Goal: Task Accomplishment & Management: Manage account settings

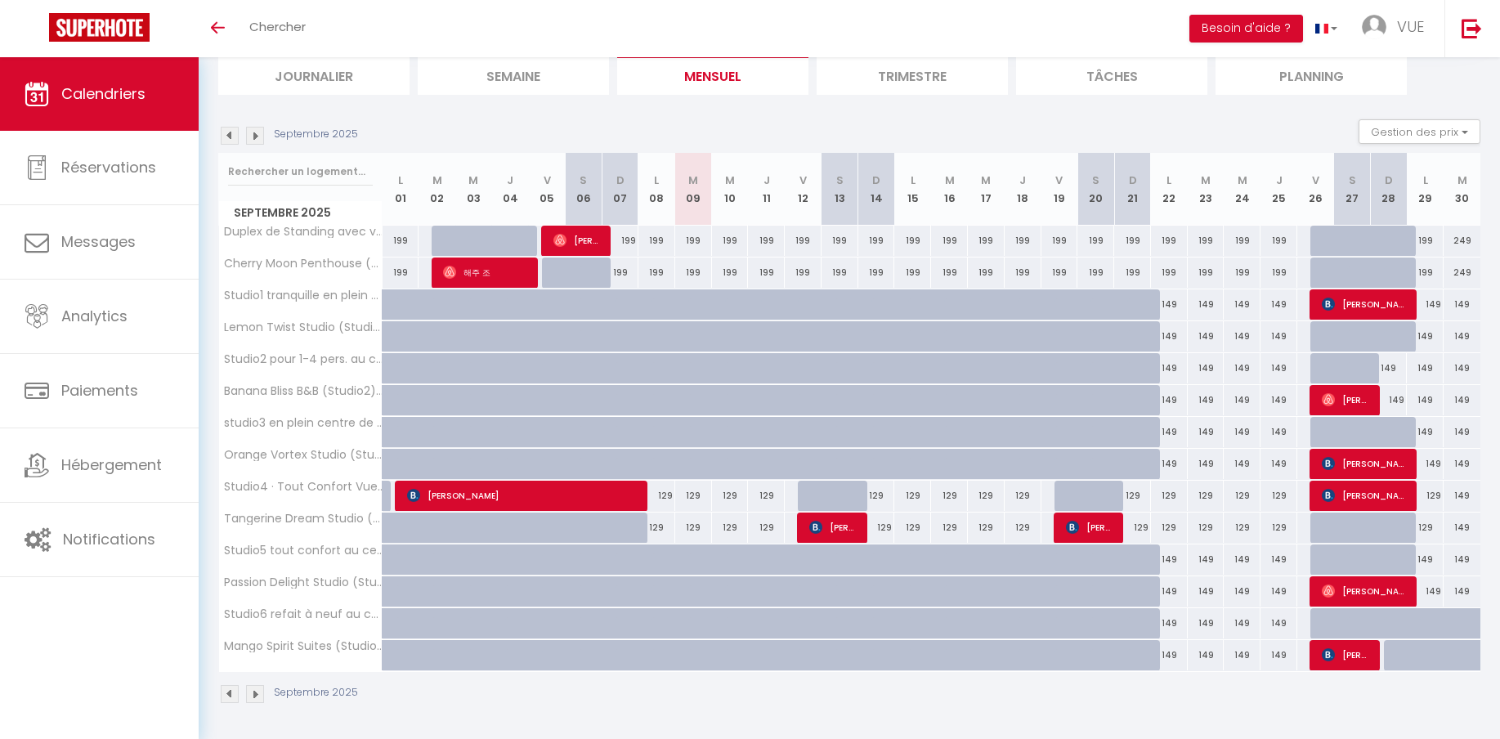
click at [1434, 628] on div at bounding box center [1438, 632] width 37 height 31
type input "149"
type input "Lun 29 Septembre 2025"
type input "[DATE]"
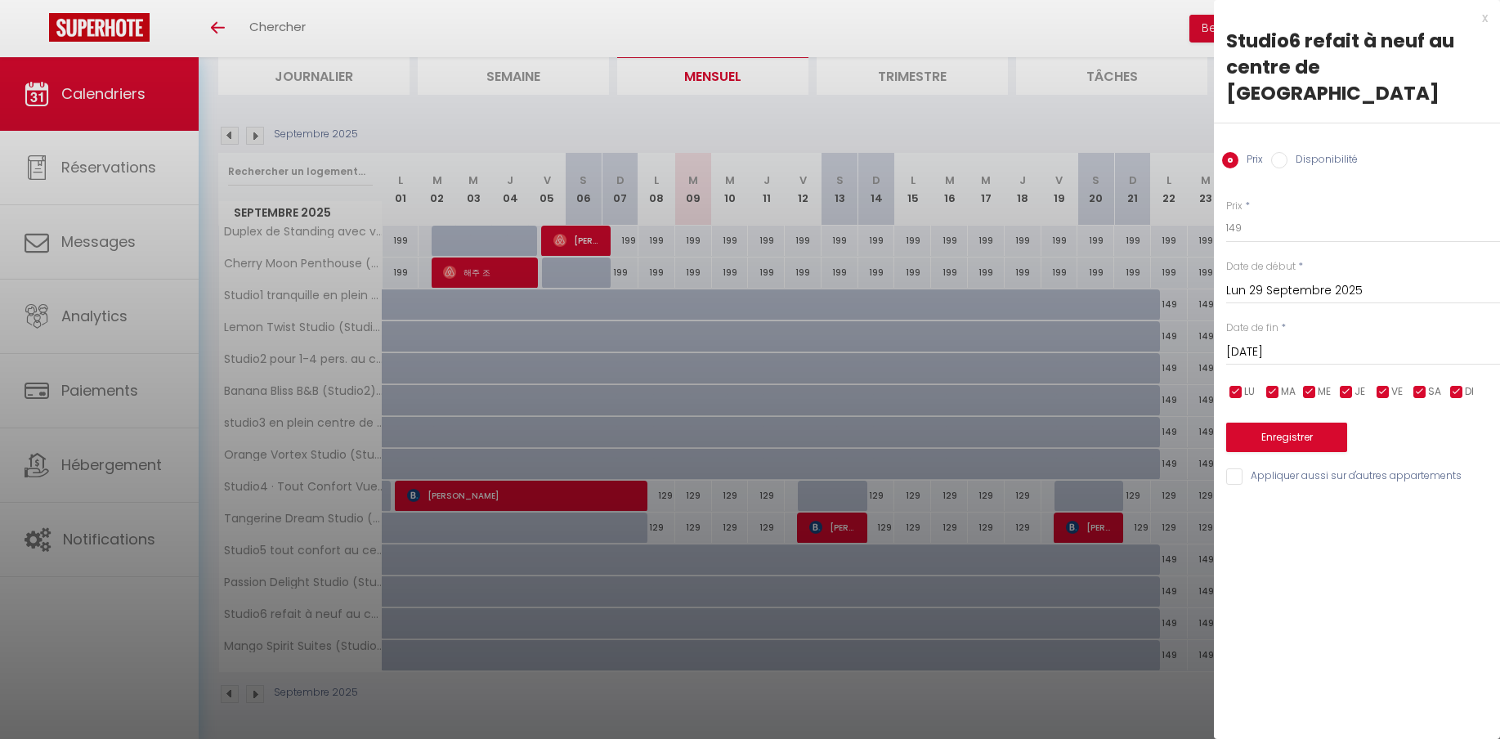
click at [1175, 600] on div at bounding box center [750, 369] width 1500 height 739
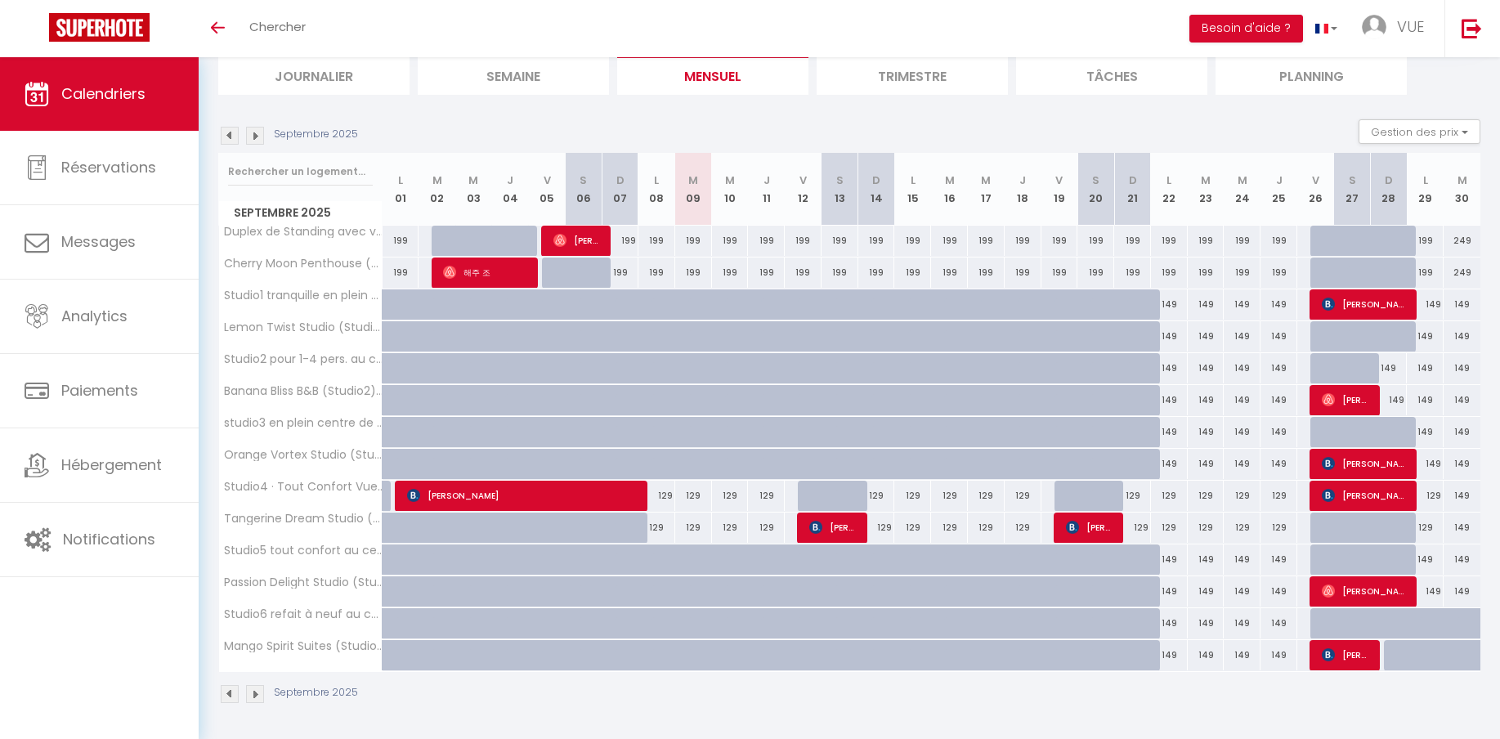
click at [1392, 627] on div at bounding box center [1402, 632] width 37 height 31
type input "149"
type input "Dim 28 Septembre 2025"
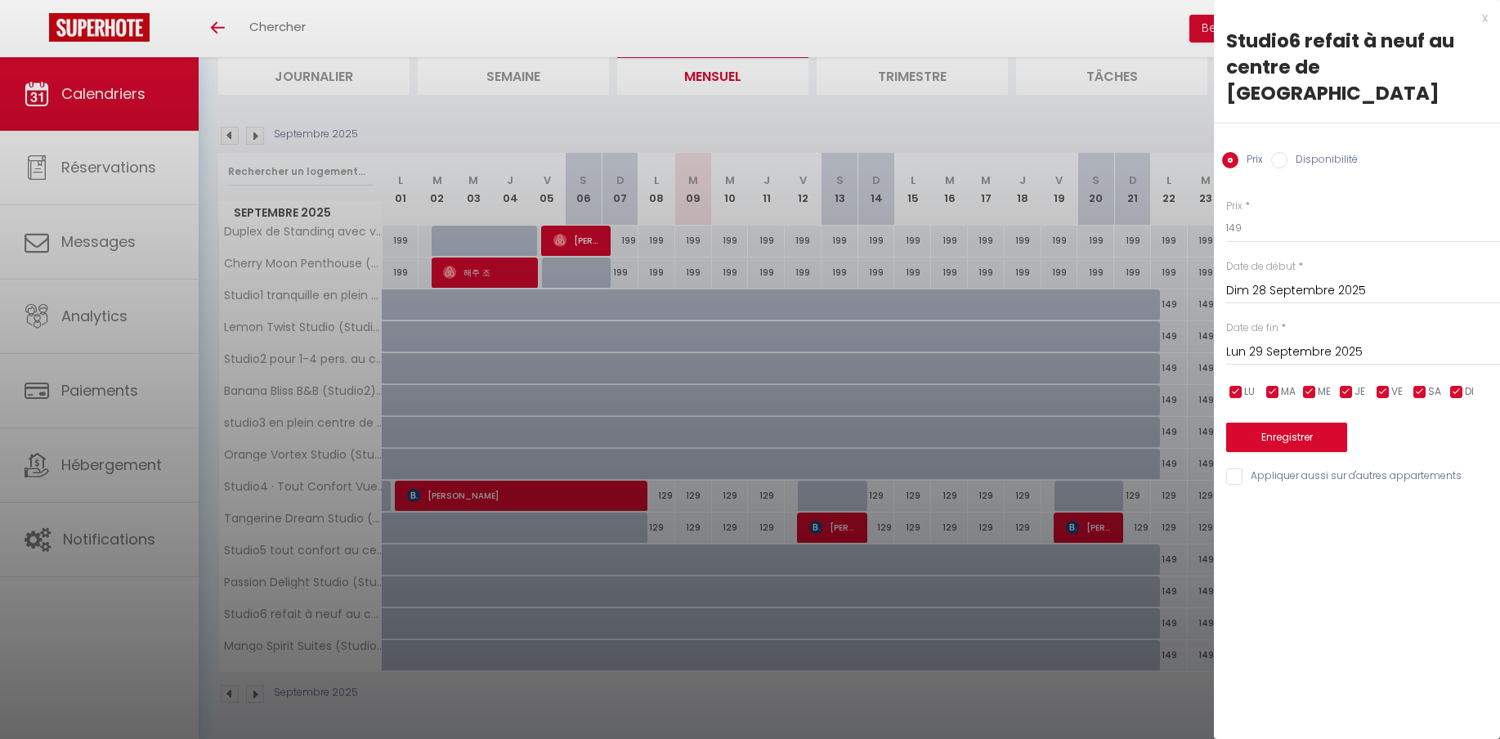
click at [1315, 280] on input "Dim 28 Septembre 2025" at bounding box center [1363, 290] width 274 height 21
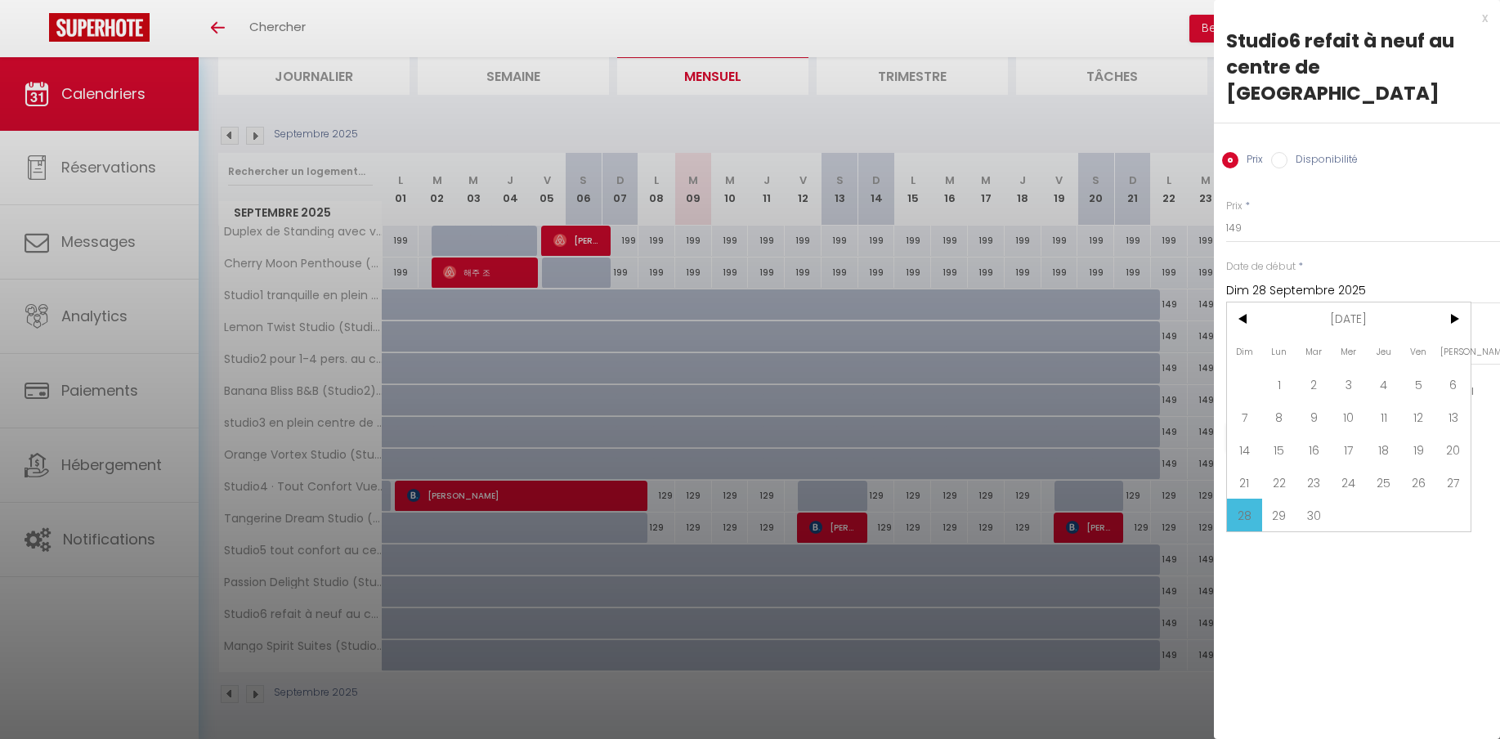
click at [1246, 499] on span "28" at bounding box center [1244, 515] width 35 height 33
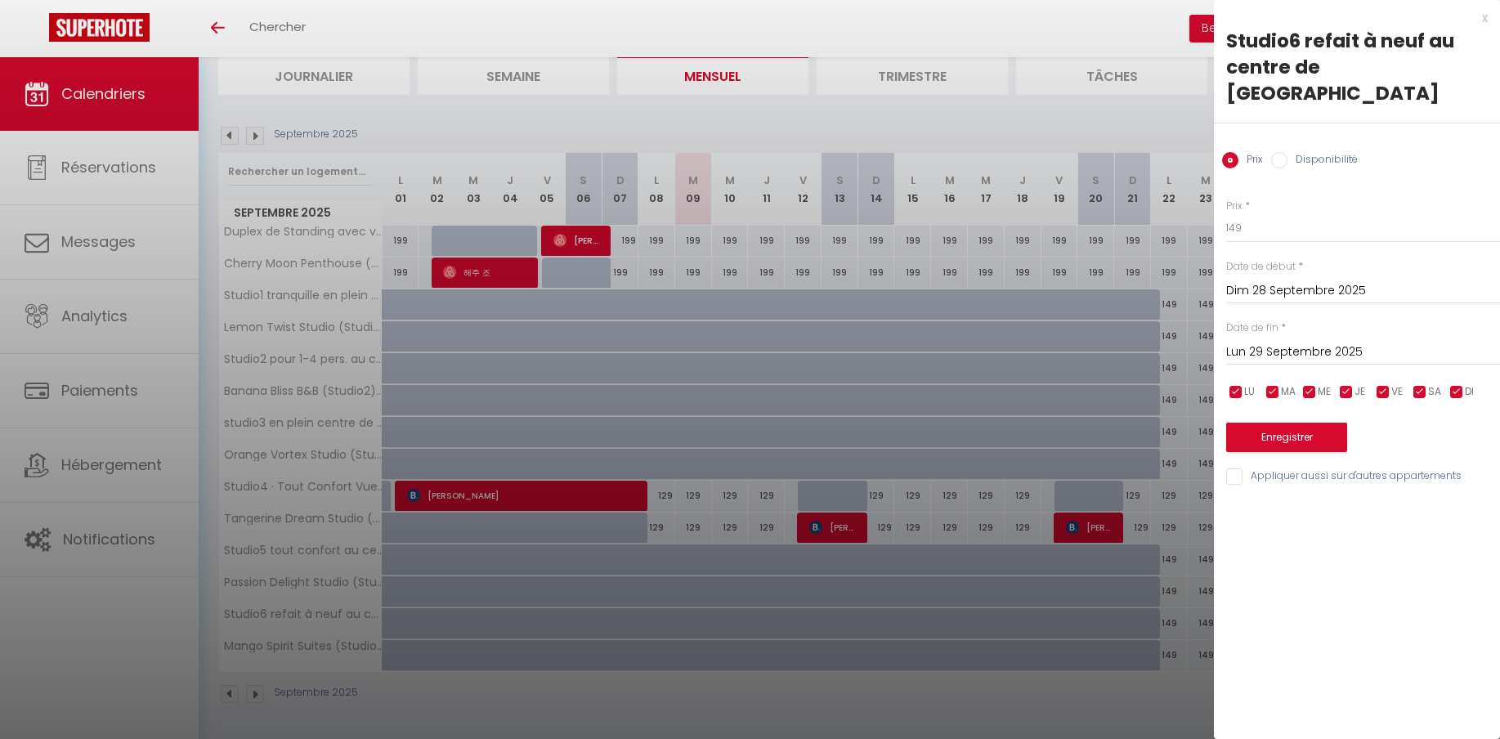
click at [1300, 342] on input "Lun 29 Septembre 2025" at bounding box center [1363, 352] width 274 height 21
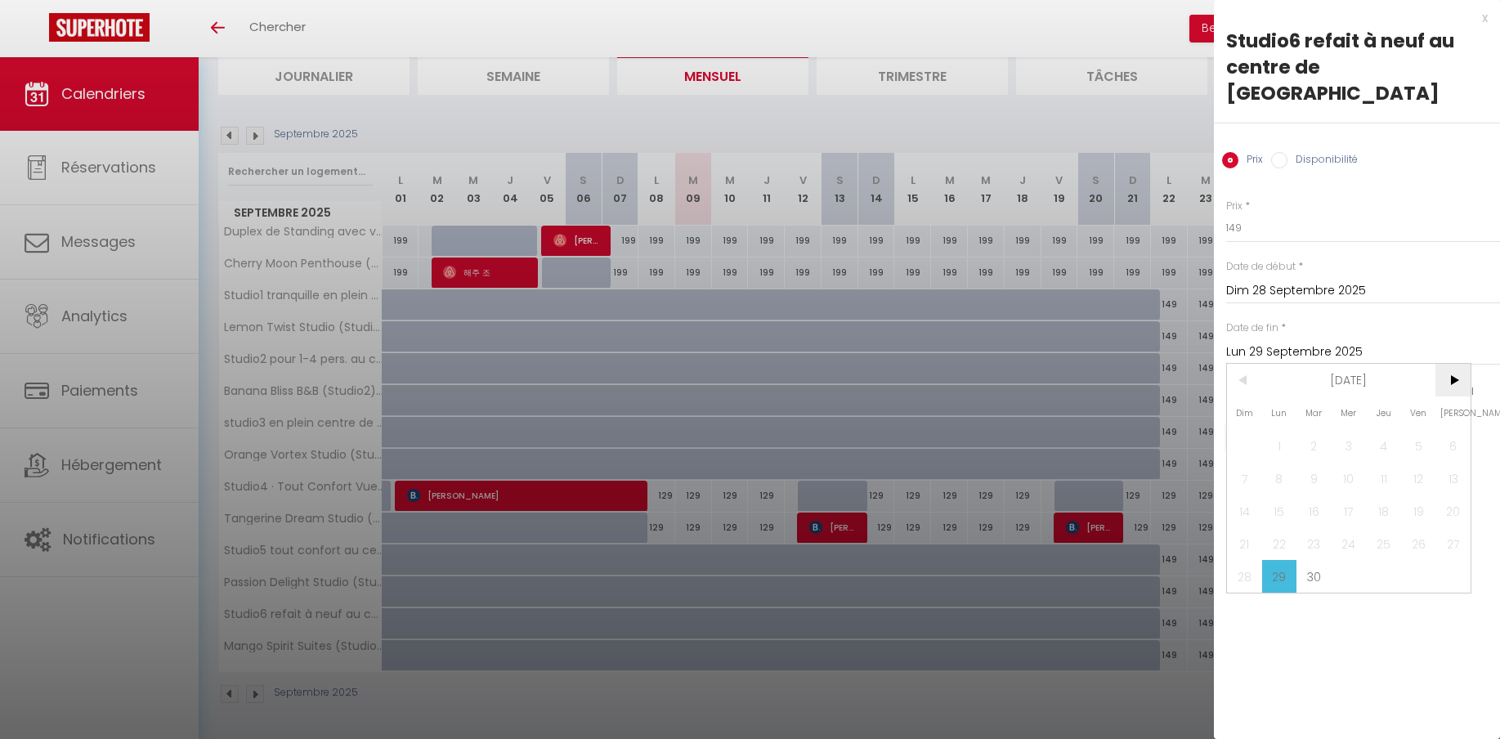
click at [1456, 364] on span ">" at bounding box center [1452, 380] width 35 height 33
click at [1246, 462] on span "5" at bounding box center [1244, 478] width 35 height 33
type input "Dim 05 Octobre 2025"
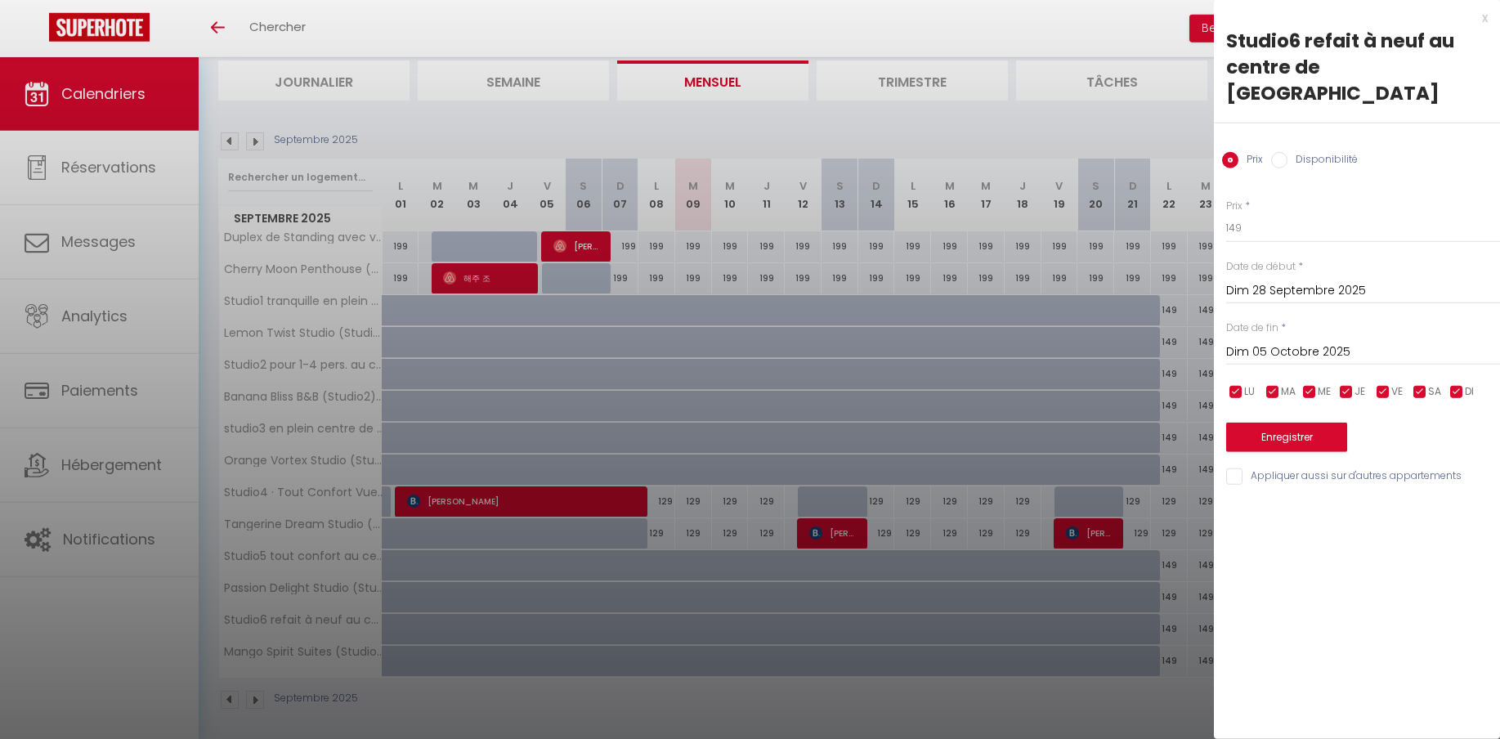
scroll to position [108, 0]
click at [1332, 423] on button "Enregistrer" at bounding box center [1286, 437] width 121 height 29
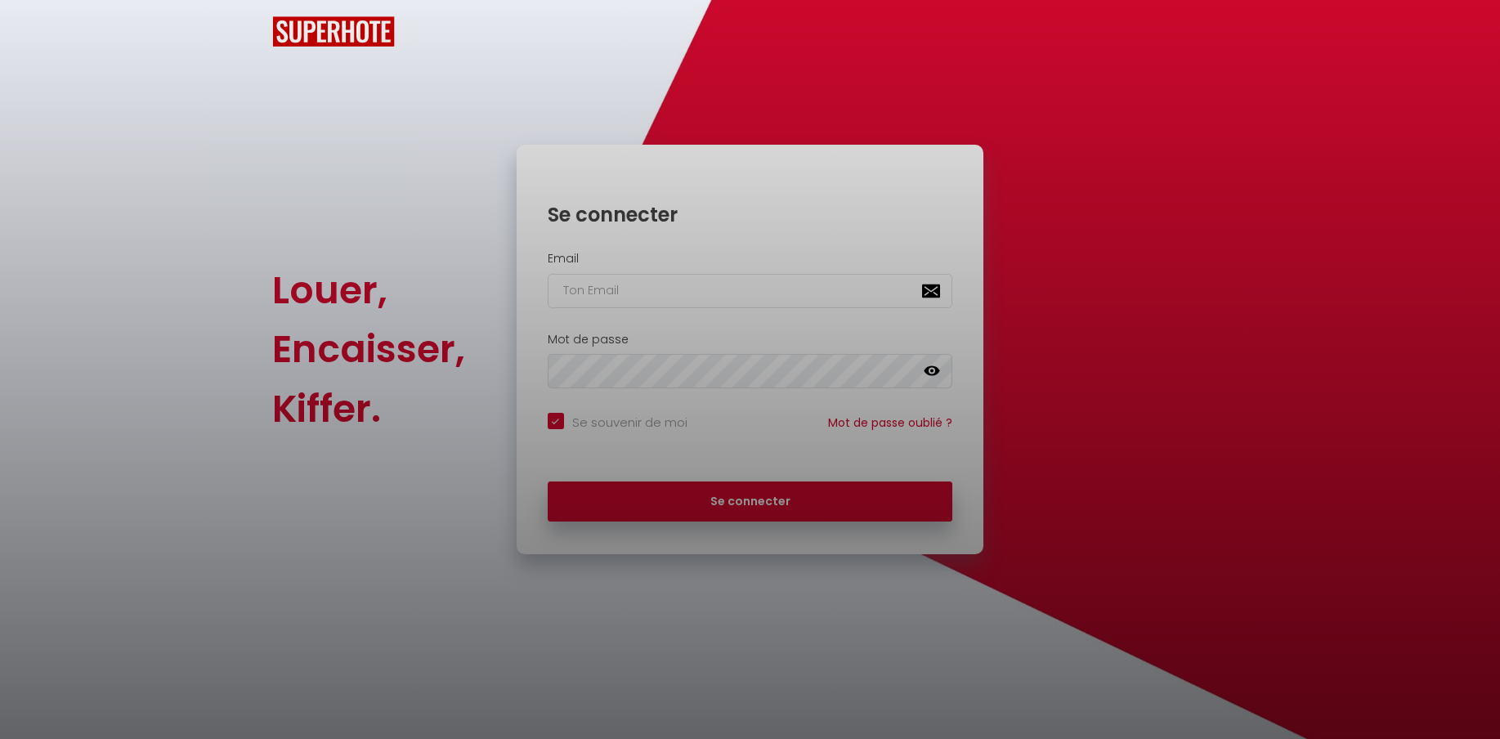
checkbox input "true"
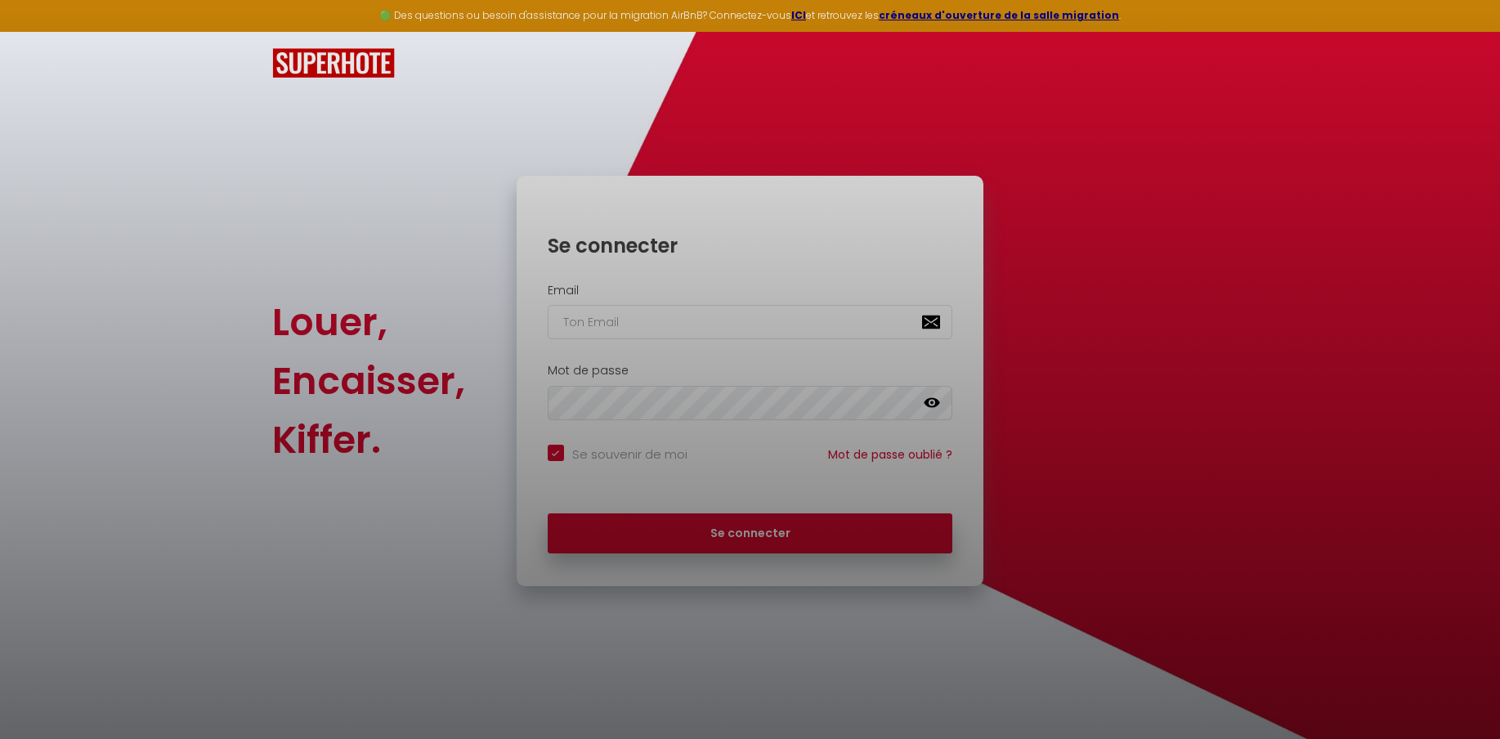
click at [633, 297] on div at bounding box center [750, 369] width 1500 height 739
click at [674, 312] on div at bounding box center [750, 369] width 1500 height 739
click at [819, 60] on div at bounding box center [750, 369] width 1500 height 739
click at [665, 323] on div at bounding box center [750, 369] width 1500 height 739
drag, startPoint x: 666, startPoint y: 323, endPoint x: 459, endPoint y: 120, distance: 290.2
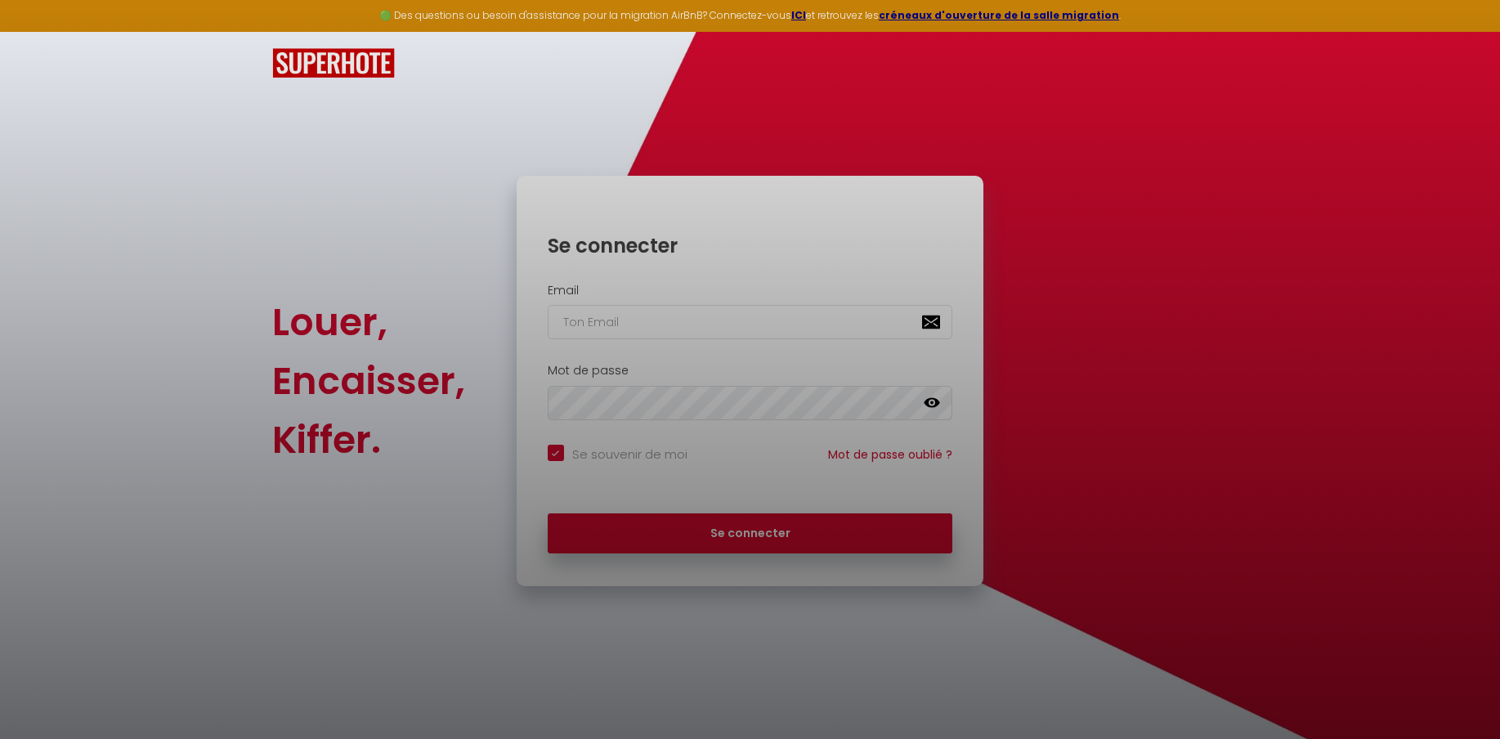
click at [665, 322] on div at bounding box center [750, 369] width 1500 height 739
click at [686, 10] on div at bounding box center [750, 369] width 1500 height 739
click at [865, 12] on div at bounding box center [750, 369] width 1500 height 739
click at [1132, 22] on div at bounding box center [750, 369] width 1500 height 739
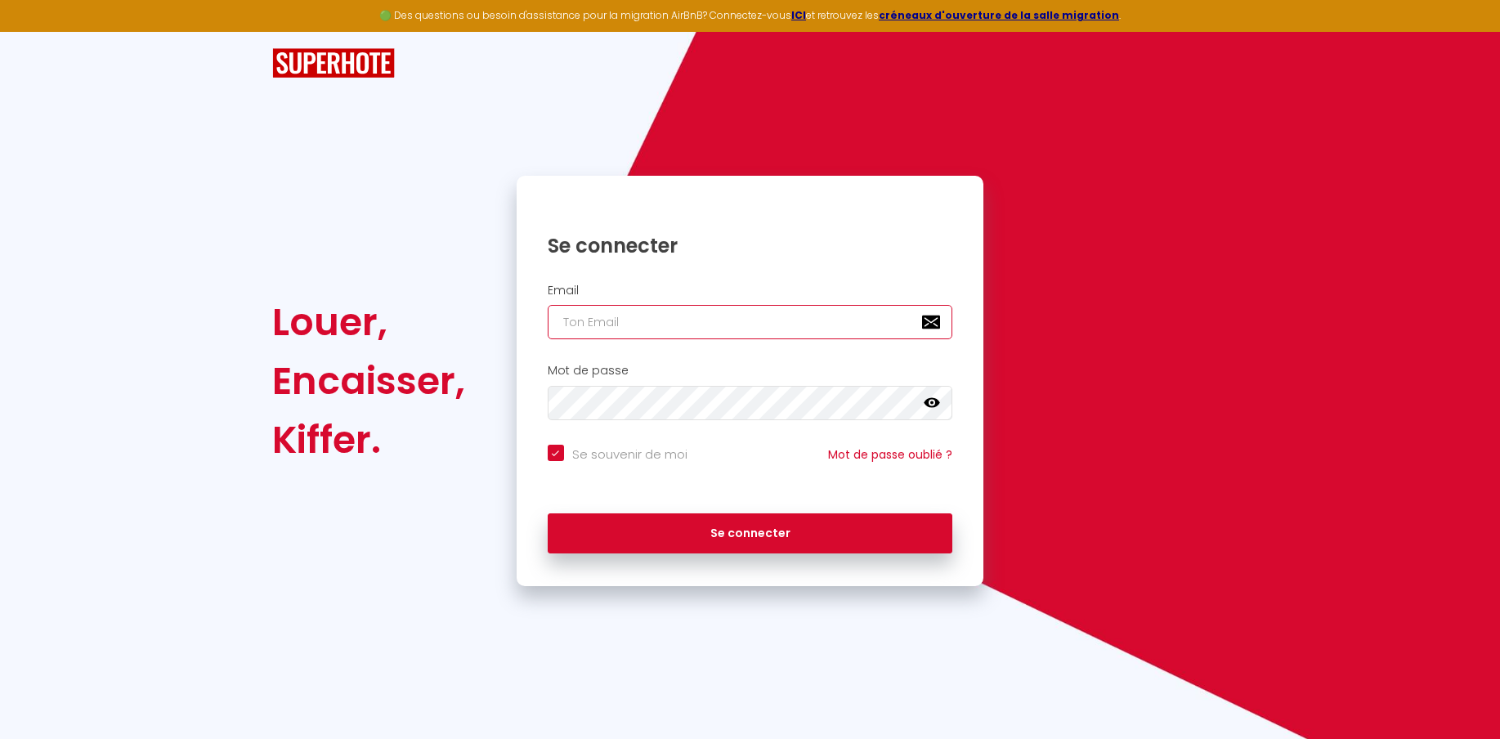
click at [633, 322] on input "email" at bounding box center [750, 322] width 405 height 34
type input "[EMAIL_ADDRESS][DOMAIN_NAME]"
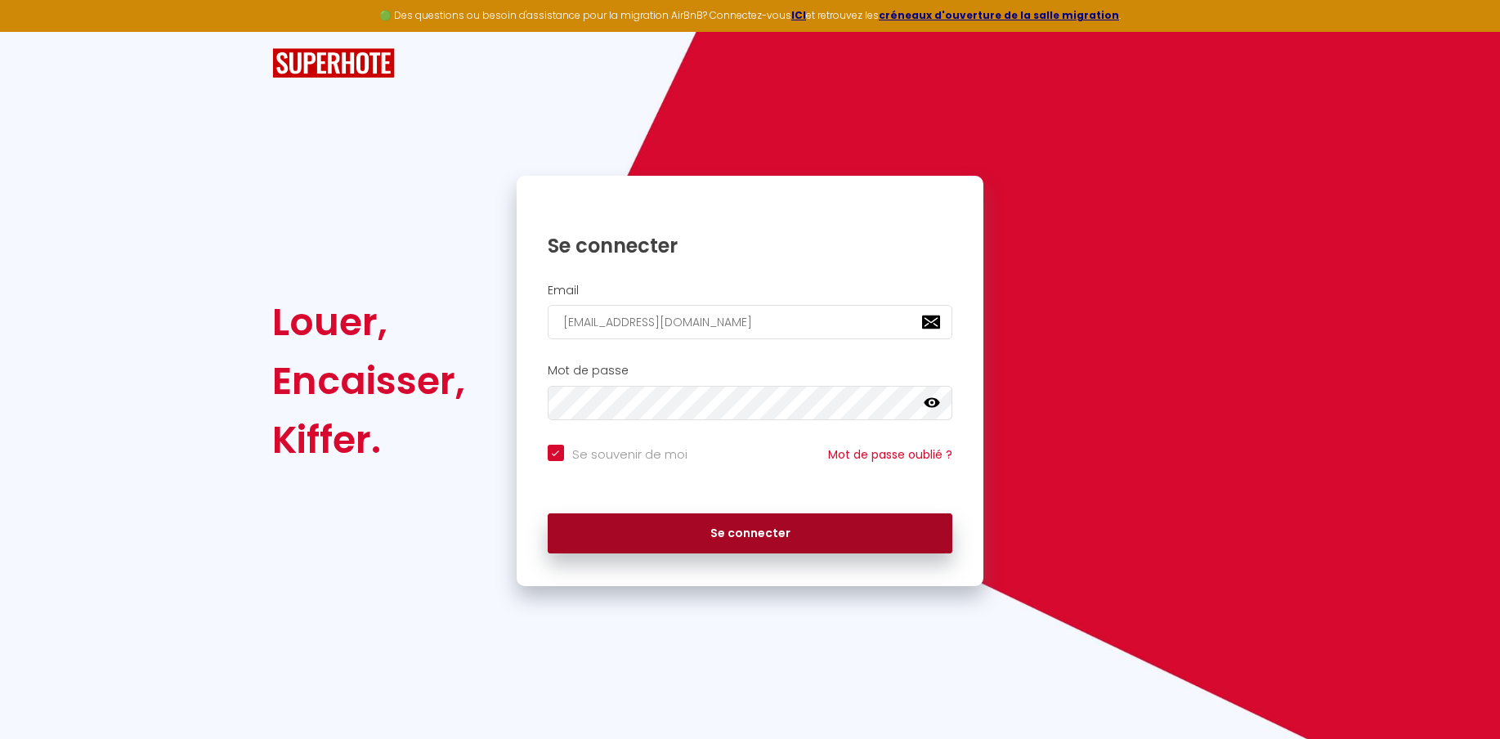
click at [661, 539] on button "Se connecter" at bounding box center [750, 533] width 405 height 41
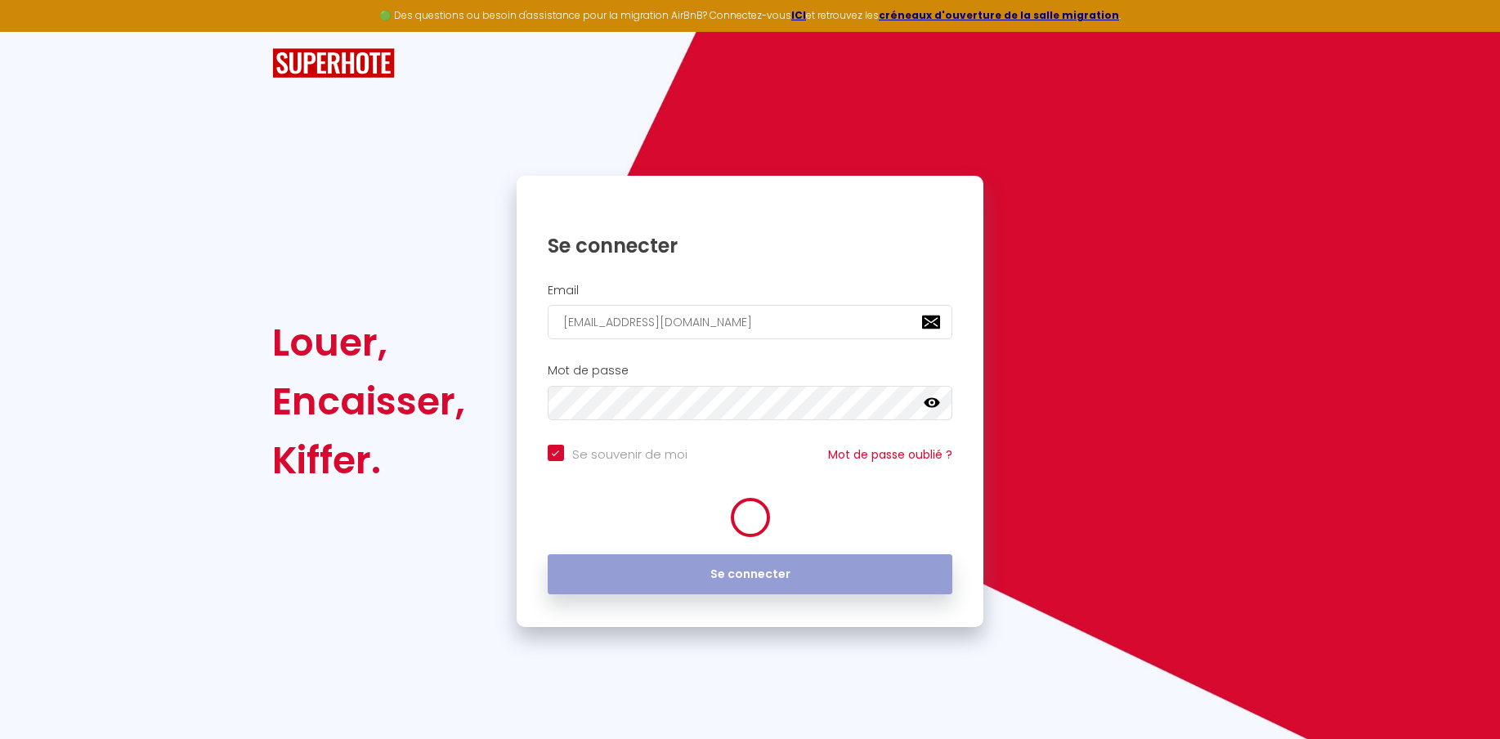
checkbox input "true"
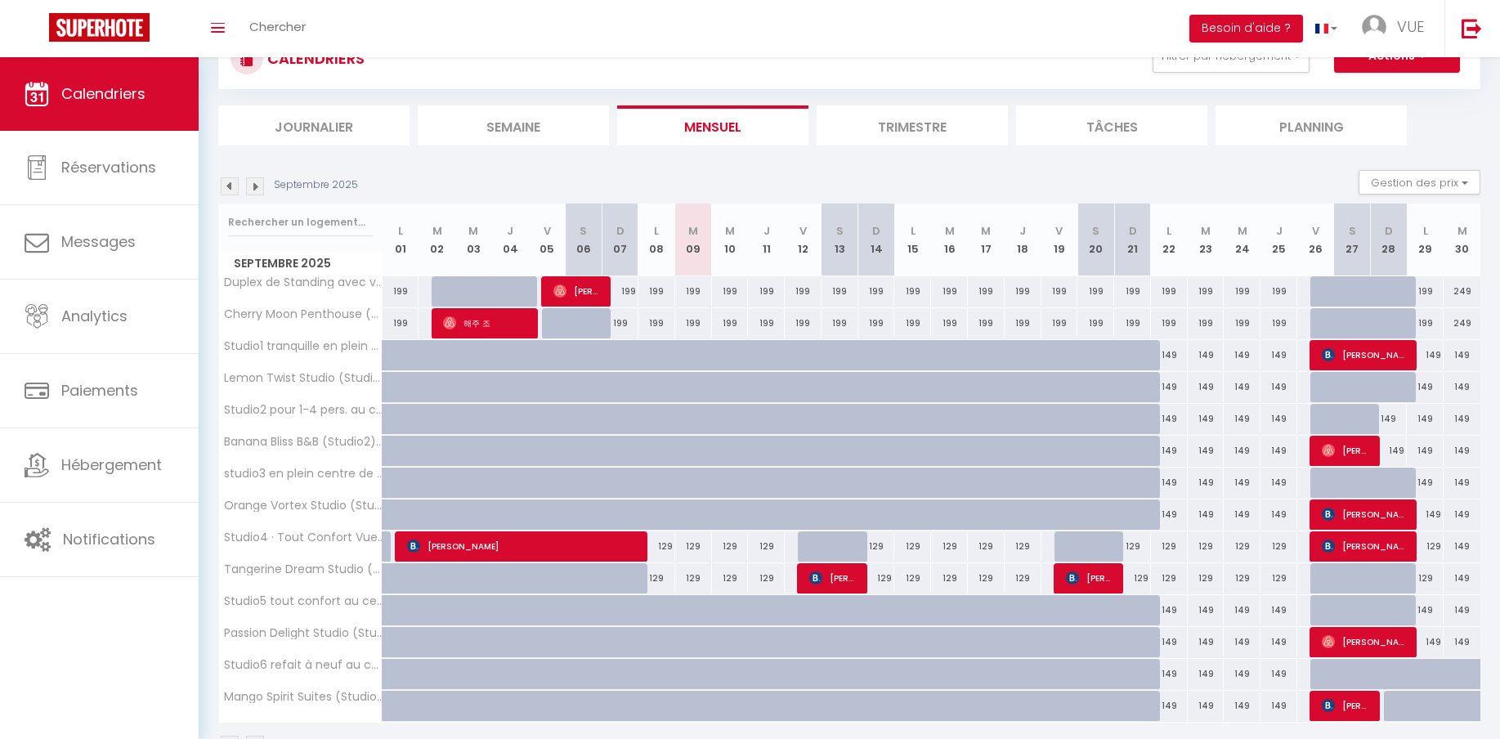
scroll to position [115, 0]
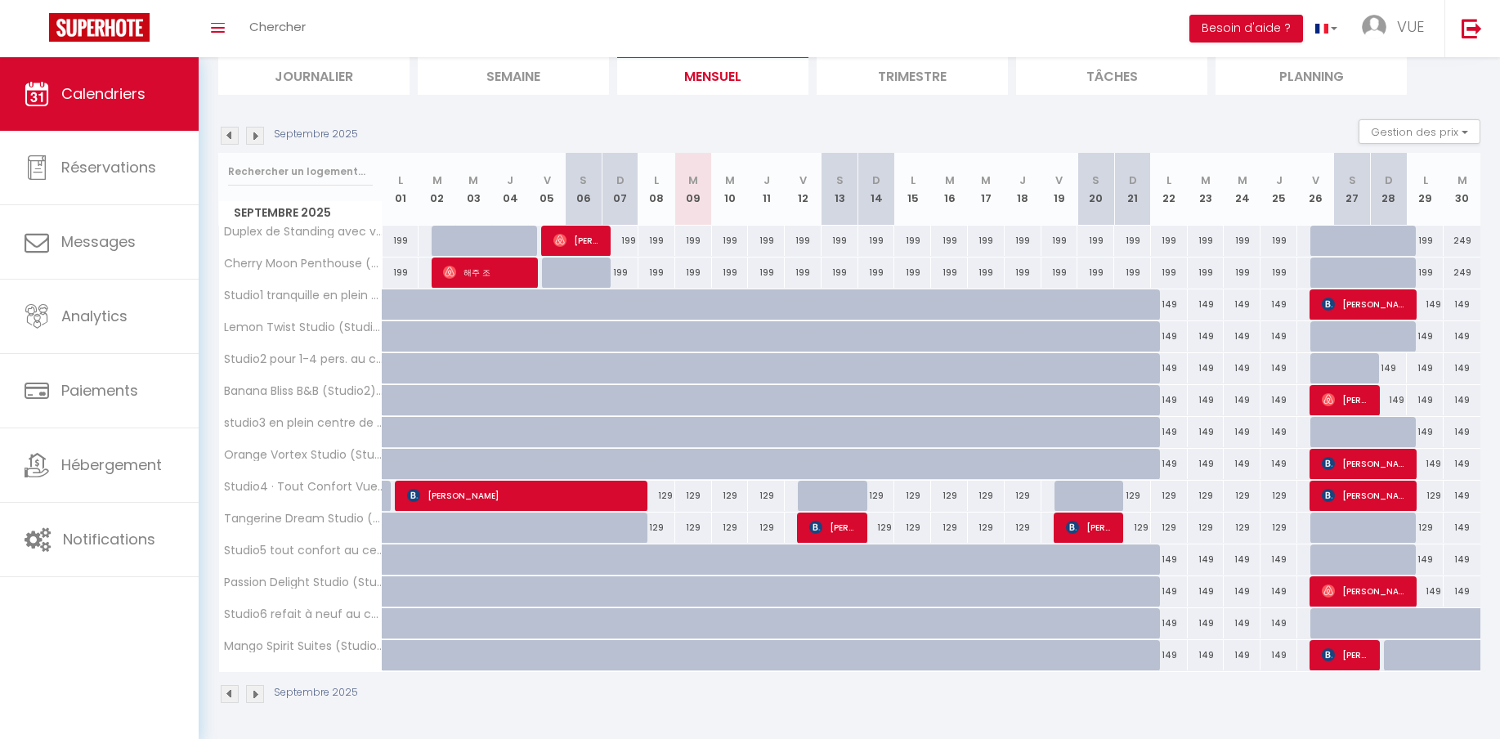
click at [1427, 659] on div at bounding box center [1438, 664] width 37 height 31
type input "149"
type input "Lun 29 Septembre 2025"
type input "[DATE]"
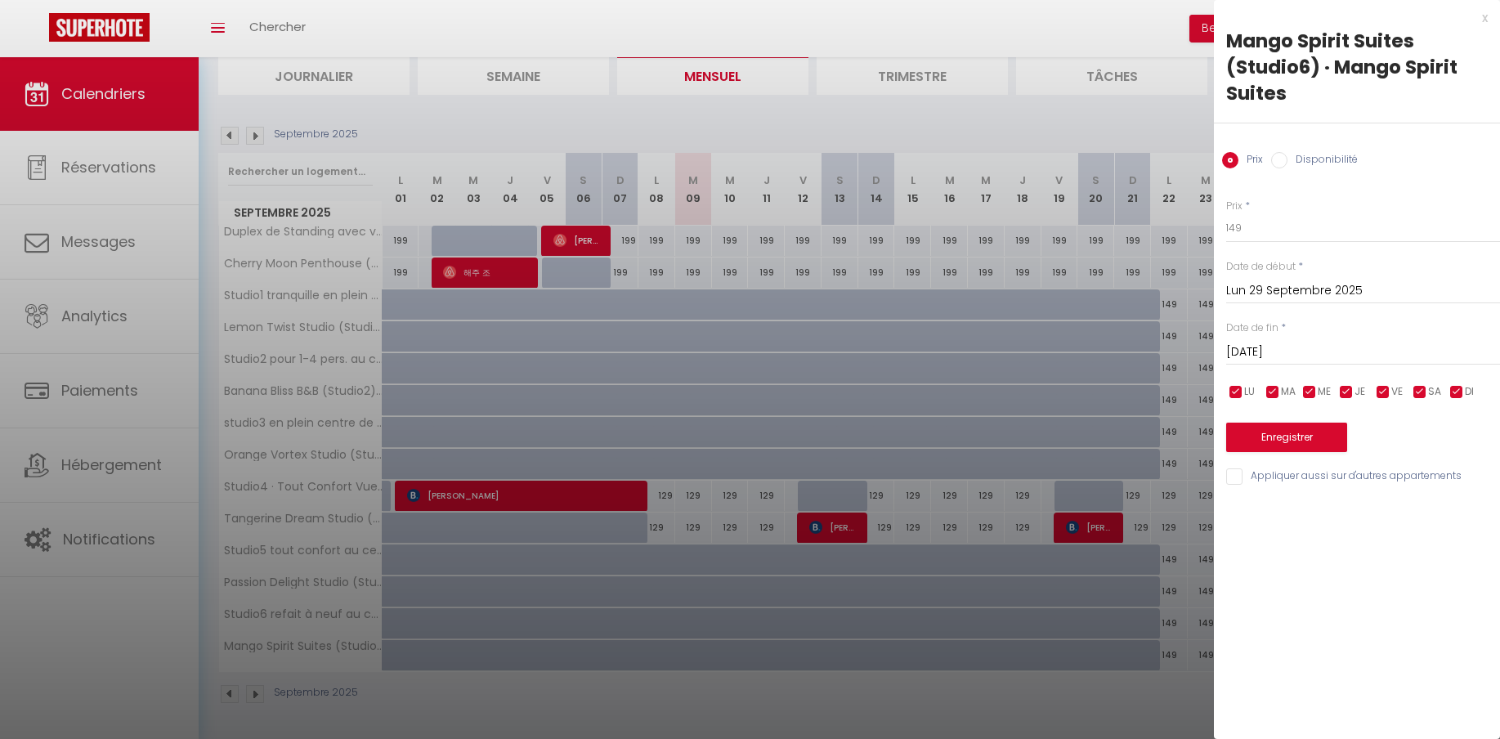
click at [1312, 293] on input "Lun 29 Septembre 2025" at bounding box center [1363, 290] width 274 height 21
drag, startPoint x: 1179, startPoint y: 167, endPoint x: 1251, endPoint y: 388, distance: 233.2
click at [1179, 167] on div at bounding box center [750, 369] width 1500 height 739
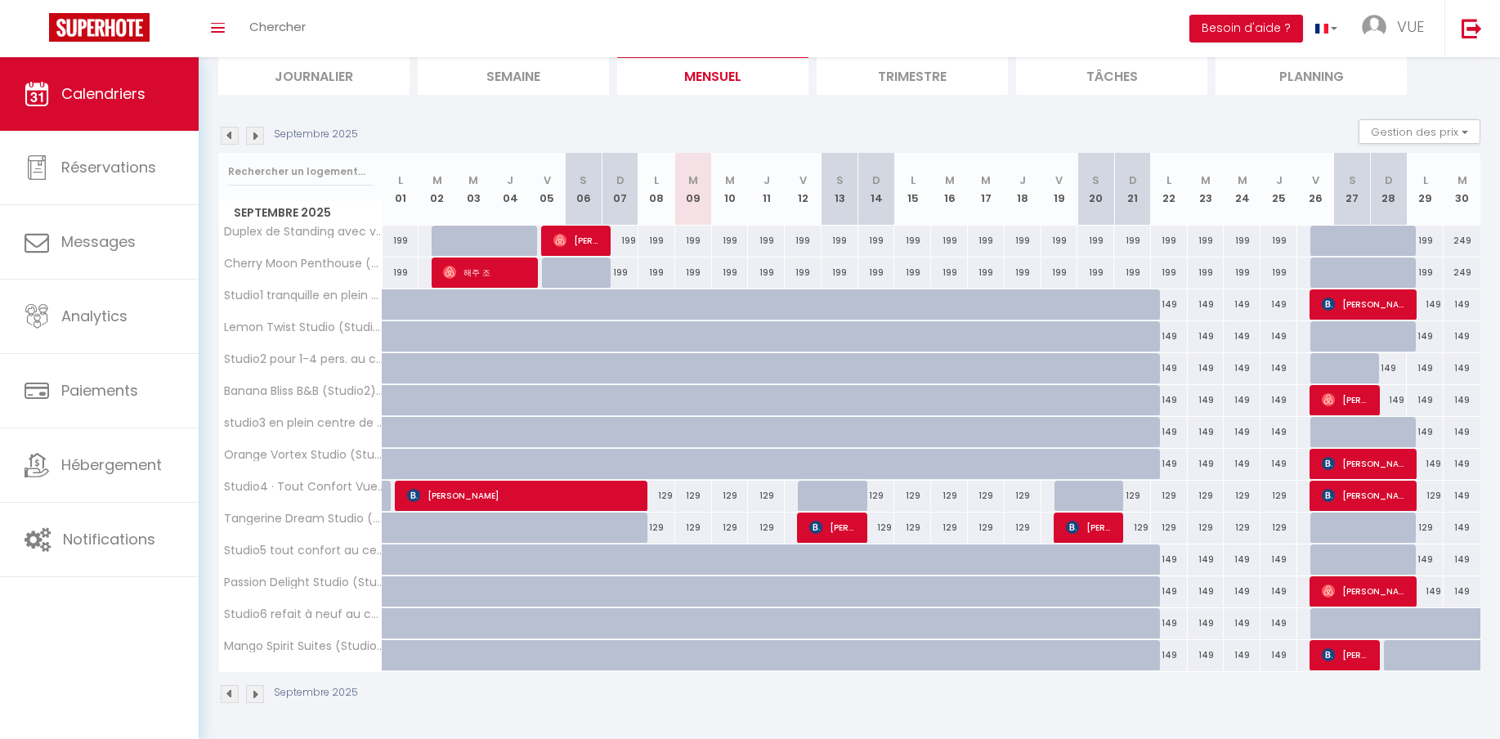
click at [255, 140] on img at bounding box center [255, 136] width 18 height 18
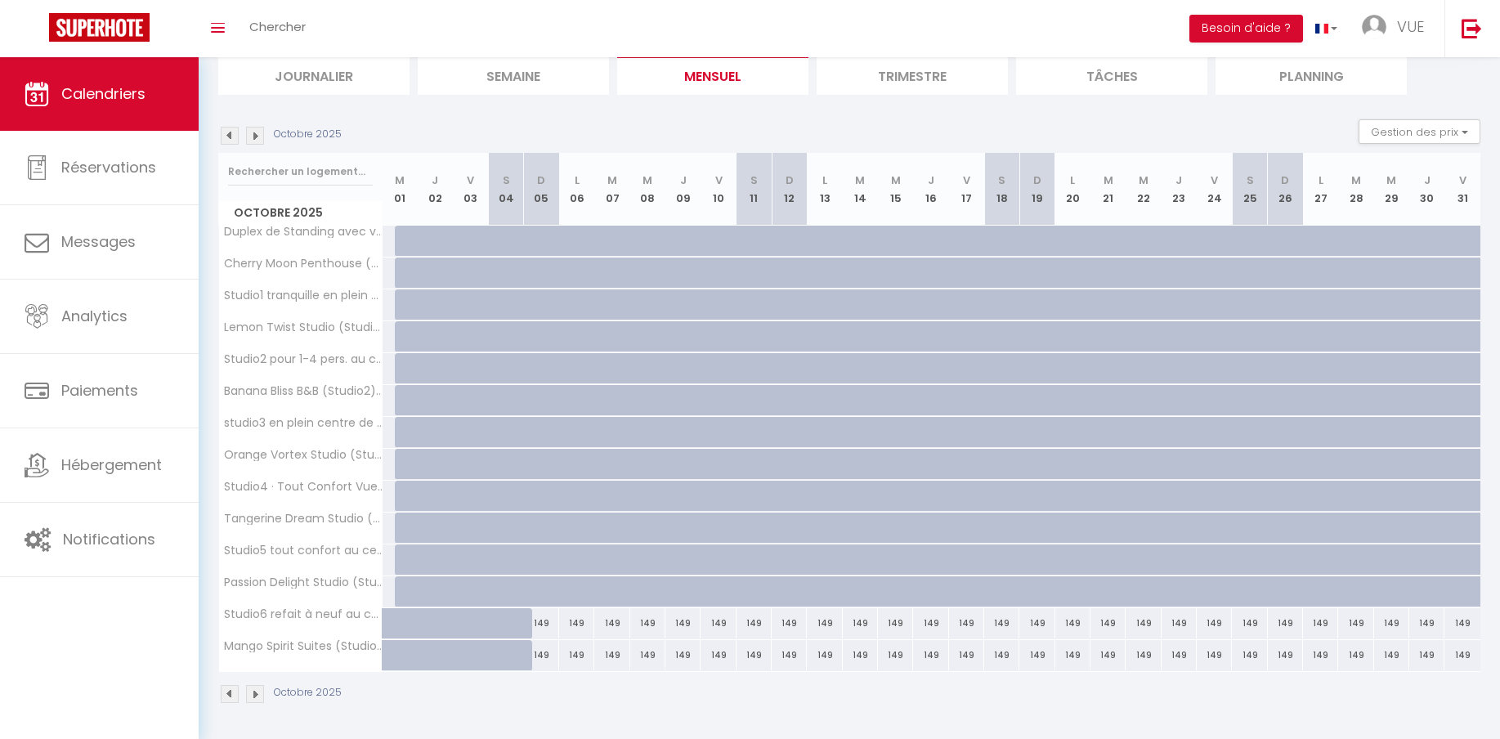
click at [229, 694] on img at bounding box center [230, 694] width 18 height 18
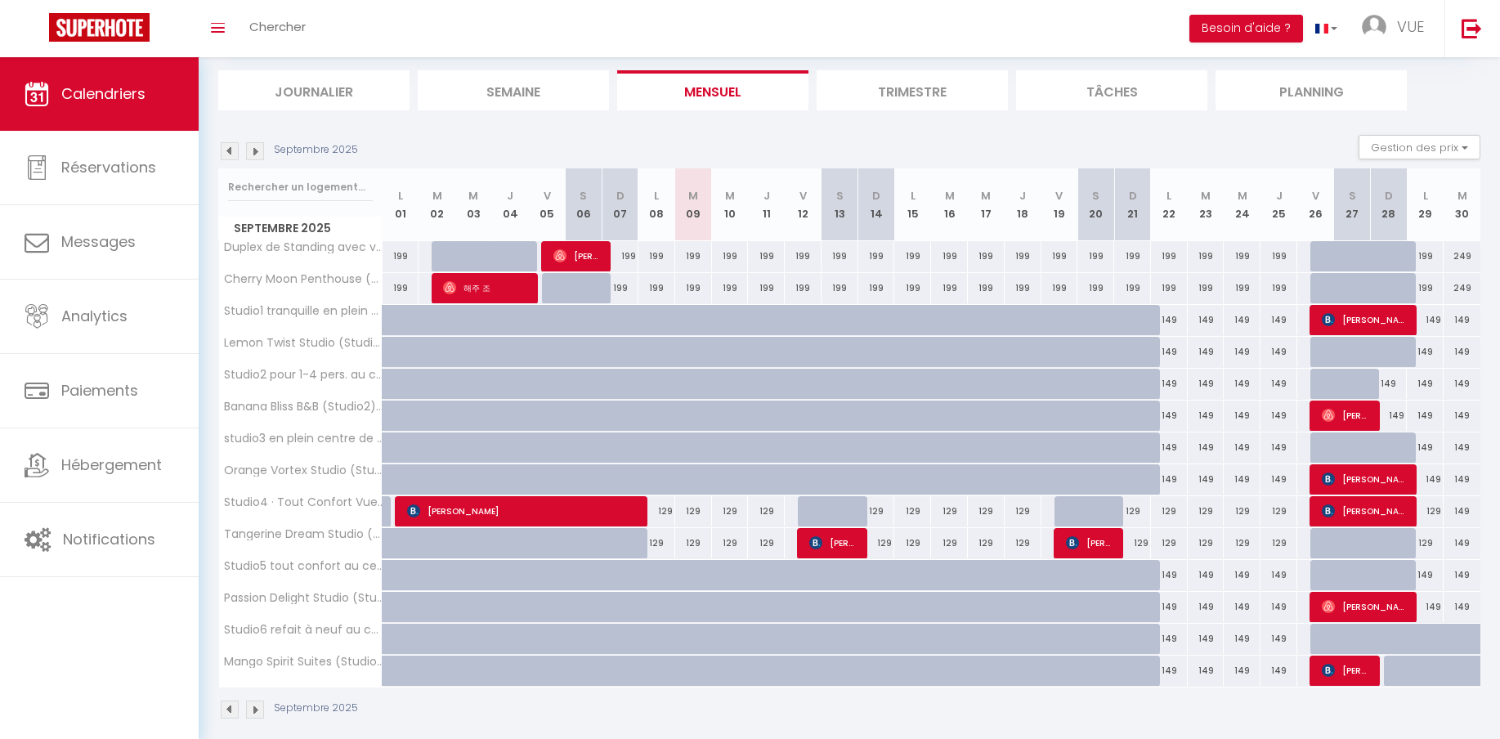
scroll to position [96, 0]
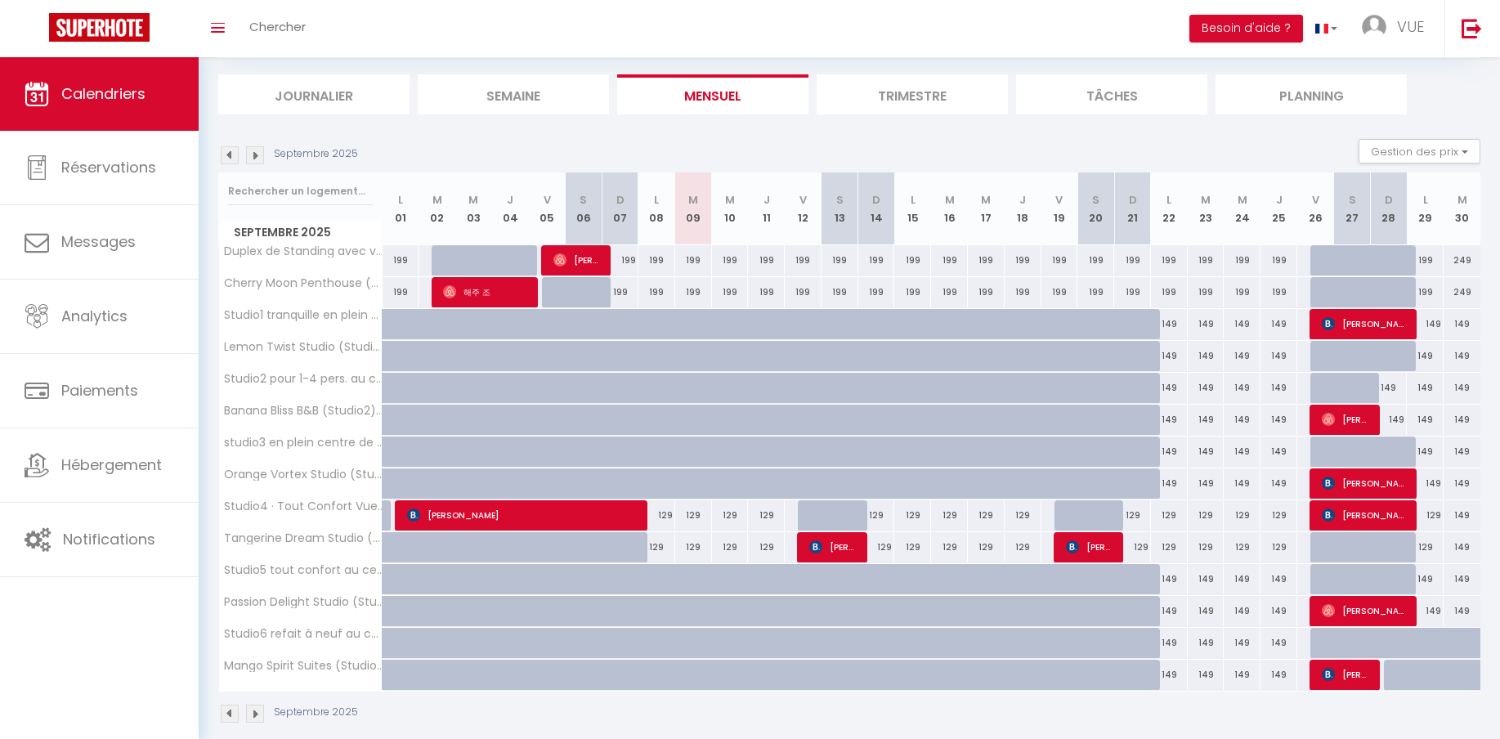
click at [1151, 315] on div "149" at bounding box center [1169, 324] width 37 height 30
type input "149"
type input "Lun 22 Septembre 2025"
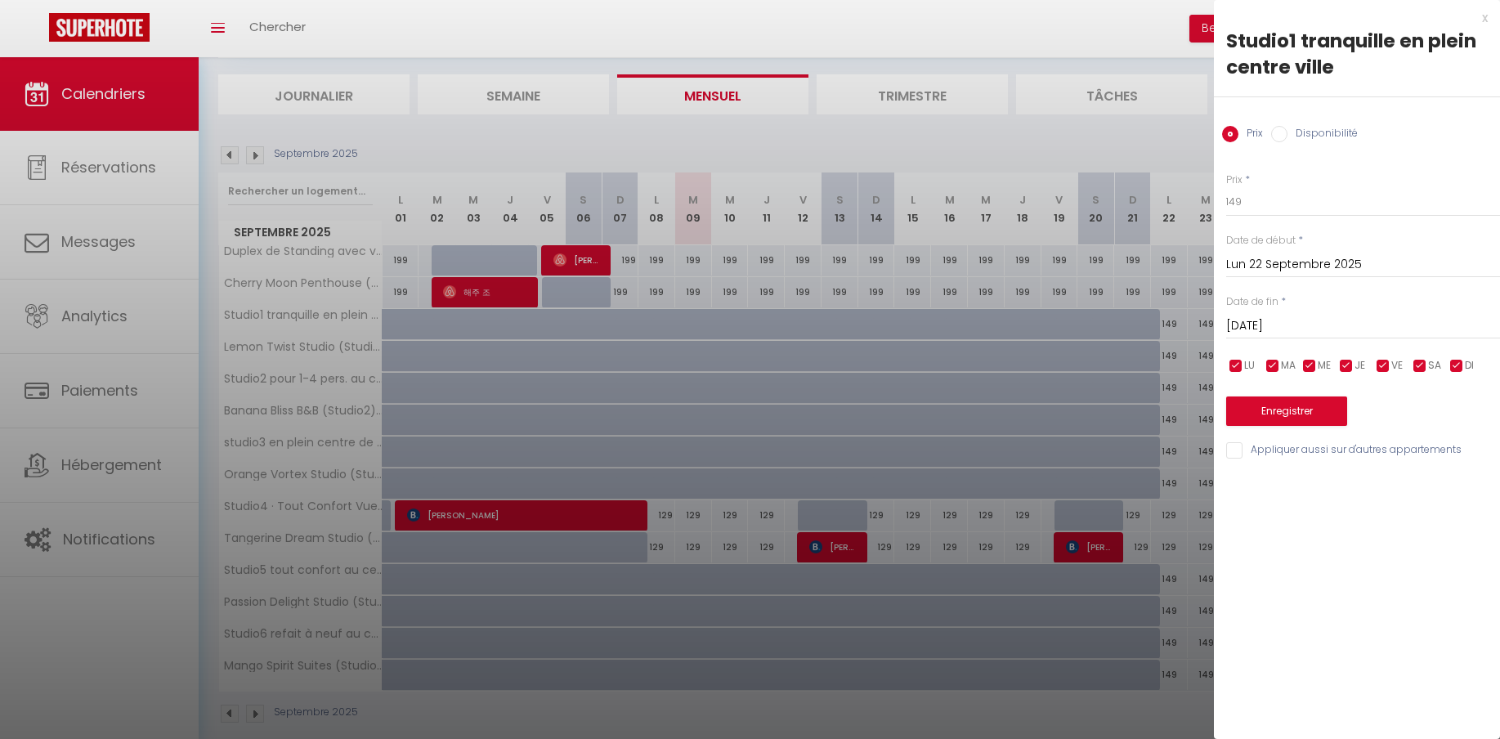
click at [1265, 270] on input "Lun 22 Septembre 2025" at bounding box center [1363, 264] width 274 height 21
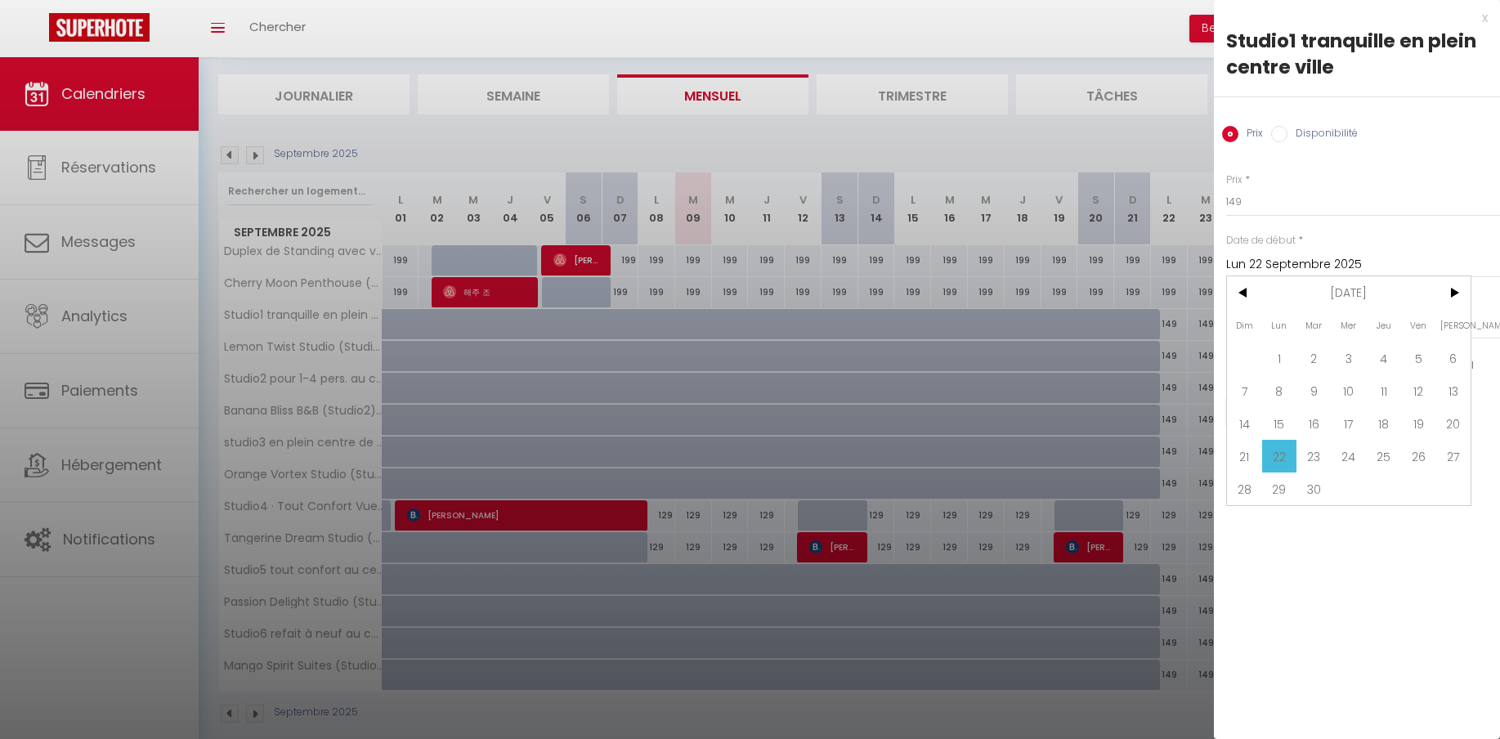
click at [1414, 224] on div "Prix * 149 Statut * Disponible Indisponible Date de début * Lun 22 Septembre 20…" at bounding box center [1357, 306] width 286 height 309
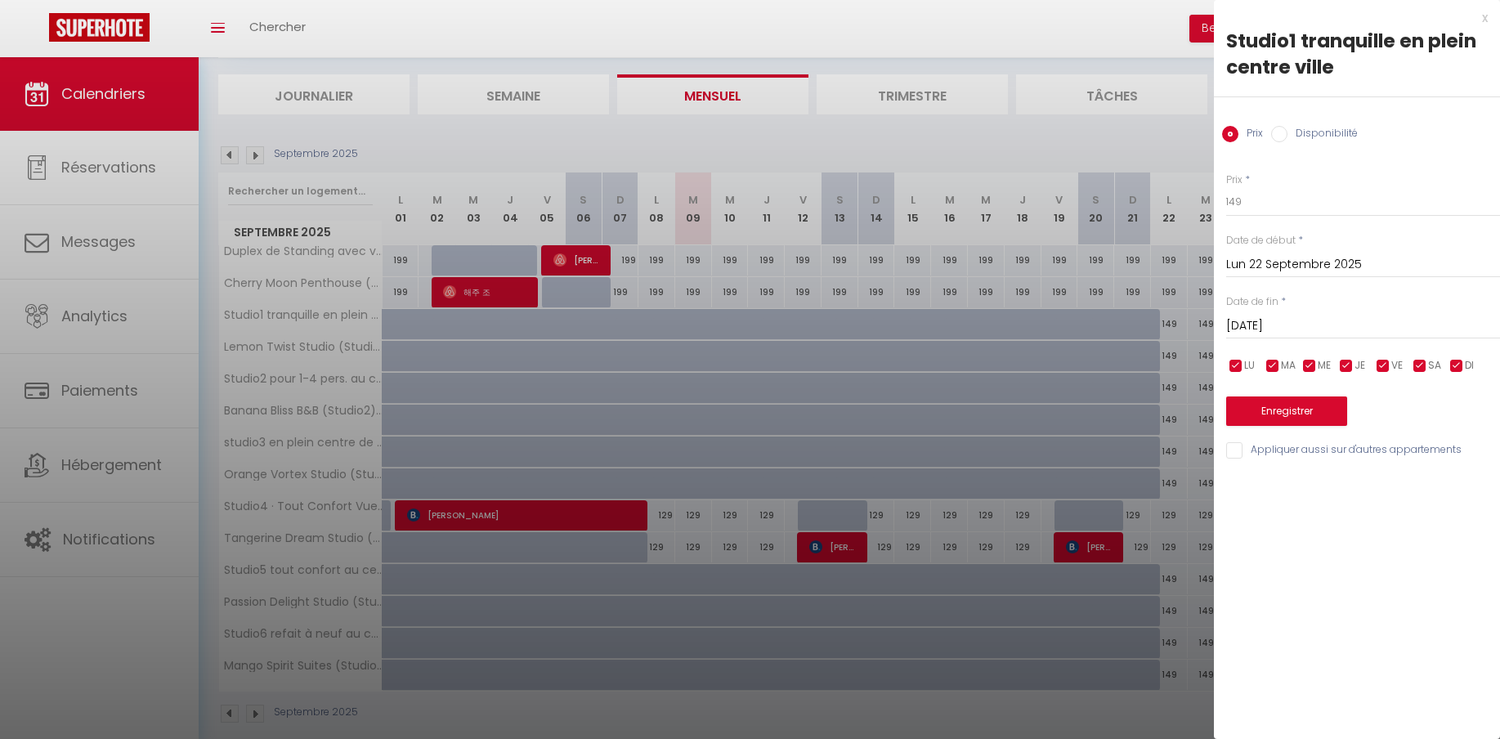
click at [1269, 330] on input "Mar 23 Septembre 2025" at bounding box center [1363, 326] width 274 height 21
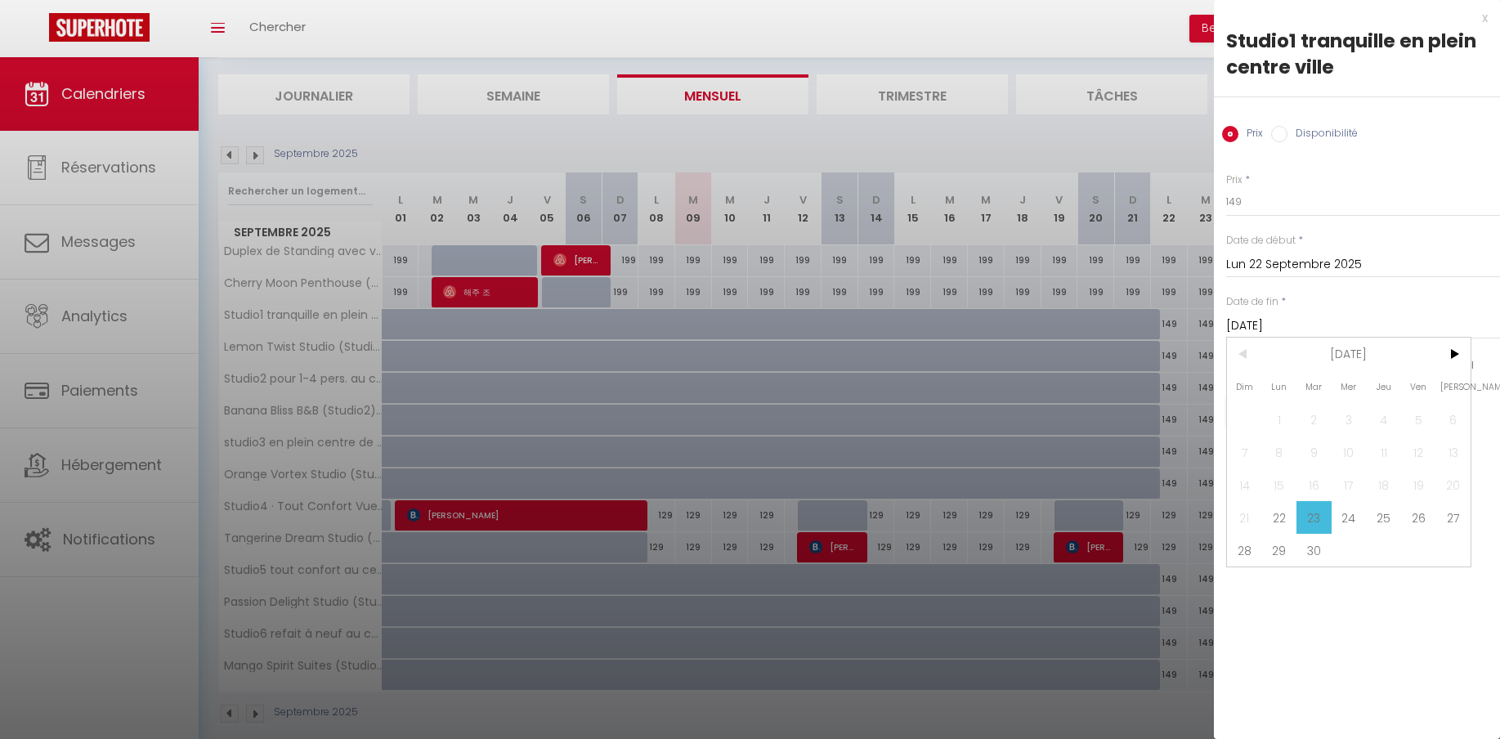
click at [1343, 522] on span "24" at bounding box center [1349, 517] width 35 height 33
type input "Mer 24 Septembre 2025"
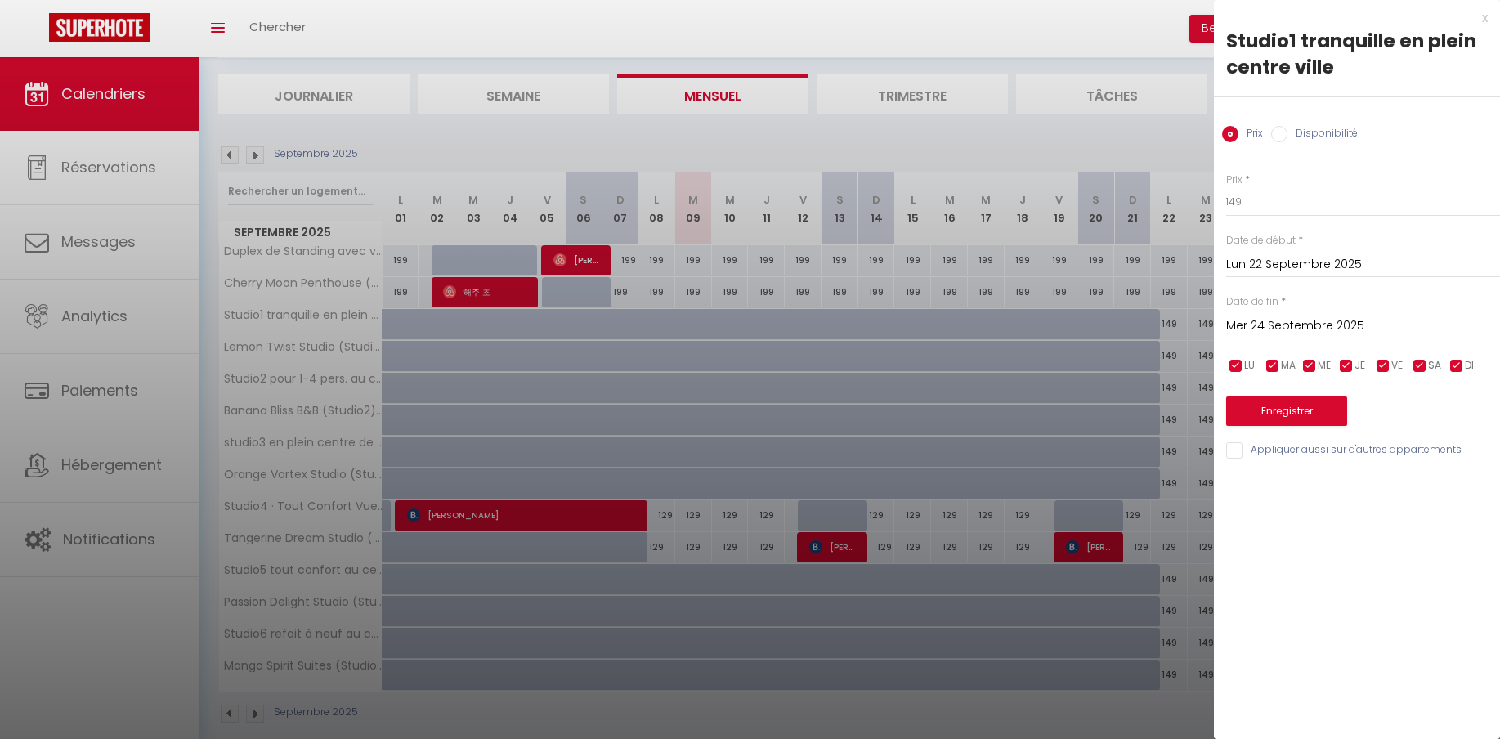
click at [1286, 137] on input "Disponibilité" at bounding box center [1279, 134] width 16 height 16
radio input "true"
radio input "false"
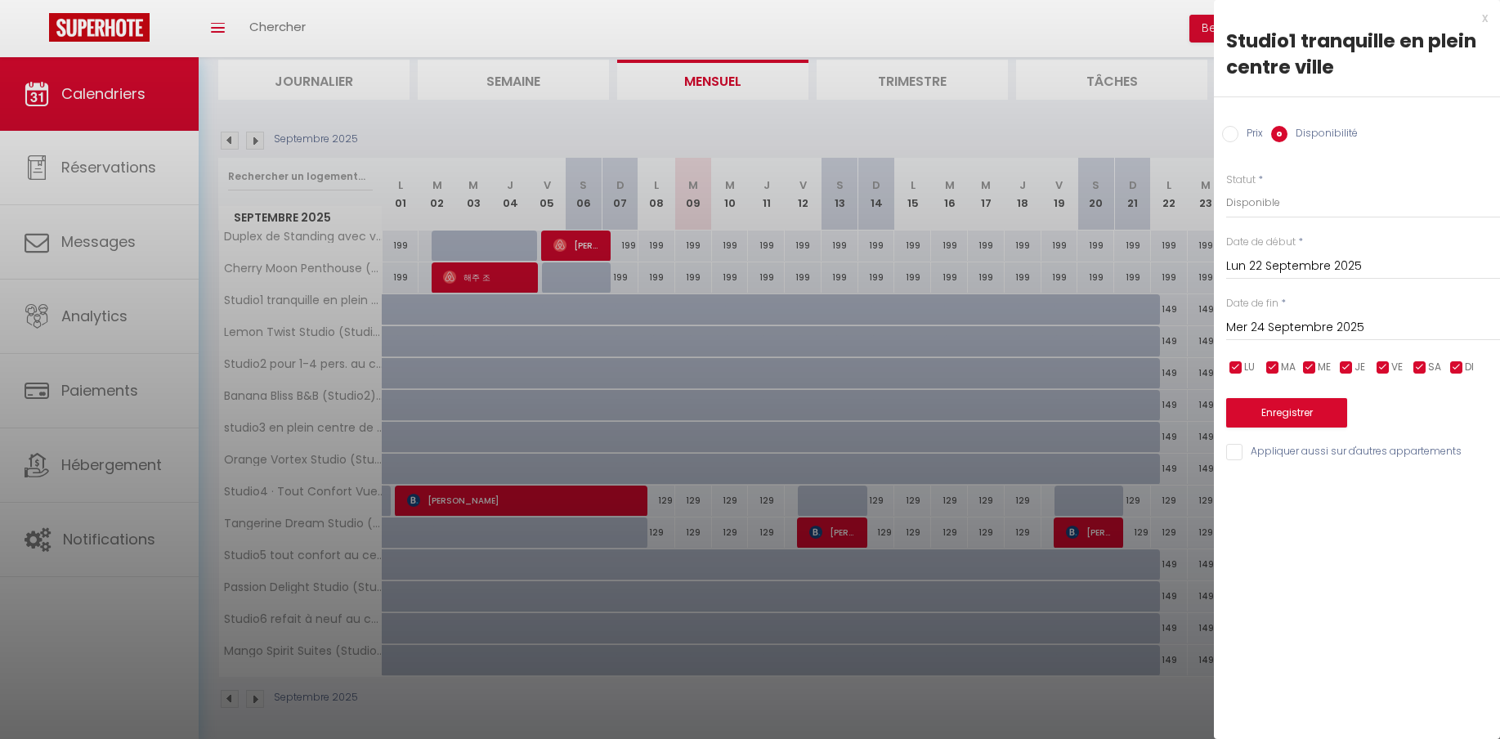
scroll to position [111, 0]
click at [1333, 55] on div "Studio1 tranquille en plein centre ville" at bounding box center [1357, 54] width 262 height 52
click at [1278, 456] on input "Appliquer aussi sur d'autres appartements" at bounding box center [1363, 452] width 274 height 16
checkbox input "false"
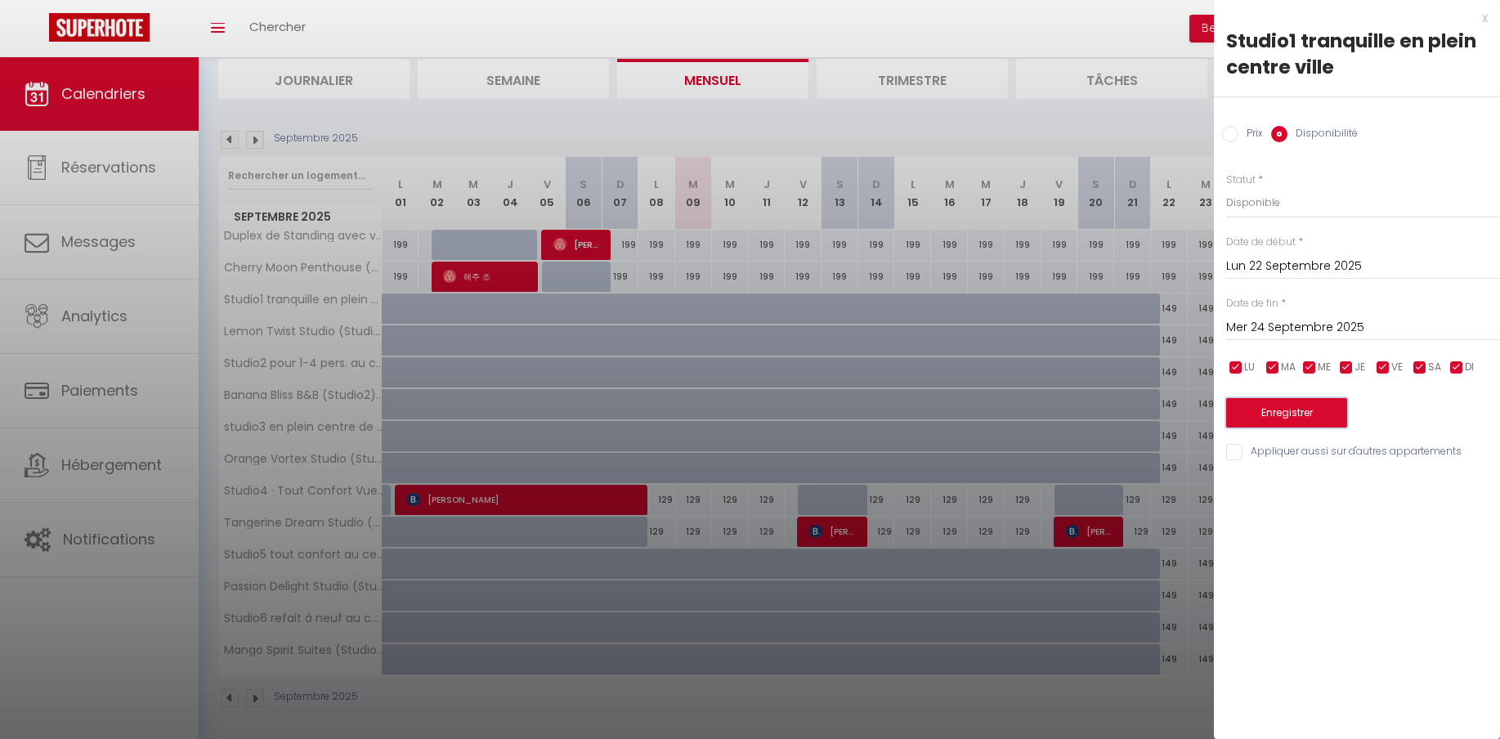
click at [1314, 422] on button "Enregistrer" at bounding box center [1286, 412] width 121 height 29
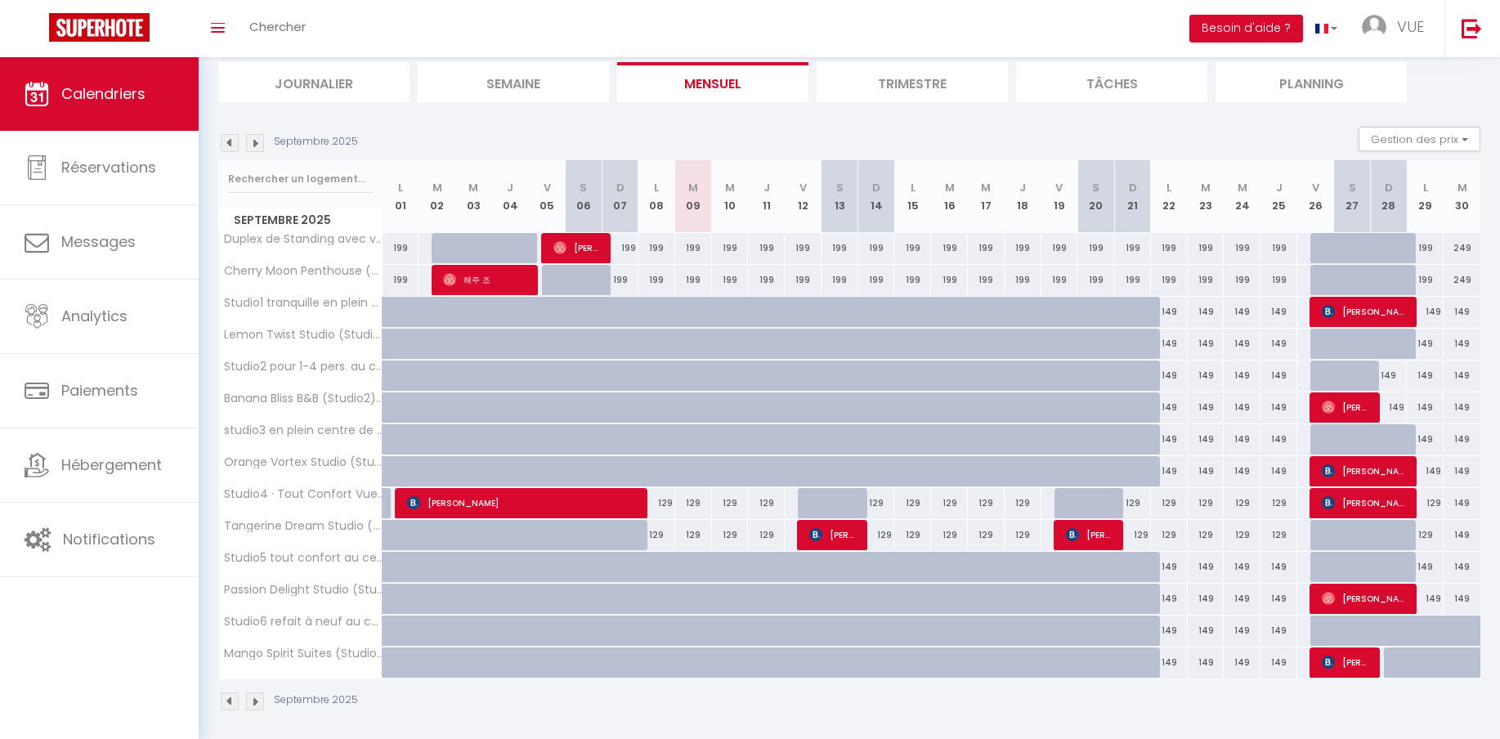
scroll to position [115, 0]
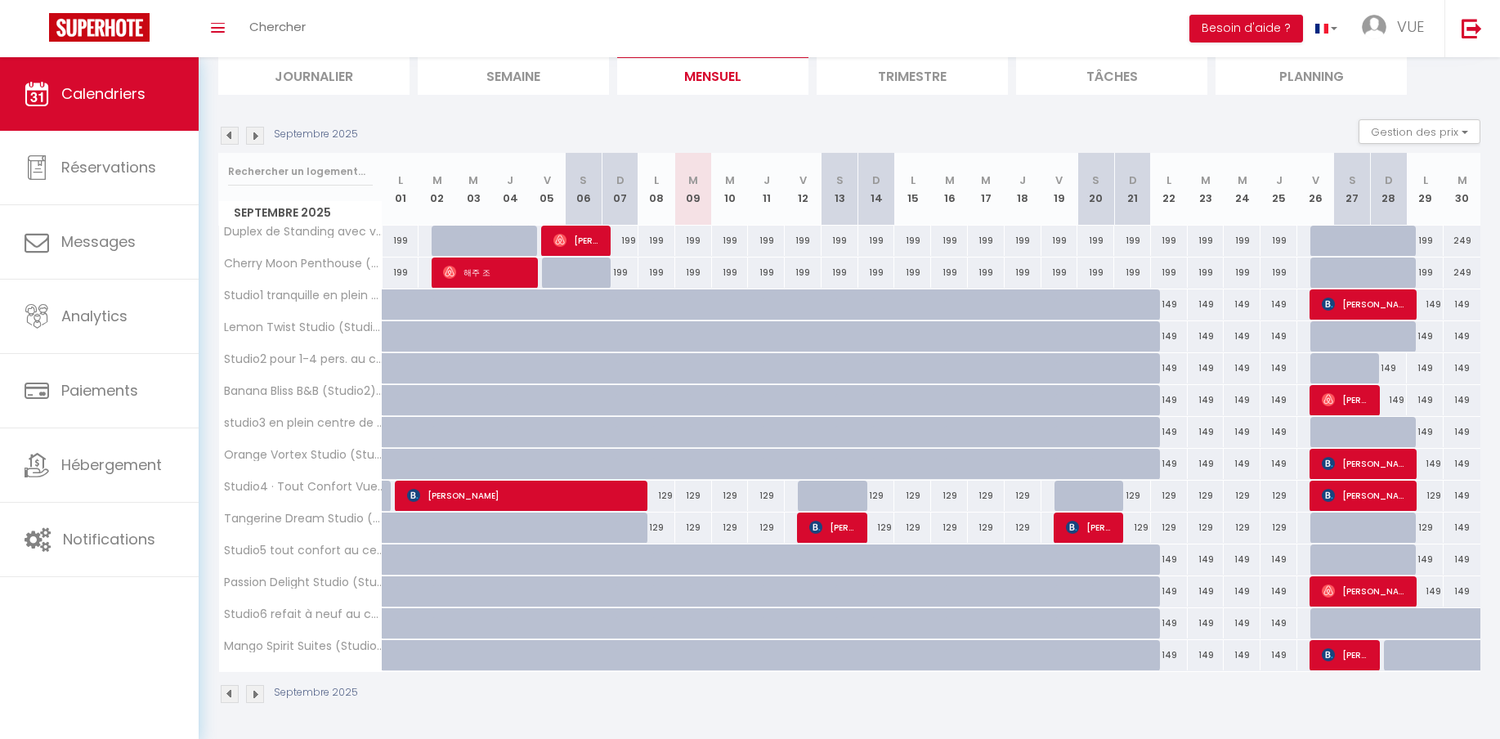
click at [1227, 353] on div "149" at bounding box center [1242, 368] width 37 height 30
select select "1"
type input "Mer 24 Septembre 2025"
type input "Jeu 25 Septembre 2025"
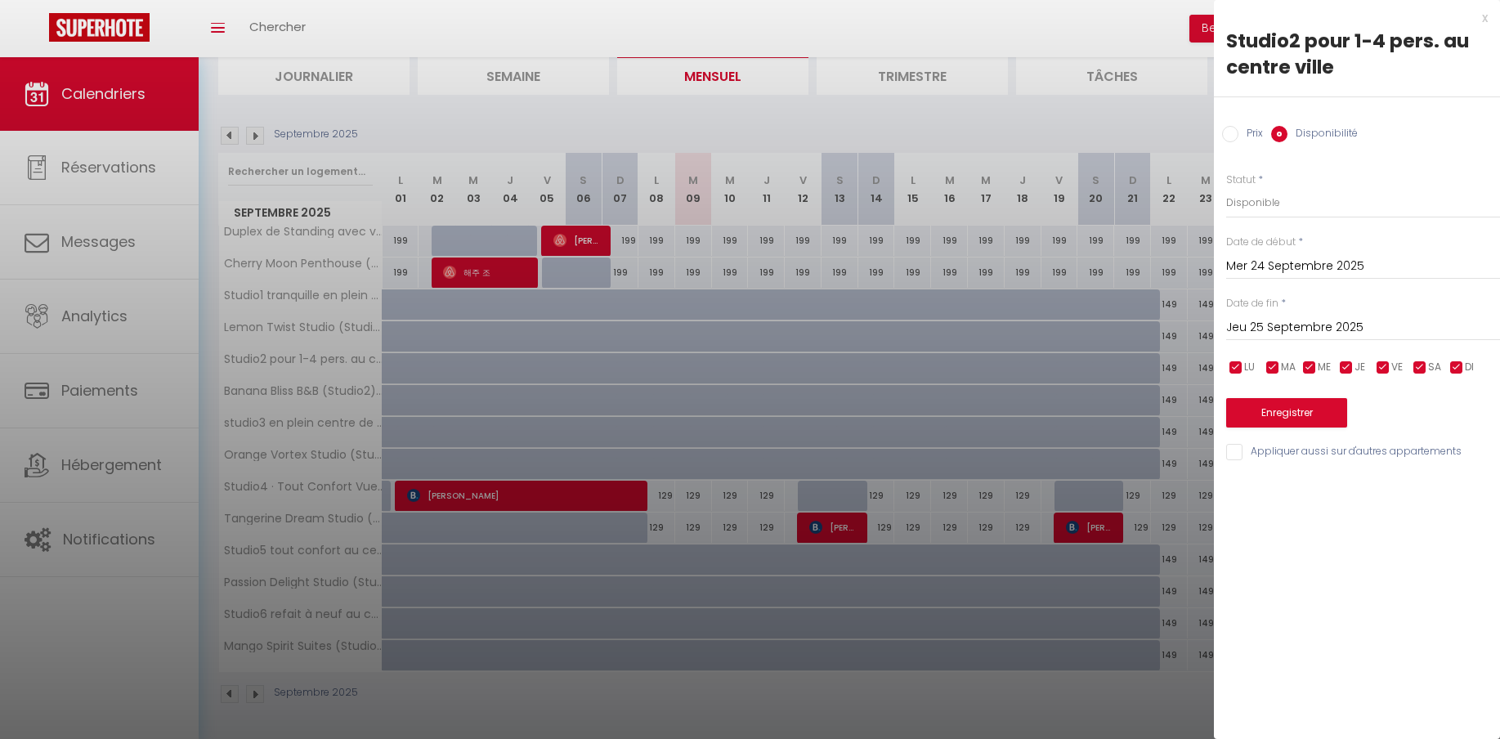
click at [1178, 288] on div at bounding box center [750, 369] width 1500 height 739
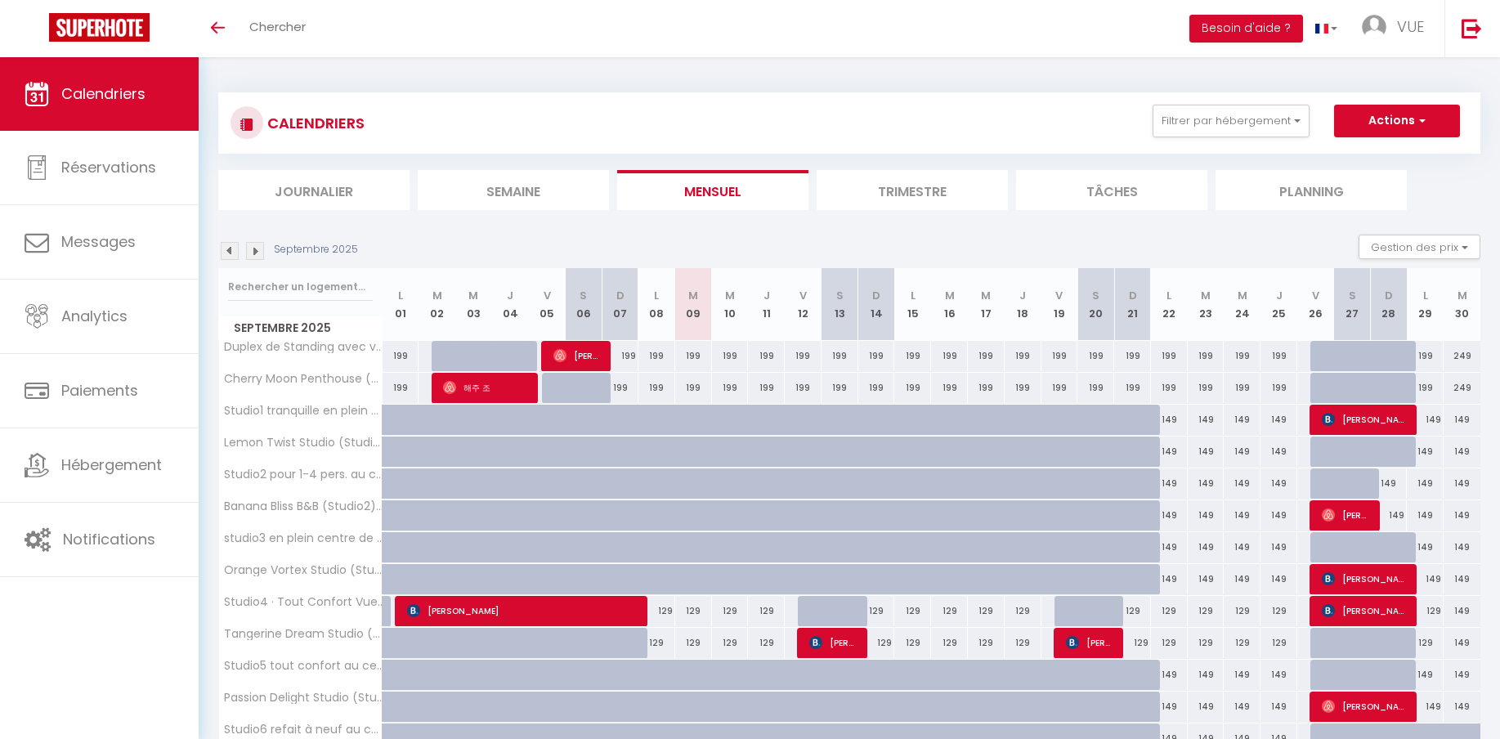
scroll to position [115, 0]
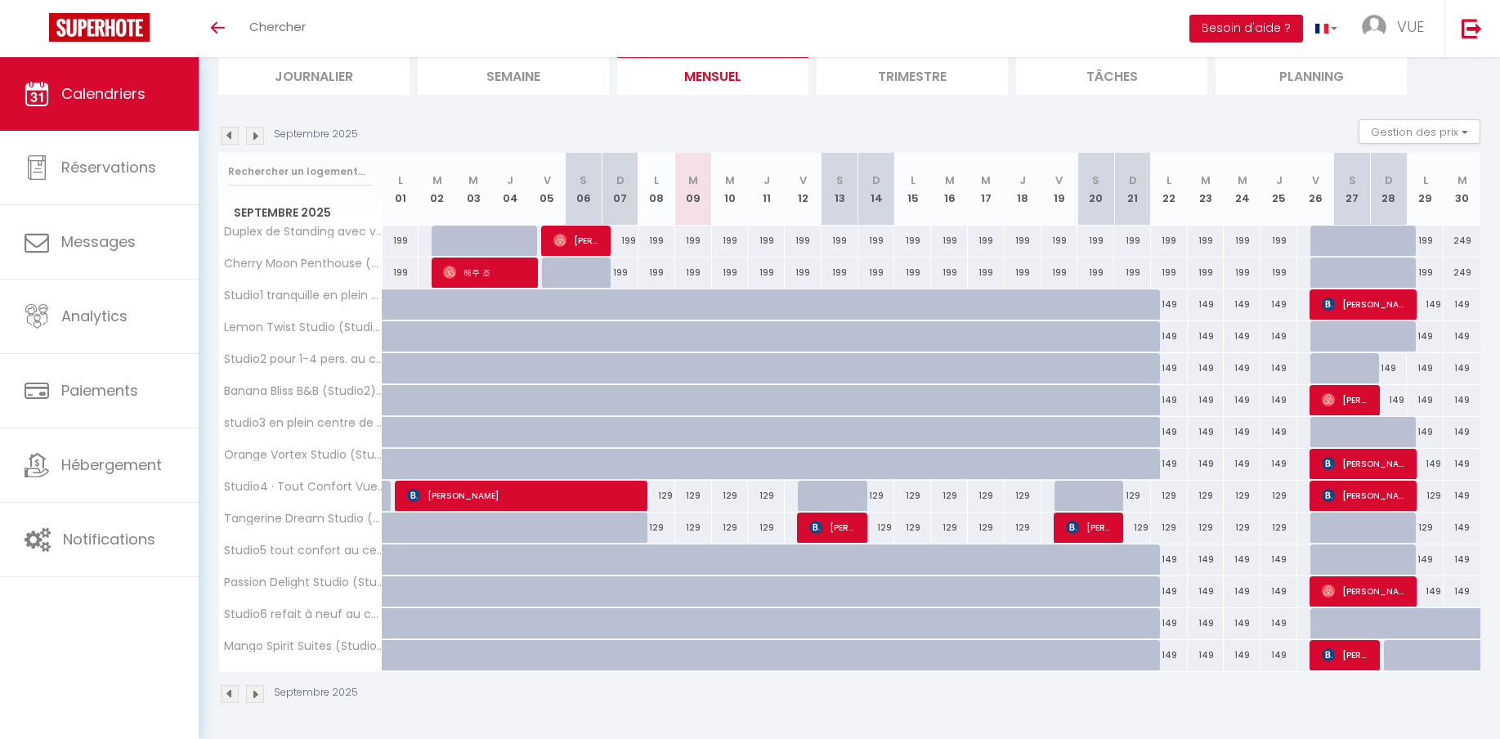
click at [1231, 348] on div "149" at bounding box center [1242, 336] width 37 height 30
type input "149"
type input "Mer 24 Septembre 2025"
type input "Jeu 25 Septembre 2025"
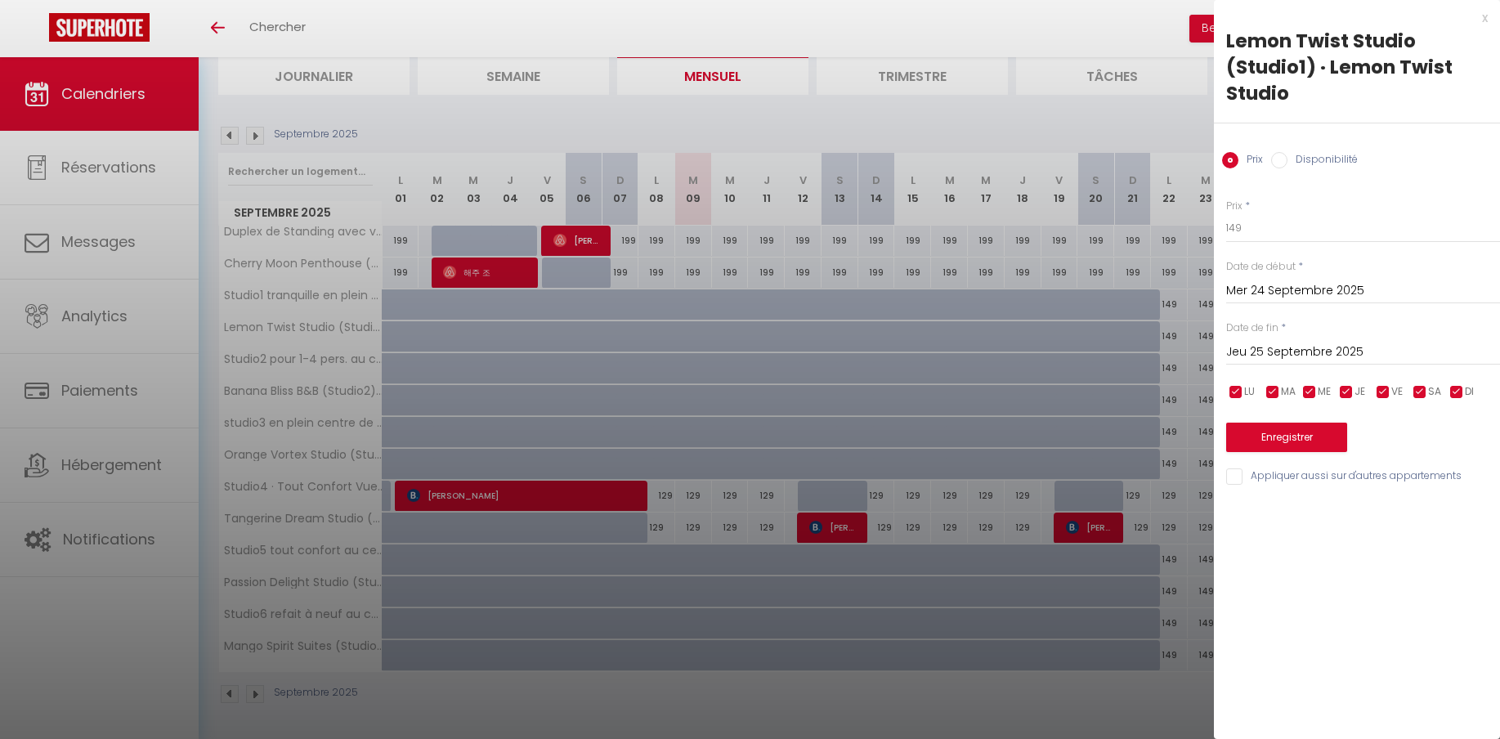
click at [1171, 284] on div at bounding box center [750, 369] width 1500 height 739
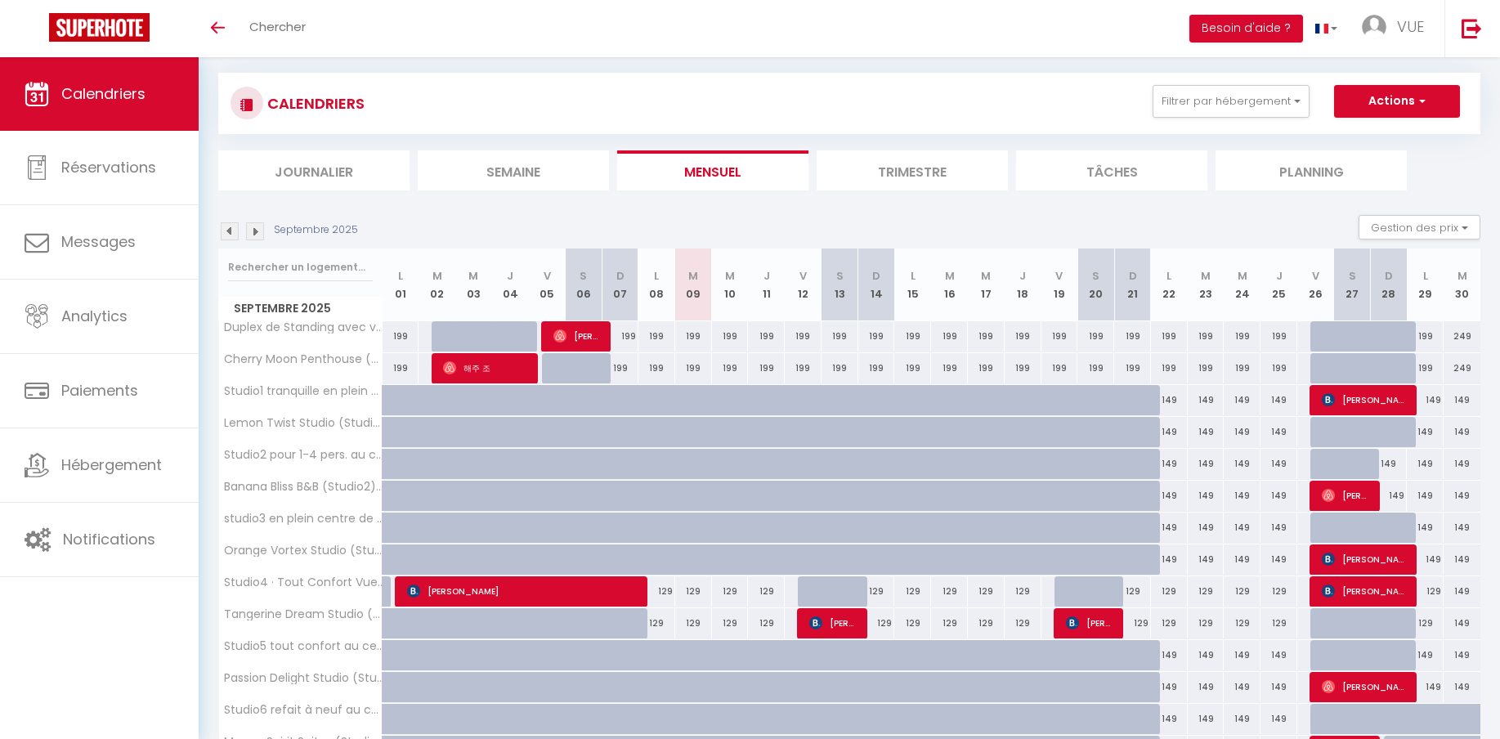
scroll to position [16, 0]
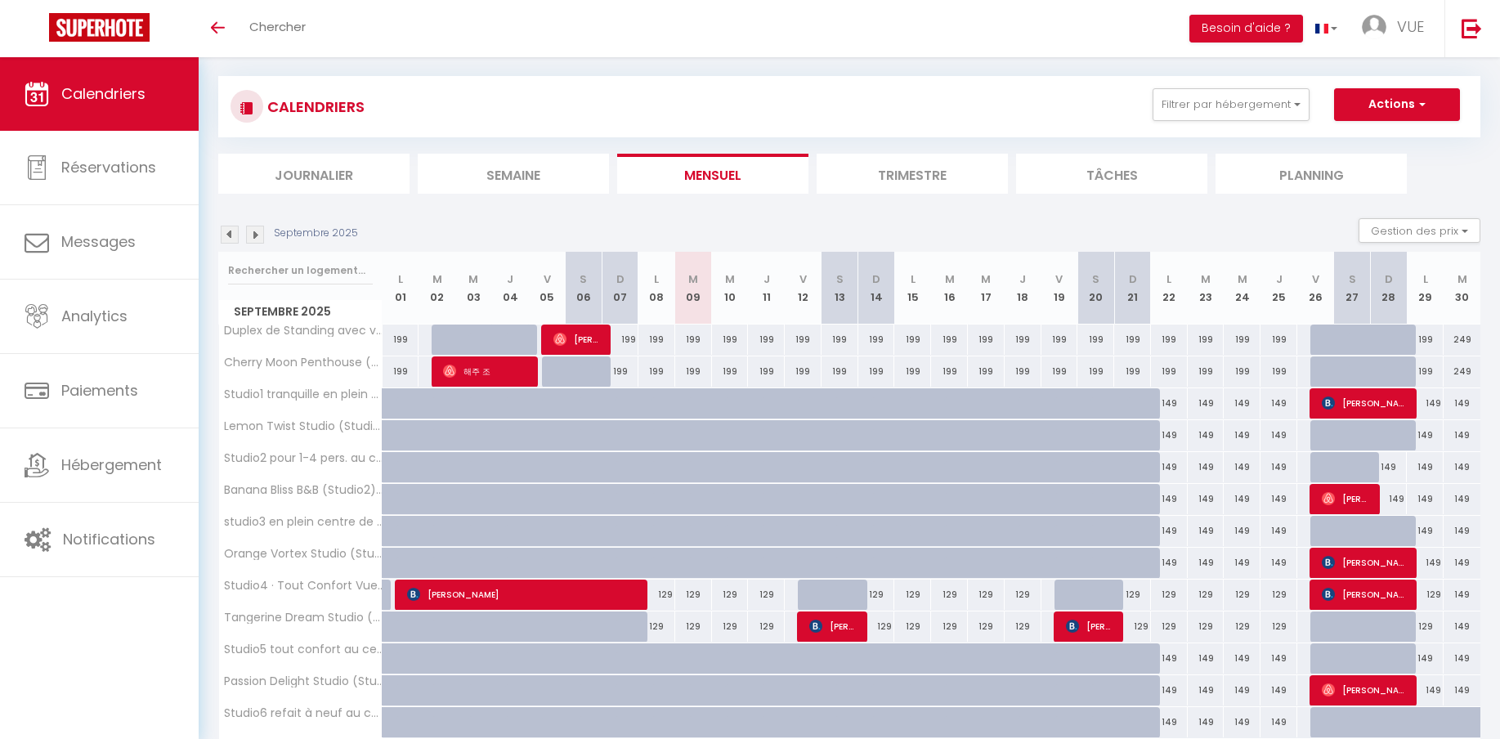
click at [629, 344] on div "199" at bounding box center [620, 340] width 37 height 30
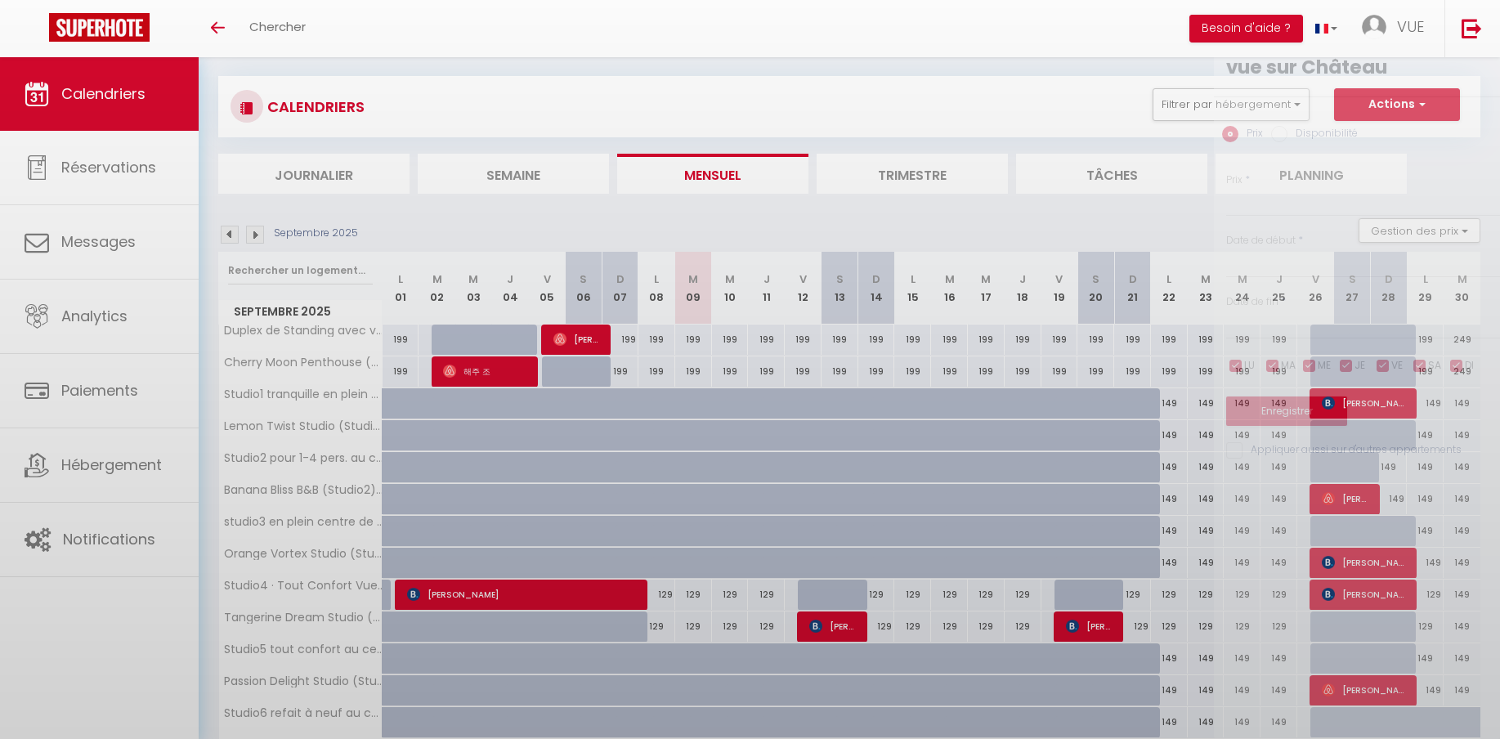
type input "199"
type input "Dim 07 Septembre 2025"
type input "Lun 08 Septembre 2025"
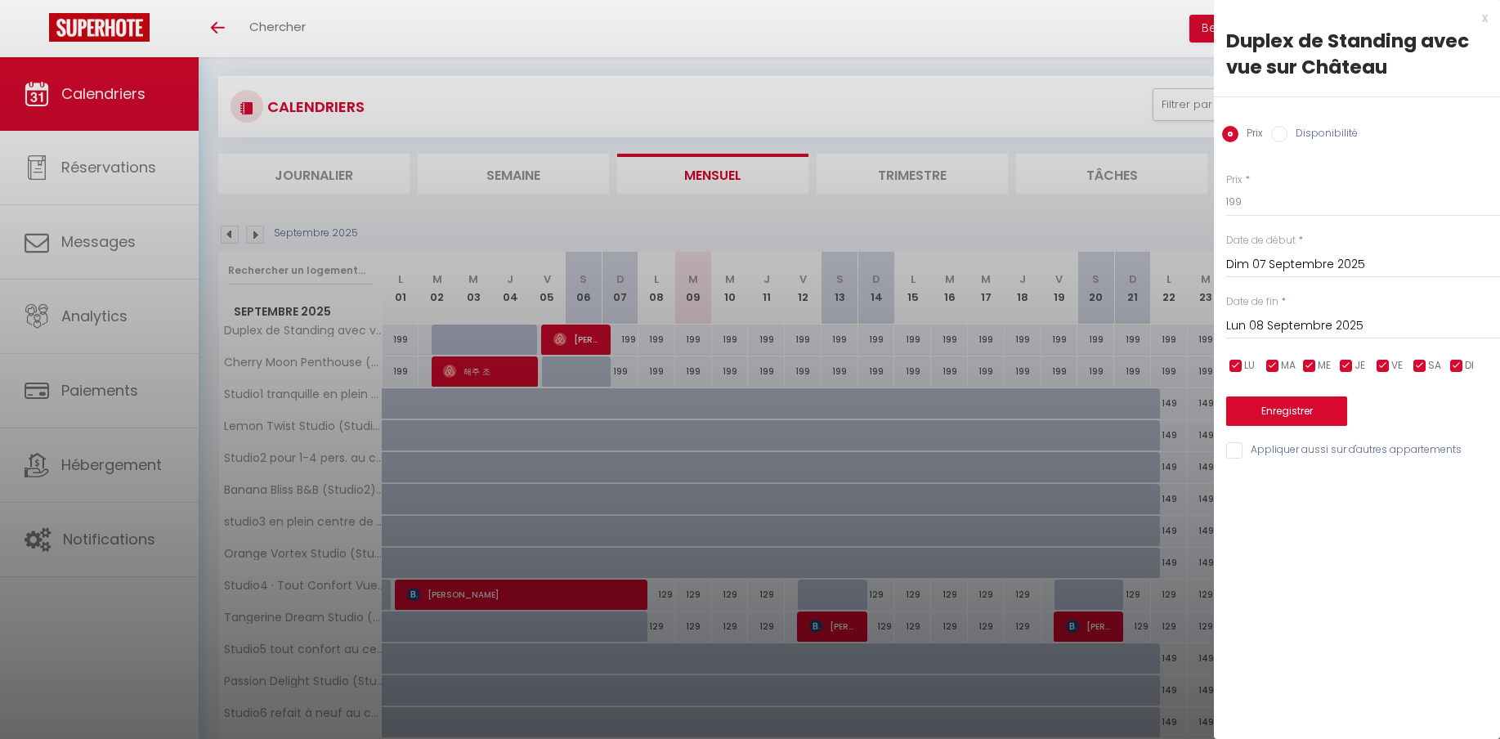
scroll to position [20, 0]
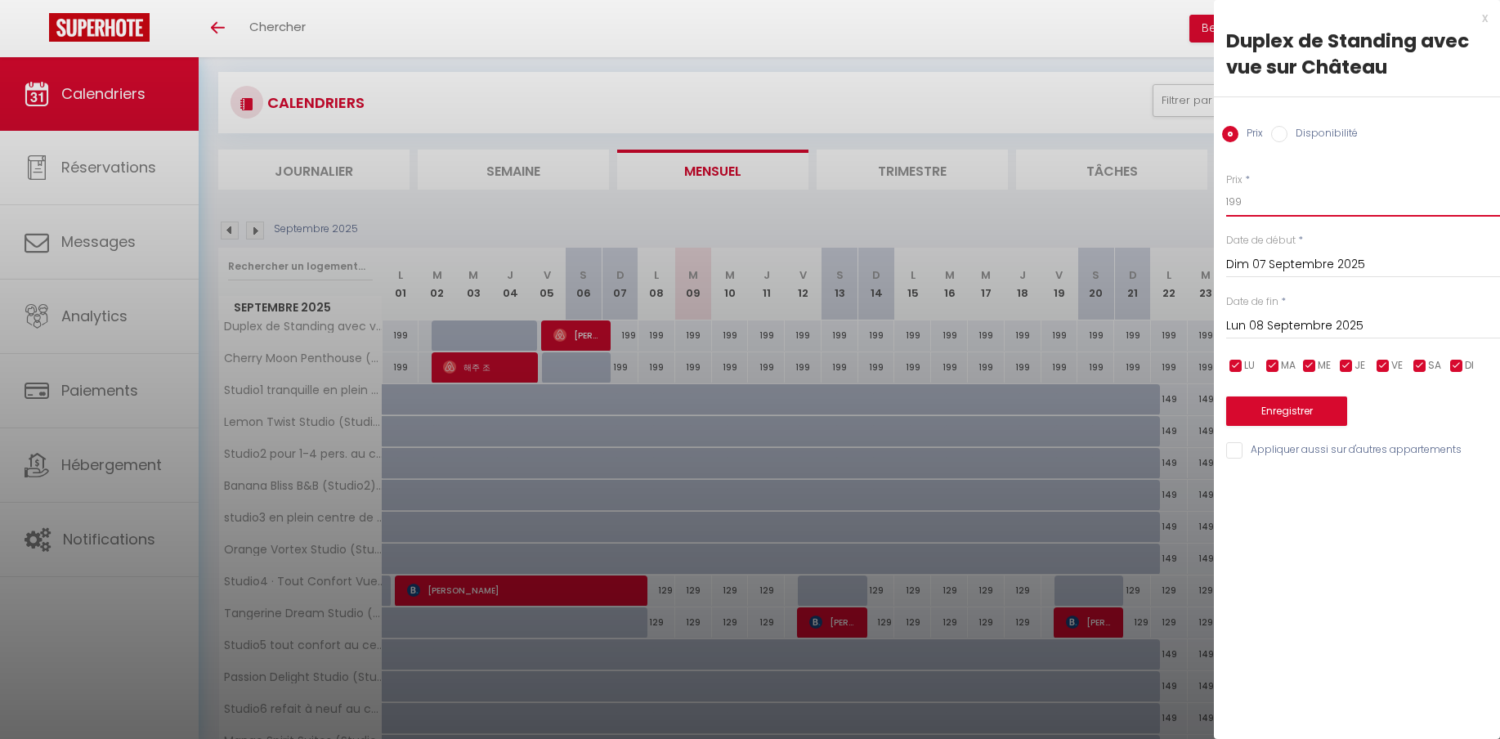
click at [1258, 199] on input "199" at bounding box center [1363, 201] width 274 height 29
type input "1"
type input "249"
click at [1274, 267] on input "Dim 07 Septembre 2025" at bounding box center [1363, 264] width 274 height 21
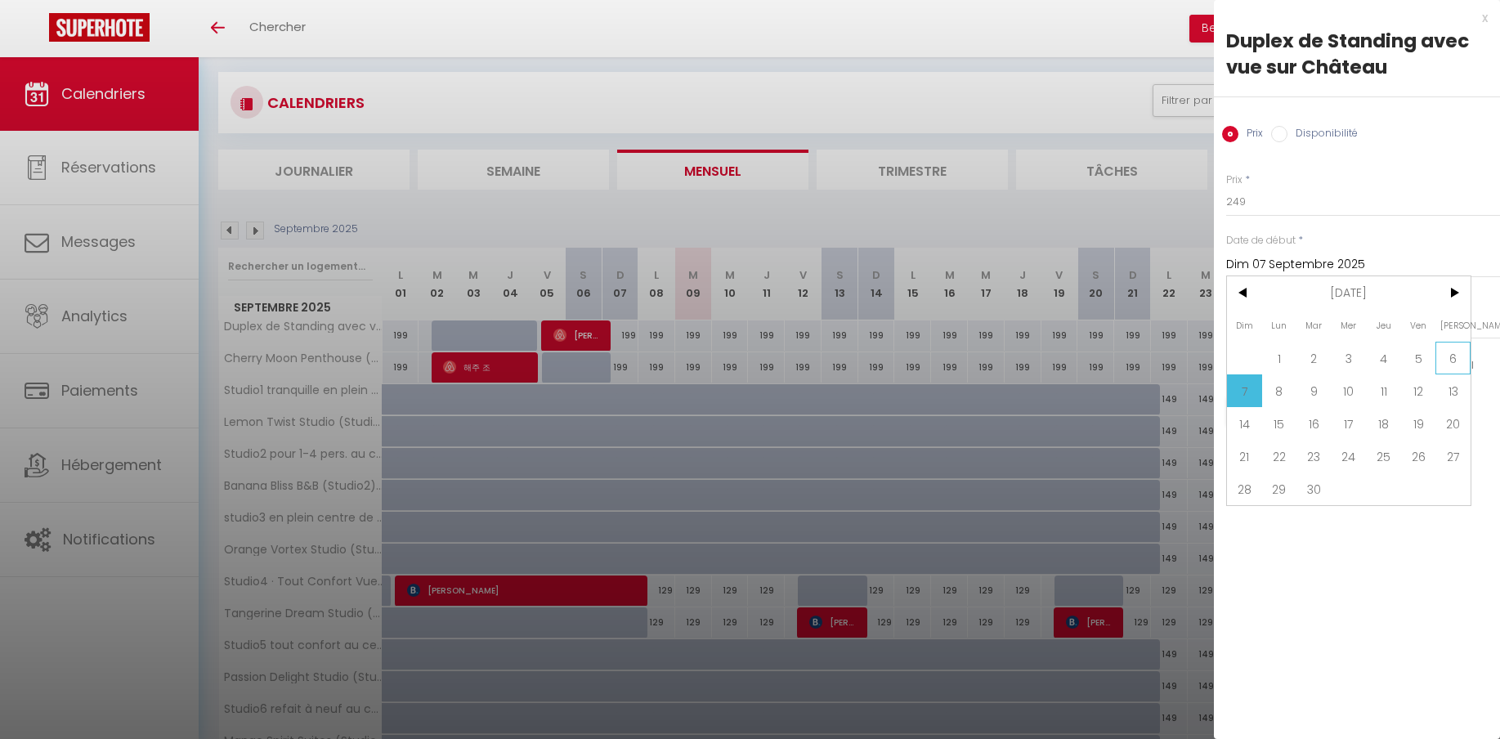
click at [1447, 366] on span "6" at bounding box center [1452, 358] width 35 height 33
type input "Sam 06 Septembre 2025"
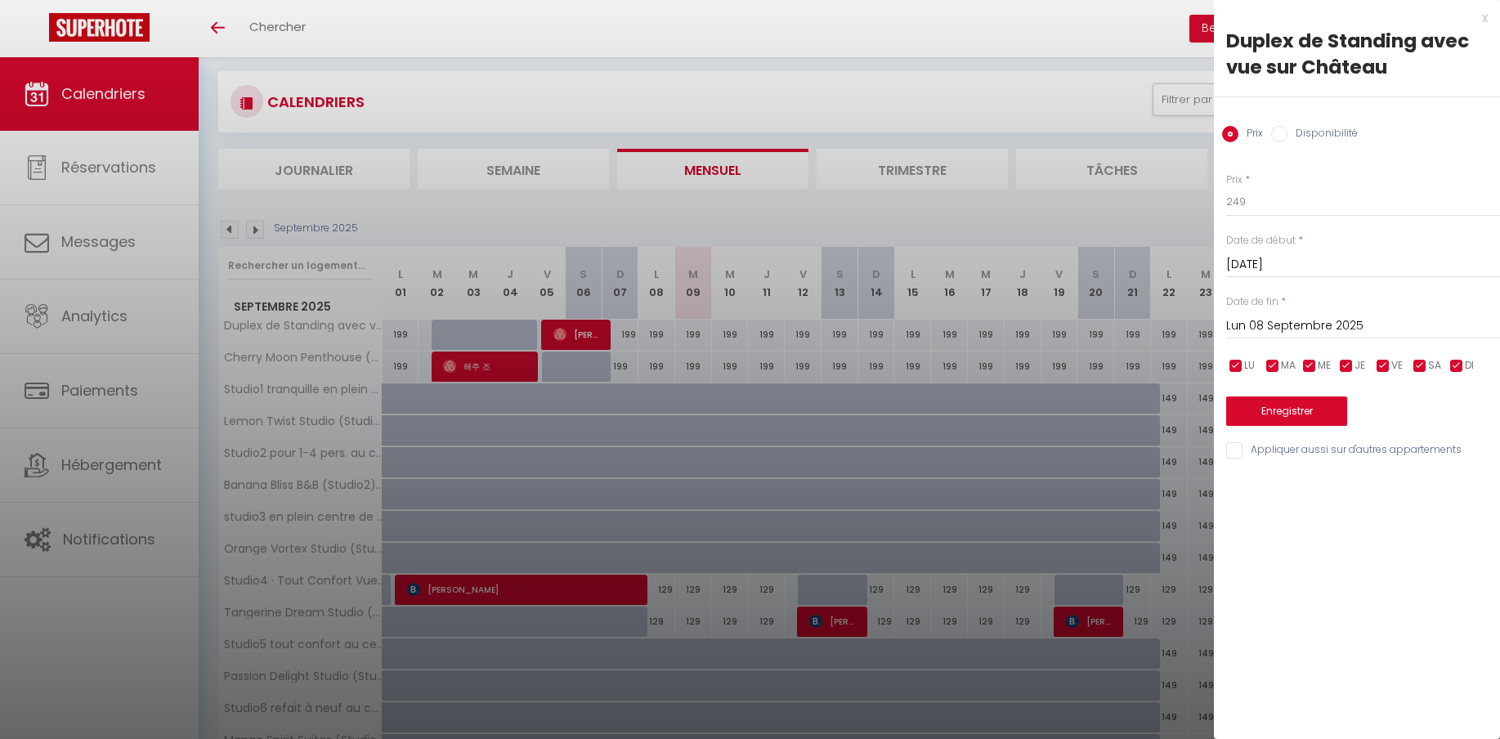
scroll to position [22, 0]
click at [1297, 328] on input "Lun 08 Septembre 2025" at bounding box center [1363, 326] width 274 height 21
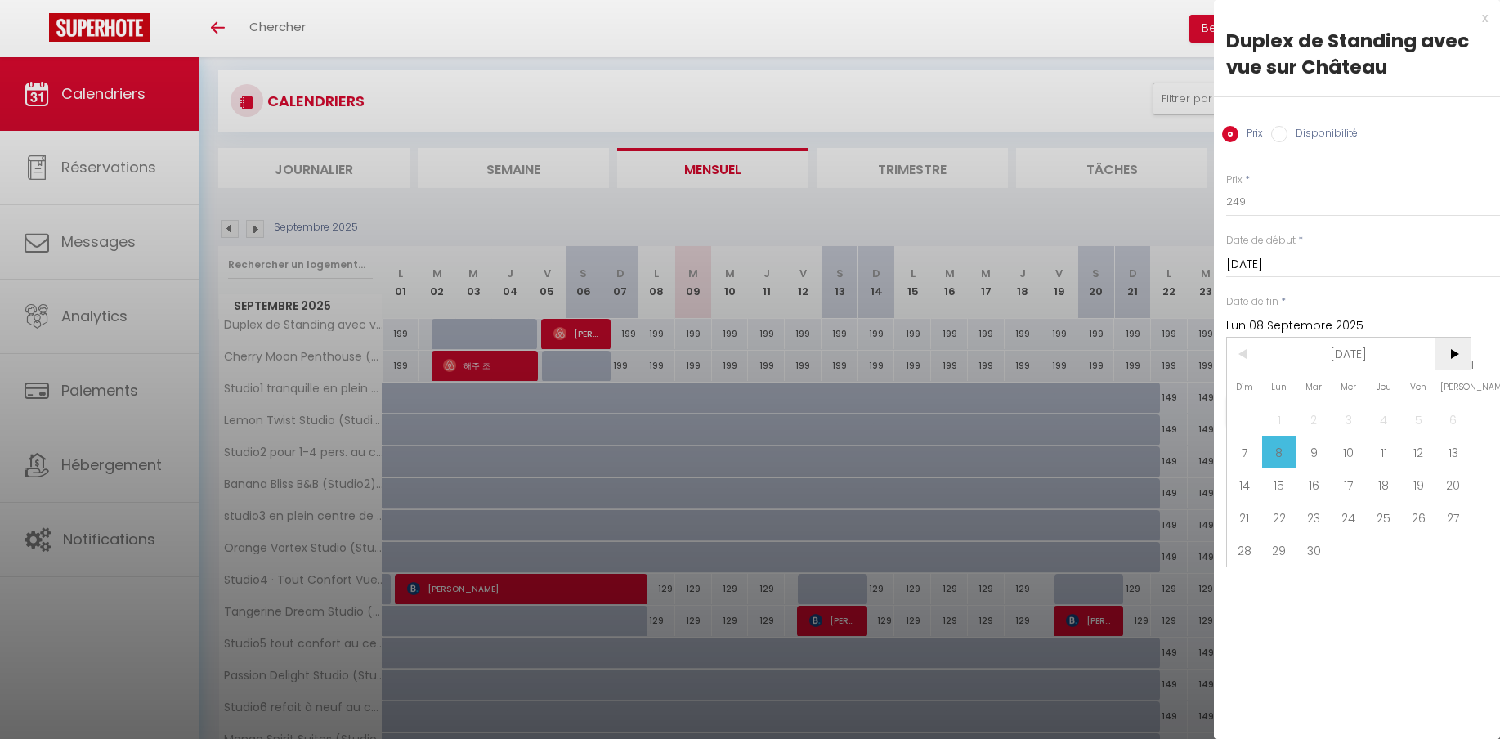
click at [1455, 360] on span ">" at bounding box center [1452, 354] width 35 height 33
click at [1247, 357] on span "<" at bounding box center [1244, 354] width 35 height 33
click at [1414, 559] on span "31" at bounding box center [1418, 550] width 35 height 33
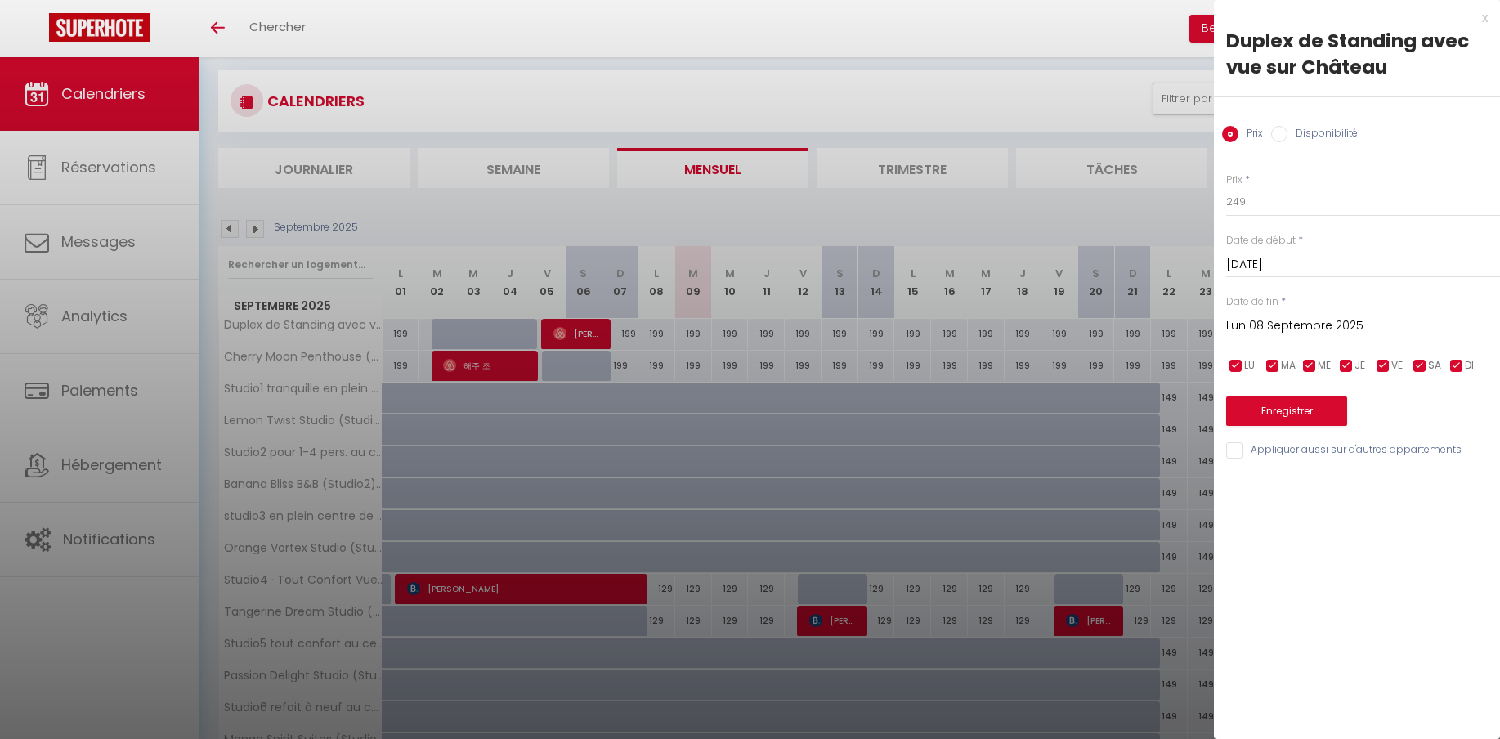
type input "Ven 31 Octobre 2025"
click at [1297, 407] on button "Enregistrer" at bounding box center [1286, 410] width 121 height 29
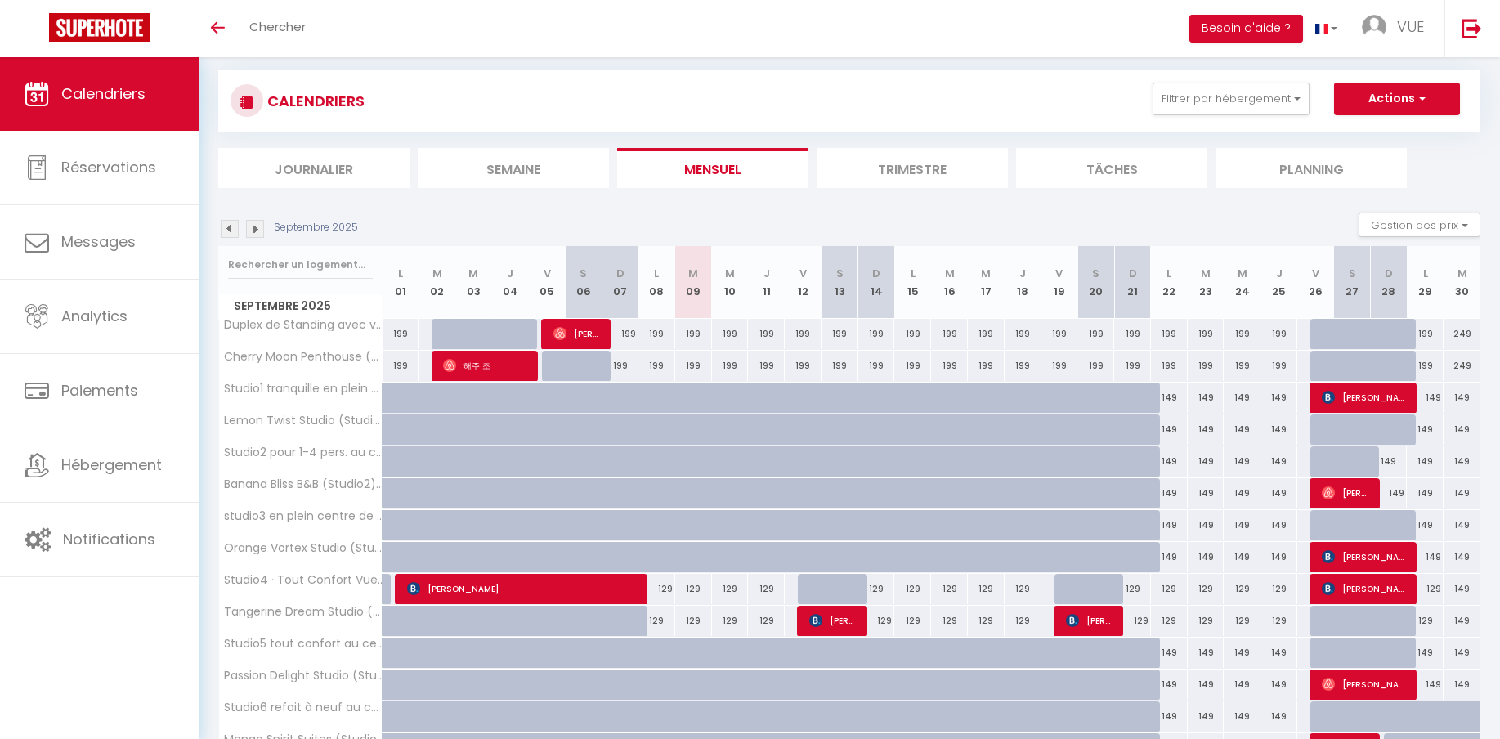
click at [623, 339] on div "199" at bounding box center [620, 334] width 37 height 30
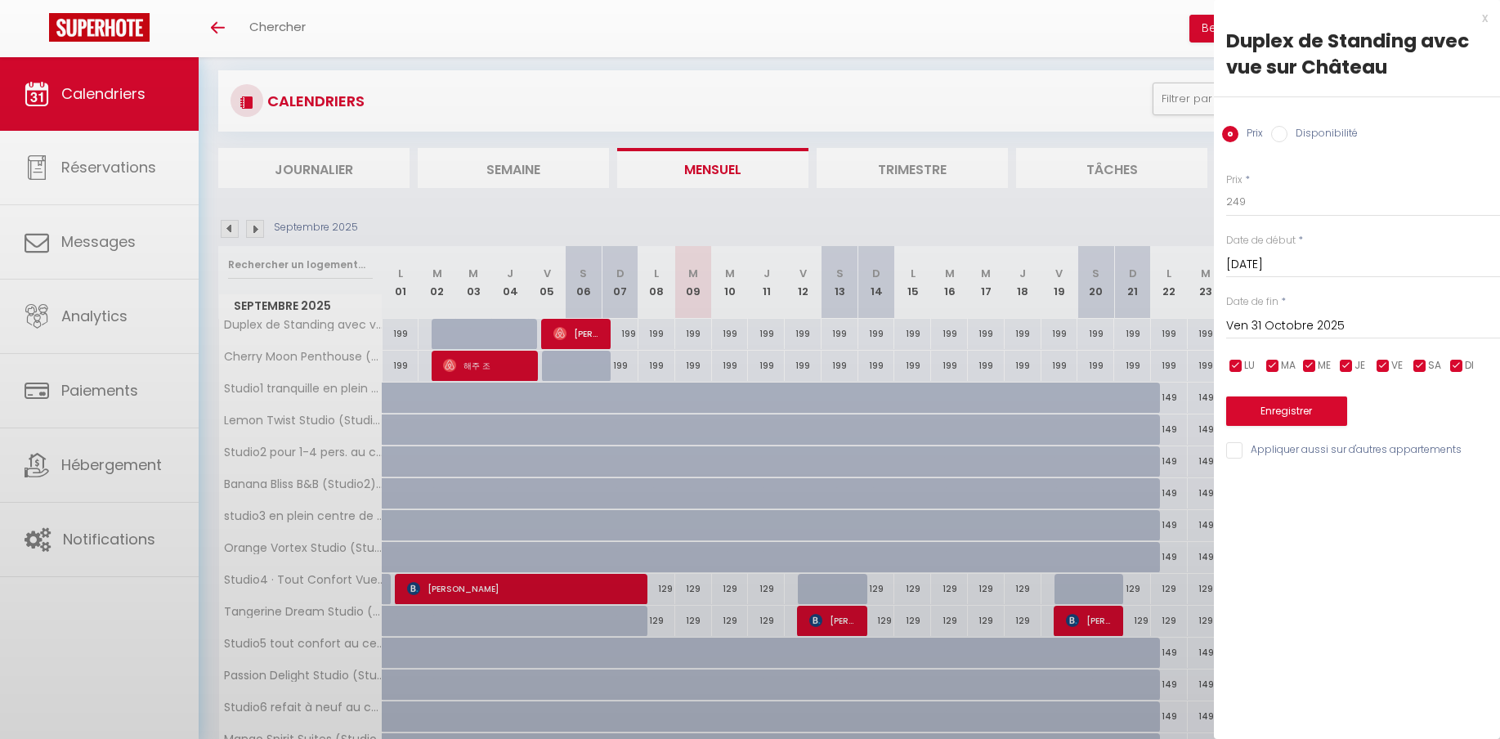
type input "199"
type input "Dim 07 Septembre 2025"
type input "Lun 08 Septembre 2025"
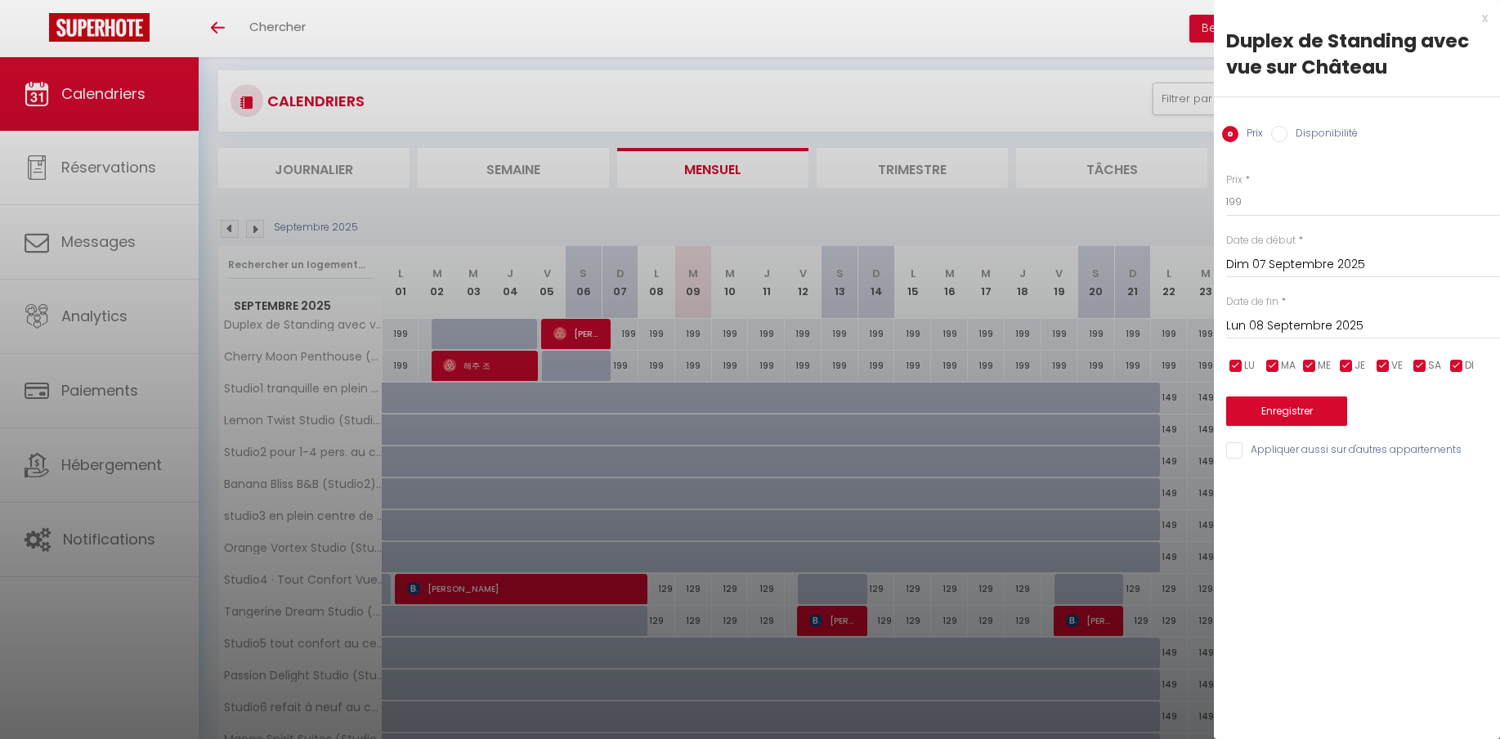
drag, startPoint x: 1149, startPoint y: 150, endPoint x: 964, endPoint y: 46, distance: 212.6
click at [342, 43] on div at bounding box center [750, 369] width 1500 height 739
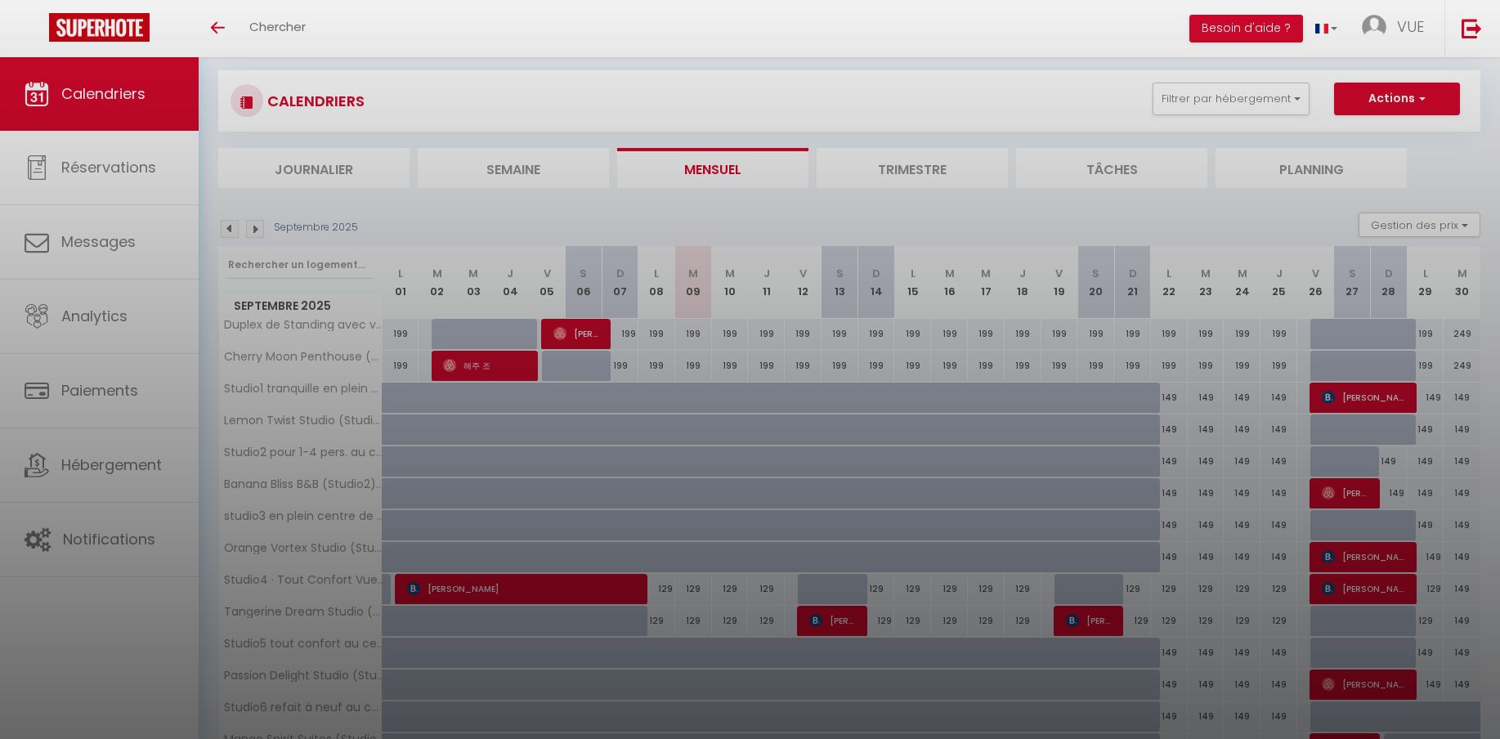
click at [964, 46] on div at bounding box center [750, 369] width 1500 height 739
click at [964, 47] on div at bounding box center [750, 369] width 1500 height 739
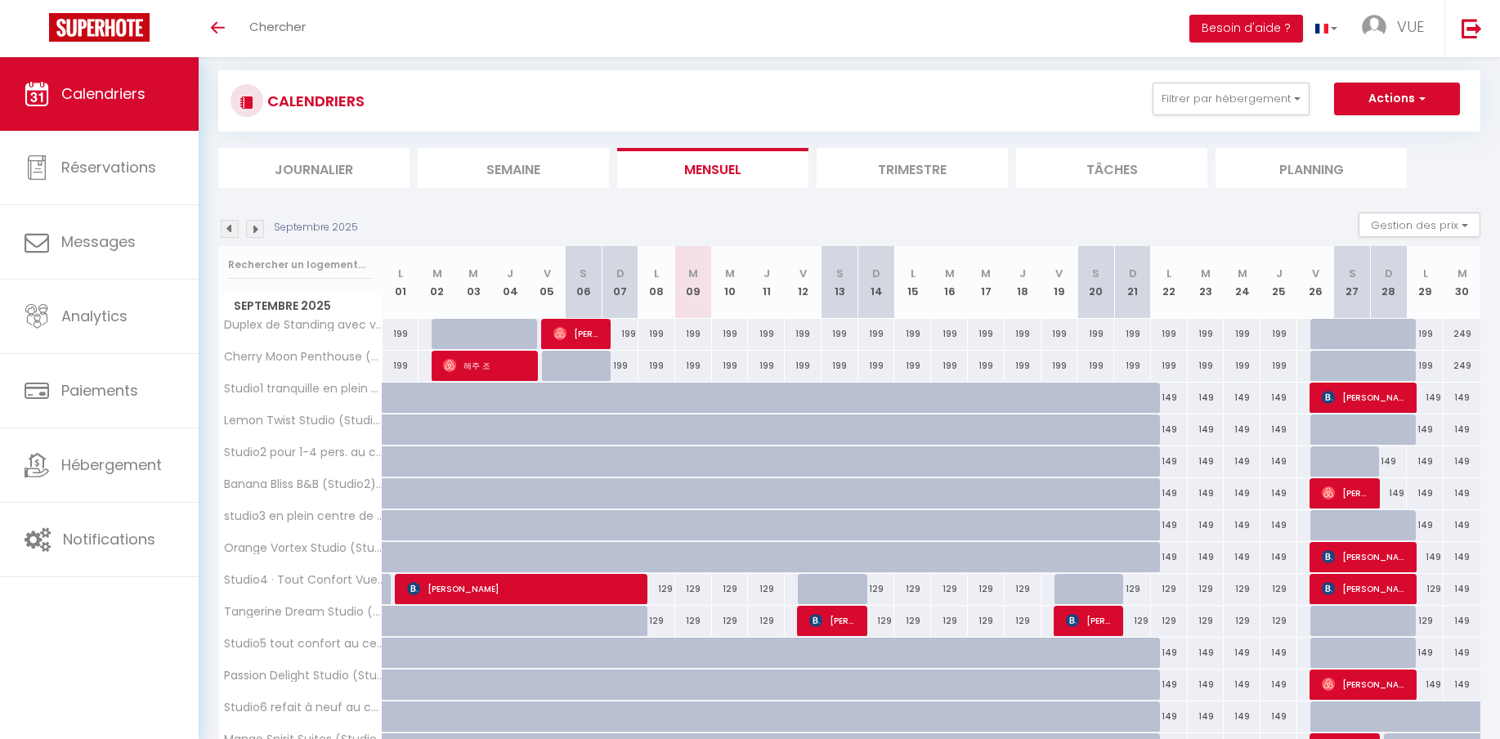
scroll to position [29, 0]
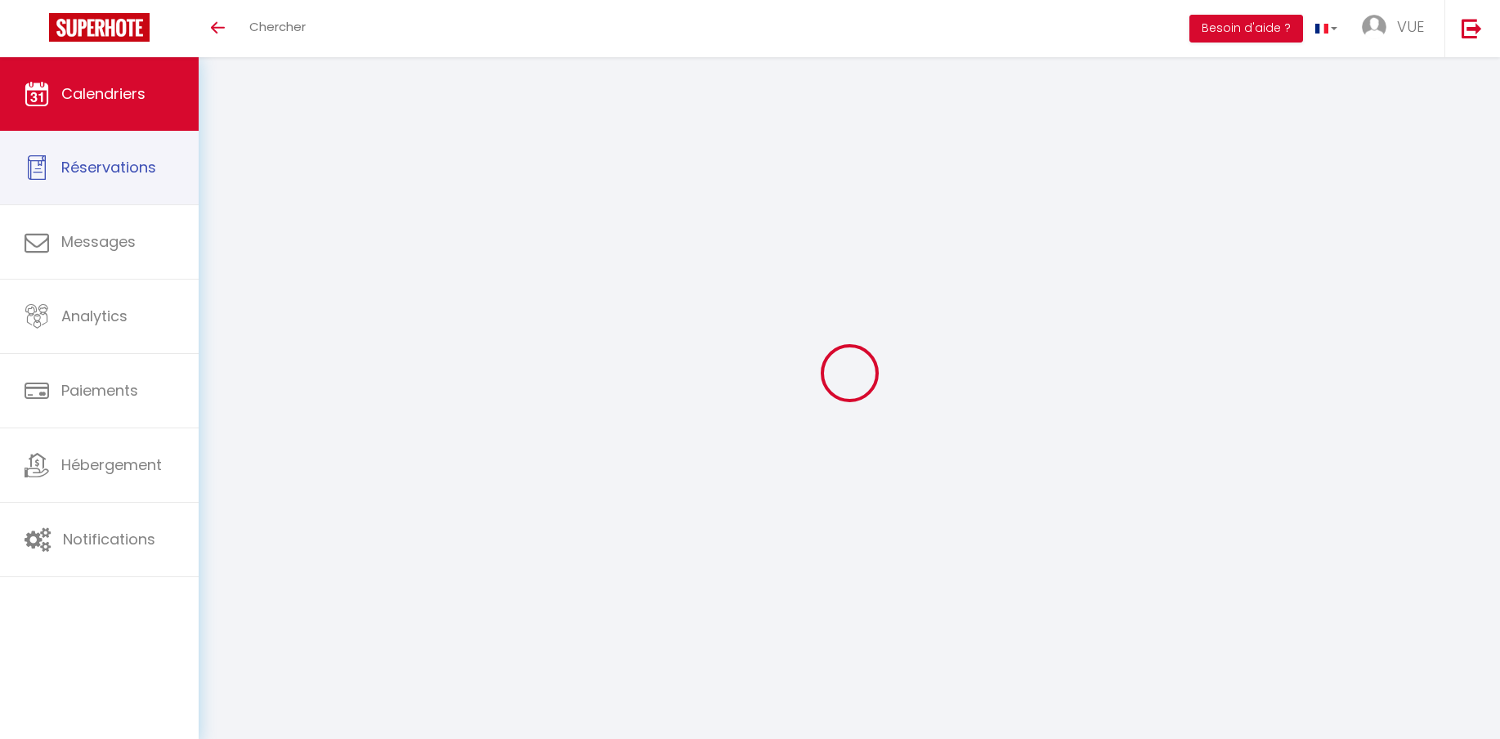
scroll to position [29, 0]
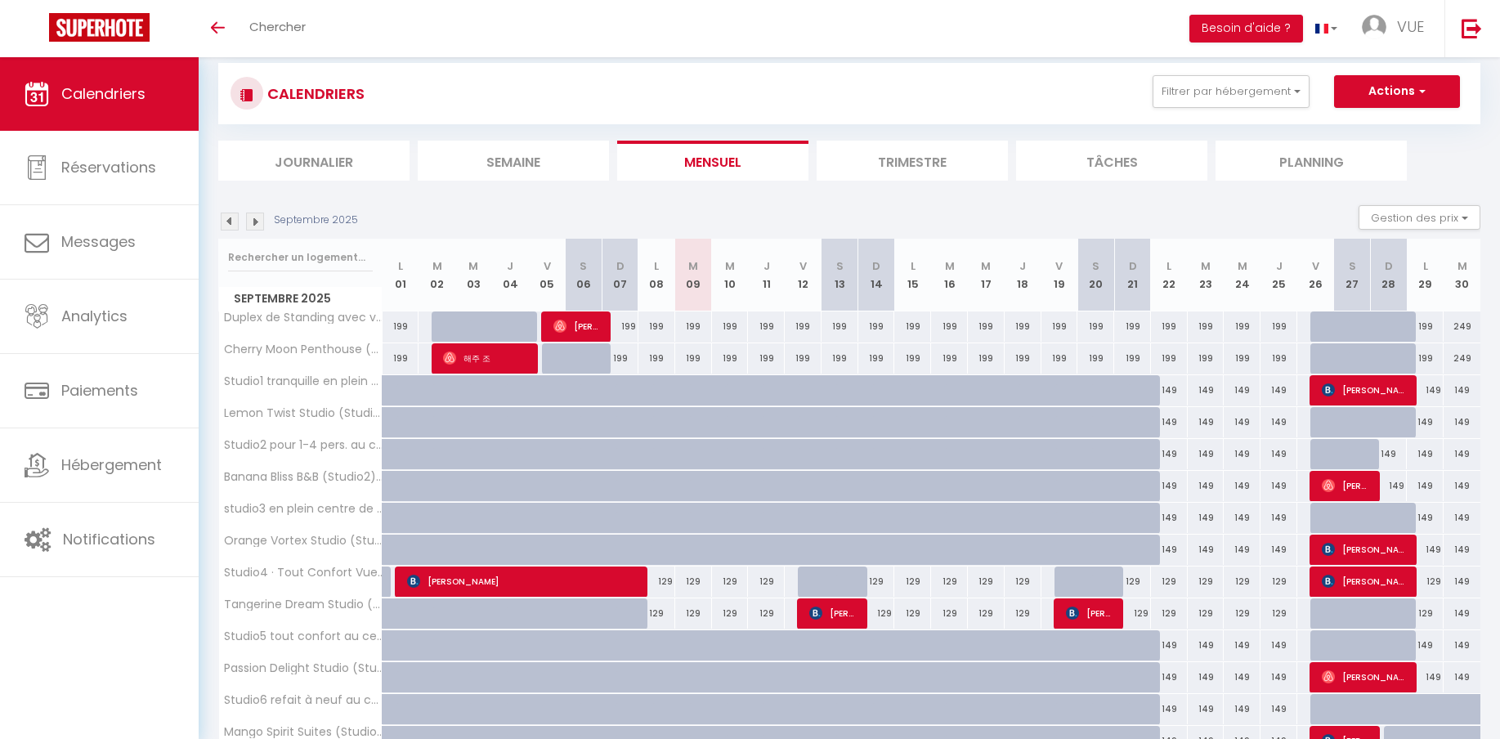
click at [620, 357] on div "199" at bounding box center [620, 358] width 37 height 30
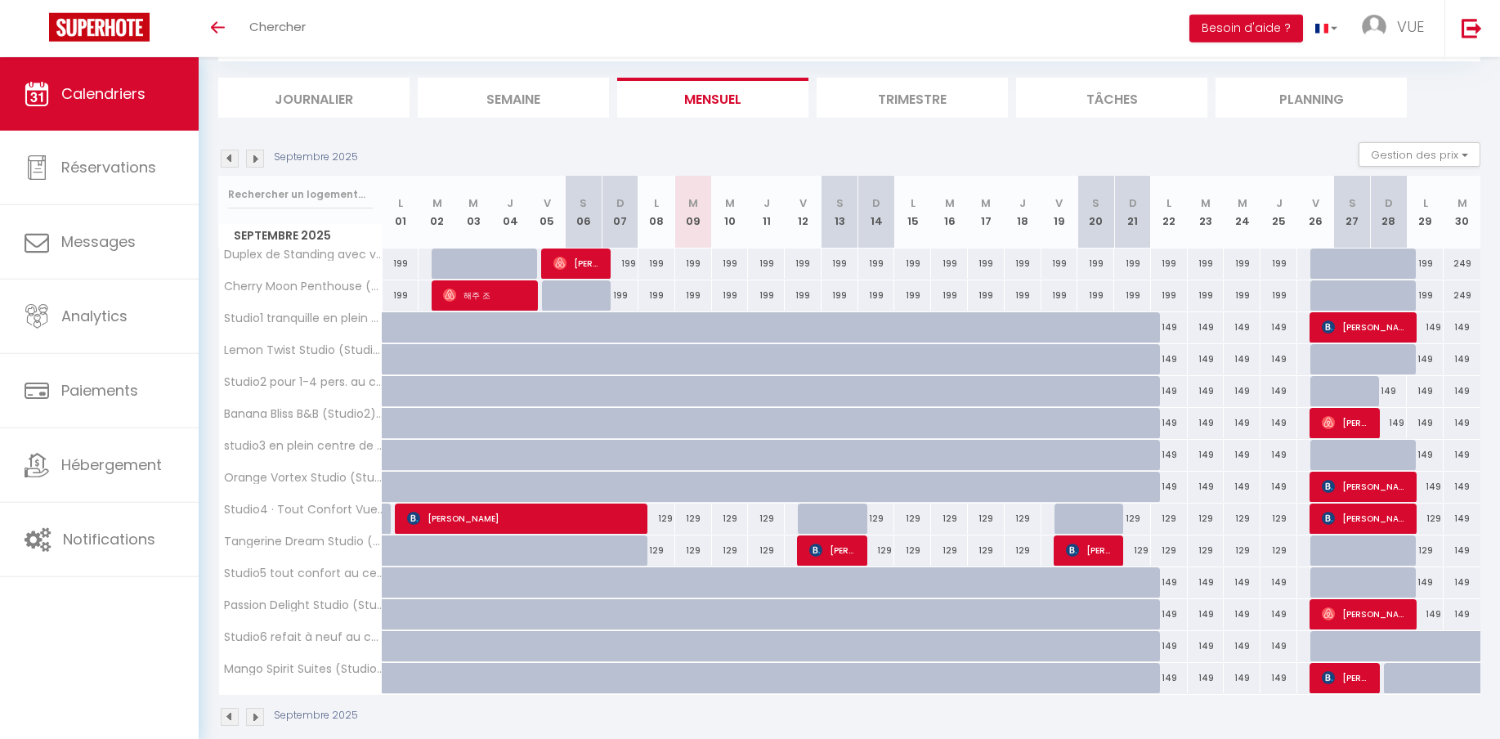
scroll to position [115, 0]
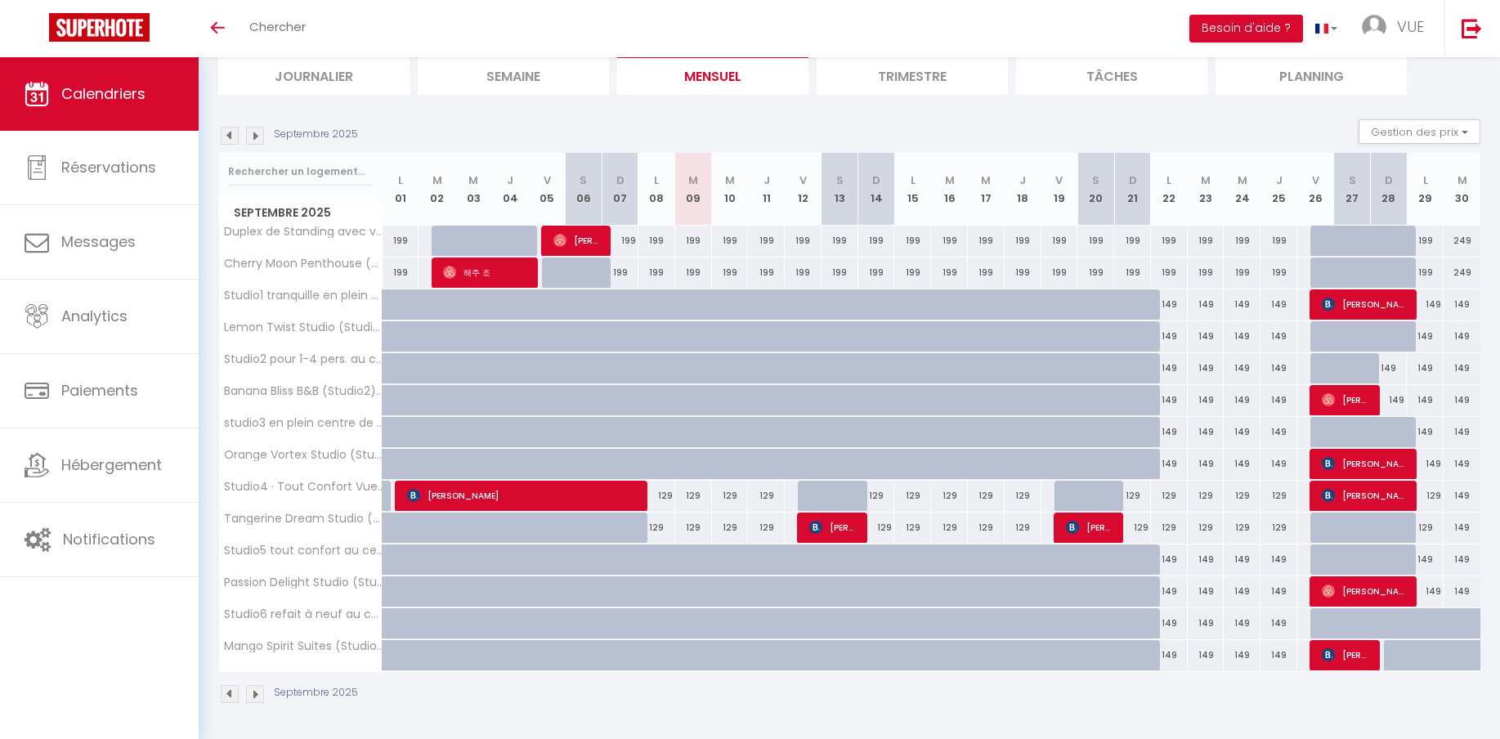
click at [627, 248] on div "199" at bounding box center [620, 241] width 37 height 30
type input "199"
type input "Dim 07 Septembre 2025"
type input "Lun 08 Septembre 2025"
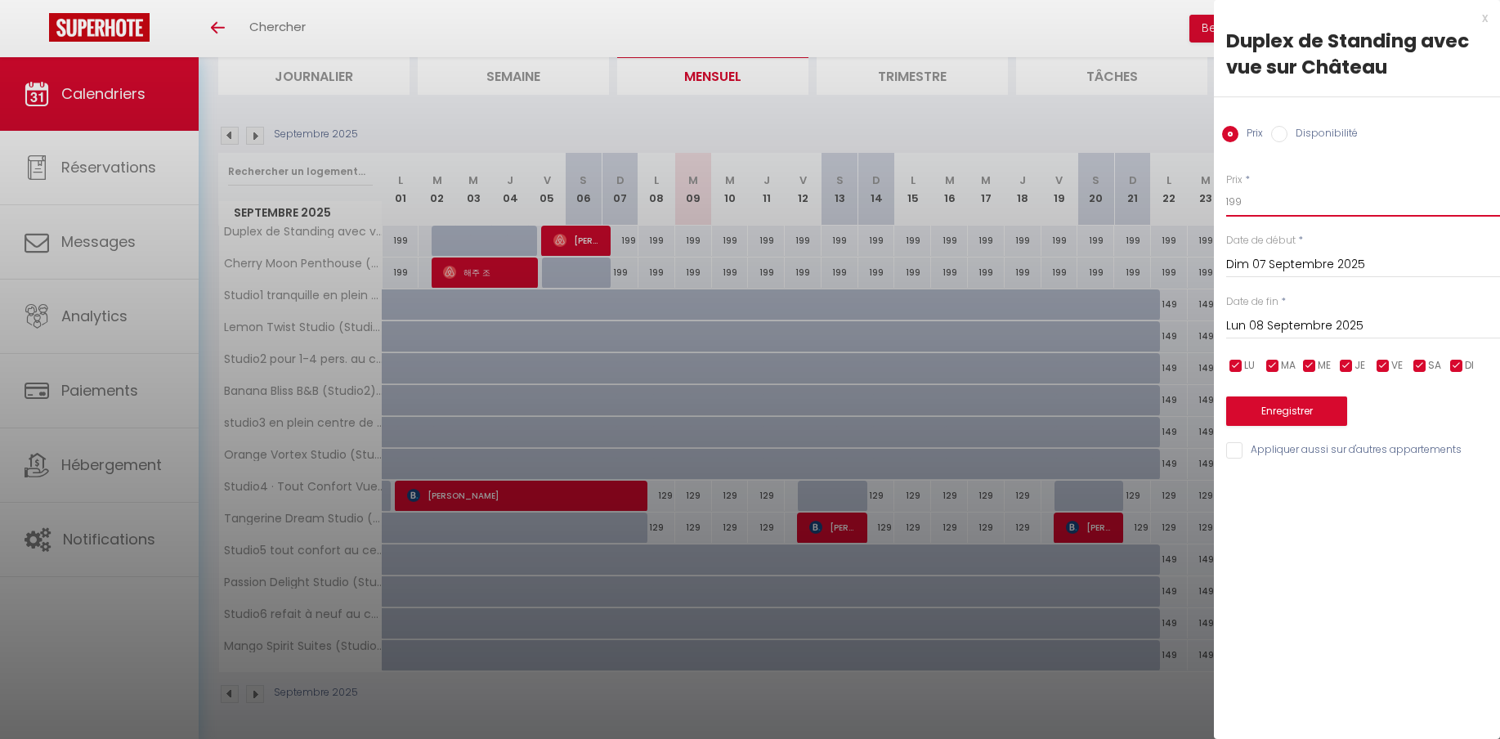
click at [1266, 202] on input "199" at bounding box center [1363, 201] width 274 height 29
drag, startPoint x: 1266, startPoint y: 202, endPoint x: 1146, endPoint y: 191, distance: 120.6
click at [1226, 191] on input "199" at bounding box center [1363, 201] width 274 height 29
type input "249"
click at [1271, 270] on input "Dim 07 Septembre 2025" at bounding box center [1363, 264] width 274 height 21
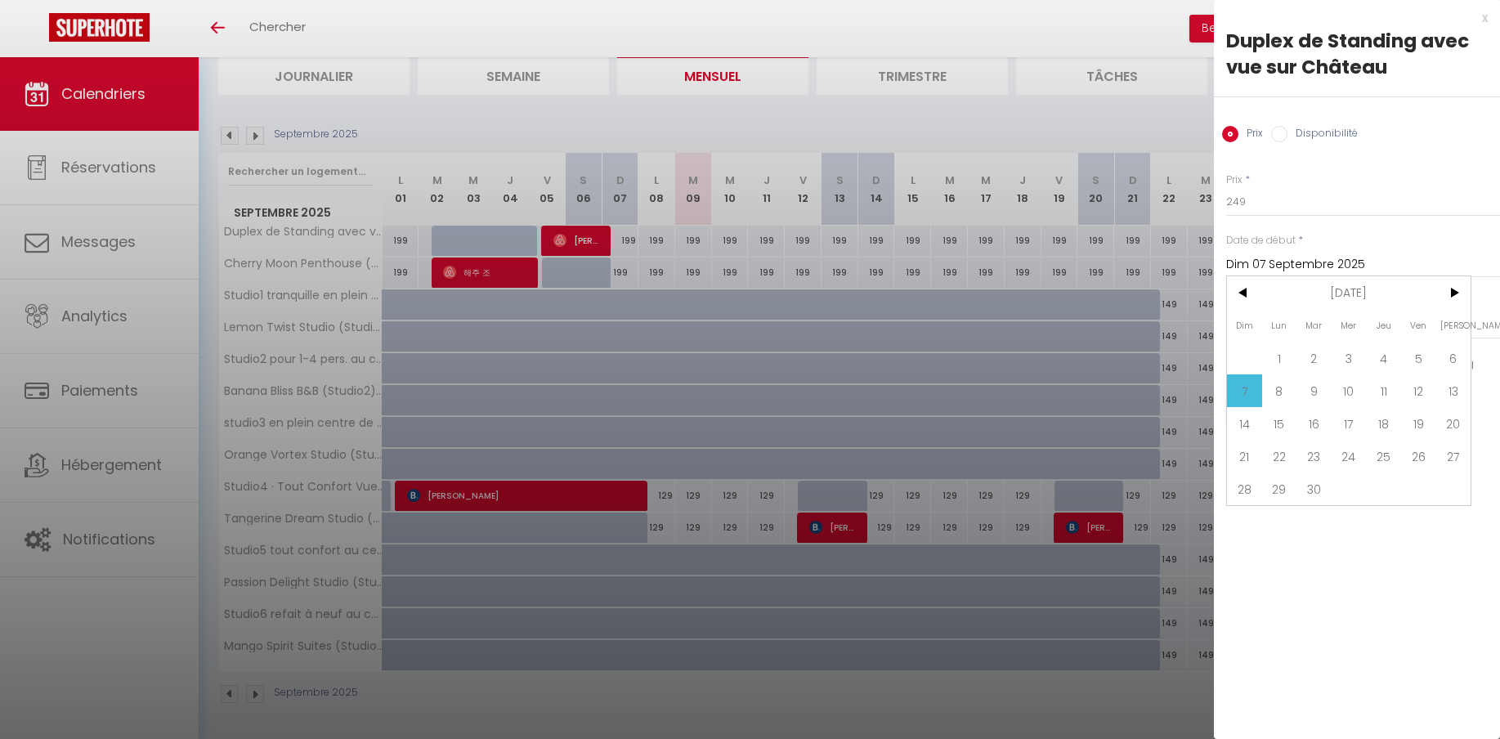
click at [1462, 365] on span "6" at bounding box center [1452, 358] width 35 height 33
type input "Sam 06 Septembre 2025"
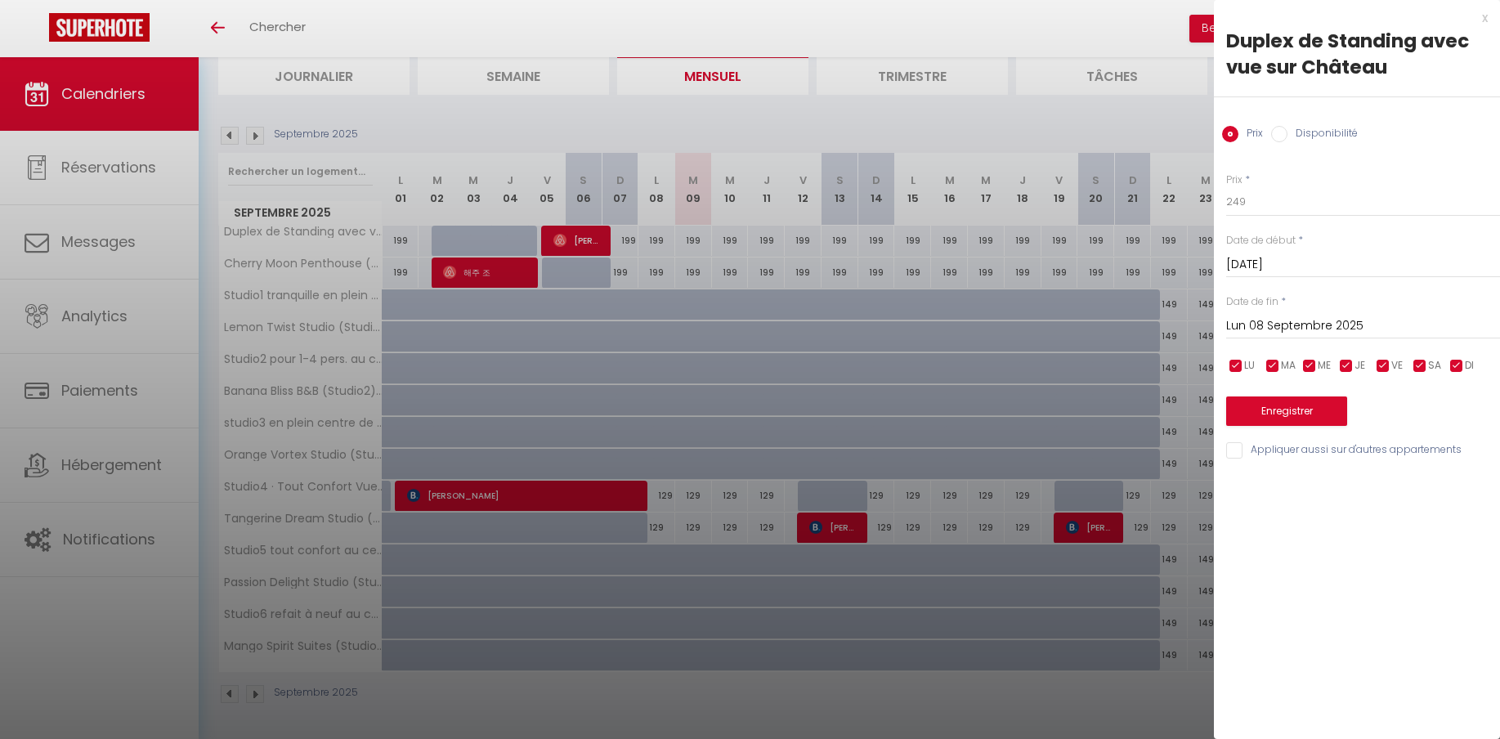
click at [1284, 331] on input "Lun 08 Septembre 2025" at bounding box center [1363, 326] width 274 height 21
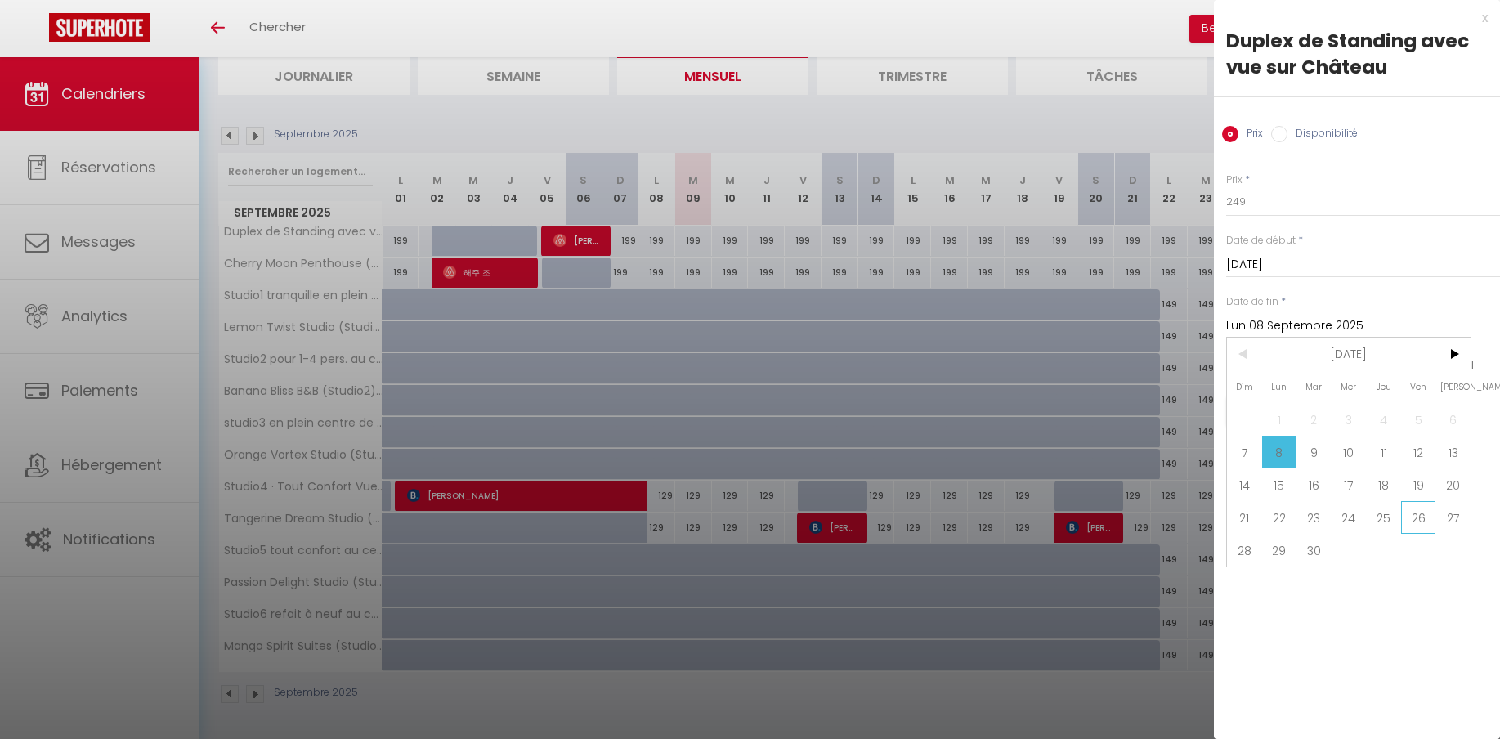
click at [1424, 525] on span "26" at bounding box center [1418, 517] width 35 height 33
type input "Ven 26 Septembre 2025"
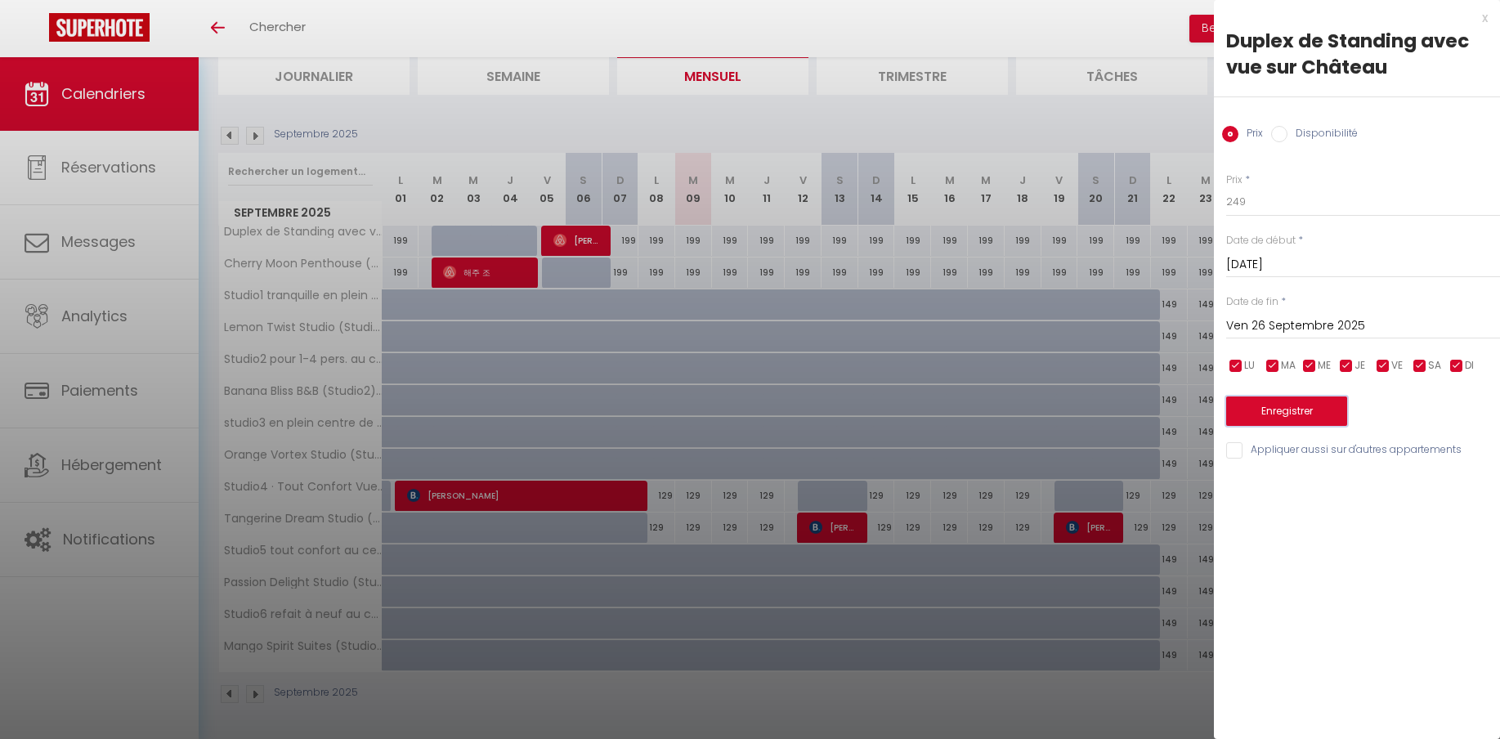
click at [1306, 419] on button "Enregistrer" at bounding box center [1286, 410] width 121 height 29
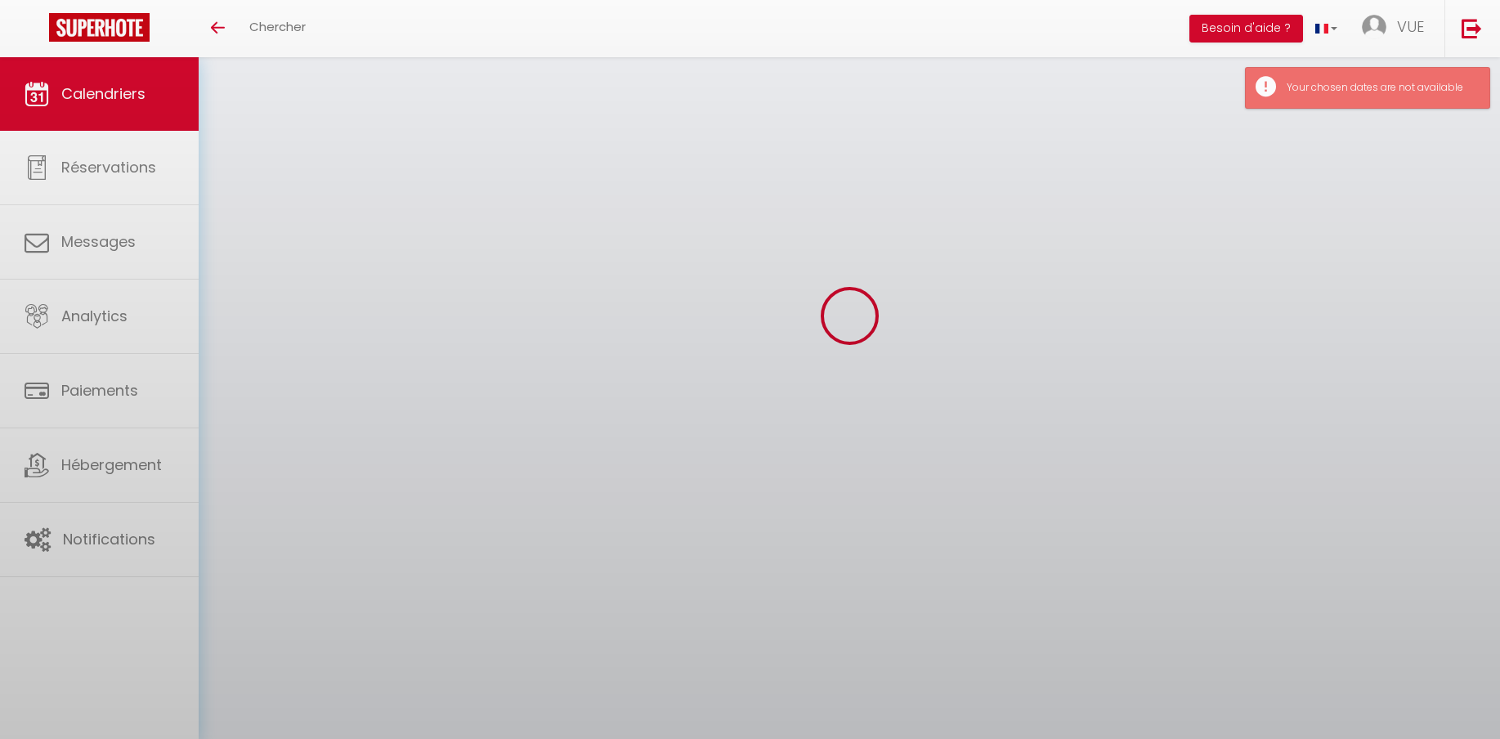
scroll to position [57, 0]
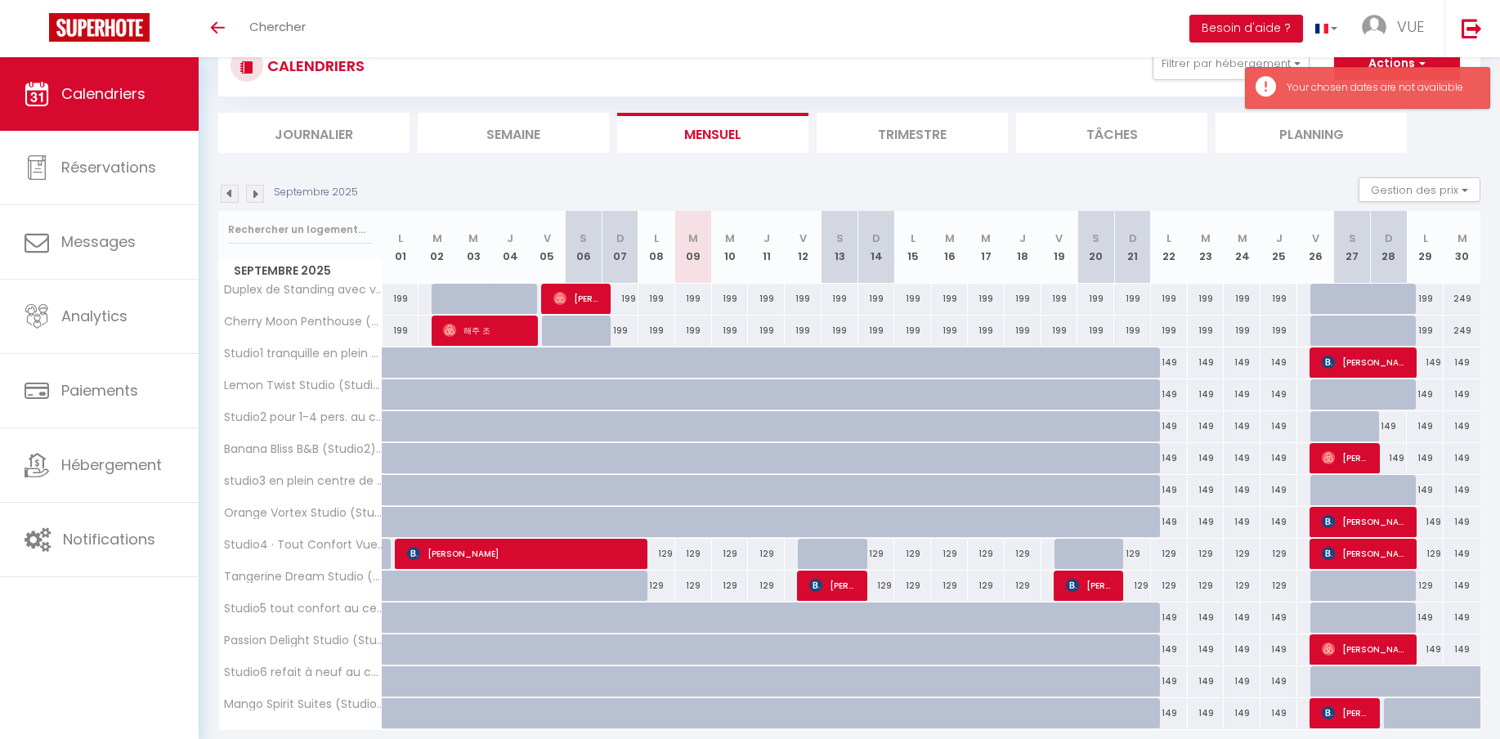
click at [1220, 334] on div "199" at bounding box center [1206, 331] width 37 height 30
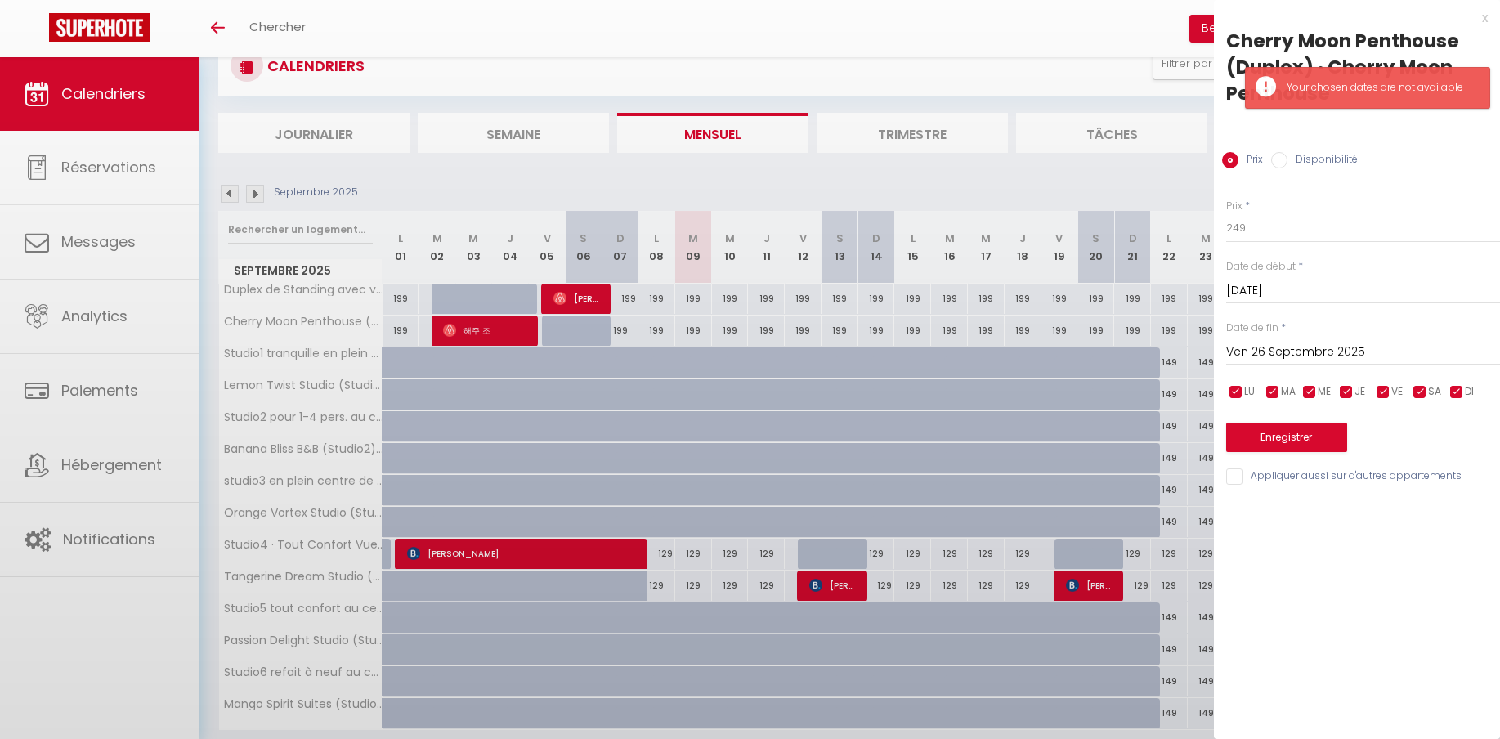
type input "199"
type input "Mar 23 Septembre 2025"
type input "Mer 24 Septembre 2025"
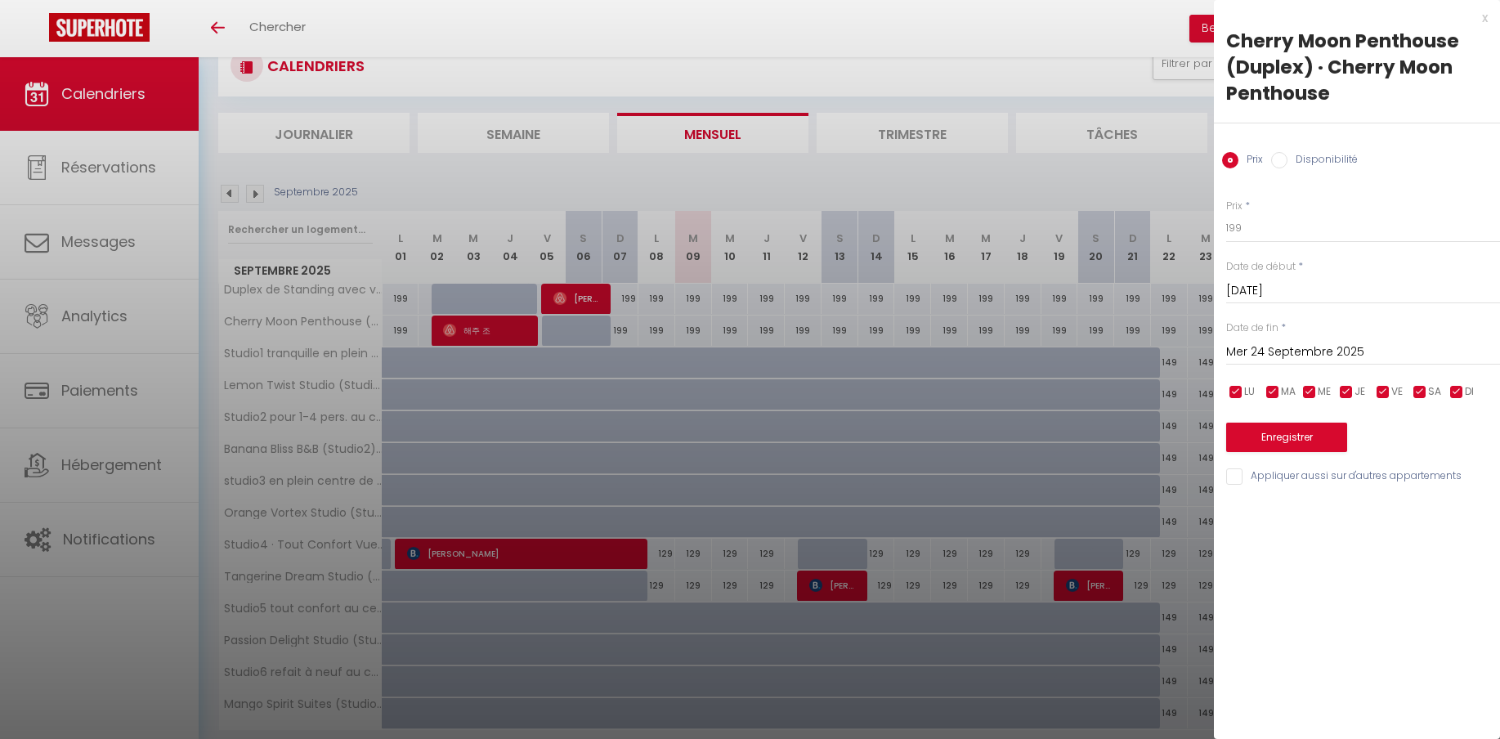
click at [1283, 163] on input "Disponibilité" at bounding box center [1279, 160] width 16 height 16
radio input "true"
click at [1237, 161] on input "Prix" at bounding box center [1230, 160] width 16 height 16
radio input "true"
radio input "false"
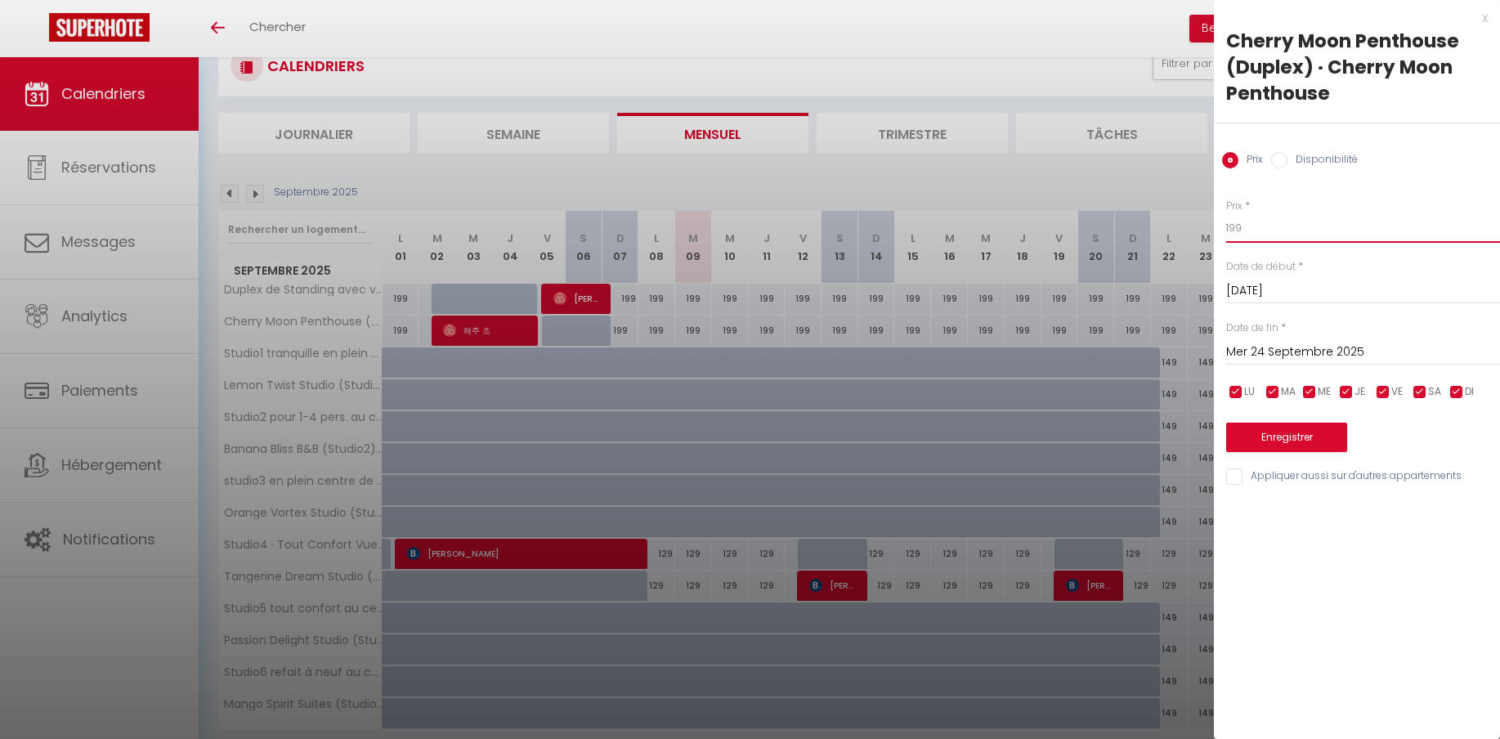
click at [1251, 226] on input "199" at bounding box center [1363, 227] width 274 height 29
click at [1226, 222] on input "199" at bounding box center [1363, 227] width 274 height 29
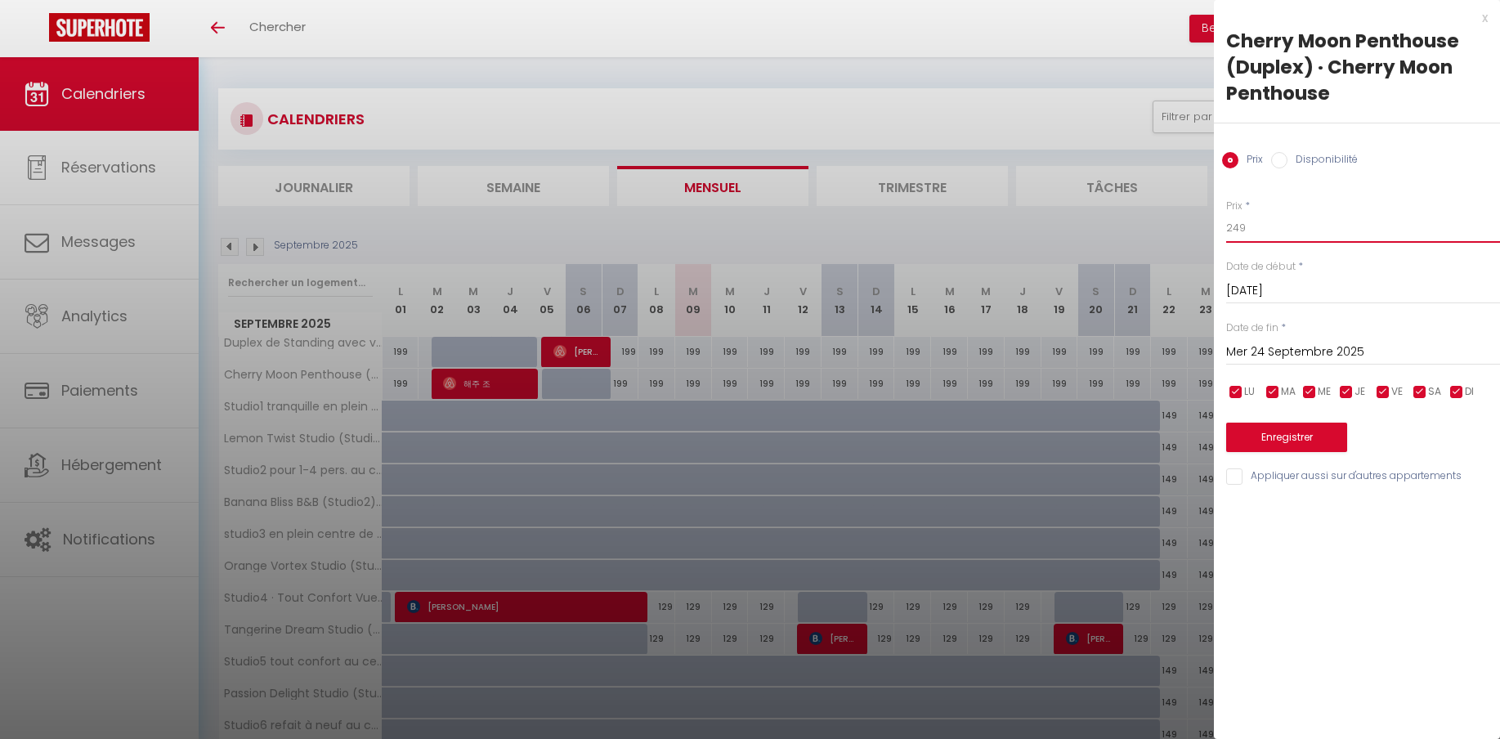
type input "249"
click at [1257, 293] on input "Mar 23 Septembre 2025" at bounding box center [1363, 290] width 274 height 21
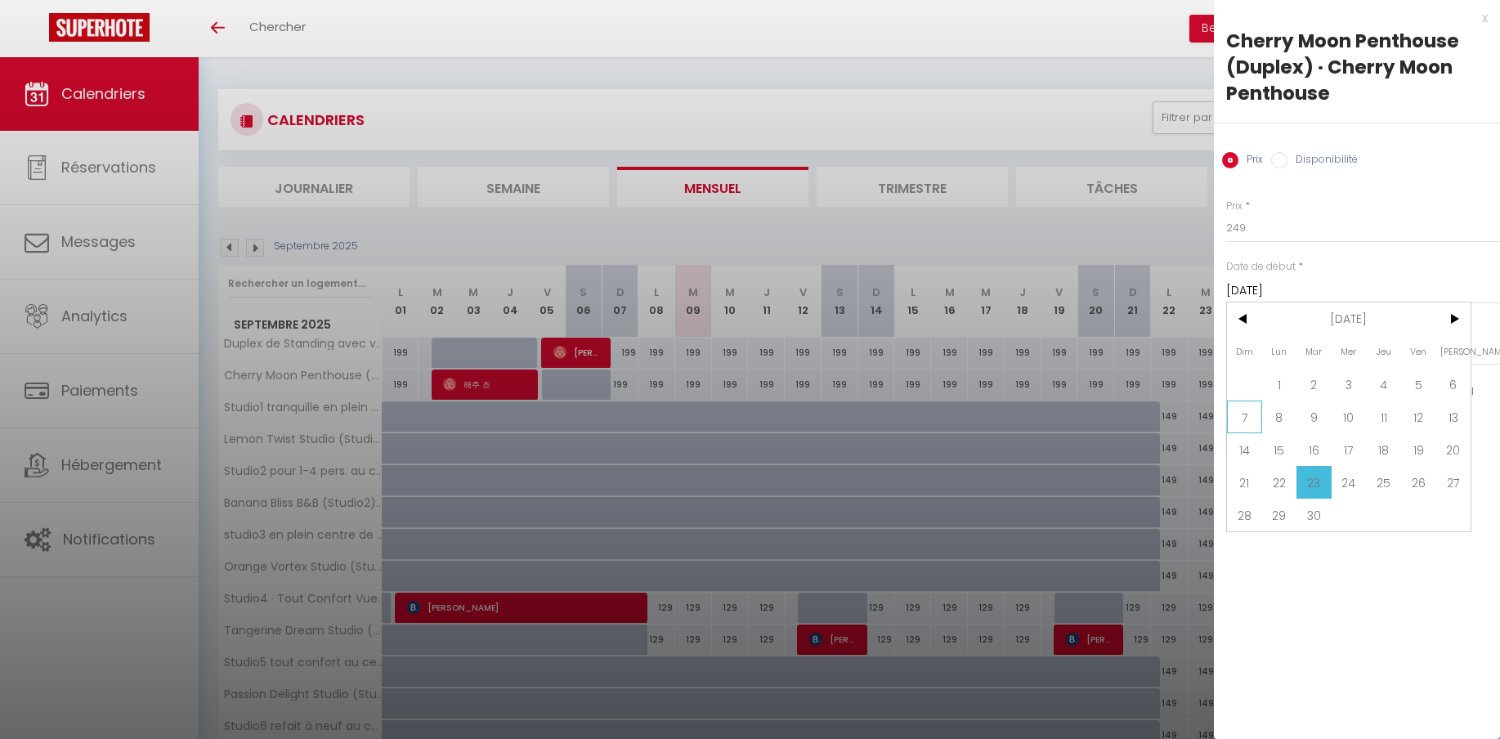
click at [1247, 419] on span "7" at bounding box center [1244, 417] width 35 height 33
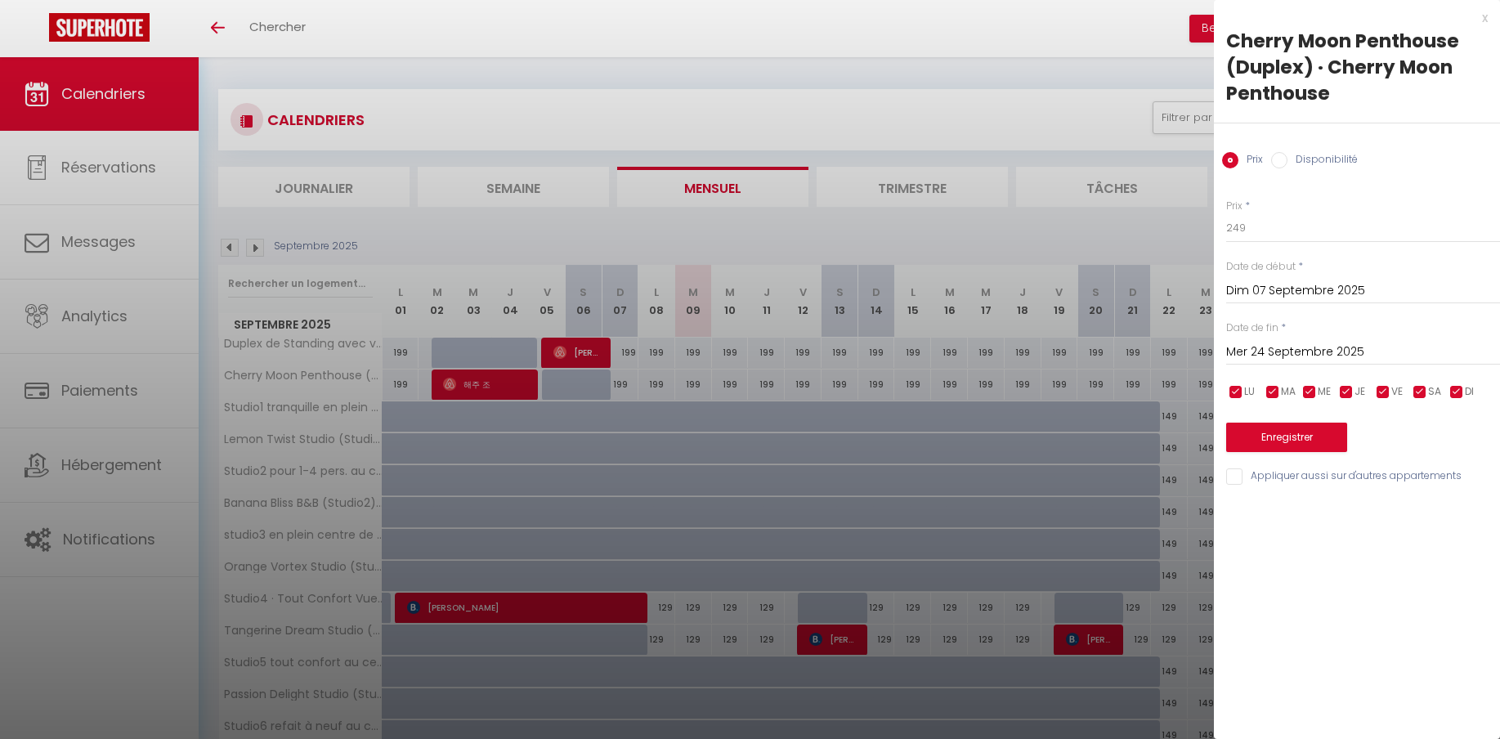
click at [1288, 293] on input "Dim 07 Septembre 2025" at bounding box center [1363, 290] width 274 height 21
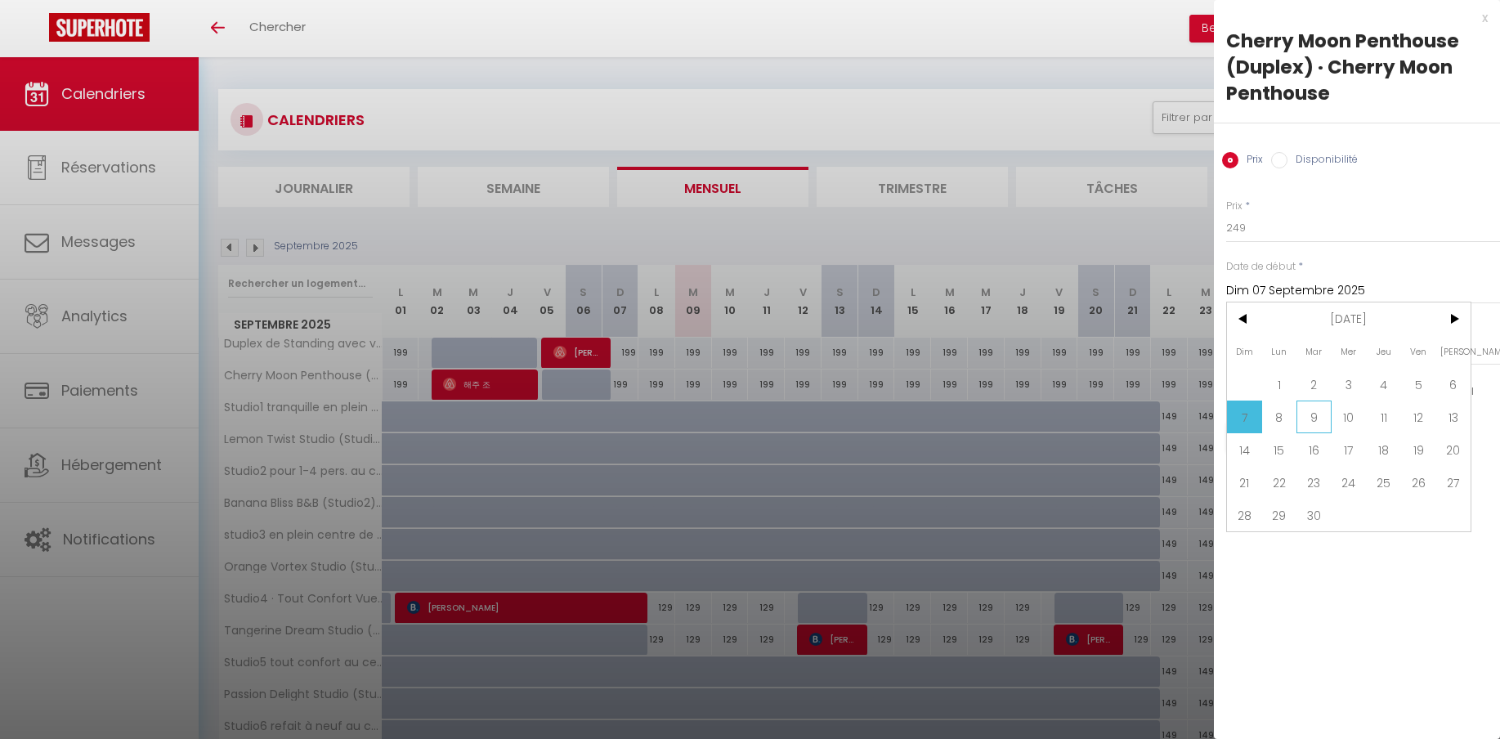
click at [1318, 427] on span "9" at bounding box center [1313, 417] width 35 height 33
type input "[DATE]"
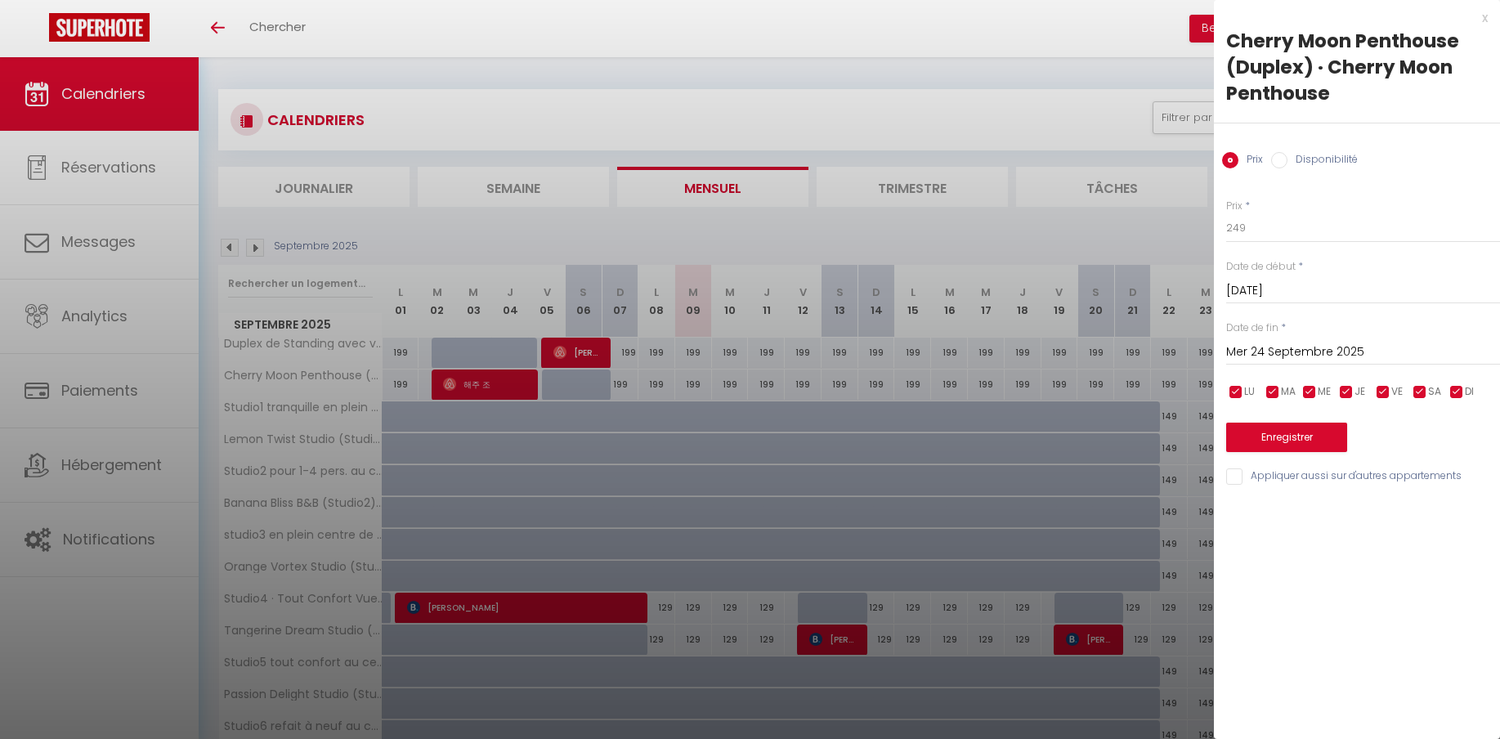
click at [1300, 353] on input "Mer 24 Septembre 2025" at bounding box center [1363, 352] width 274 height 21
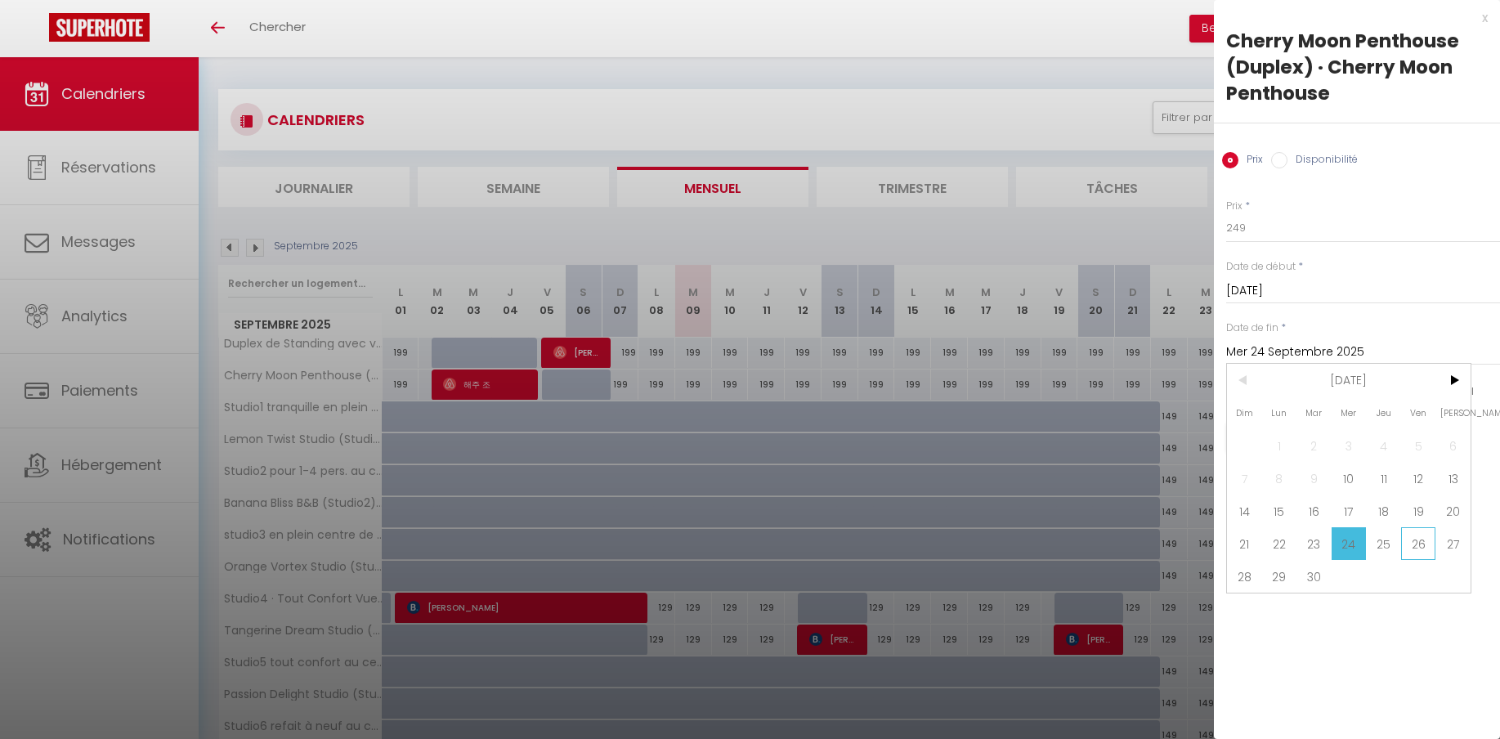
click at [1412, 549] on span "26" at bounding box center [1418, 543] width 35 height 33
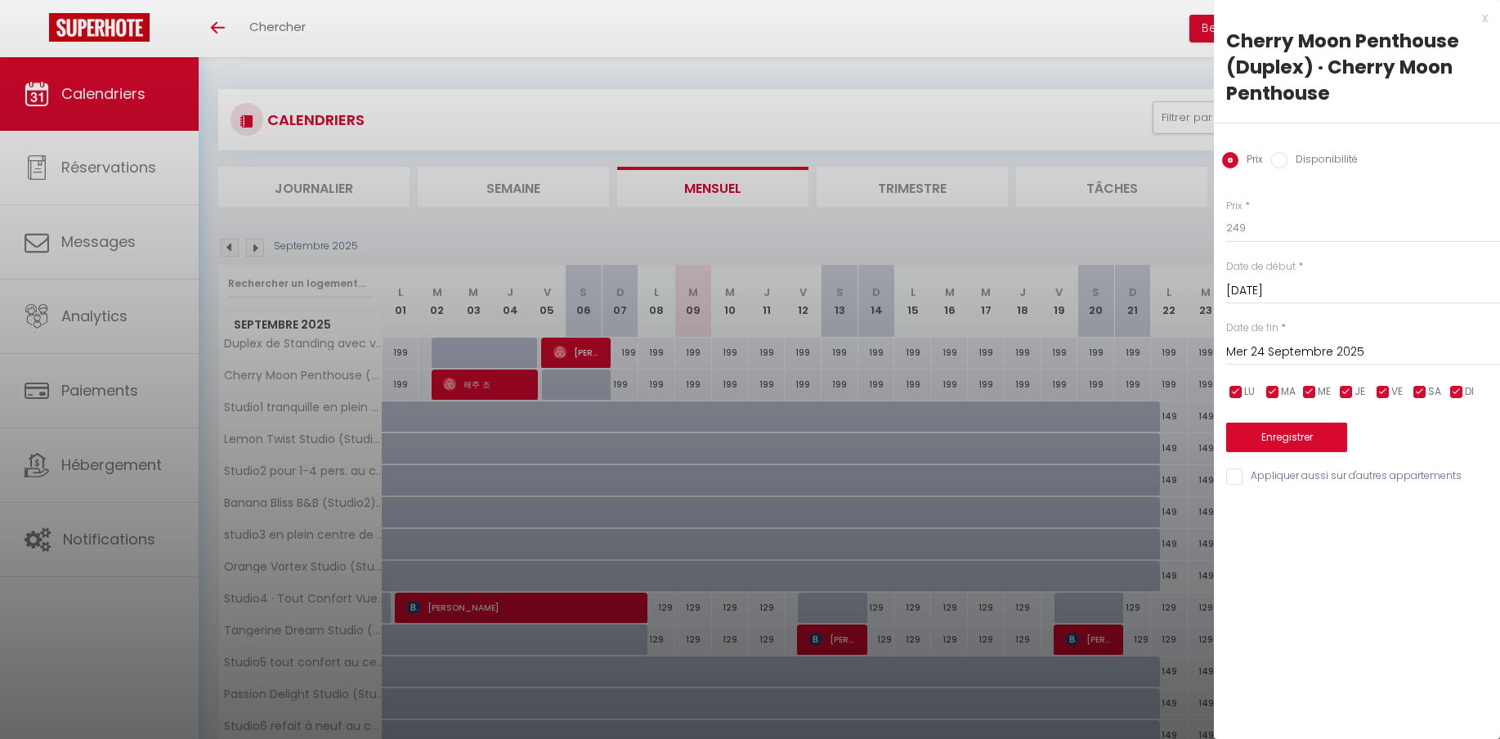
type input "Ven 26 Septembre 2025"
click at [1314, 436] on button "Enregistrer" at bounding box center [1286, 437] width 121 height 29
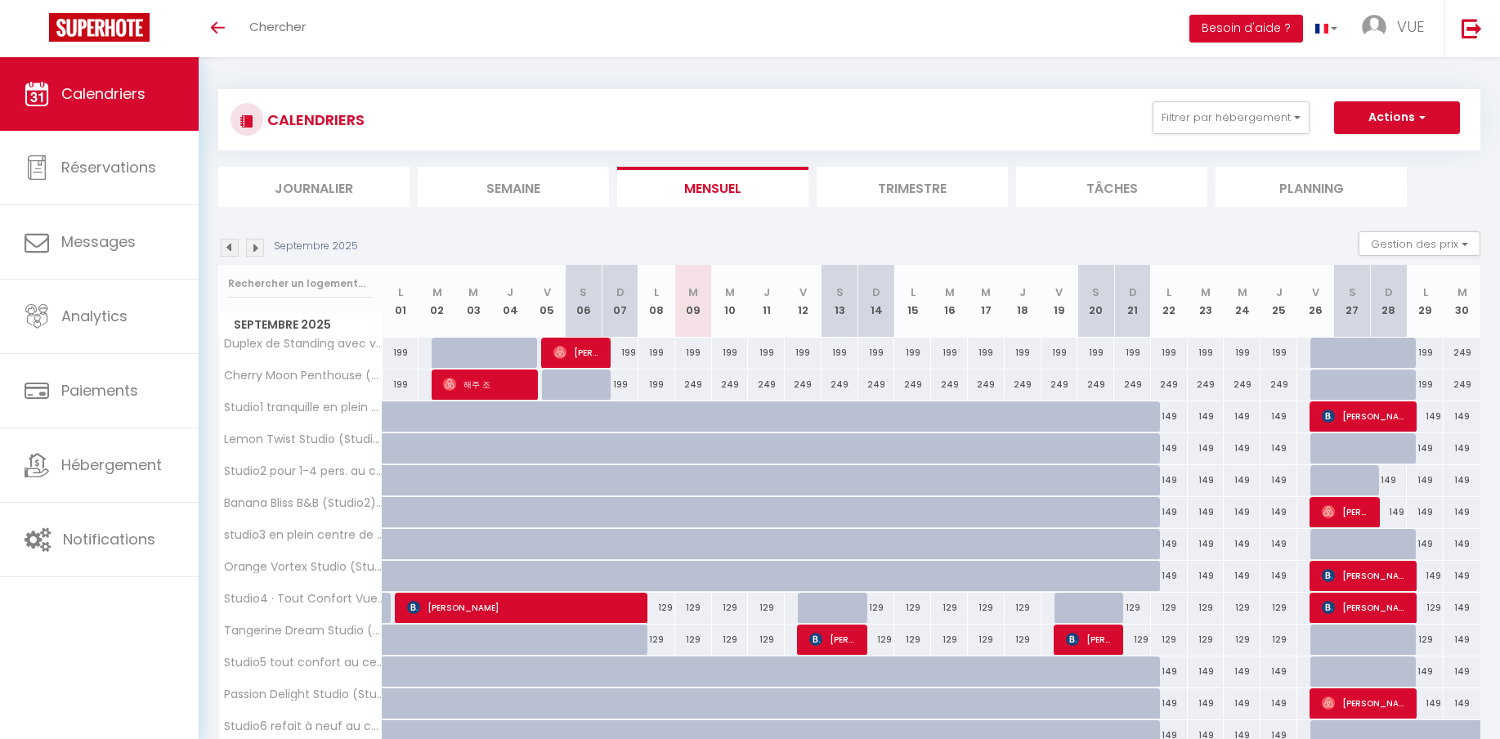
click at [709, 354] on div "199" at bounding box center [693, 353] width 37 height 30
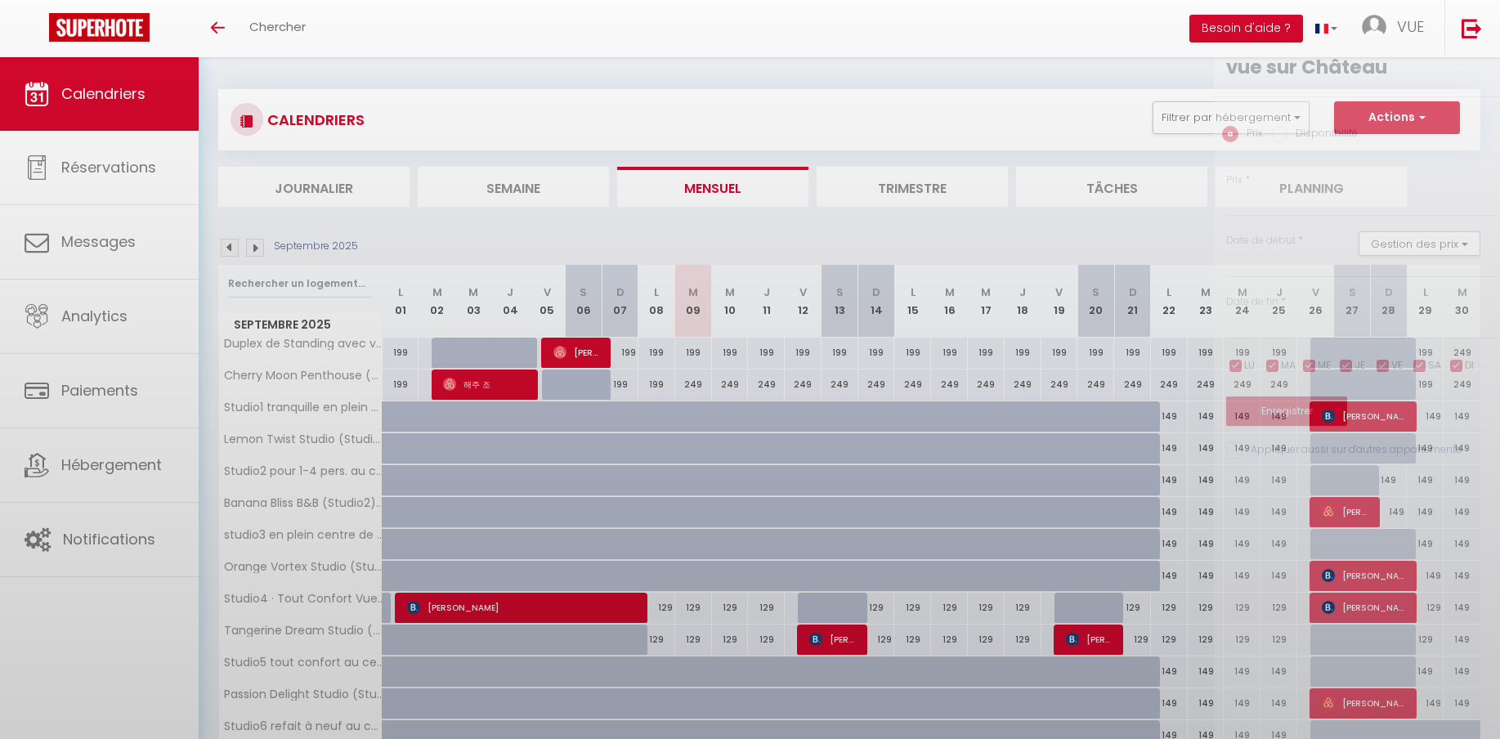
type input "199"
type input "[DATE]"
type input "Mer 10 Septembre 2025"
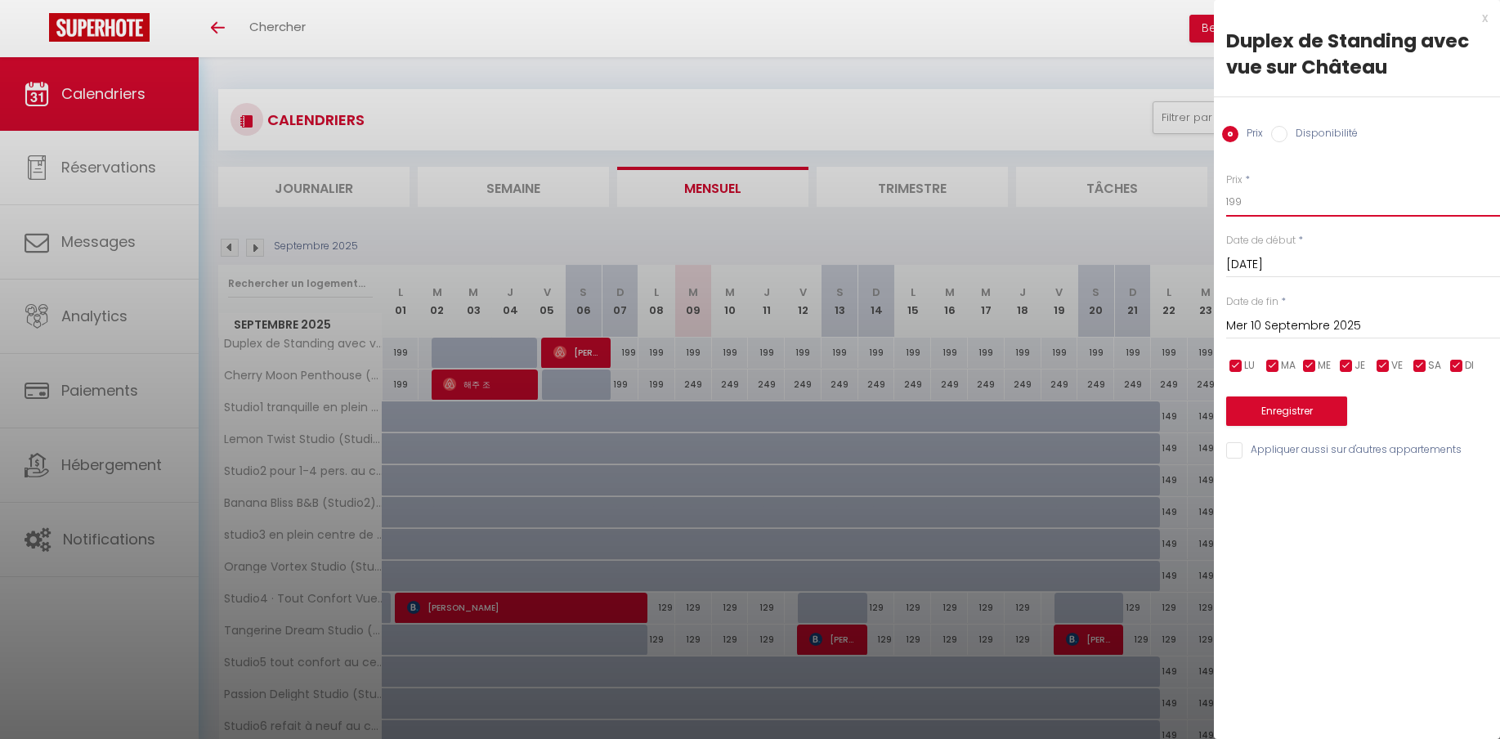
drag, startPoint x: 1257, startPoint y: 207, endPoint x: 1194, endPoint y: 202, distance: 63.1
click at [1226, 202] on input "199" at bounding box center [1363, 201] width 274 height 29
type input "249"
click at [1247, 262] on input "[DATE]" at bounding box center [1363, 264] width 274 height 21
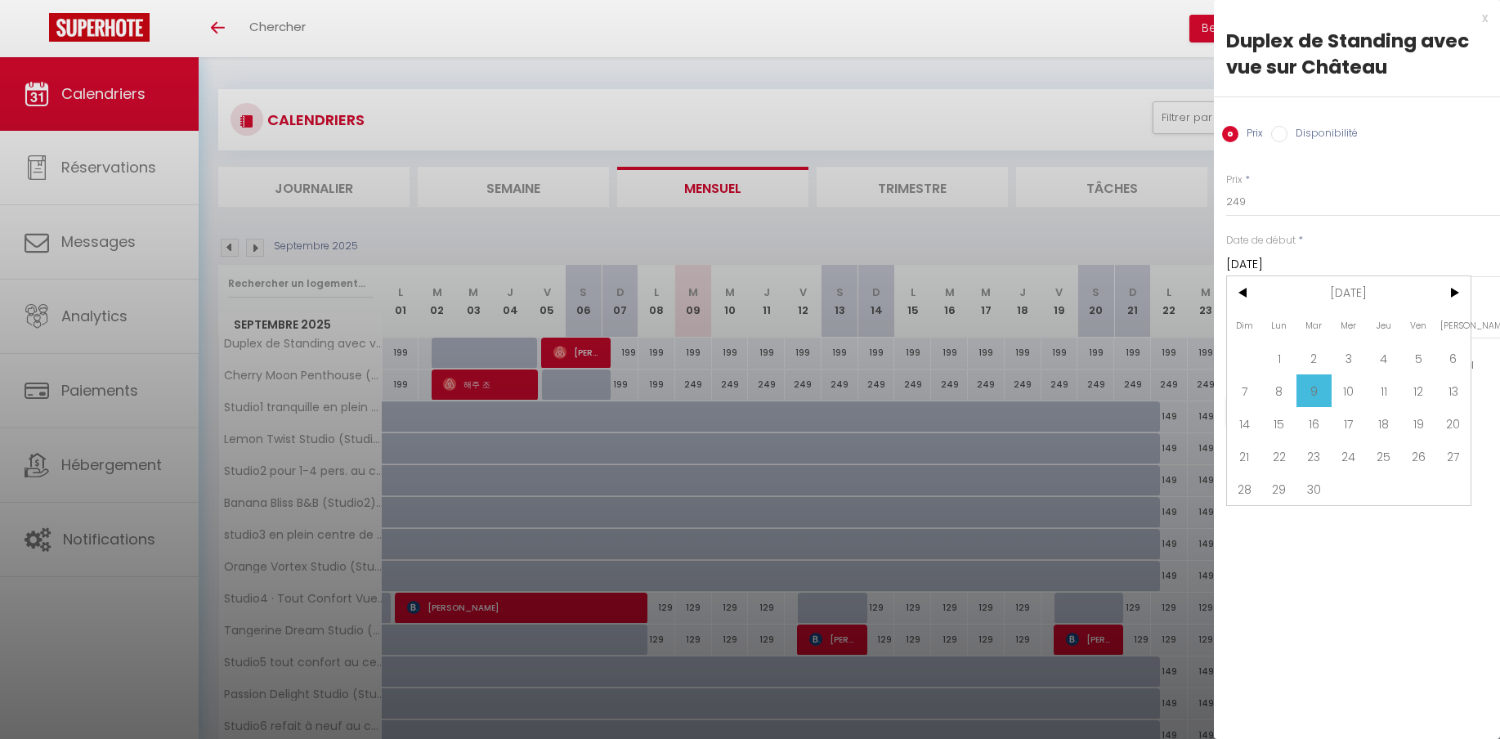
click at [1313, 399] on span "9" at bounding box center [1313, 390] width 35 height 33
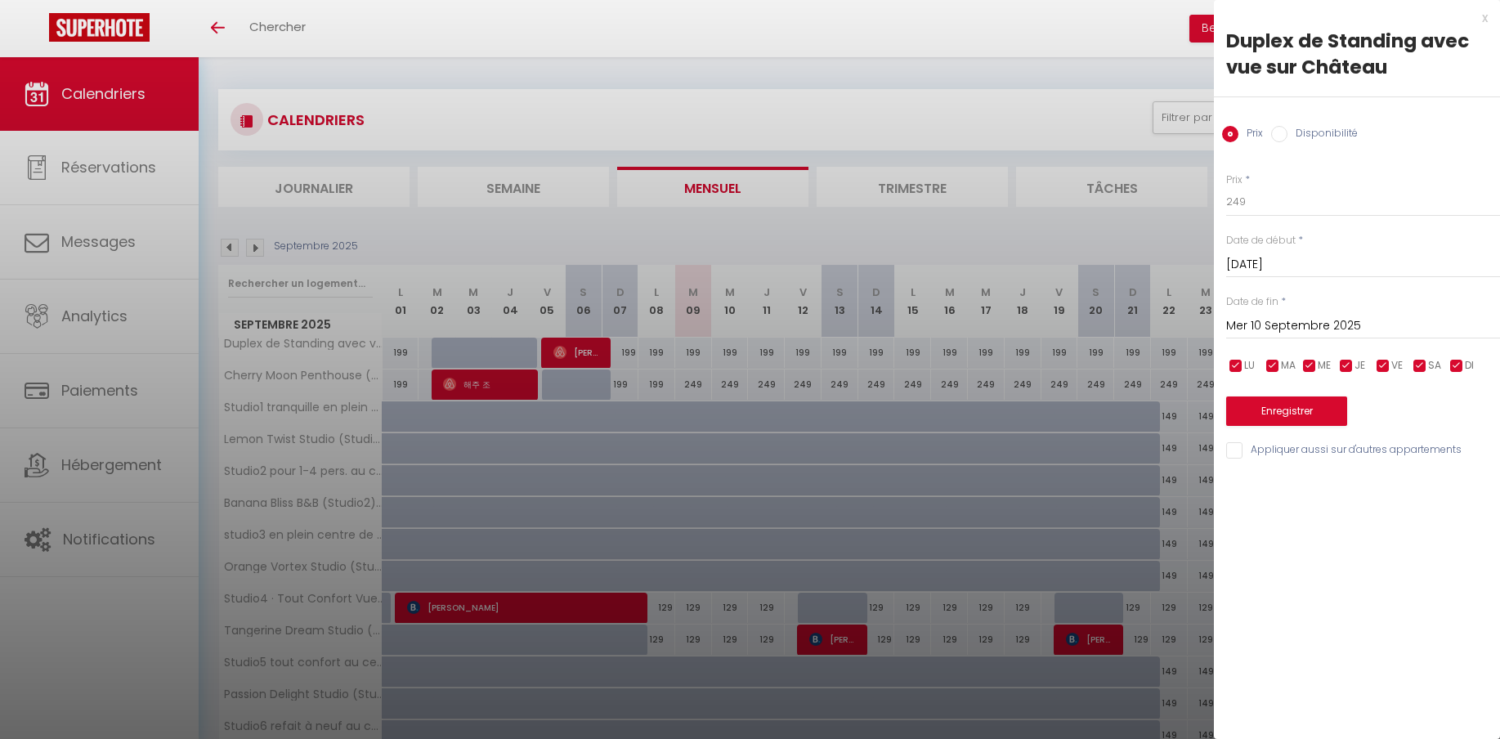
click at [1283, 325] on input "Mer 10 Septembre 2025" at bounding box center [1363, 326] width 274 height 21
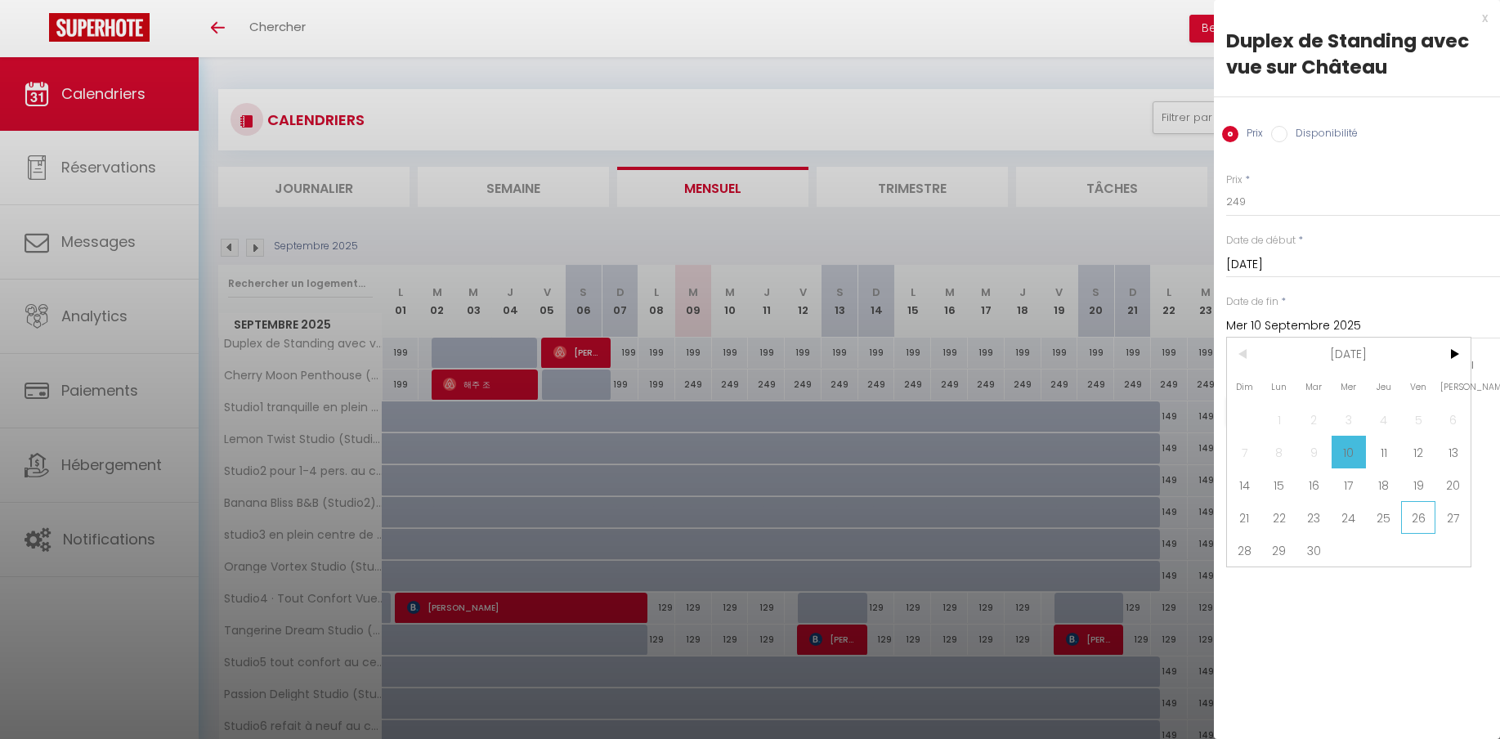
click at [1413, 523] on span "26" at bounding box center [1418, 517] width 35 height 33
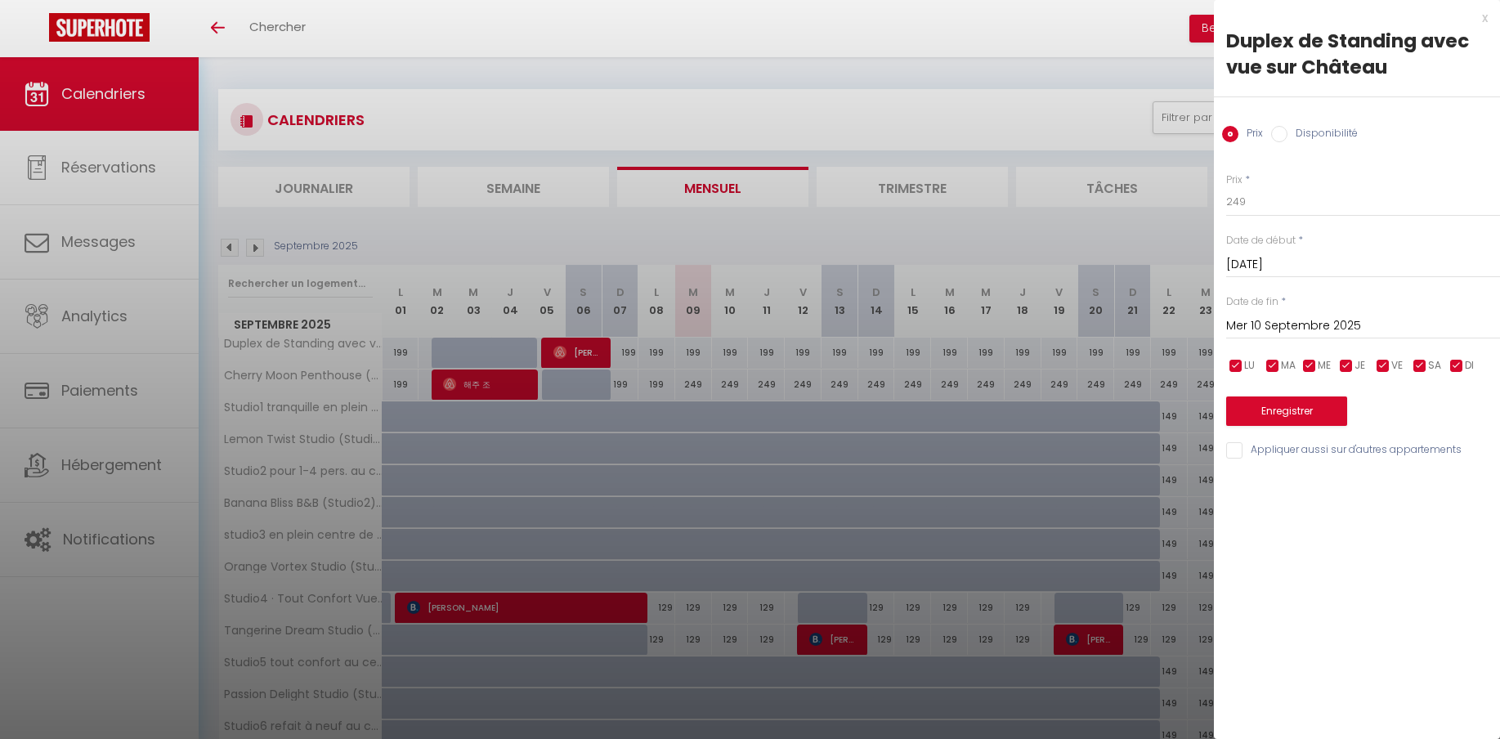
type input "Ven 26 Septembre 2025"
click at [1311, 412] on button "Enregistrer" at bounding box center [1286, 410] width 121 height 29
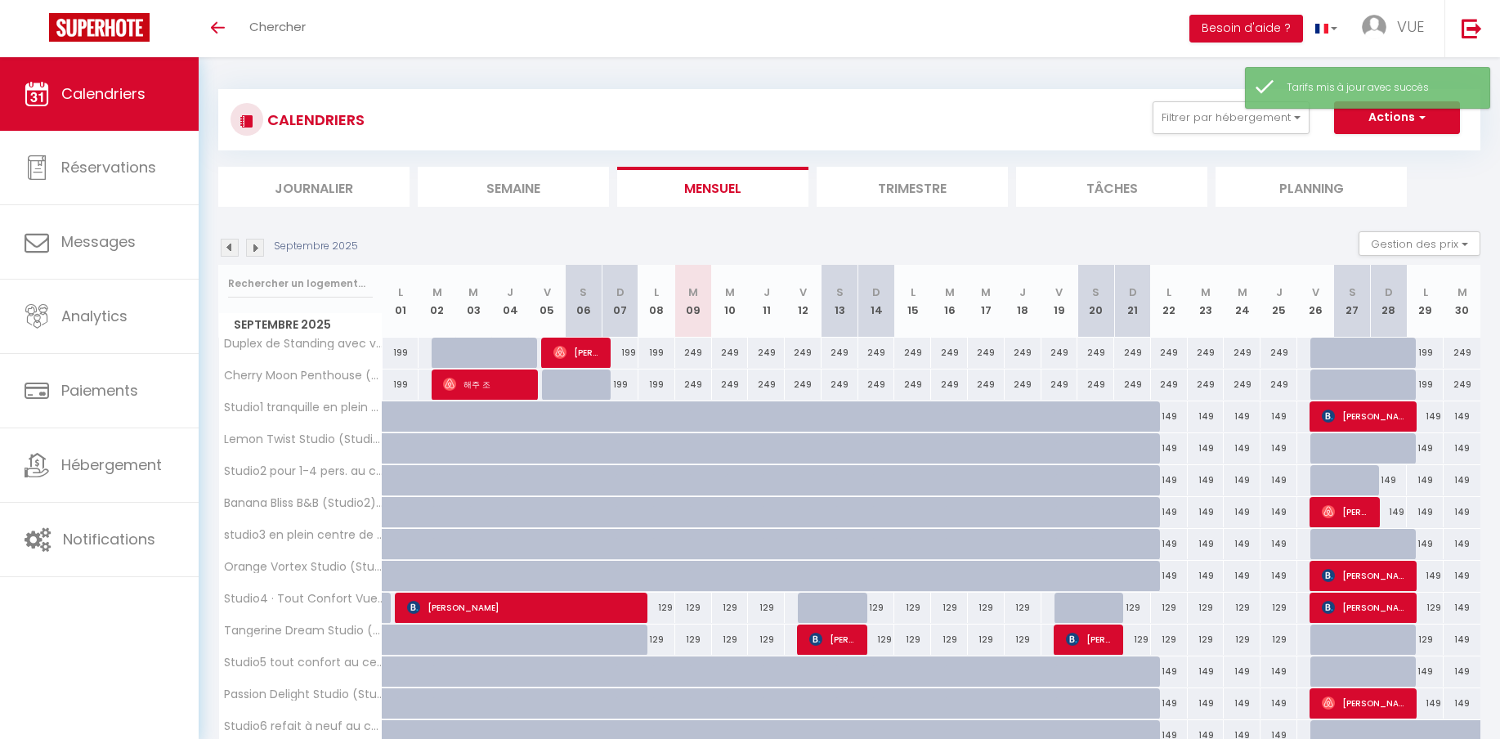
click at [1430, 356] on div "199" at bounding box center [1425, 353] width 37 height 30
type input "199"
type input "Lun 29 Septembre 2025"
type input "[DATE]"
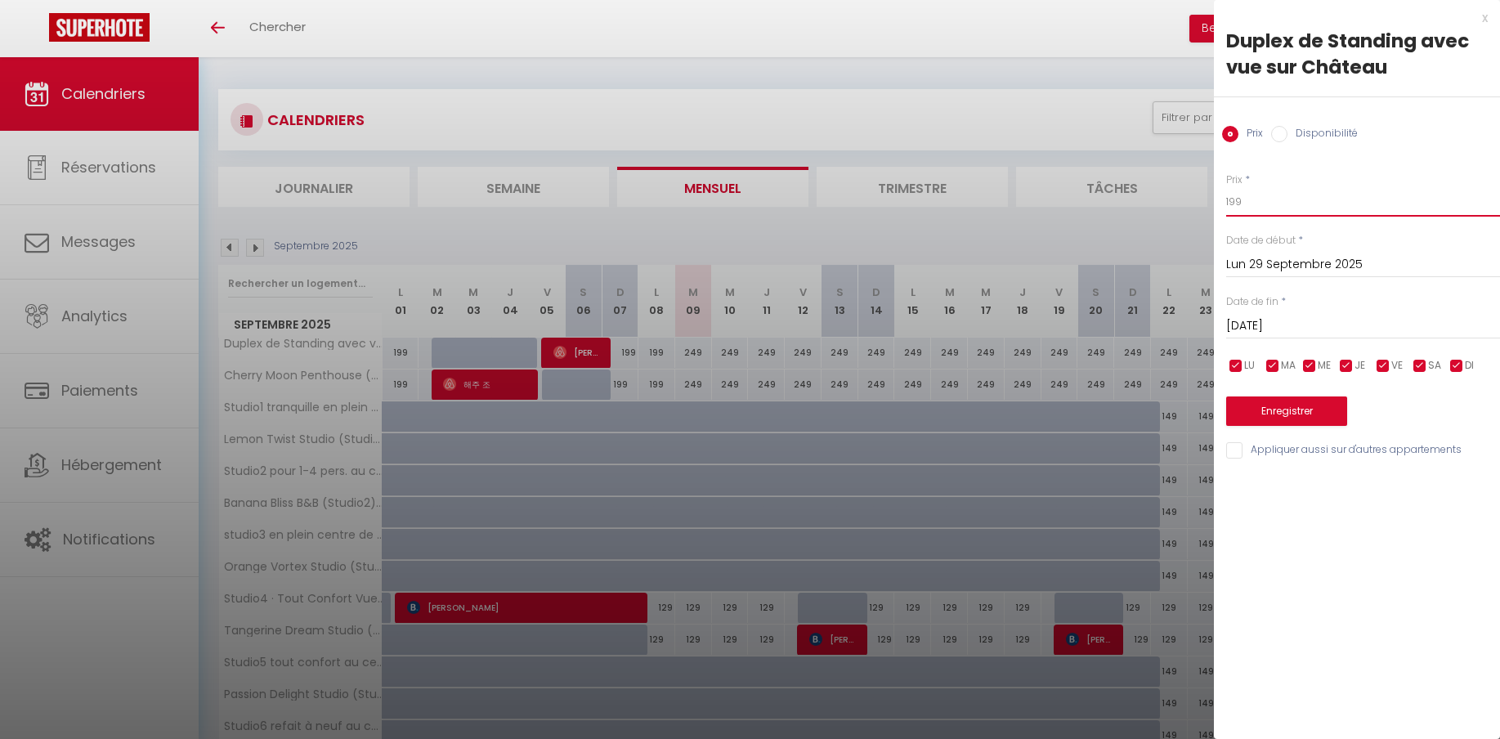
drag, startPoint x: 1256, startPoint y: 201, endPoint x: 1178, endPoint y: 199, distance: 77.7
click at [1226, 199] on input "199" at bounding box center [1363, 201] width 274 height 29
type input "249"
click at [1307, 419] on button "Enregistrer" at bounding box center [1286, 410] width 121 height 29
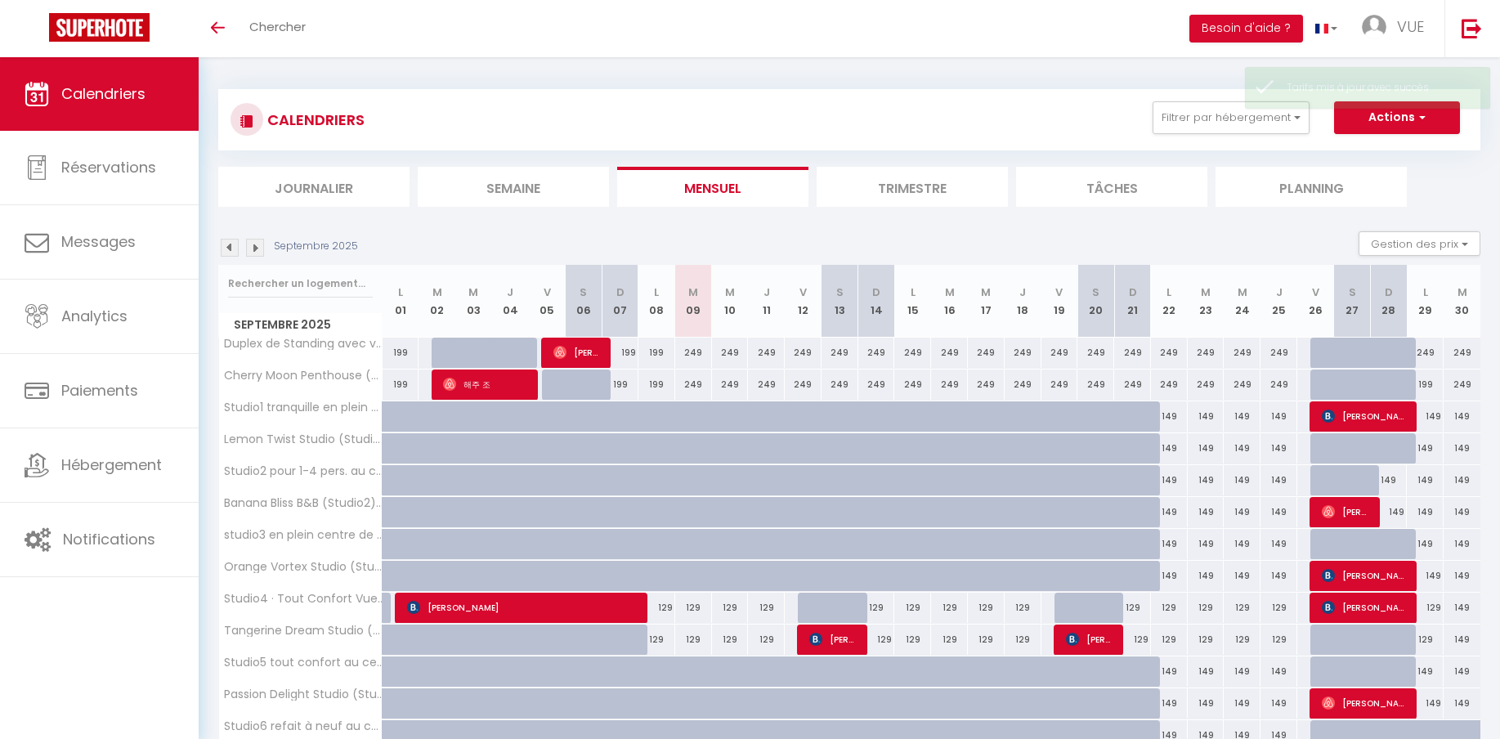
click at [1432, 387] on div "199" at bounding box center [1425, 384] width 37 height 30
type input "199"
type input "Lun 29 Septembre 2025"
type input "[DATE]"
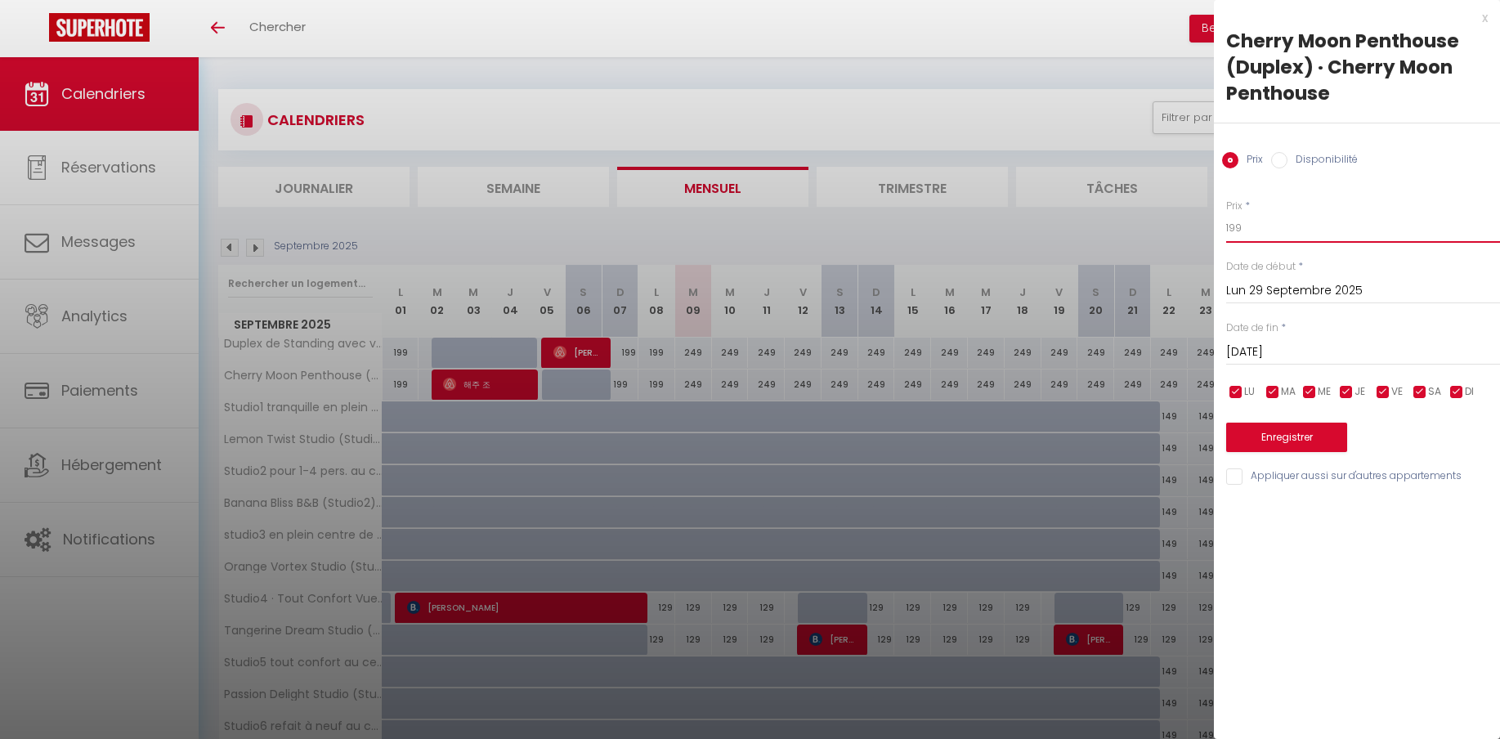
drag, startPoint x: 1265, startPoint y: 234, endPoint x: 1184, endPoint y: 226, distance: 80.5
click at [1226, 226] on input "199" at bounding box center [1363, 227] width 274 height 29
type input "249"
click at [1300, 435] on button "Enregistrer" at bounding box center [1286, 437] width 121 height 29
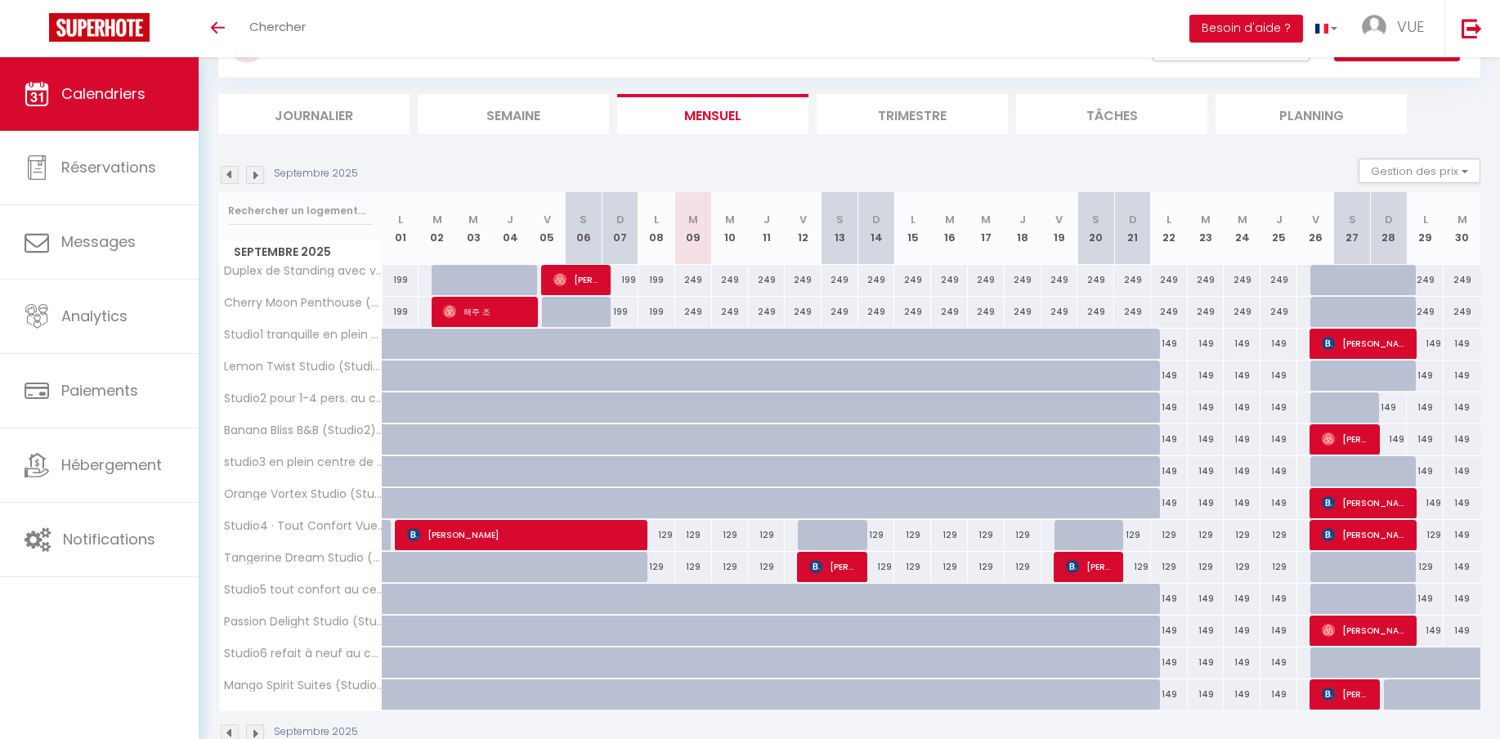
scroll to position [115, 0]
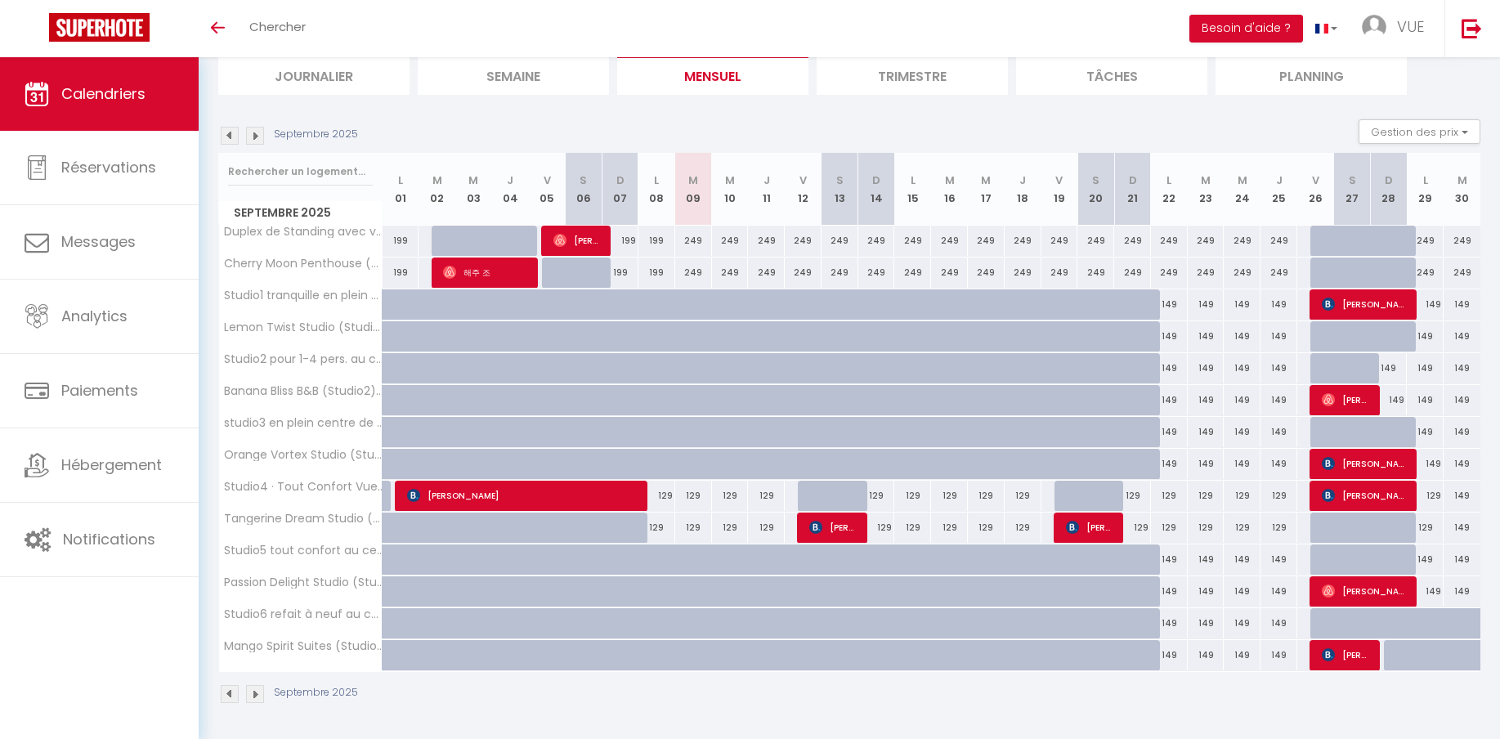
click at [1170, 306] on div "149" at bounding box center [1169, 304] width 37 height 30
type input "149"
type input "Lun 22 Septembre 2025"
type input "Mar 23 Septembre 2025"
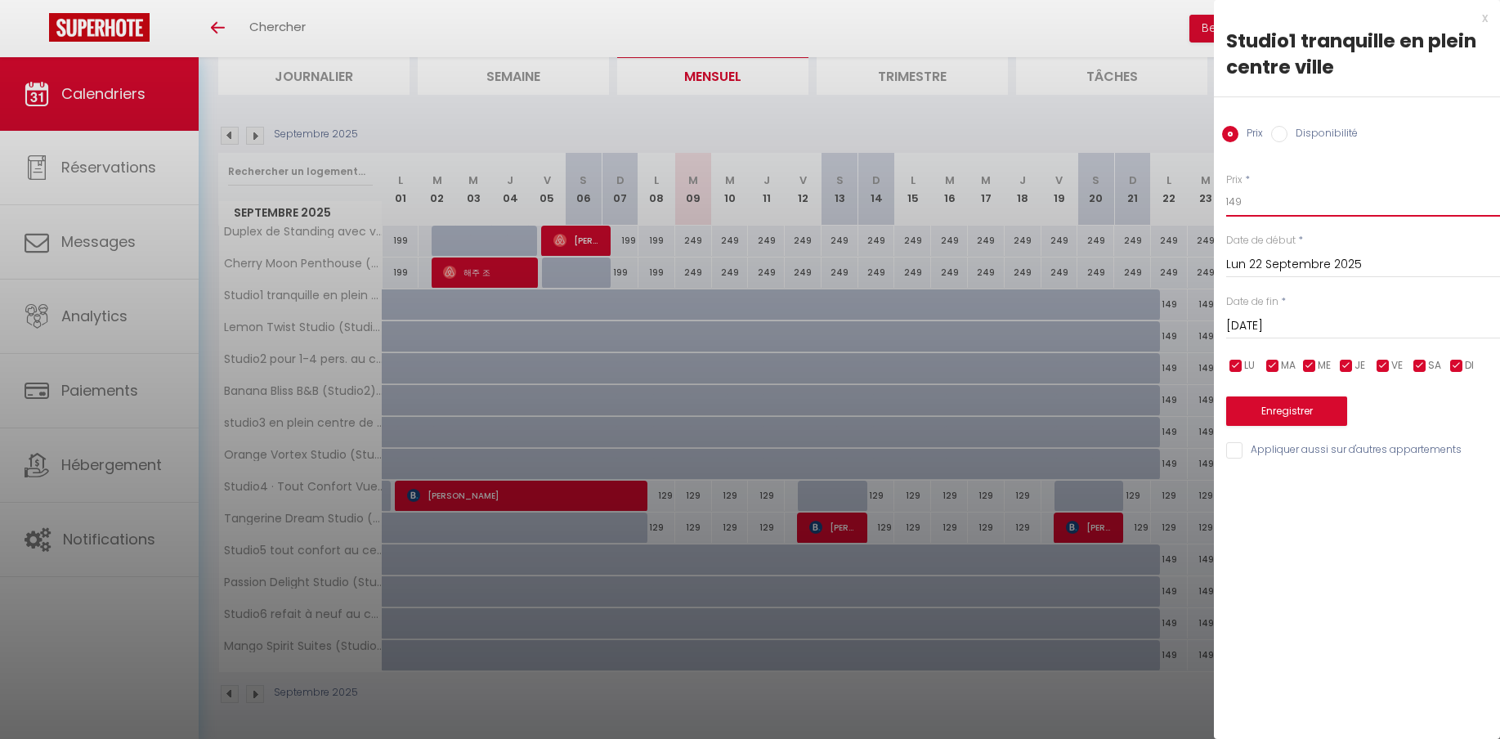
drag, startPoint x: 1247, startPoint y: 200, endPoint x: 1182, endPoint y: 199, distance: 65.4
click at [1226, 199] on input "149" at bounding box center [1363, 201] width 274 height 29
click at [1170, 118] on div at bounding box center [750, 369] width 1500 height 739
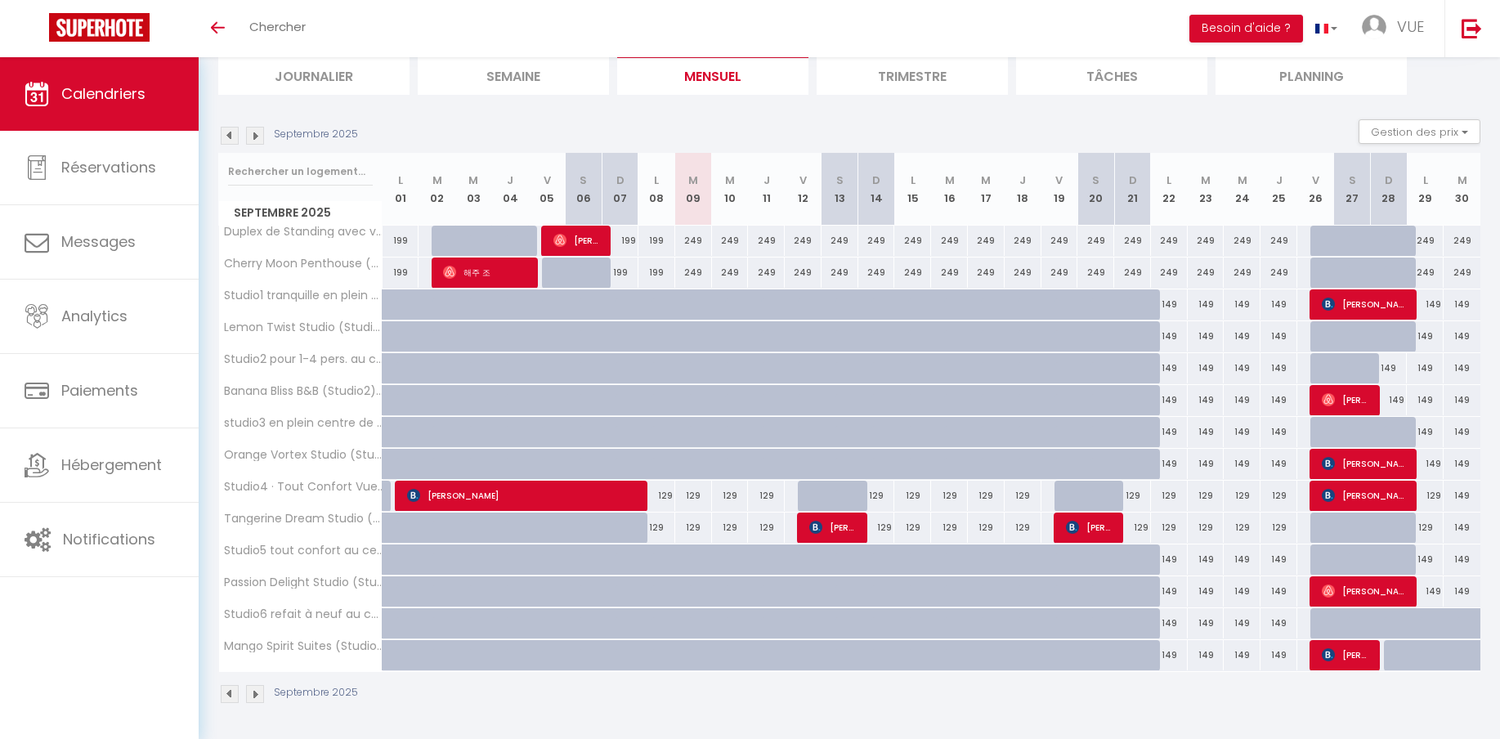
click at [1166, 308] on div "149" at bounding box center [1169, 304] width 37 height 30
type input "149"
type input "Lun 22 Septembre 2025"
type input "Mar 23 Septembre 2025"
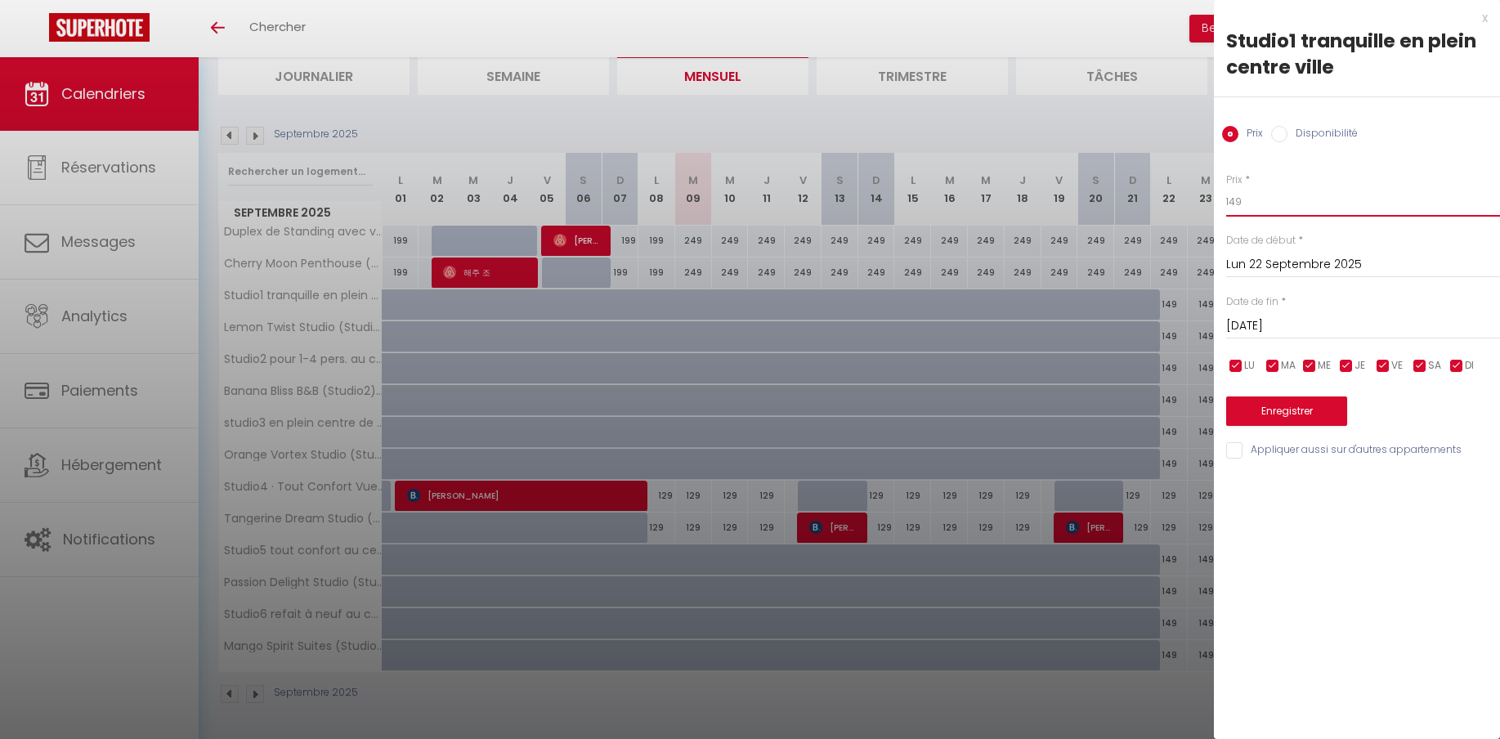
drag, startPoint x: 1257, startPoint y: 201, endPoint x: 1172, endPoint y: 196, distance: 85.2
click at [1226, 196] on input "149" at bounding box center [1363, 201] width 274 height 29
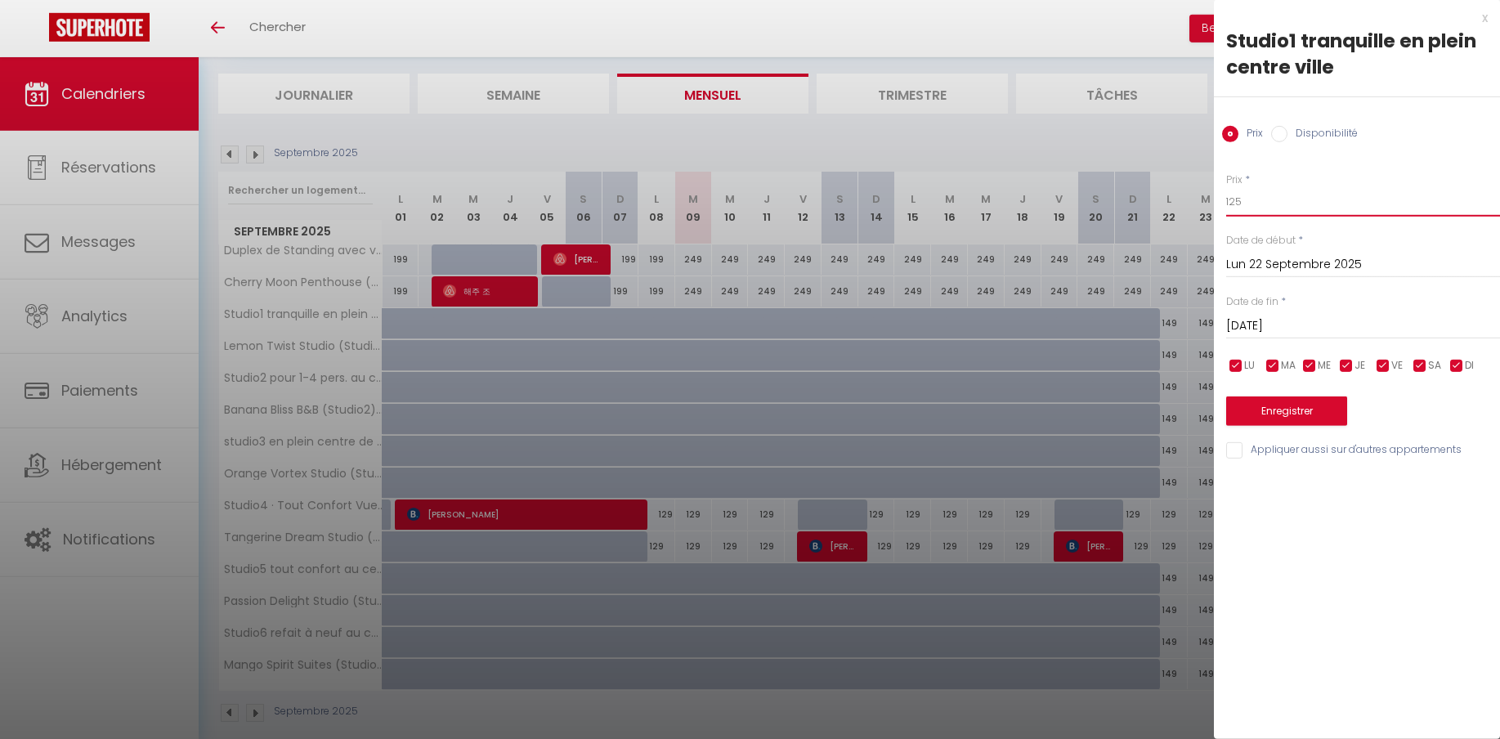
type input "125"
click at [1268, 328] on input "Mar 23 Septembre 2025" at bounding box center [1363, 326] width 274 height 21
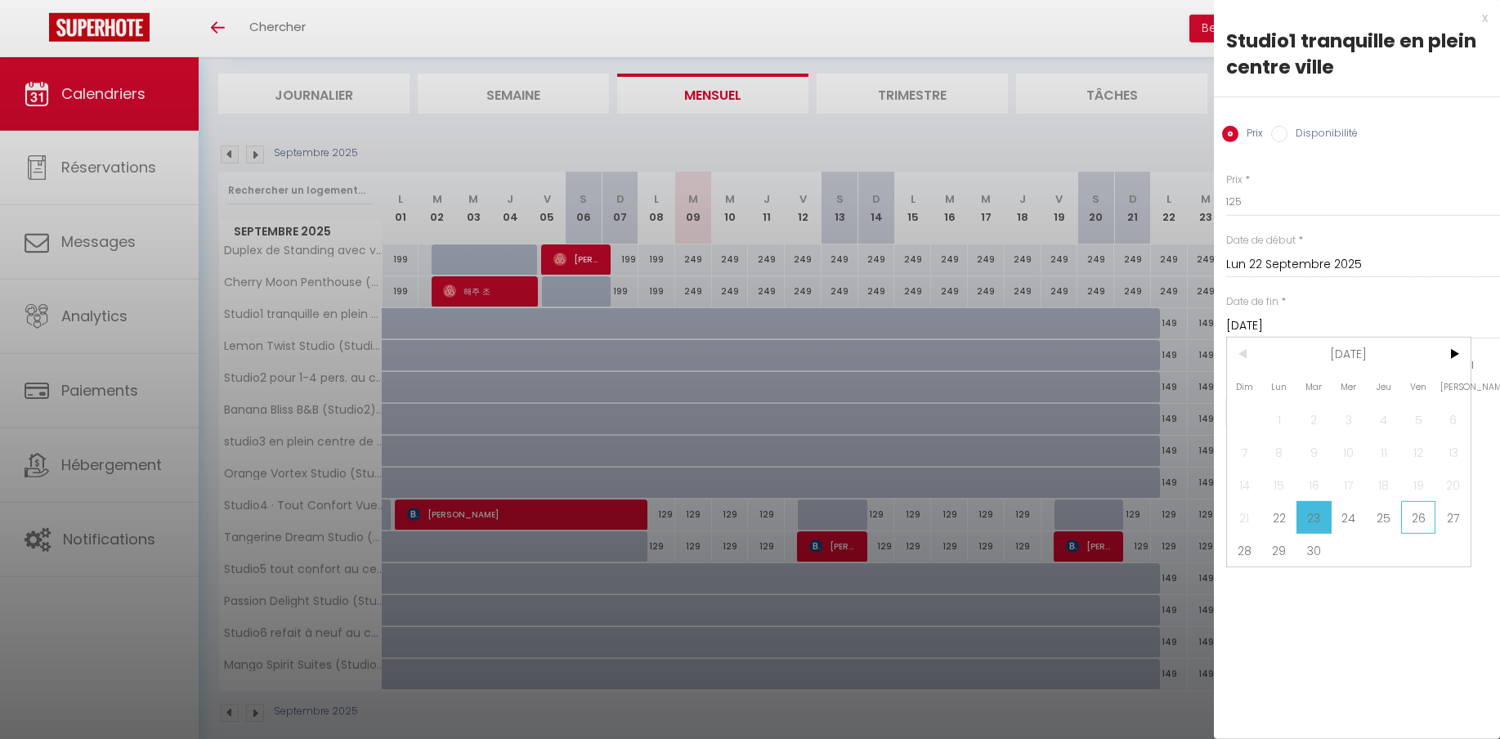
scroll to position [93, 0]
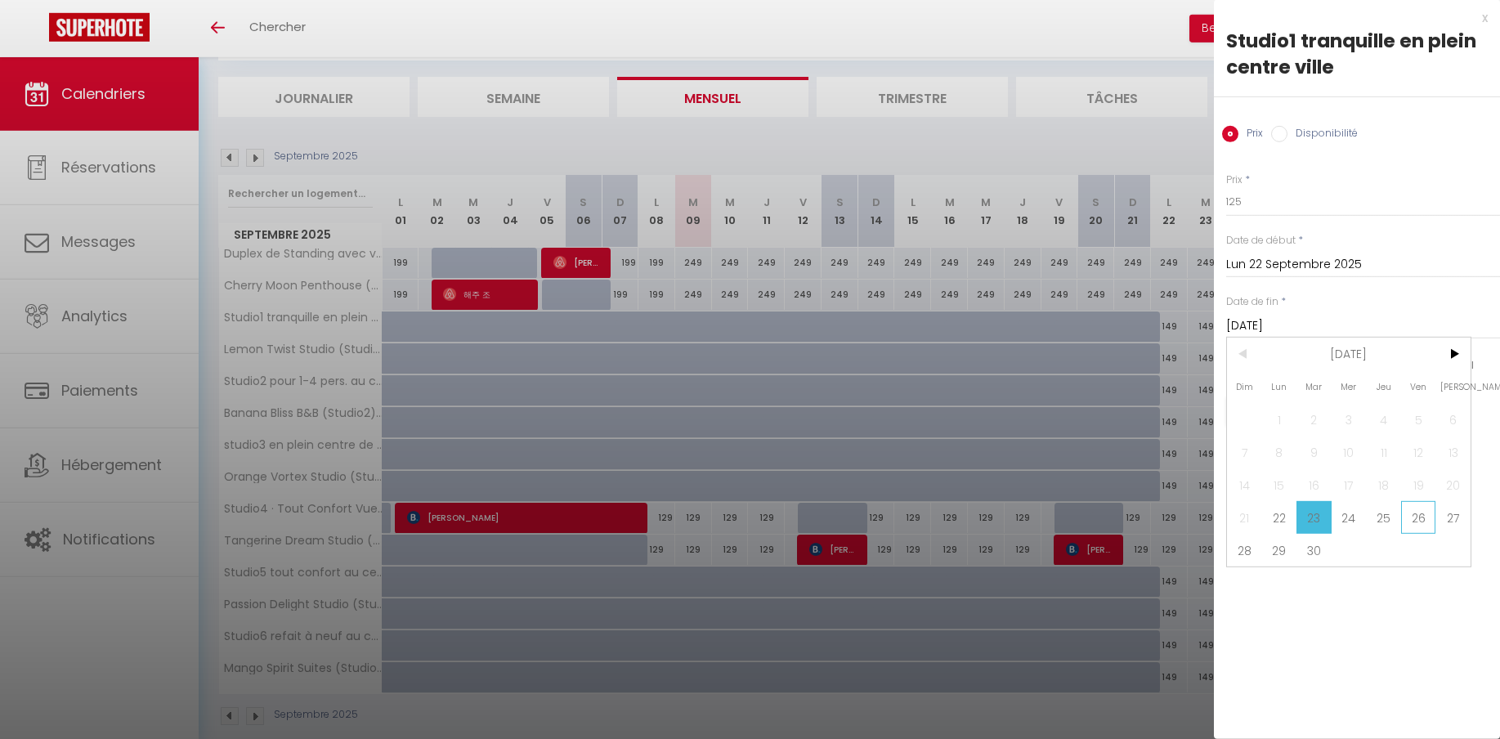
click at [1424, 527] on span "26" at bounding box center [1418, 517] width 35 height 33
type input "Ven 26 Septembre 2025"
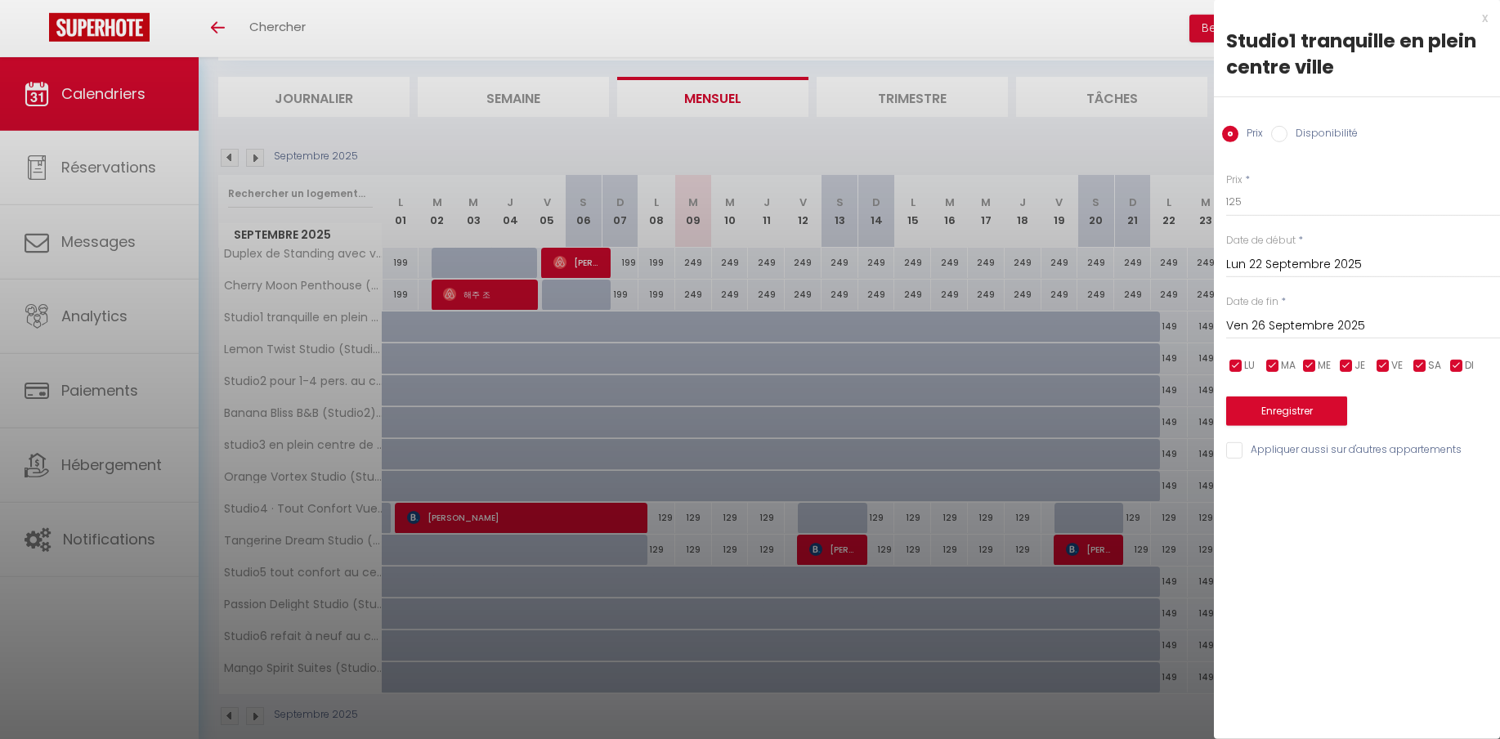
click at [1239, 454] on input "Appliquer aussi sur d'autres appartements" at bounding box center [1363, 450] width 274 height 16
checkbox input "true"
click at [1309, 410] on button "Enregistrer" at bounding box center [1286, 410] width 121 height 29
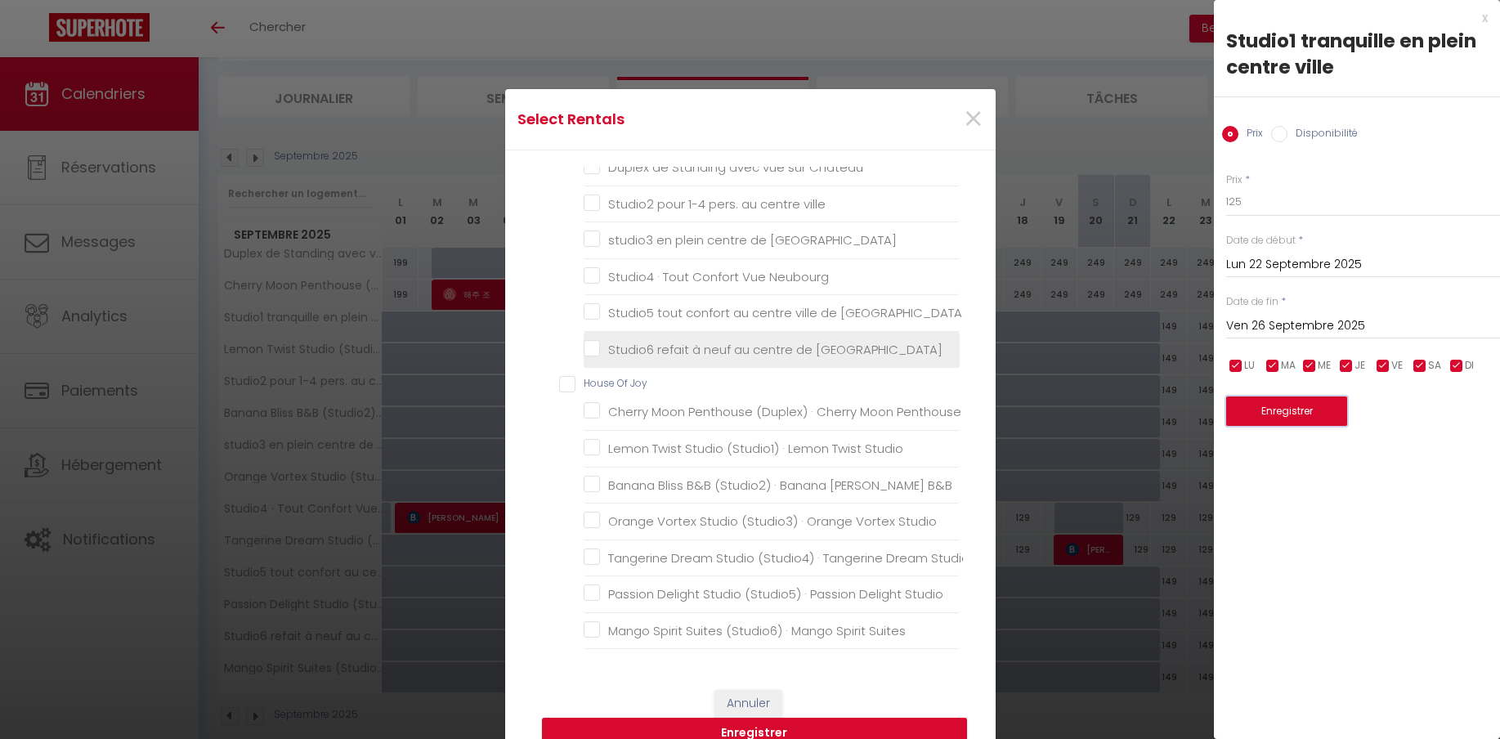
scroll to position [0, 3]
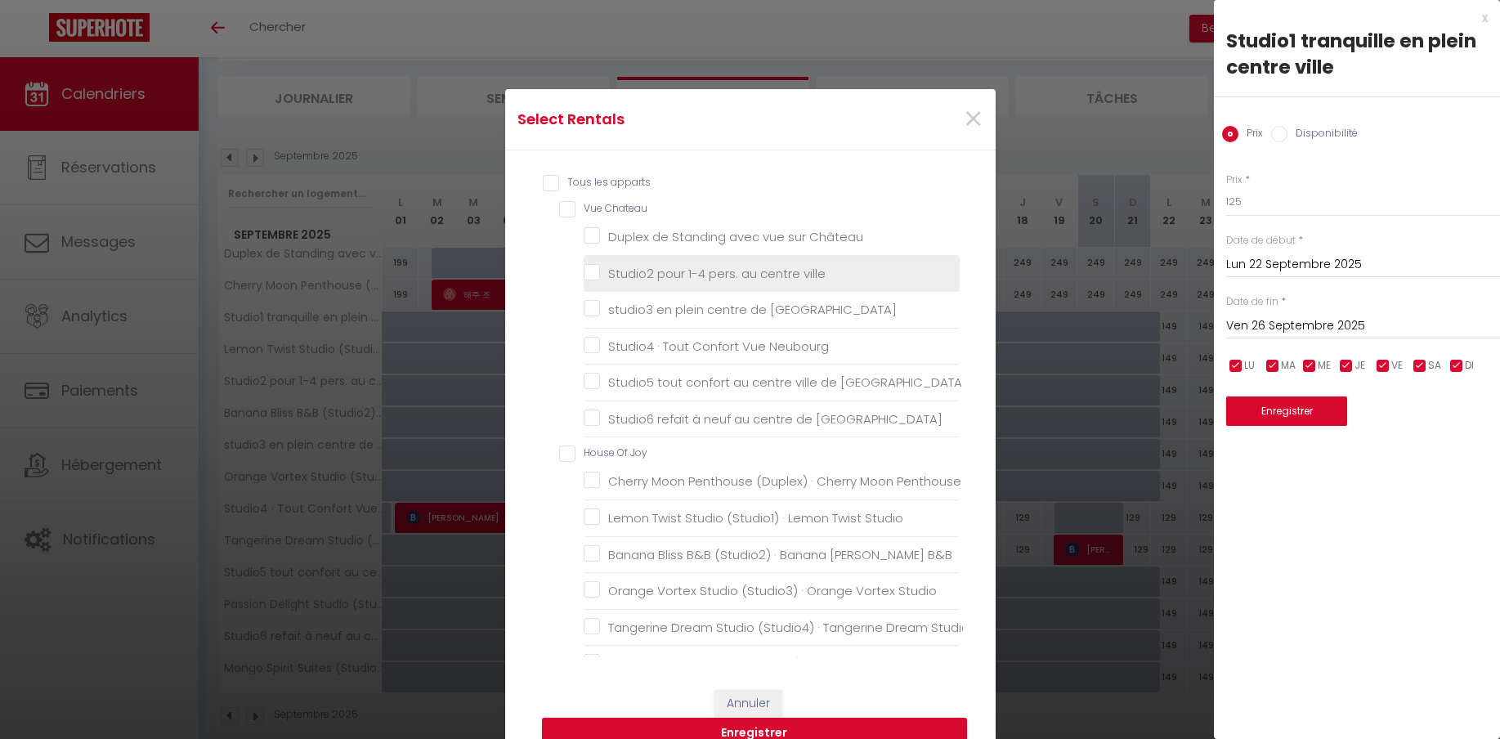
click at [598, 272] on ville "Studio2 pour 1-4 pers. au centre ville" at bounding box center [772, 273] width 376 height 16
checkbox ville "true"
checkbox Château "false"
checkbox neuchatel "false"
checkbox Neubourg "false"
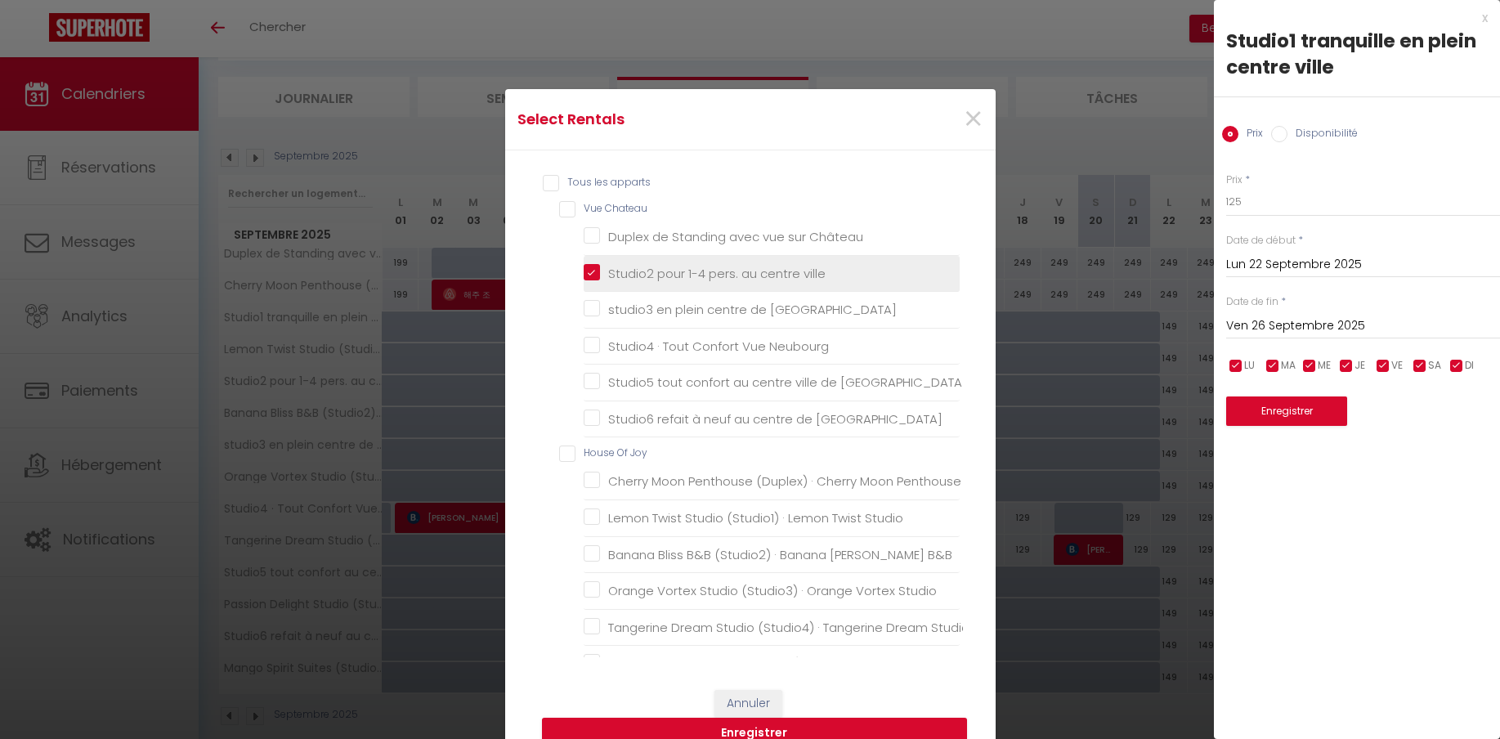
checkbox Neuchatel "false"
checkbox Penthouse "false"
checkbox Studio "false"
checkbox B\&B "false"
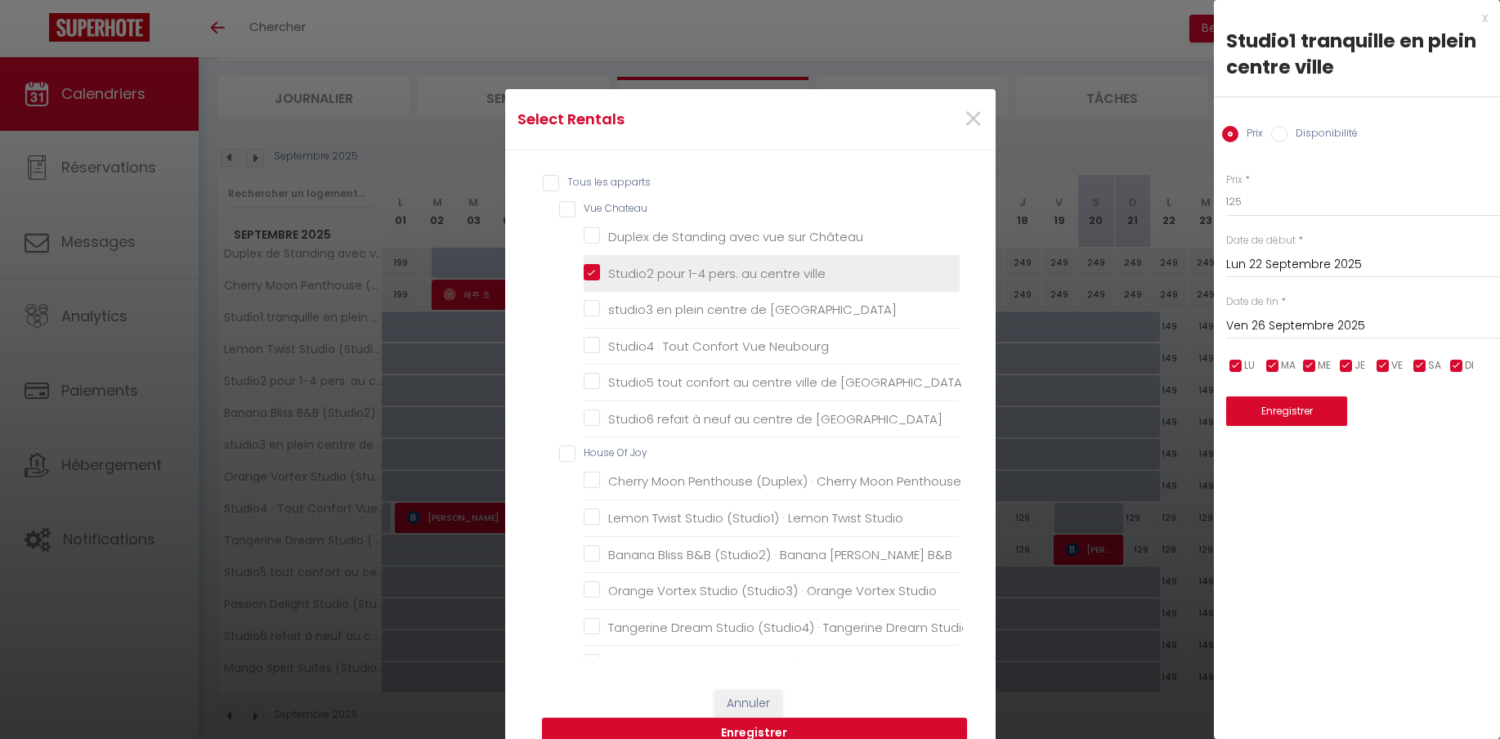
checkbox Studio "false"
checkbox Suites "false"
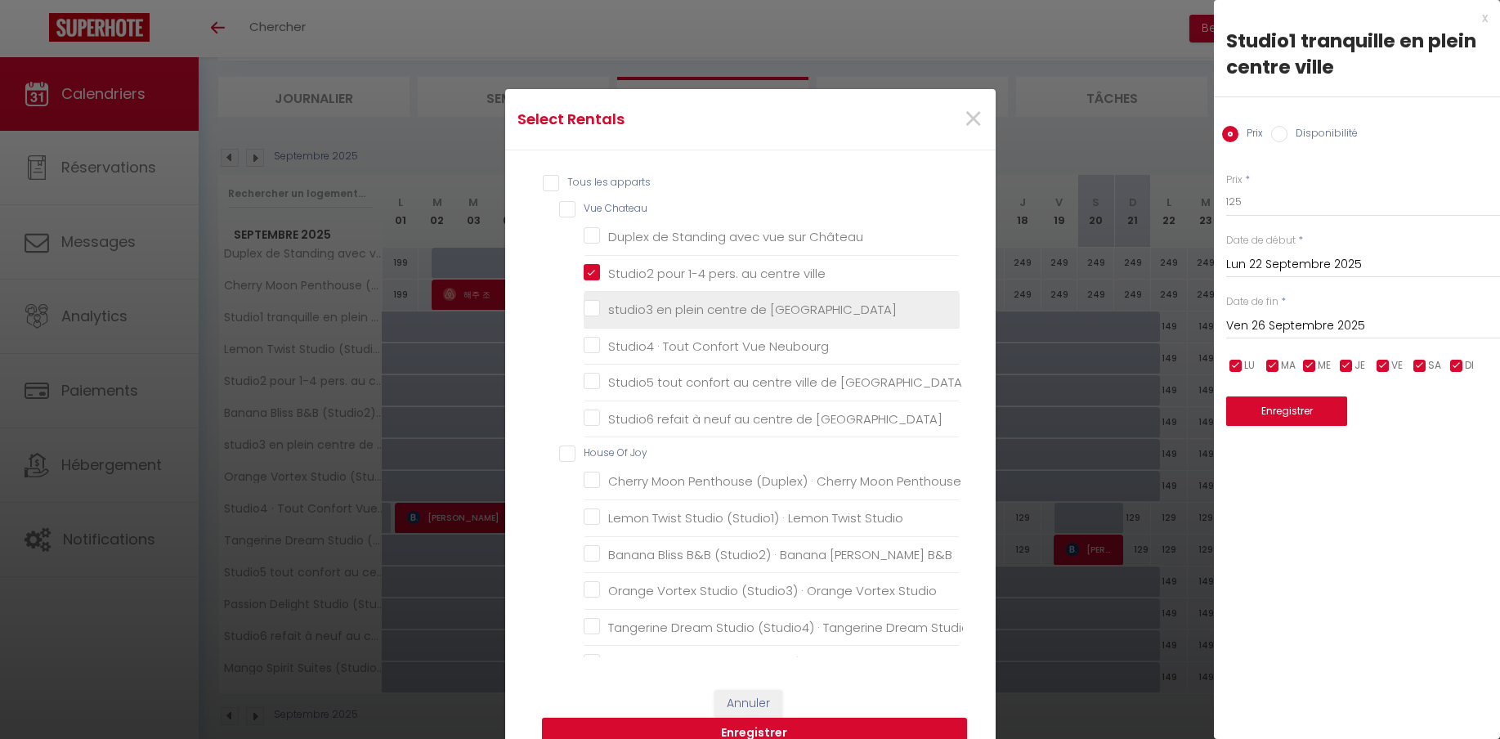
click at [593, 307] on neuchatel "studio3 en plein centre de [GEOGRAPHIC_DATA]" at bounding box center [772, 310] width 376 height 16
checkbox neuchatel "true"
checkbox Château "false"
checkbox Neubourg "false"
checkbox Neuchatel "false"
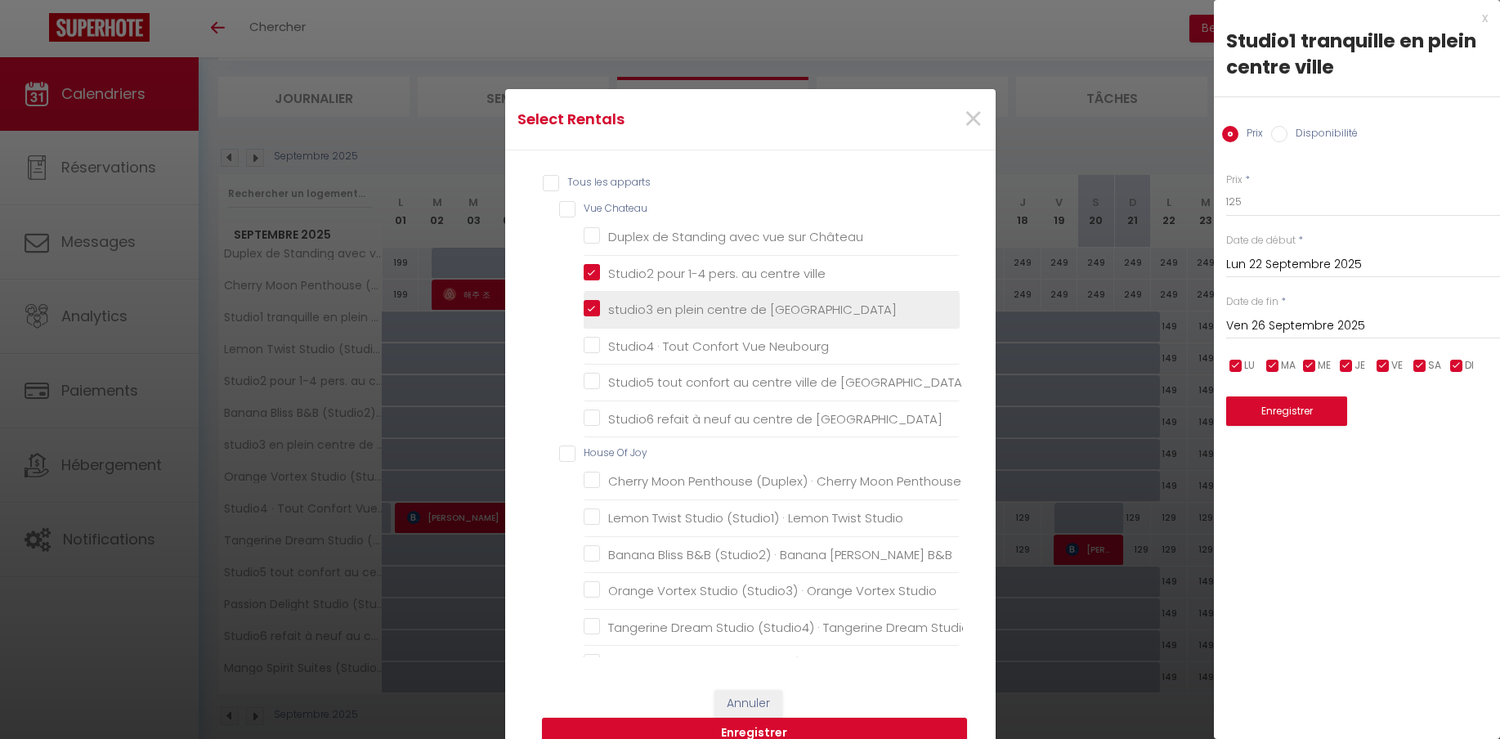
checkbox Neuchatel "false"
checkbox Penthouse "false"
checkbox Studio "false"
checkbox B\&B "false"
checkbox Studio "false"
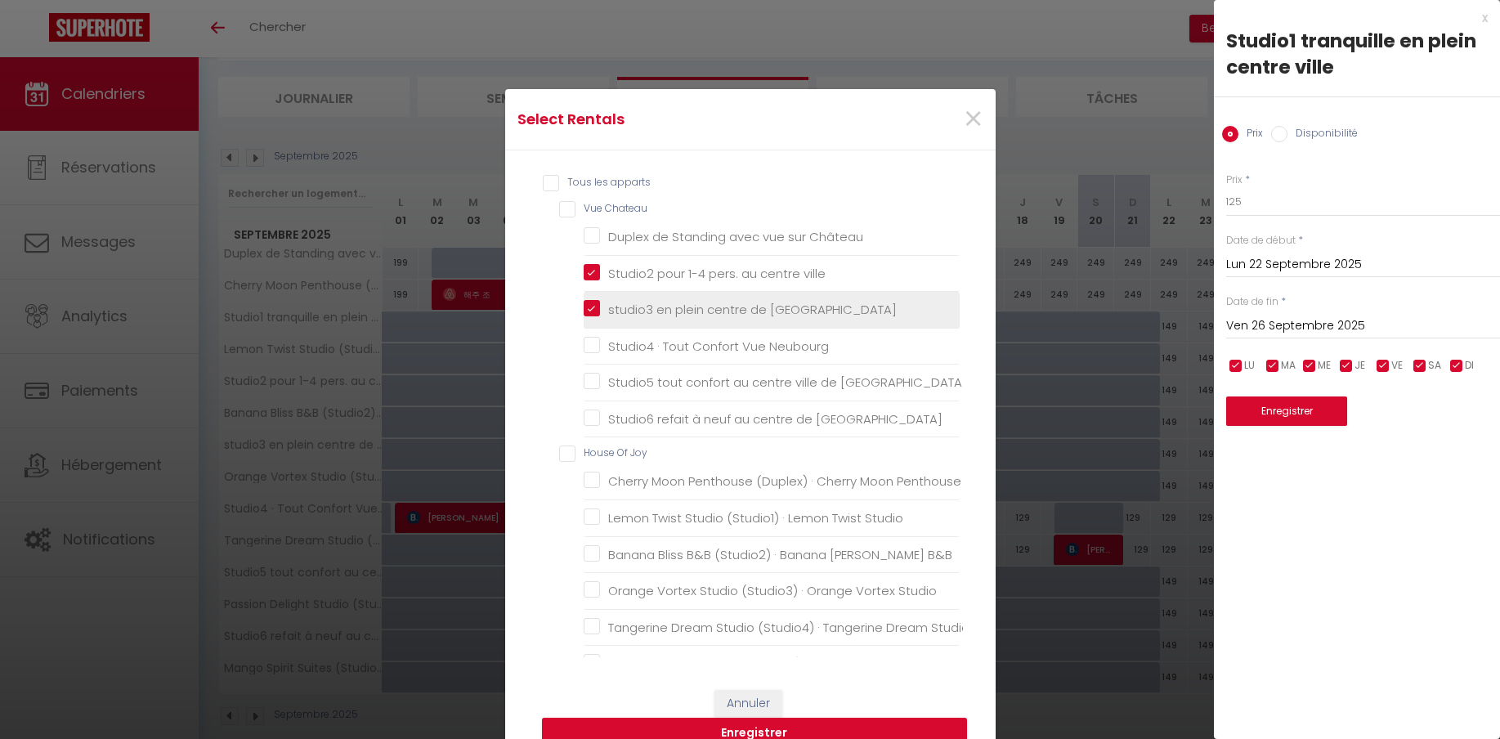
checkbox Studio "false"
checkbox Suites "false"
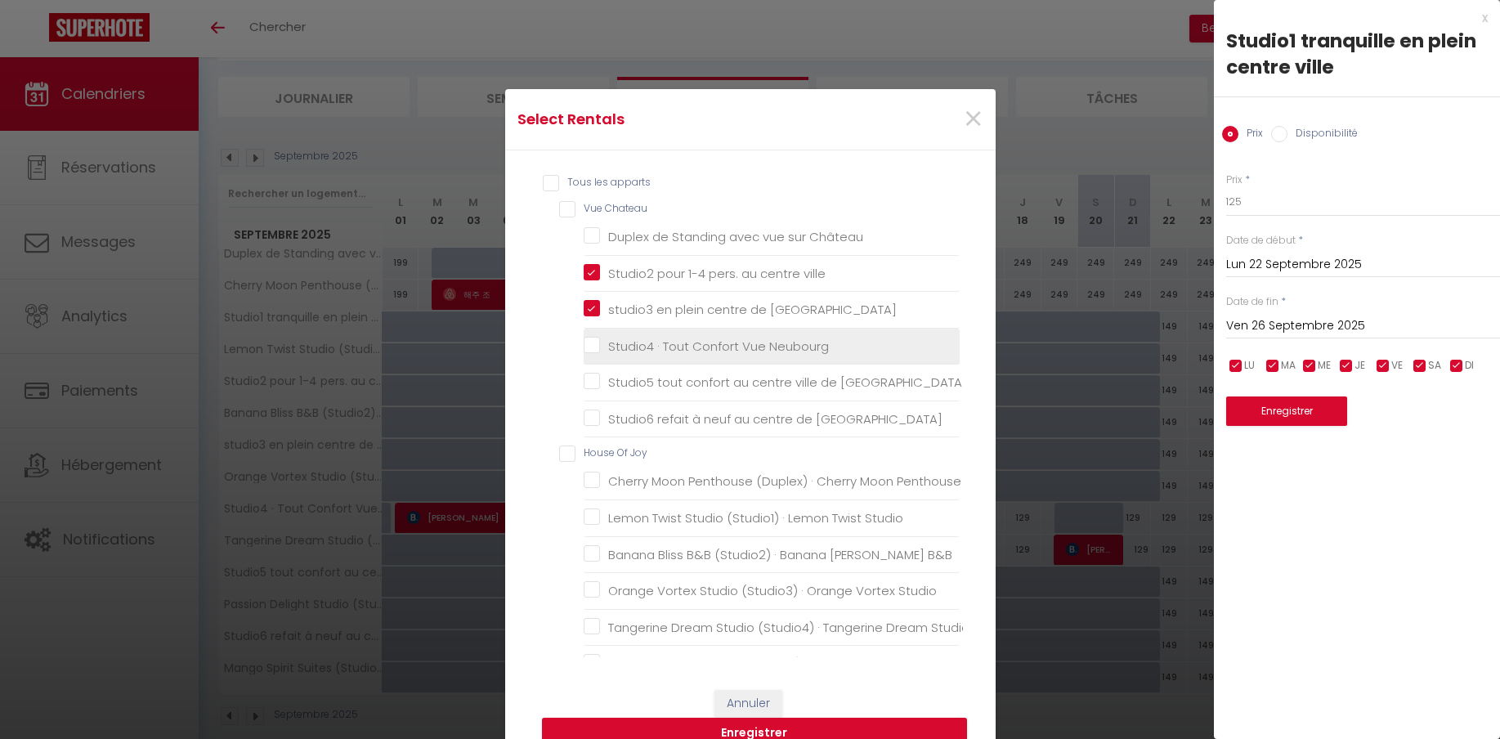
click at [593, 347] on Neubourg "Studio4 · Tout Confort Vue Neubourg" at bounding box center [772, 346] width 376 height 16
checkbox Neubourg "true"
checkbox Château "false"
checkbox Neuchatel "false"
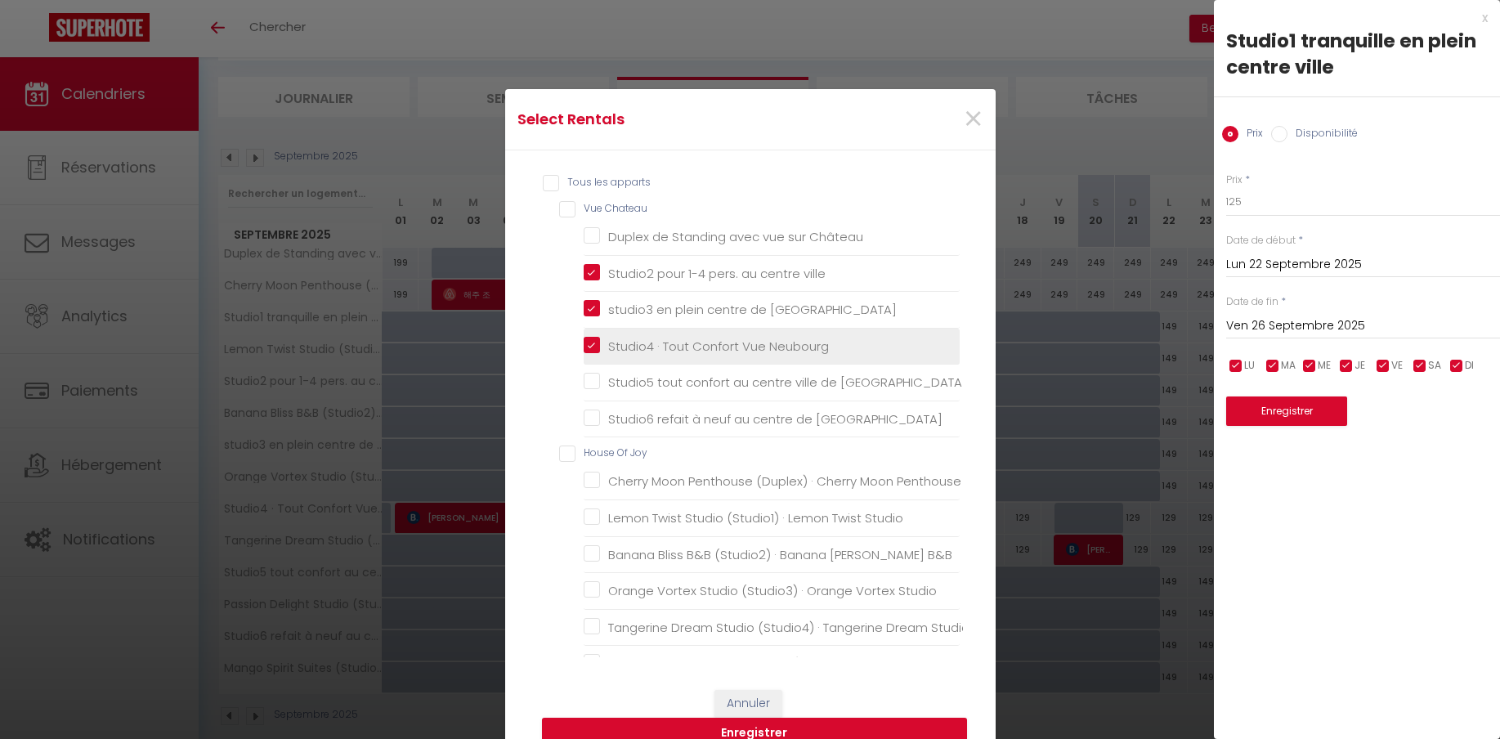
checkbox Penthouse "false"
checkbox Studio "false"
checkbox B\&B "false"
checkbox Studio "false"
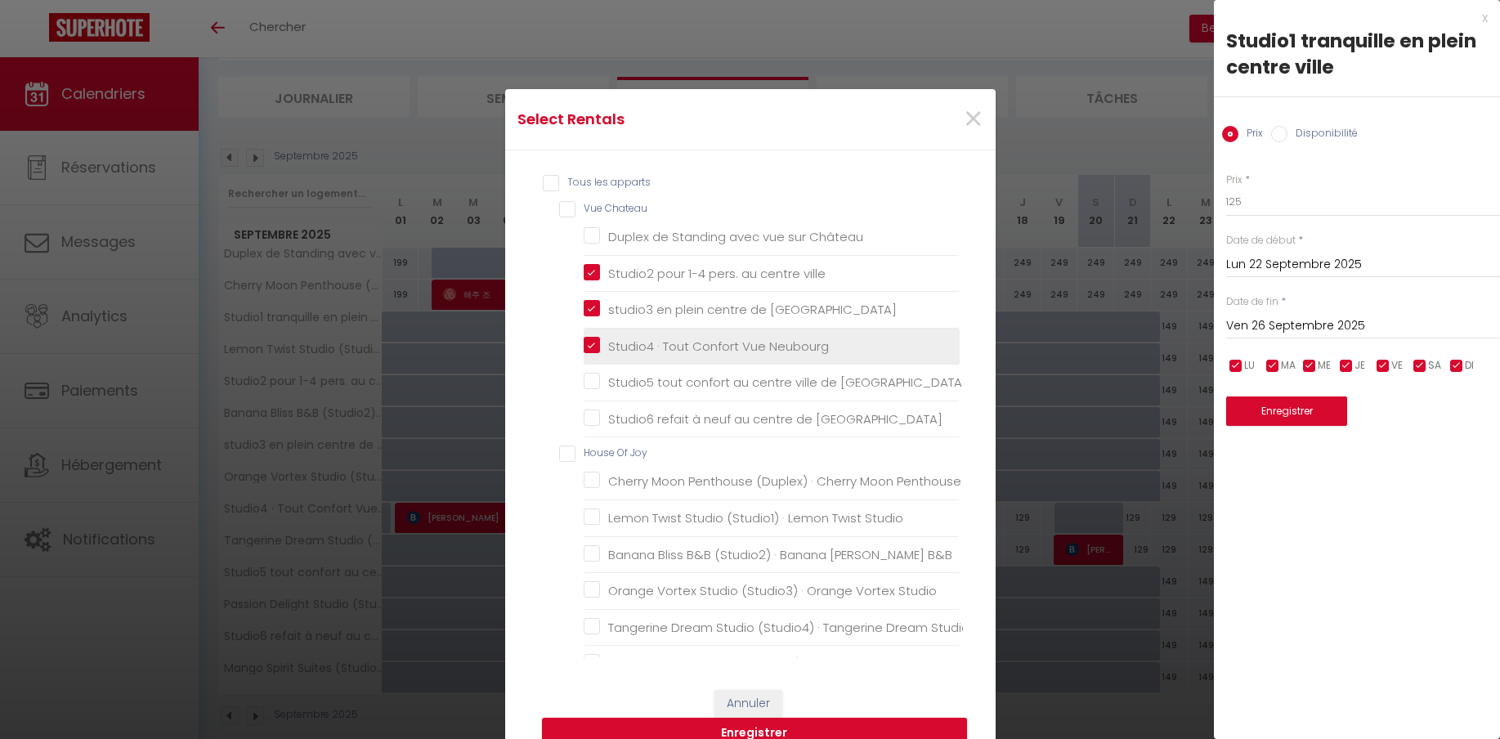
checkbox Studio "false"
checkbox Suites "false"
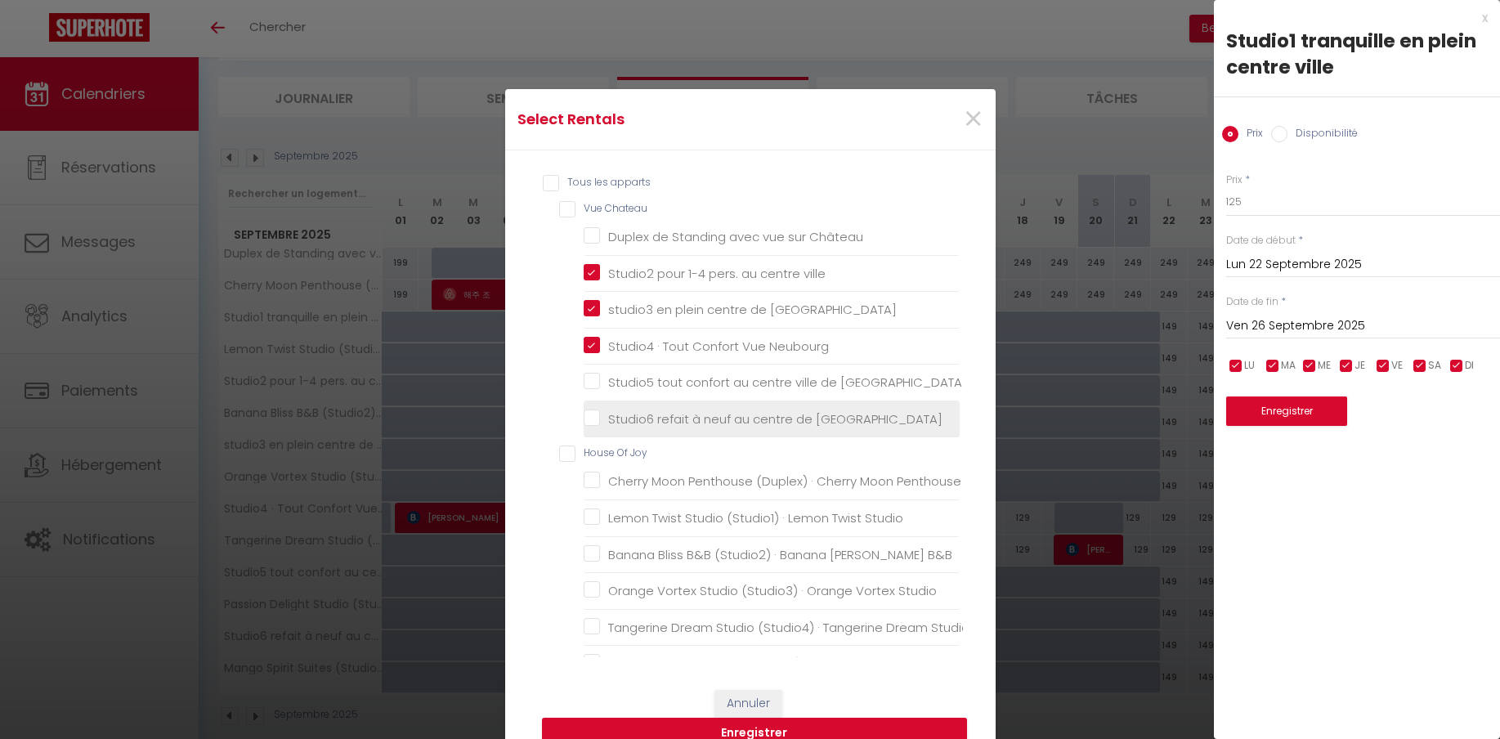
drag, startPoint x: 590, startPoint y: 387, endPoint x: 593, endPoint y: 406, distance: 19.9
click at [591, 387] on Neuchatel "Studio5 tout confort au centre ville de [GEOGRAPHIC_DATA]" at bounding box center [772, 382] width 376 height 16
checkbox Neuchatel "true"
checkbox Château "false"
checkbox Neuchatel "false"
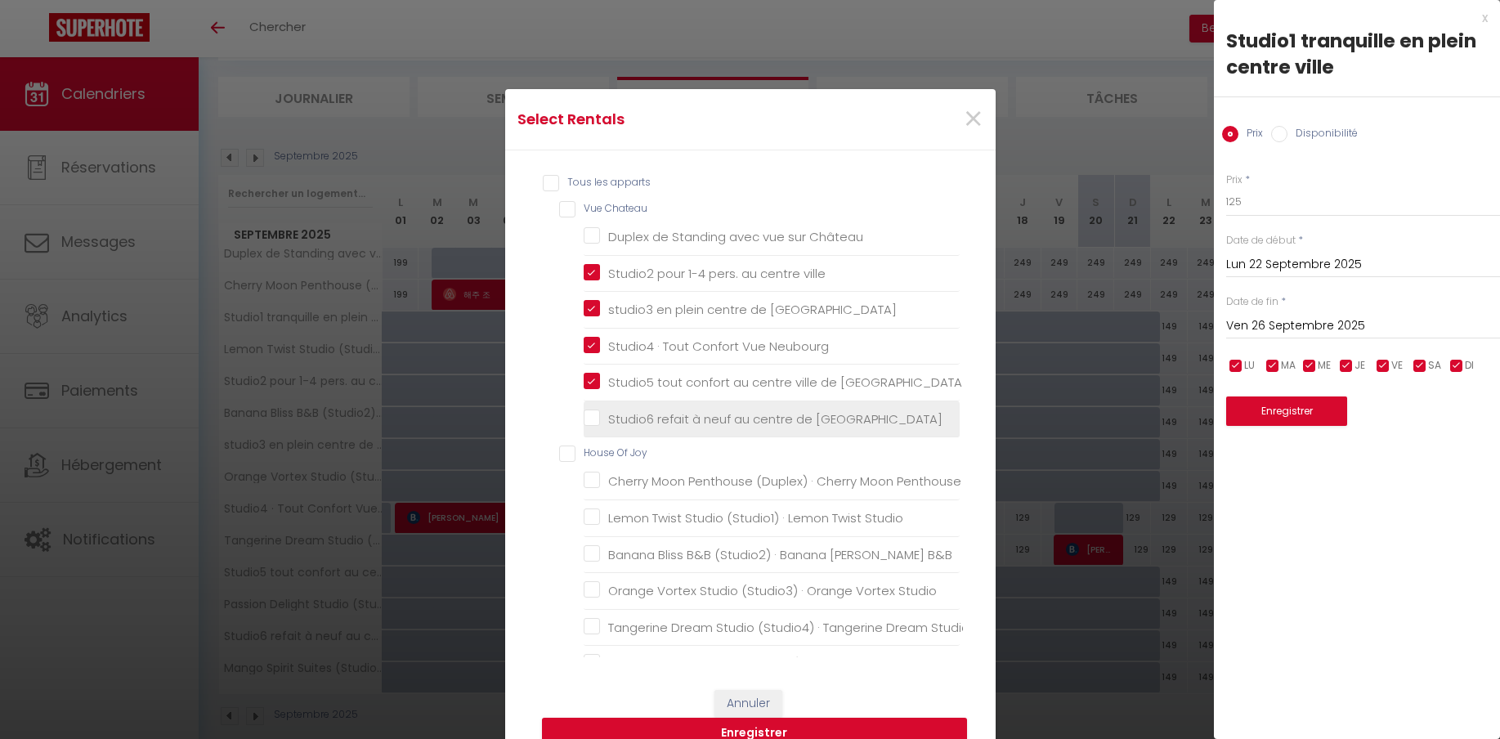
checkbox Penthouse "false"
checkbox Studio "false"
checkbox B\&B "false"
checkbox Studio "false"
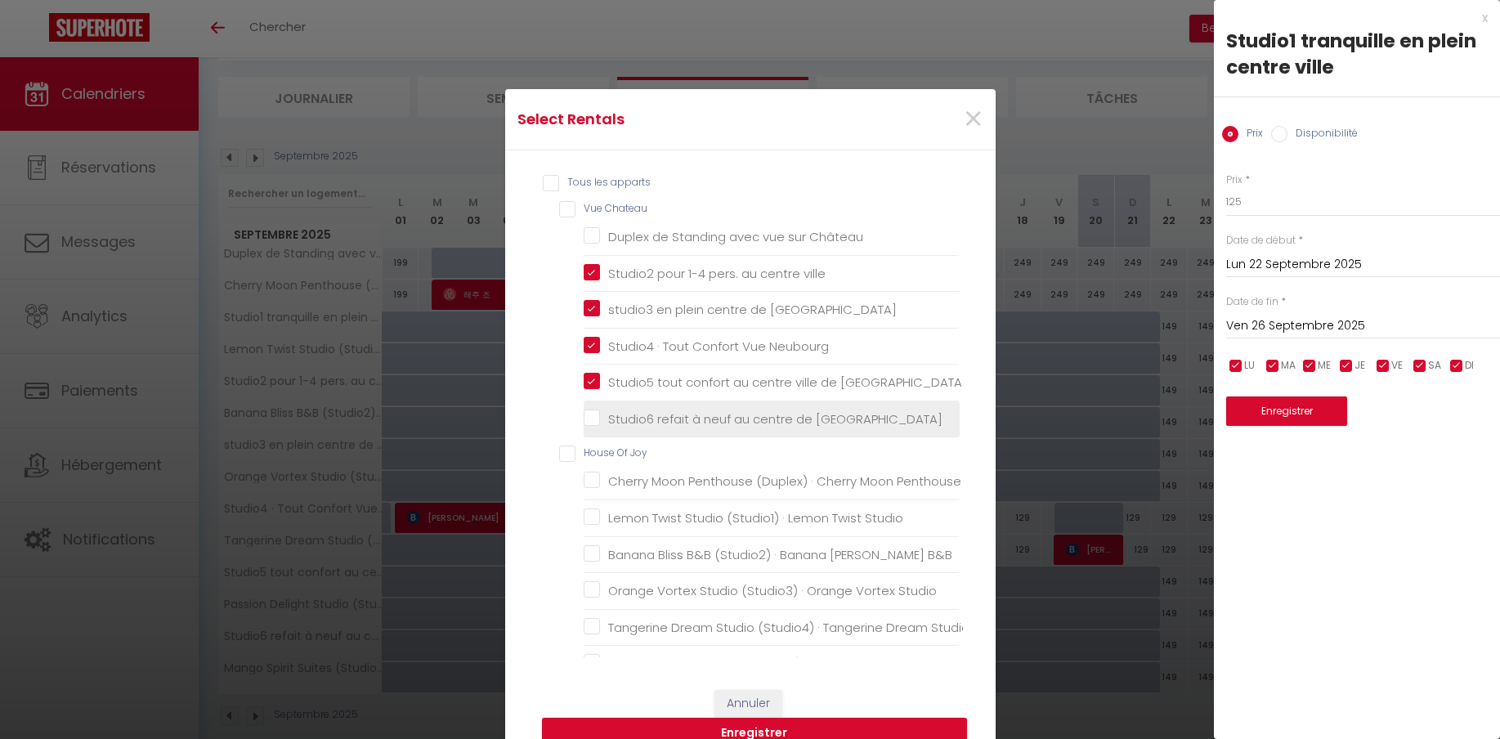
checkbox Studio "false"
checkbox Suites "false"
click at [593, 416] on Neuchatel "Studio6 refait à neuf au centre de [GEOGRAPHIC_DATA]" at bounding box center [772, 419] width 376 height 16
checkbox Neuchatel "true"
checkbox Château "false"
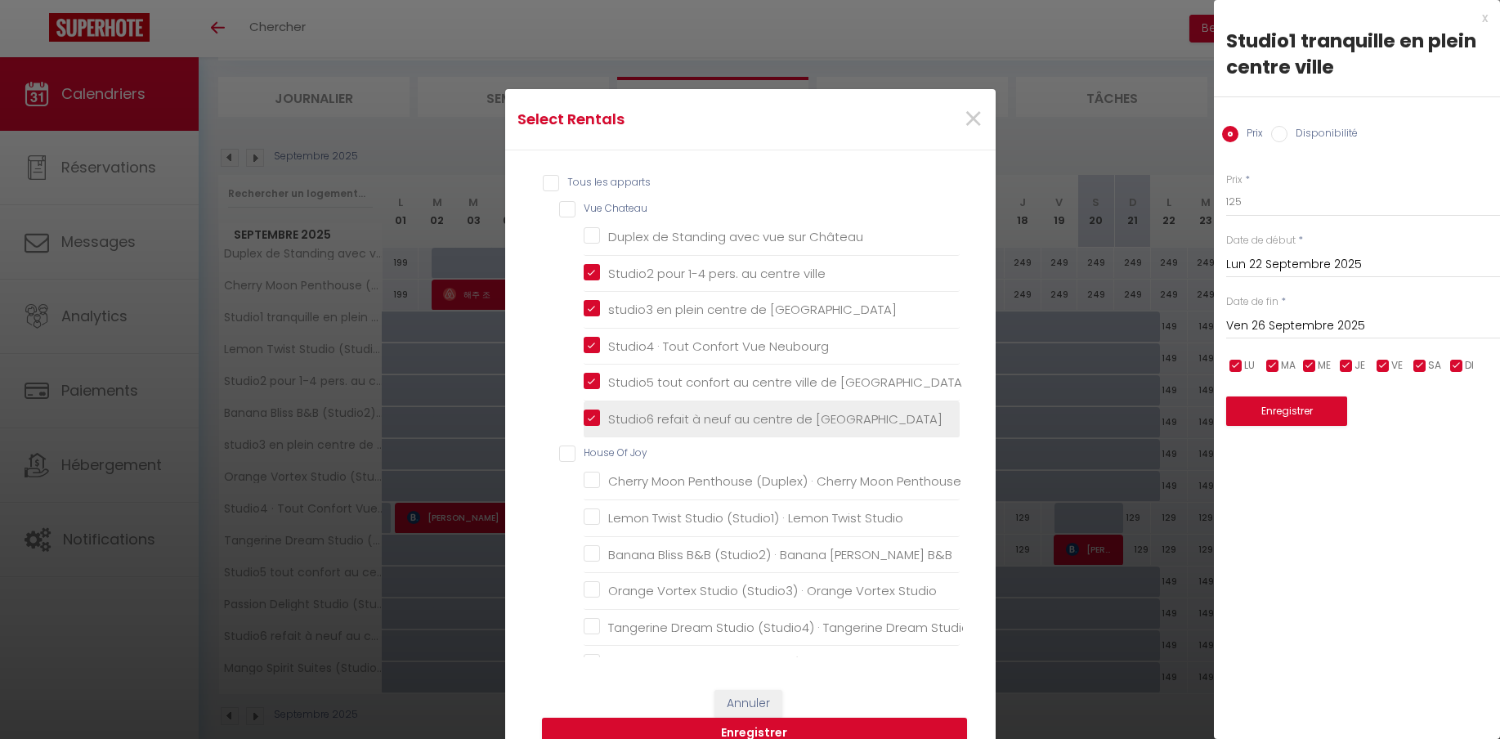
checkbox Penthouse "false"
checkbox Studio "false"
checkbox B\&B "false"
checkbox Studio "false"
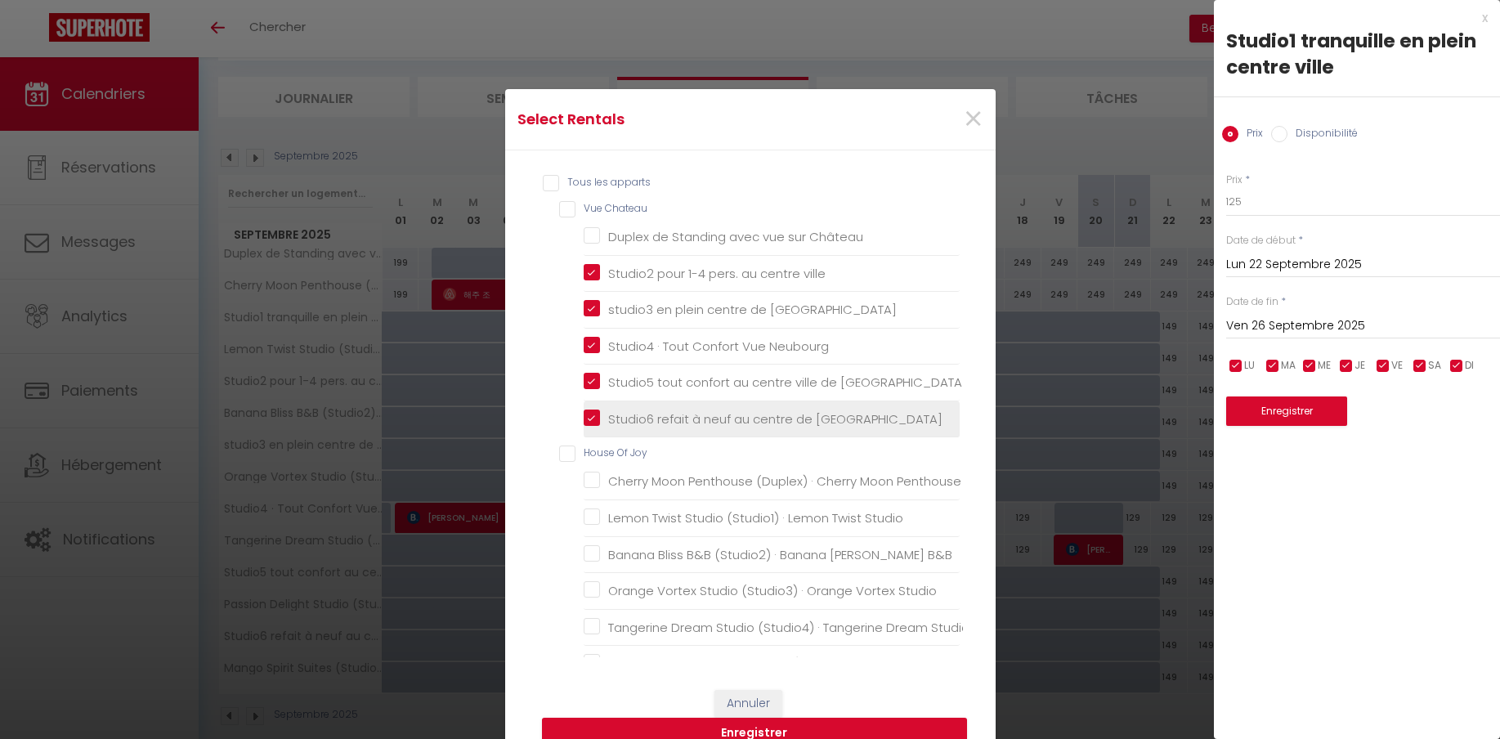
checkbox Studio "false"
checkbox Suites "false"
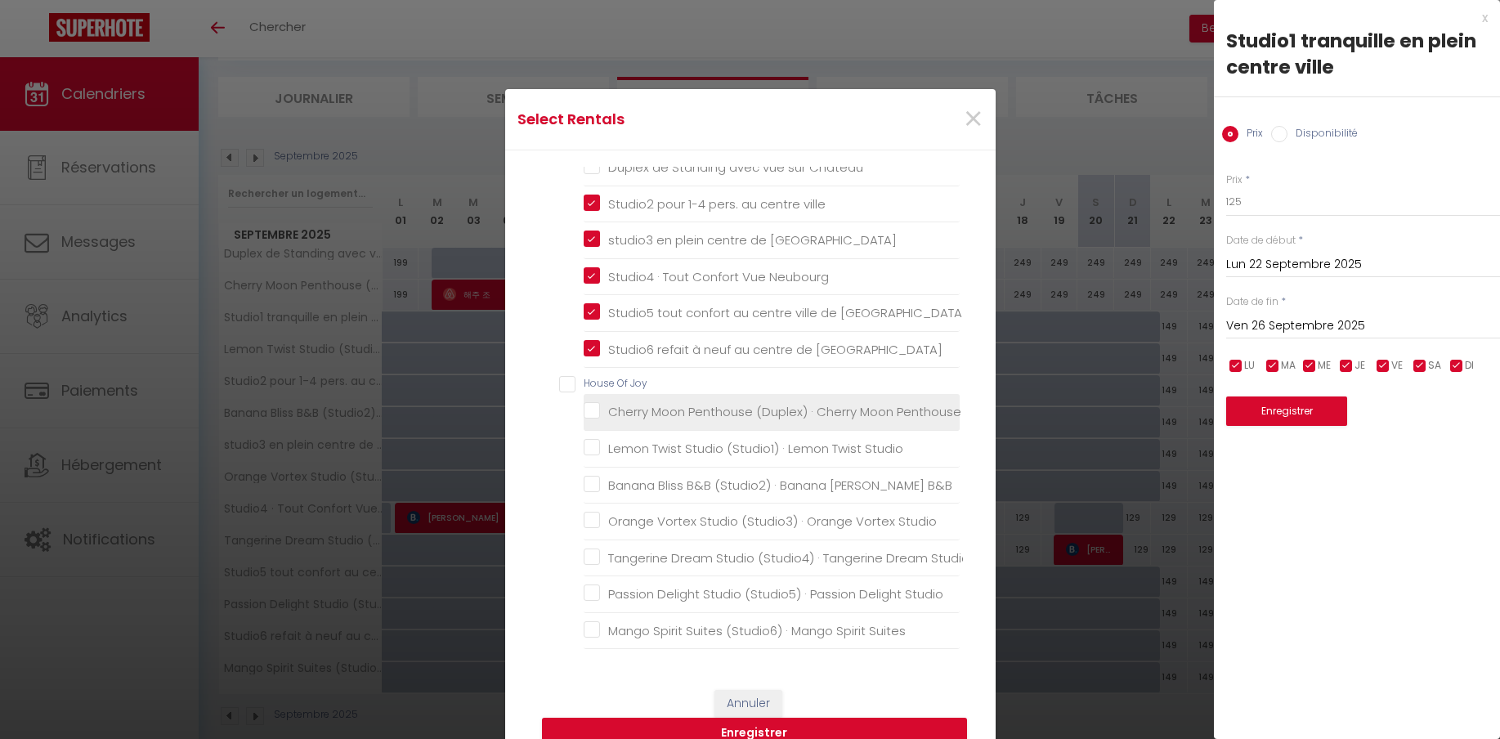
scroll to position [69, 2]
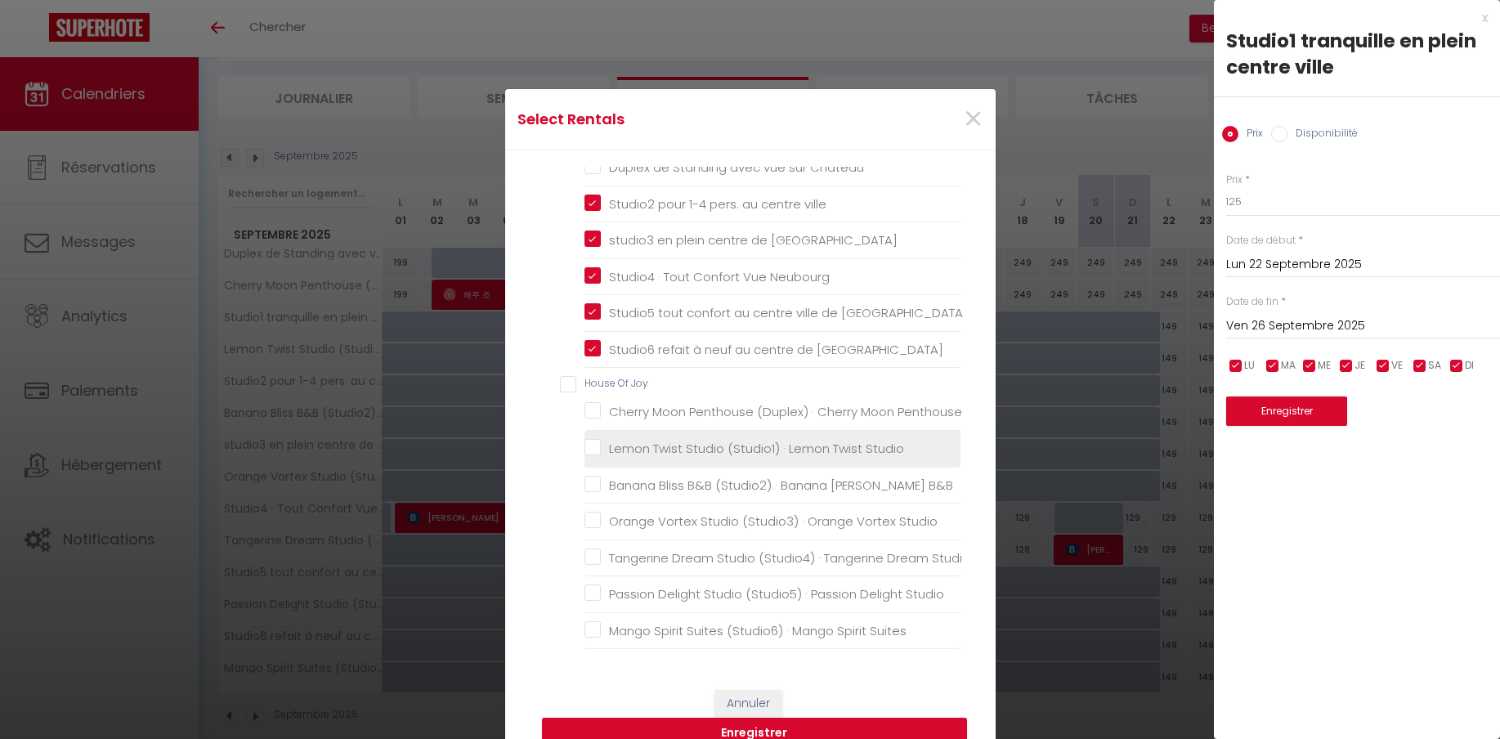
drag, startPoint x: 594, startPoint y: 448, endPoint x: 597, endPoint y: 458, distance: 10.1
click at [594, 449] on Studio "Lemon Twist Studio (Studio1) · Lemon Twist Studio" at bounding box center [772, 449] width 376 height 16
checkbox Studio "true"
checkbox Château "false"
checkbox Penthouse "false"
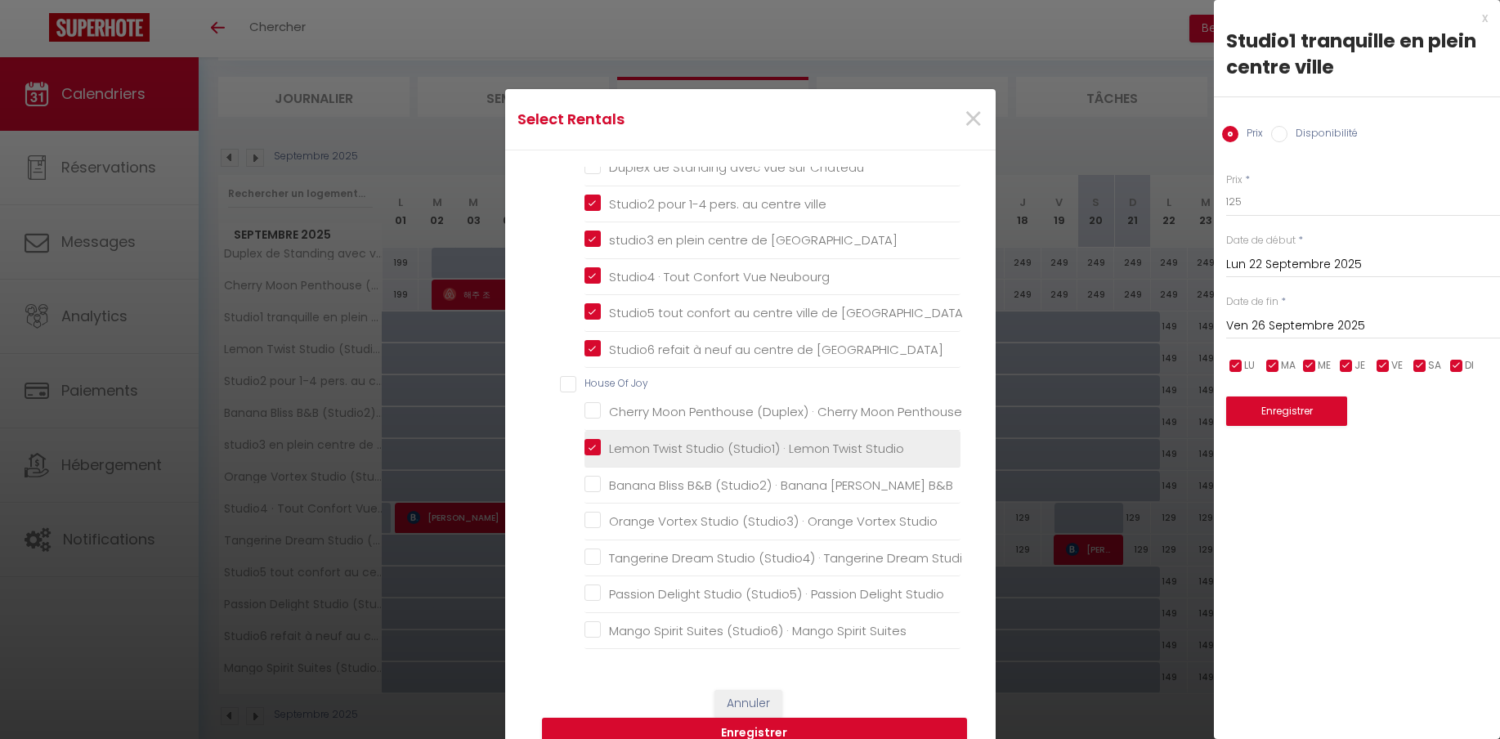
checkbox B\&B "false"
checkbox Studio "false"
checkbox Suites "false"
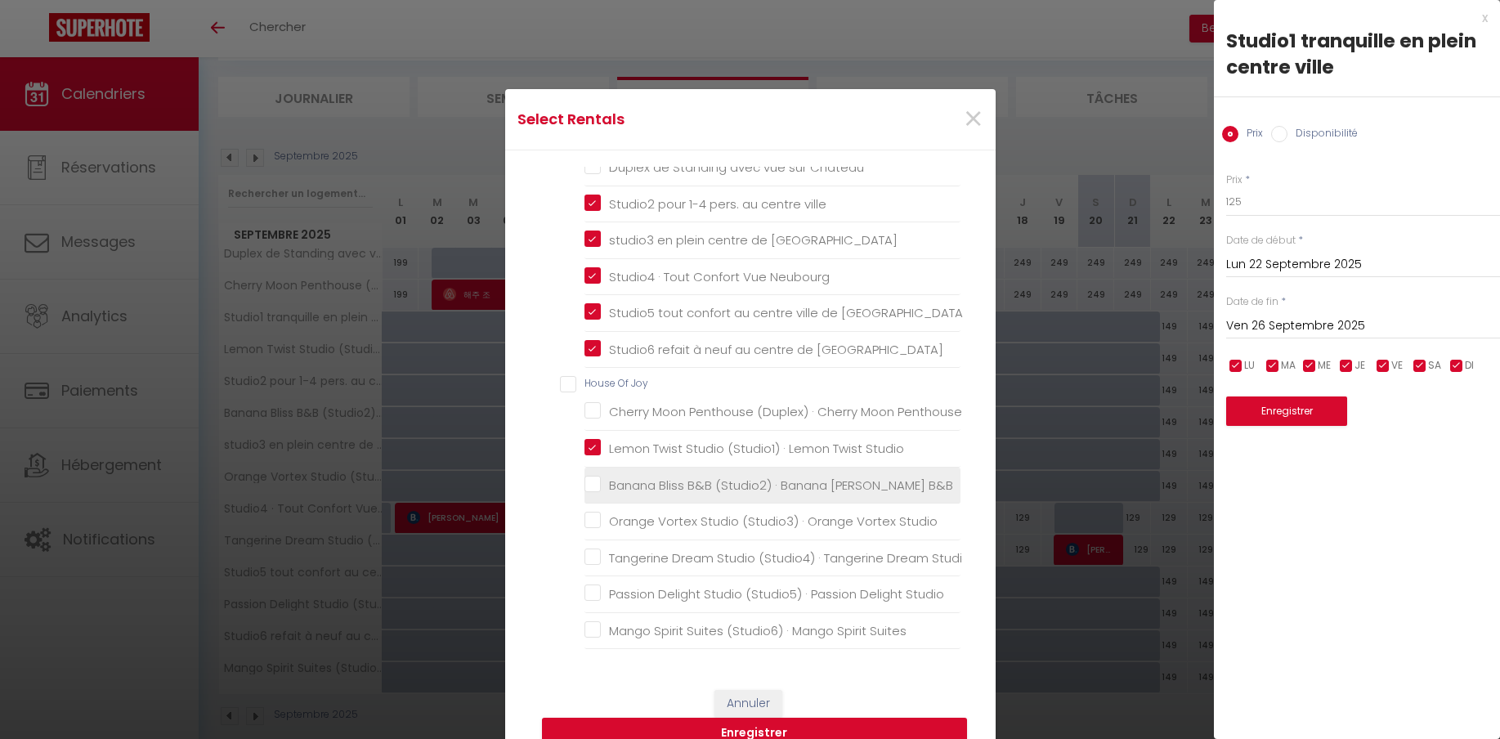
click at [597, 483] on B\&B "Banana Bliss B&B (Studio2) · Banana [PERSON_NAME] B&B" at bounding box center [772, 485] width 376 height 16
checkbox B\&B "true"
checkbox Château "false"
checkbox Penthouse "false"
checkbox Studio "false"
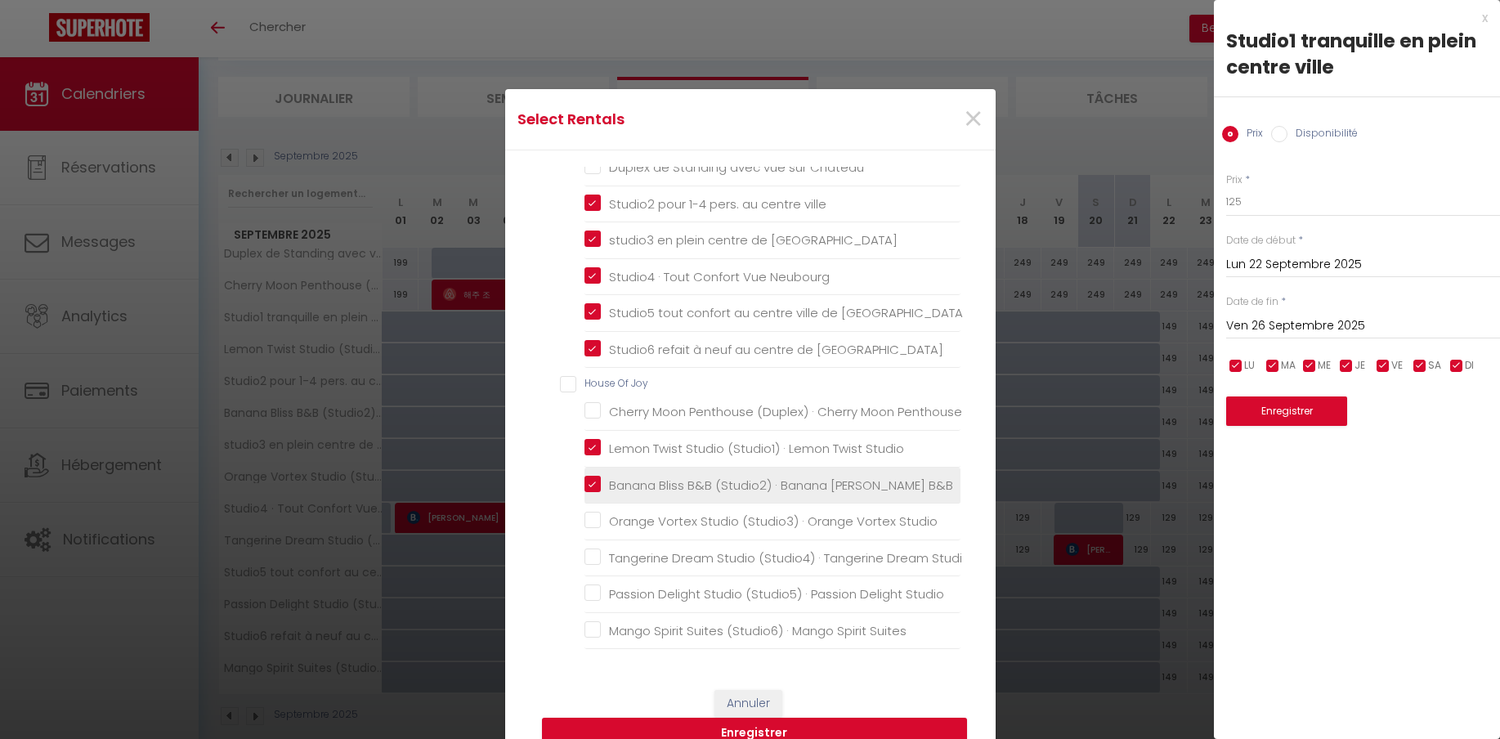
checkbox Studio "false"
checkbox Suites "false"
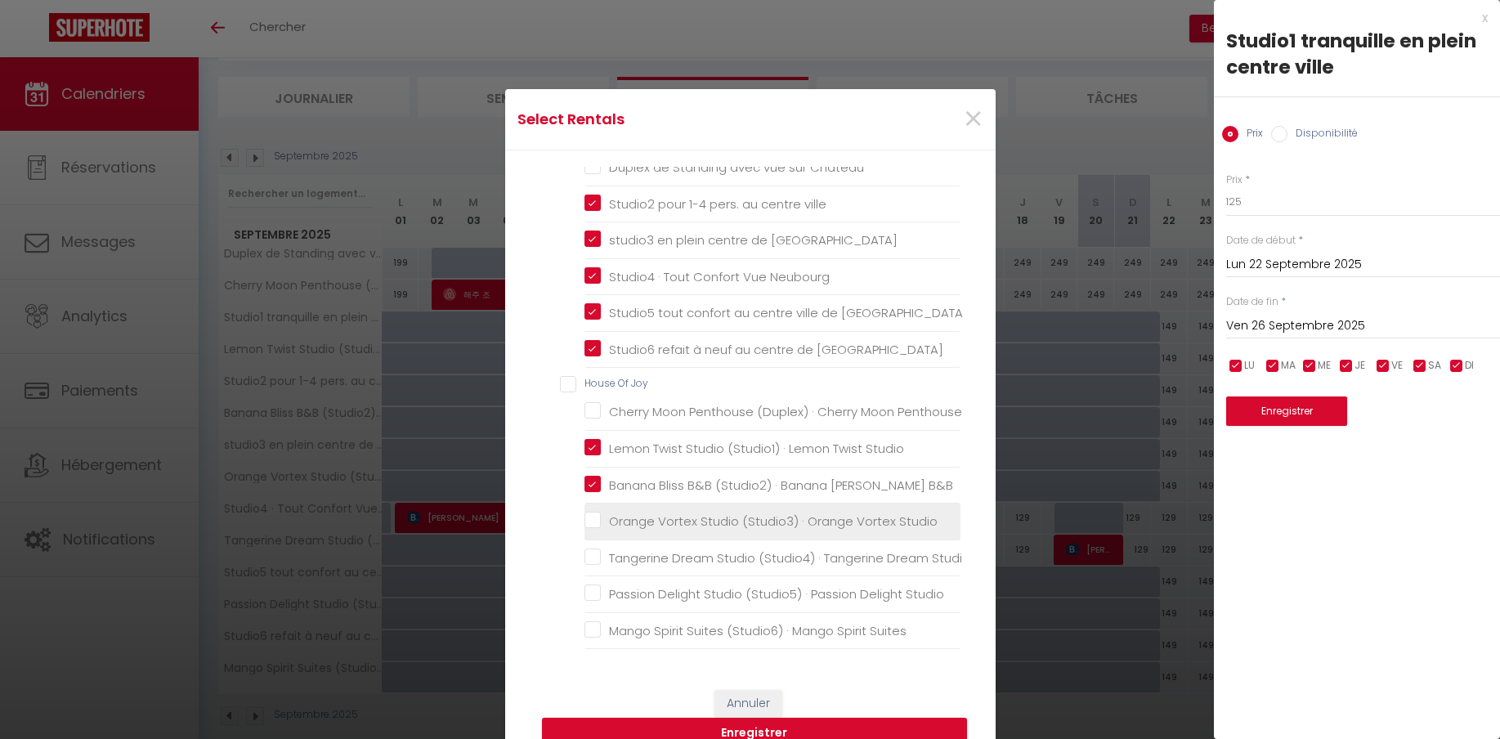
click at [594, 519] on Studio "Orange Vortex Studio (Studio3) · Orange Vortex Studio" at bounding box center [772, 521] width 376 height 16
checkbox Studio "true"
checkbox Château "false"
checkbox Penthouse "false"
checkbox Studio "false"
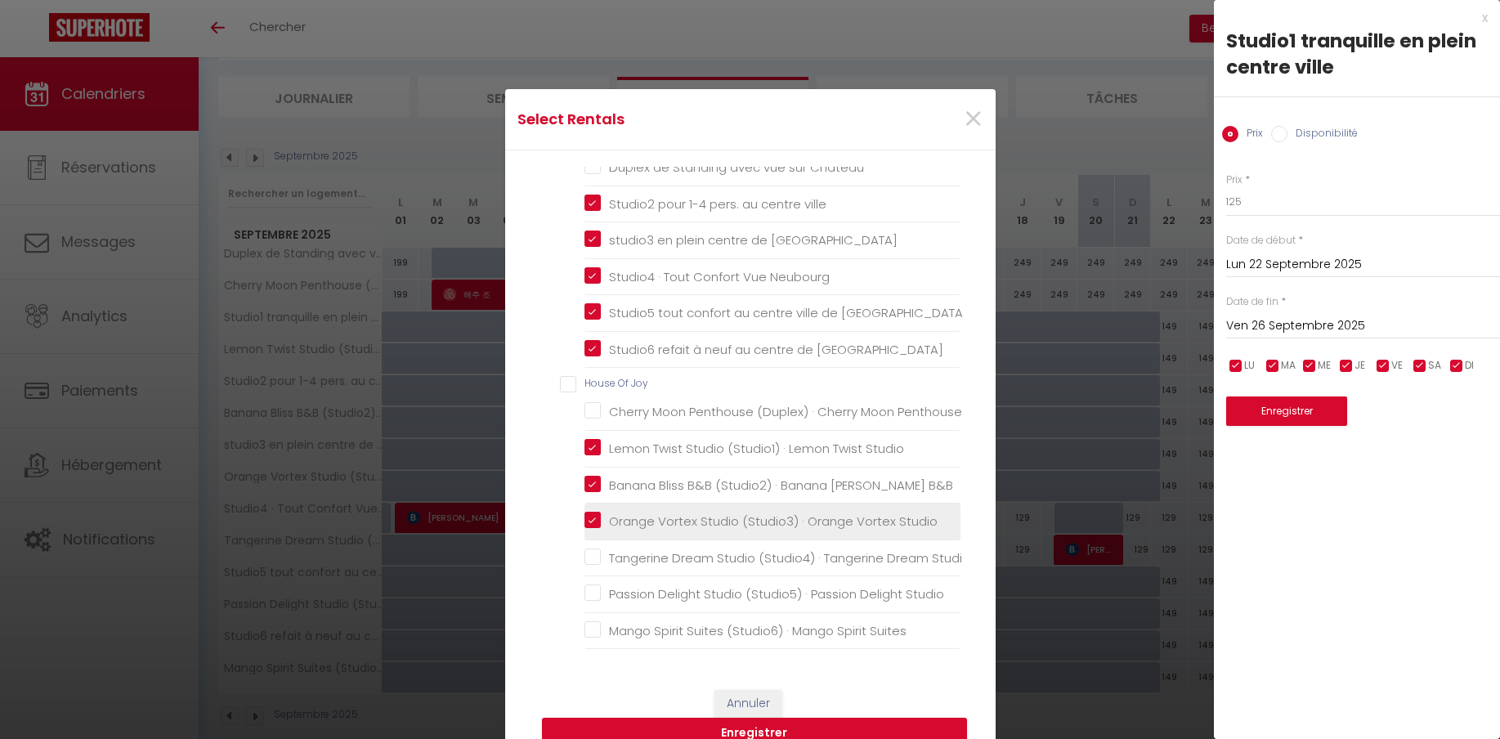
checkbox Studio "false"
checkbox Suites "false"
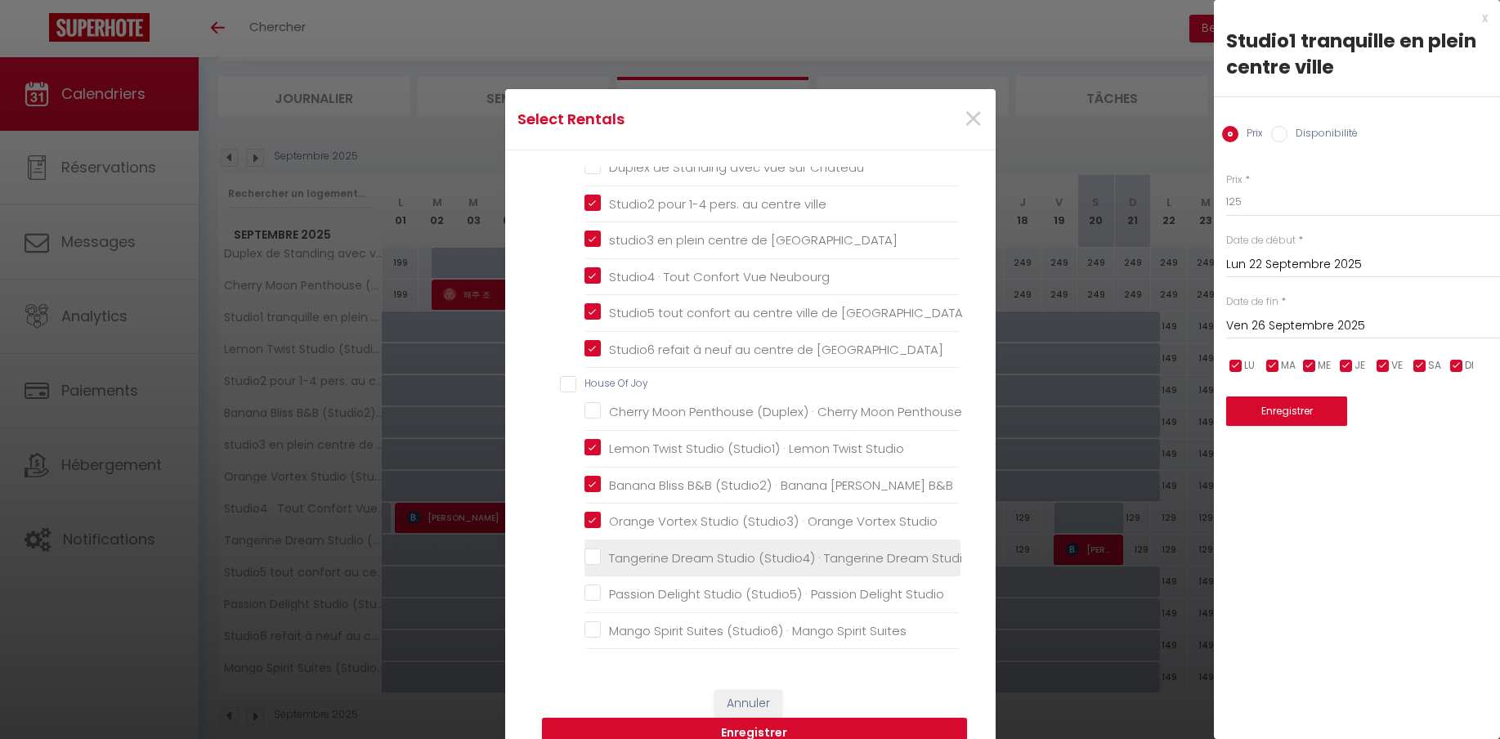
drag, startPoint x: 591, startPoint y: 557, endPoint x: 587, endPoint y: 570, distance: 13.7
click at [591, 557] on Studio "Tangerine Dream Studio (Studio4) · Tangerine Dream Studio" at bounding box center [772, 557] width 376 height 16
checkbox Studio "true"
checkbox Château "false"
checkbox Penthouse "false"
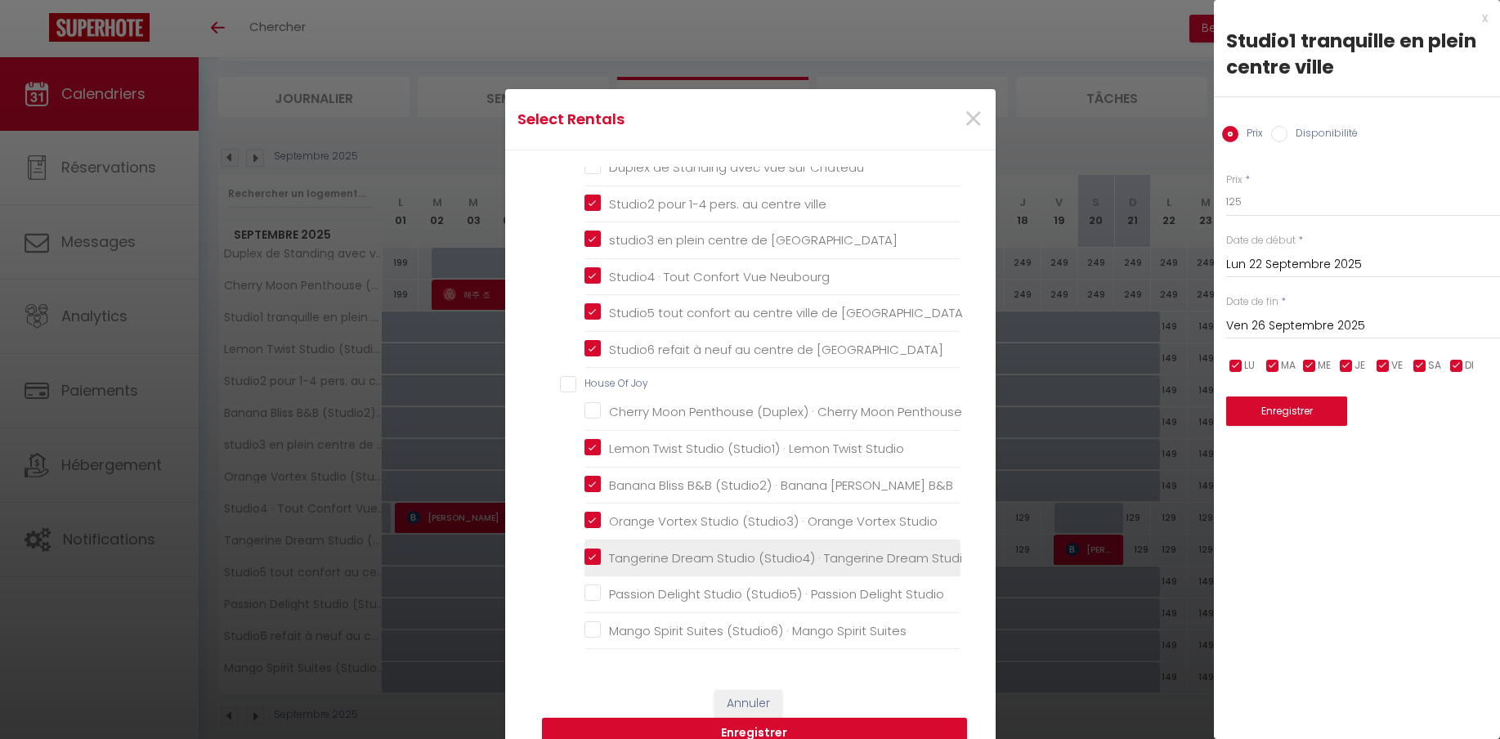
checkbox Studio "false"
checkbox Suites "false"
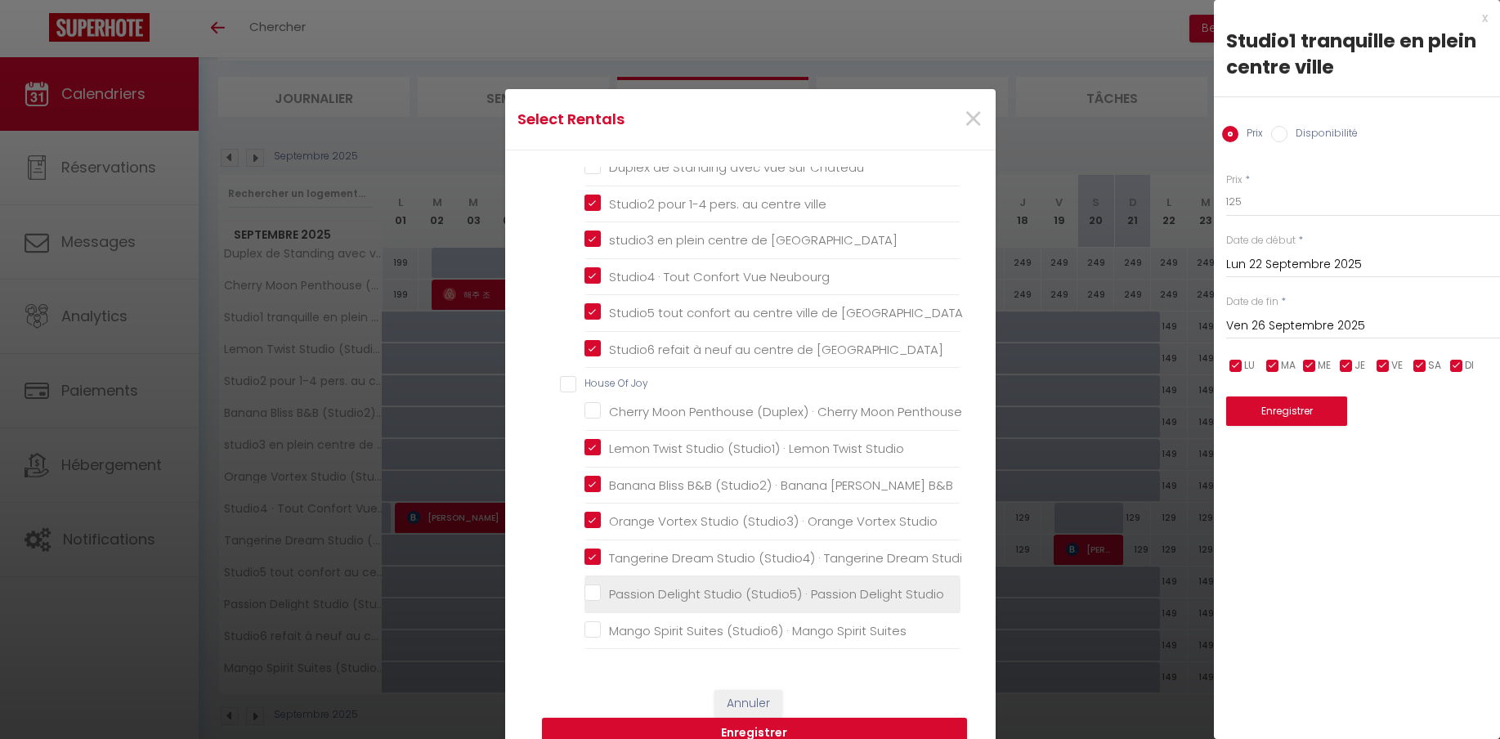
drag, startPoint x: 589, startPoint y: 597, endPoint x: 591, endPoint y: 610, distance: 13.2
click at [590, 598] on Studio "Passion Delight Studio (Studio5) · Passion Delight Studio" at bounding box center [772, 594] width 376 height 16
checkbox Studio "true"
checkbox Château "false"
checkbox Penthouse "false"
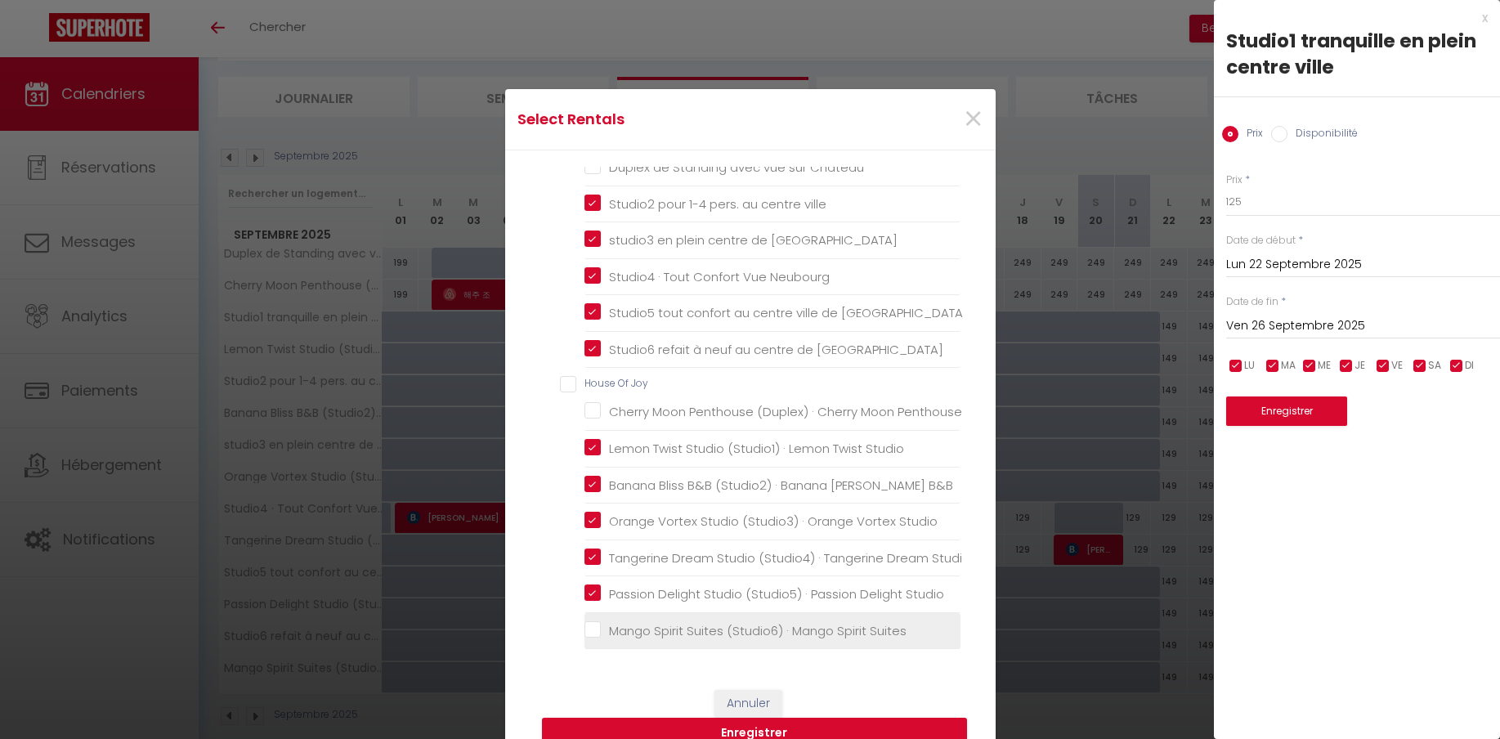
drag, startPoint x: 593, startPoint y: 629, endPoint x: 602, endPoint y: 622, distance: 11.6
click at [593, 629] on Suites "Mango Spirit Suites (Studio6) · Mango Spirit Suites" at bounding box center [772, 631] width 376 height 16
checkbox Suites "true"
checkbox Château "false"
checkbox Penthouse "false"
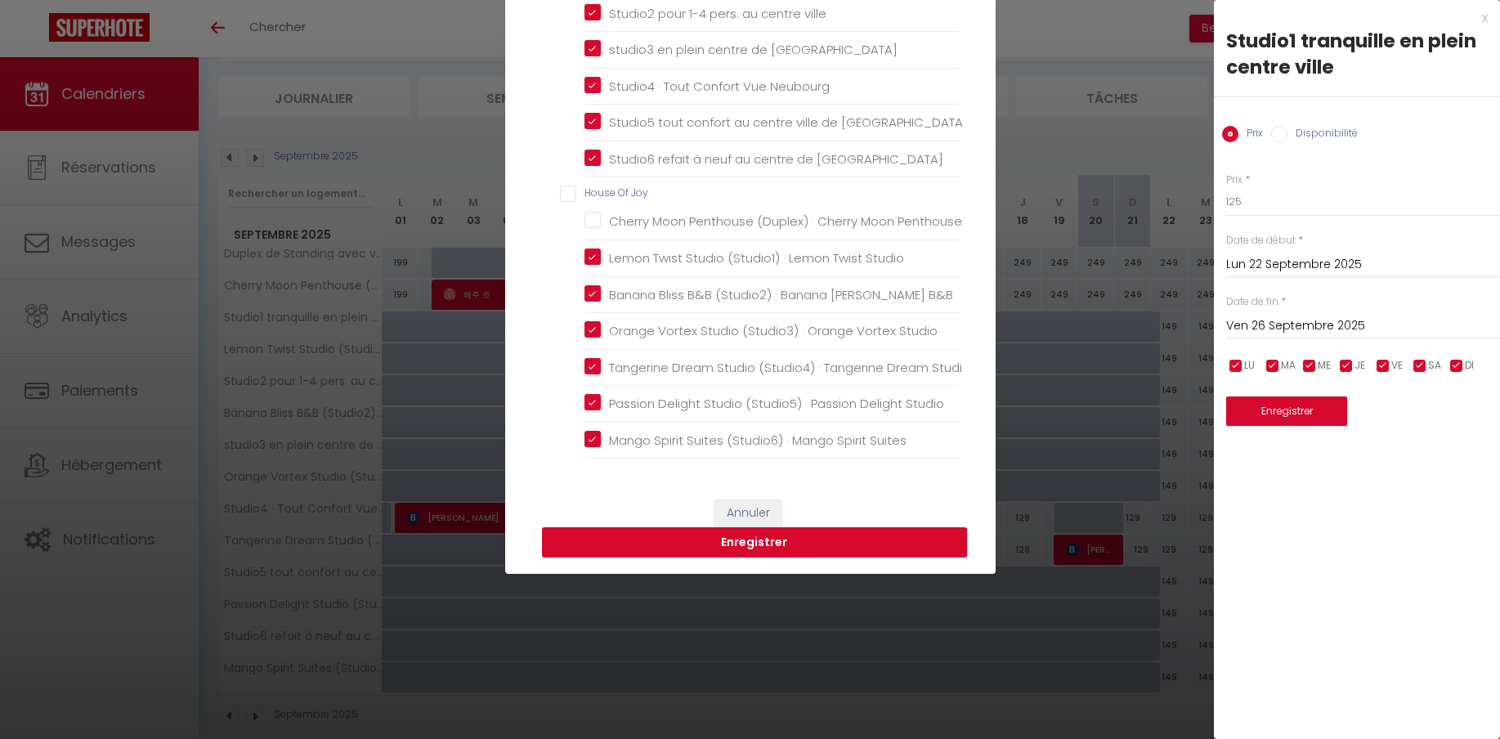
scroll to position [191, 0]
click at [756, 543] on button "Enregistrer" at bounding box center [754, 541] width 425 height 31
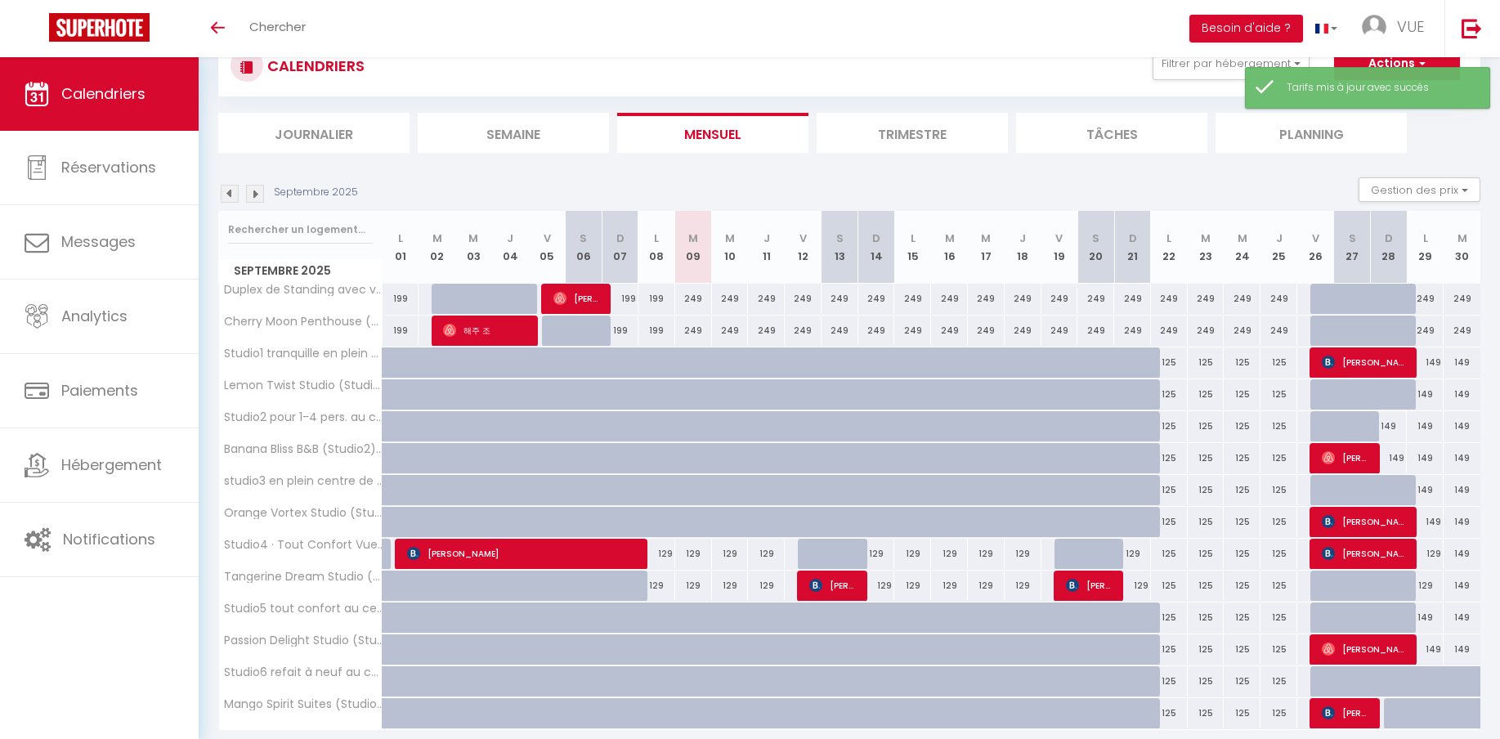
scroll to position [115, 0]
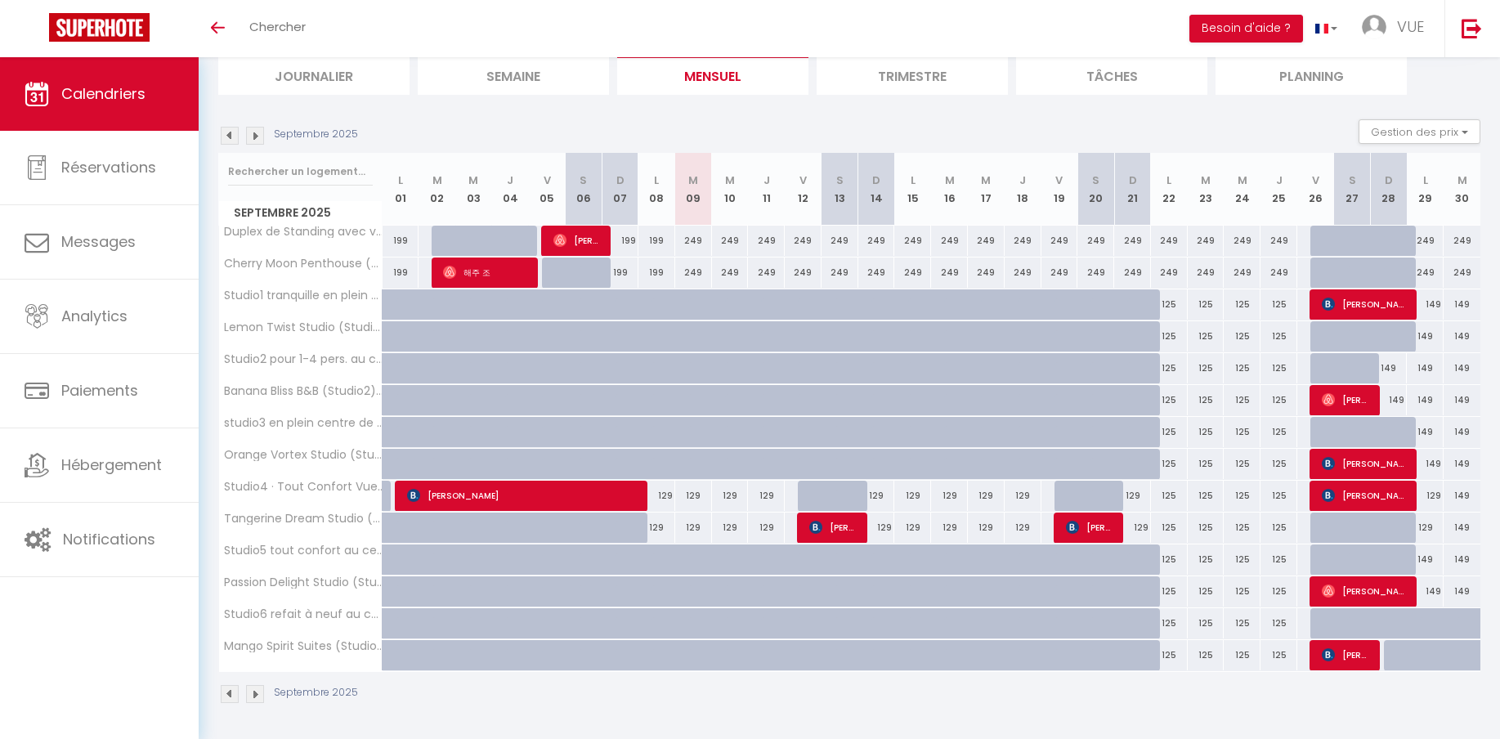
click at [260, 141] on img at bounding box center [255, 136] width 18 height 18
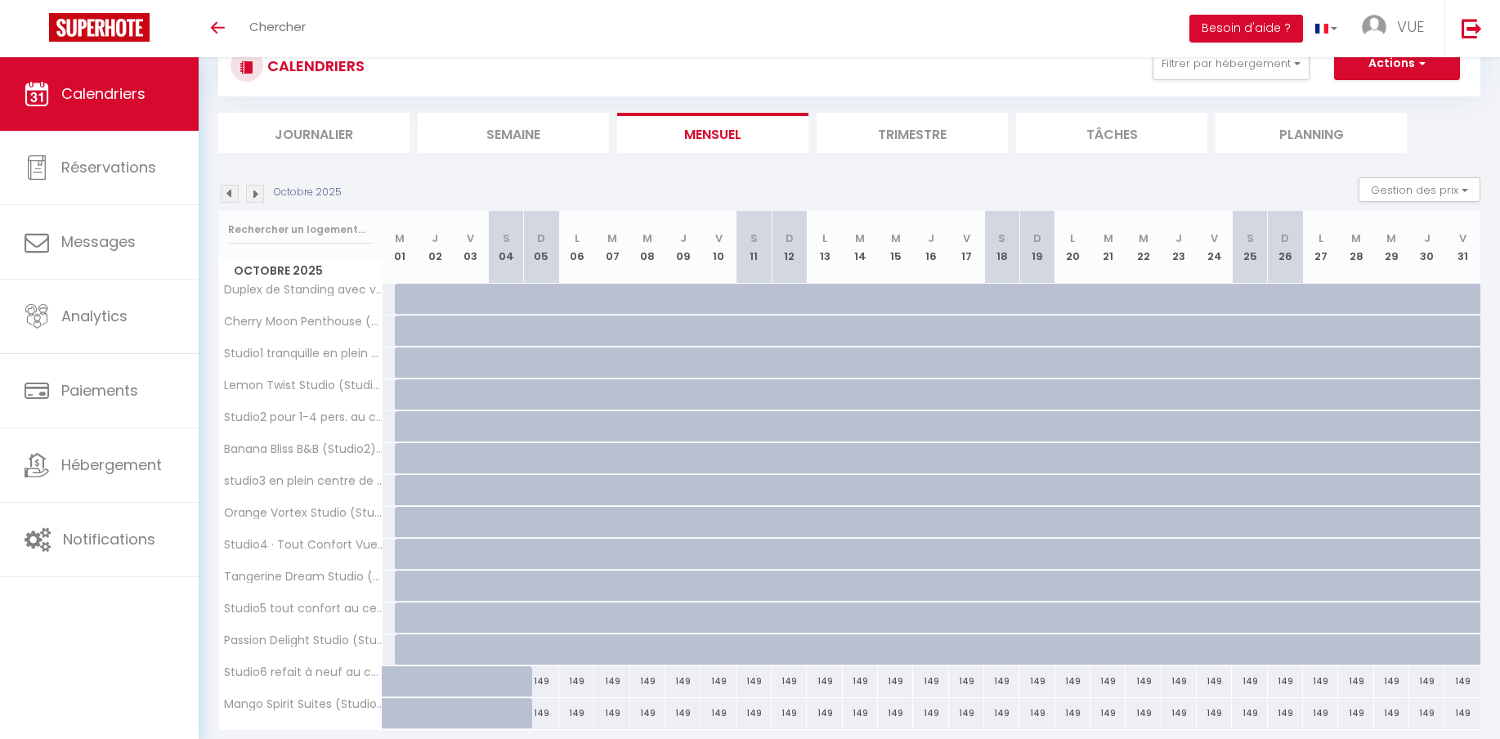
click at [230, 193] on img at bounding box center [230, 194] width 18 height 18
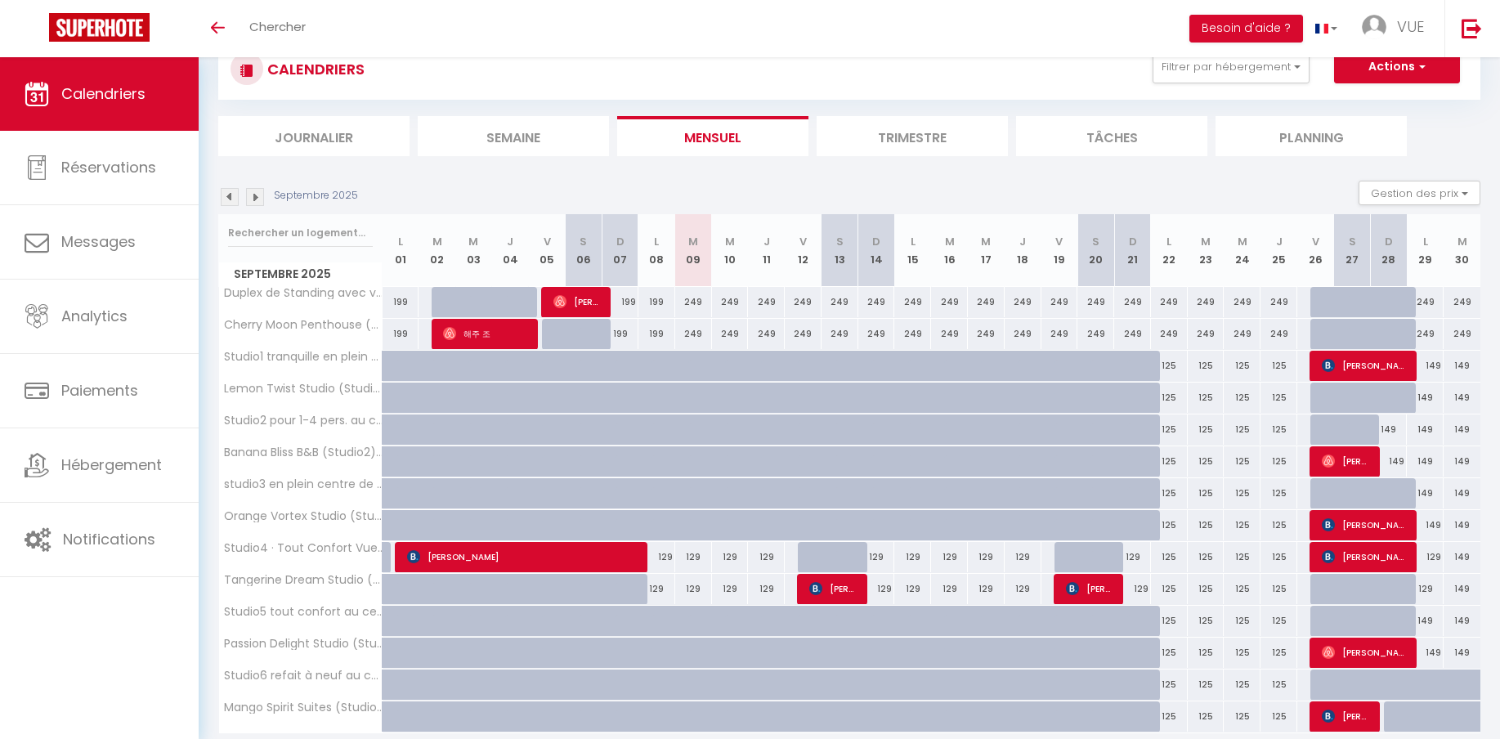
click at [1173, 365] on div "125" at bounding box center [1169, 366] width 37 height 30
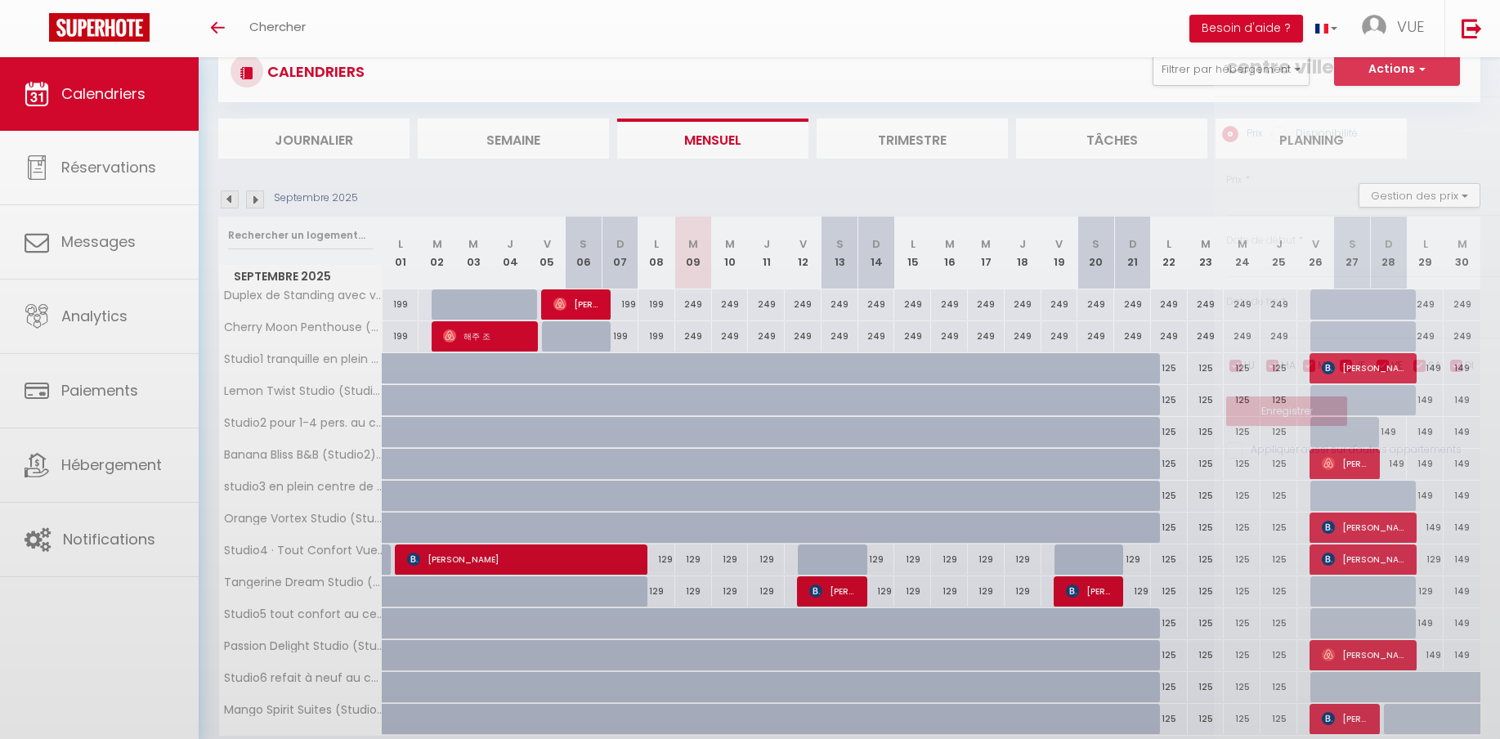
type input "125"
type input "Lun 22 Septembre 2025"
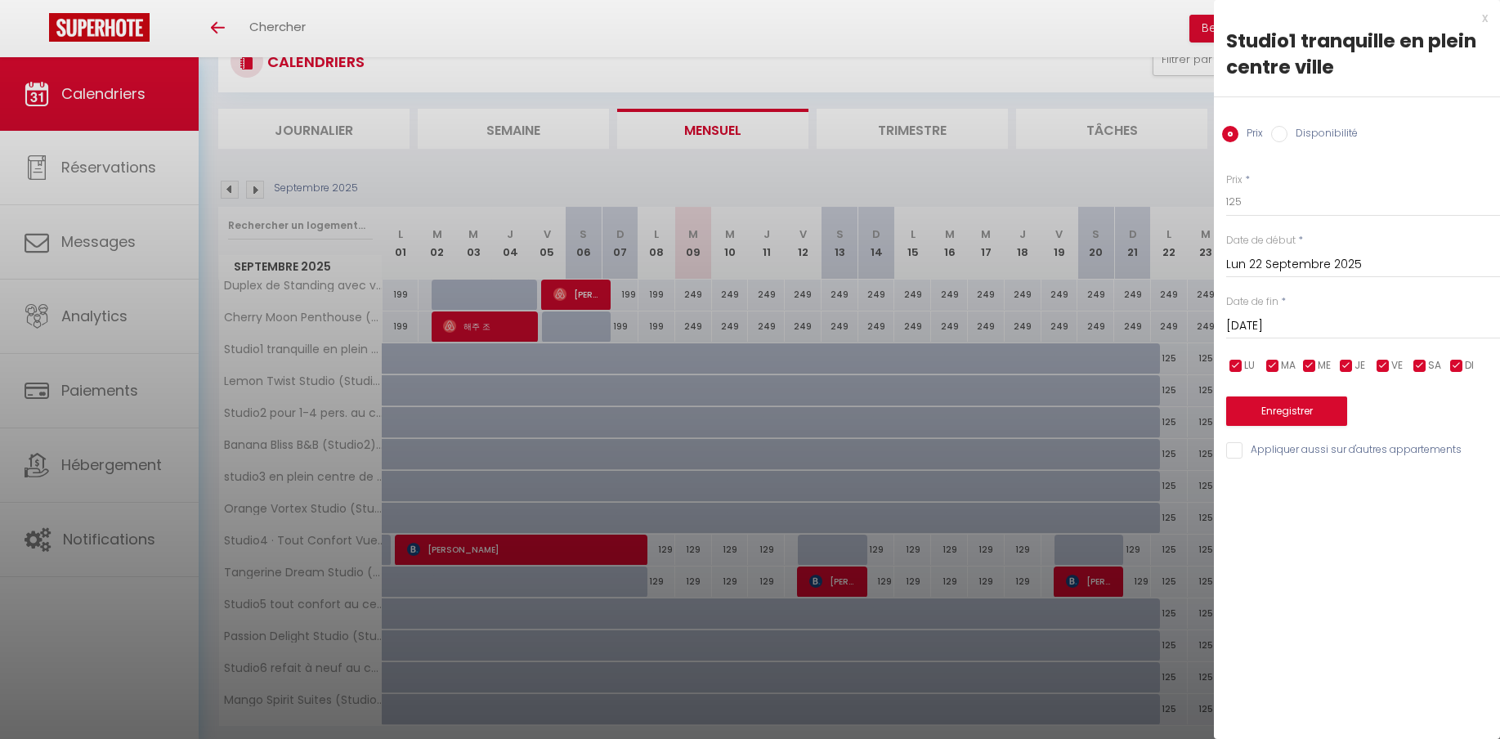
scroll to position [64, 0]
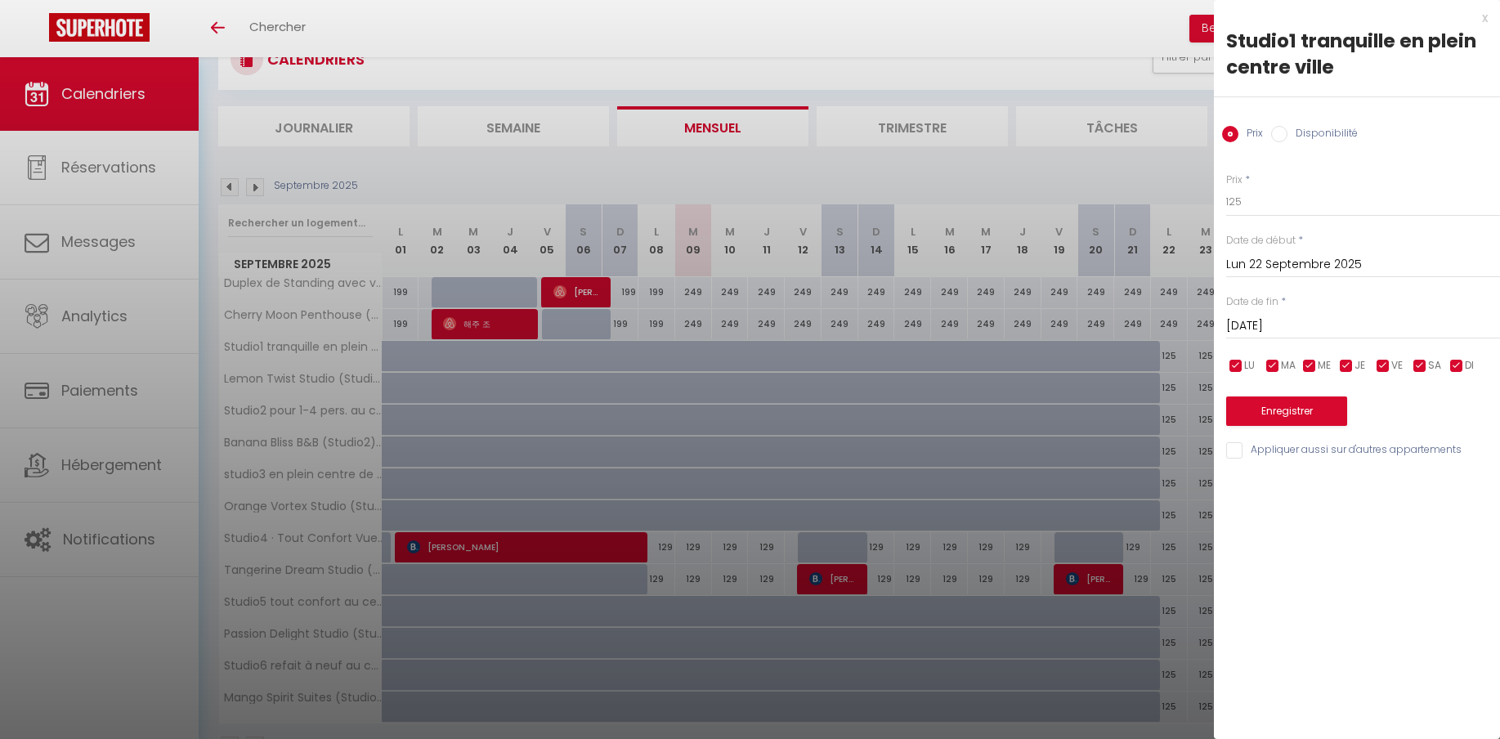
click at [1292, 334] on input "Mar 23 Septembre 2025" at bounding box center [1363, 326] width 274 height 21
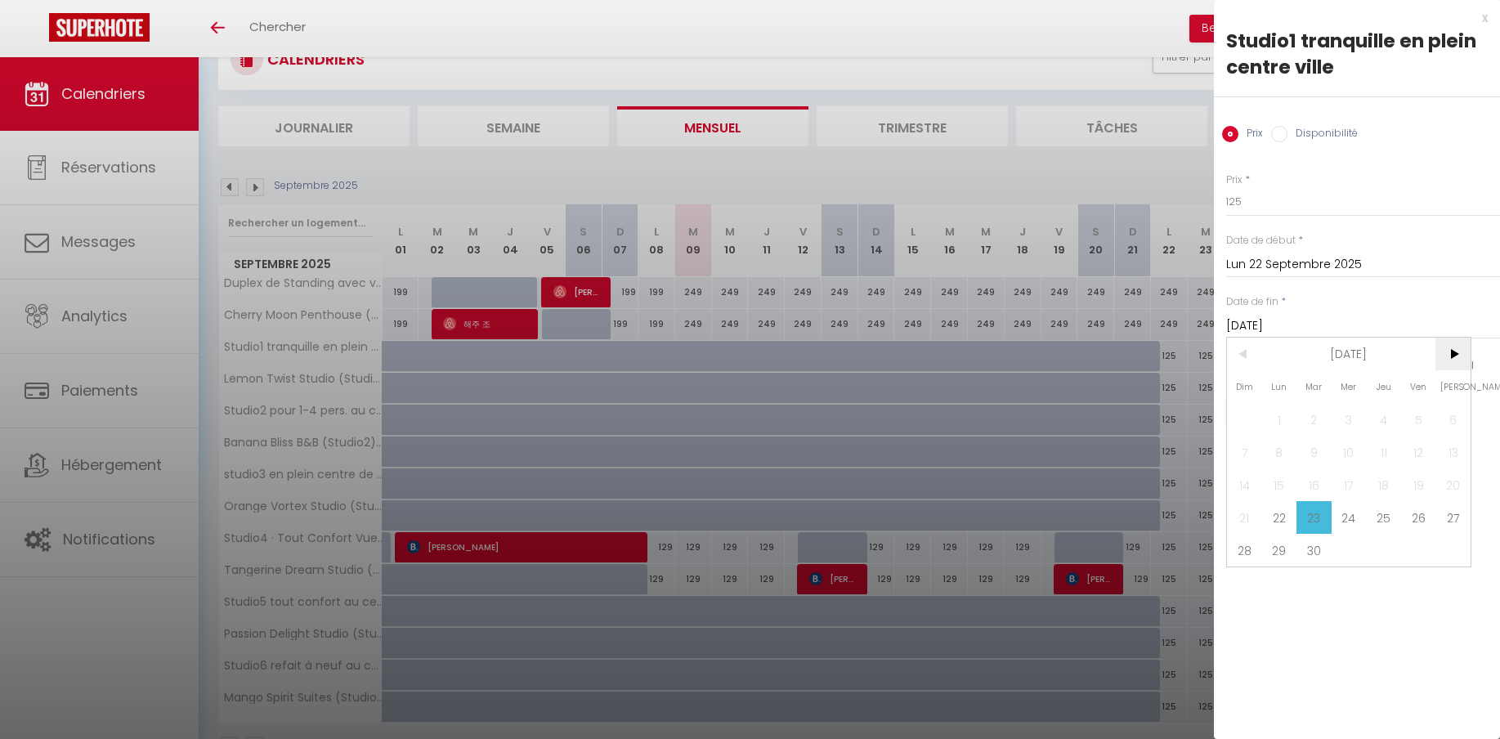
click at [1455, 363] on span ">" at bounding box center [1452, 354] width 35 height 33
click at [1352, 432] on span "1" at bounding box center [1349, 419] width 35 height 33
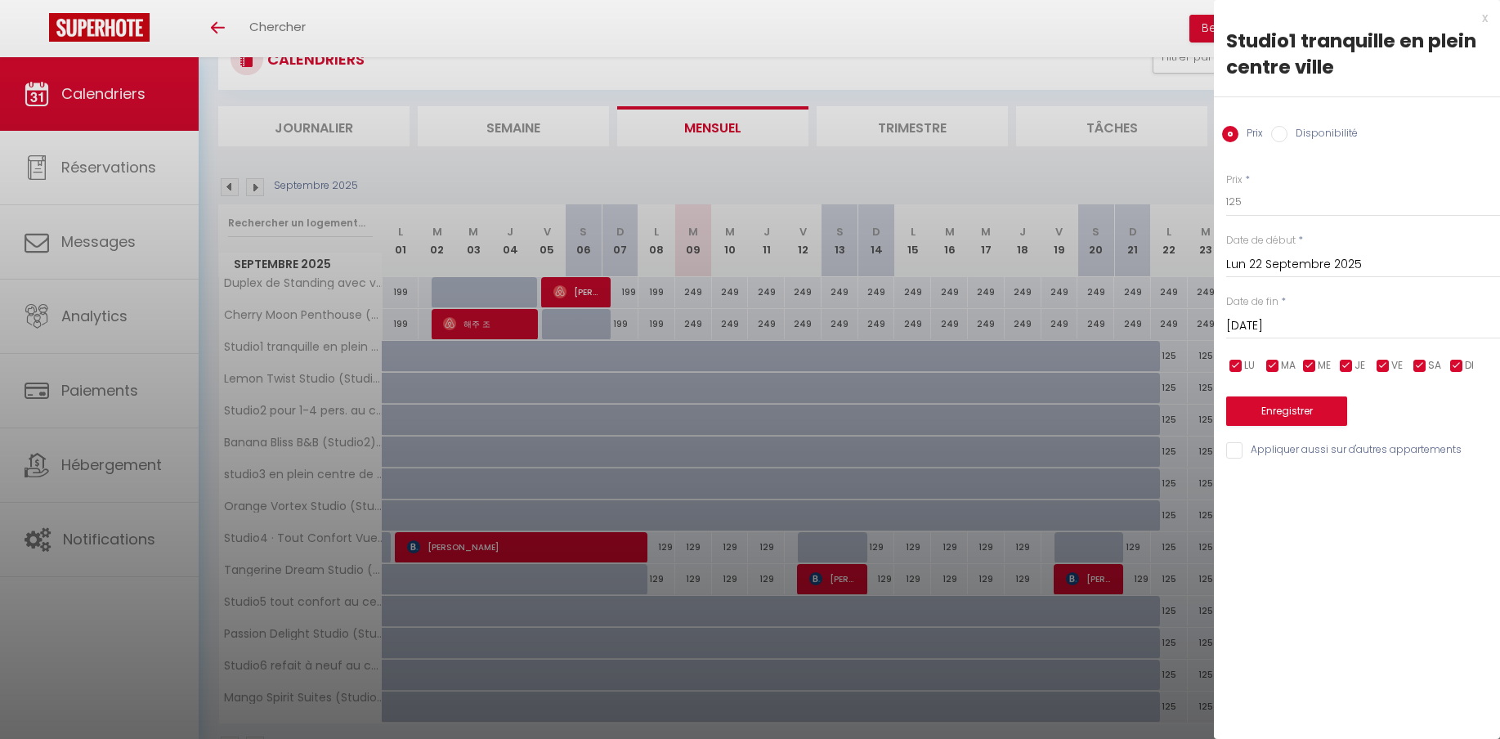
type input "Mer 01 Octobre 2025"
click at [1233, 454] on input "Appliquer aussi sur d'autres appartements" at bounding box center [1363, 450] width 274 height 16
checkbox input "true"
click at [1272, 417] on button "Enregistrer" at bounding box center [1286, 410] width 121 height 29
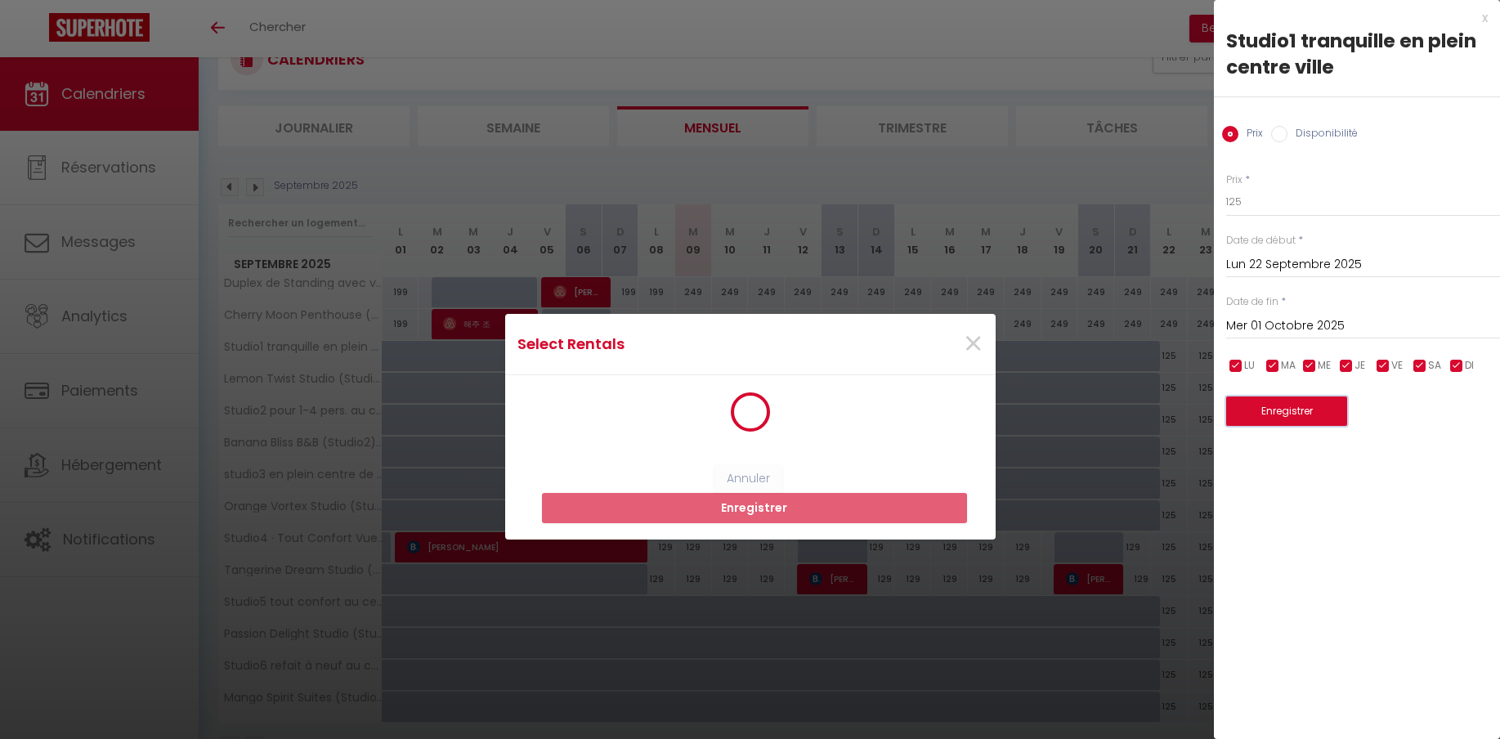
scroll to position [2, 0]
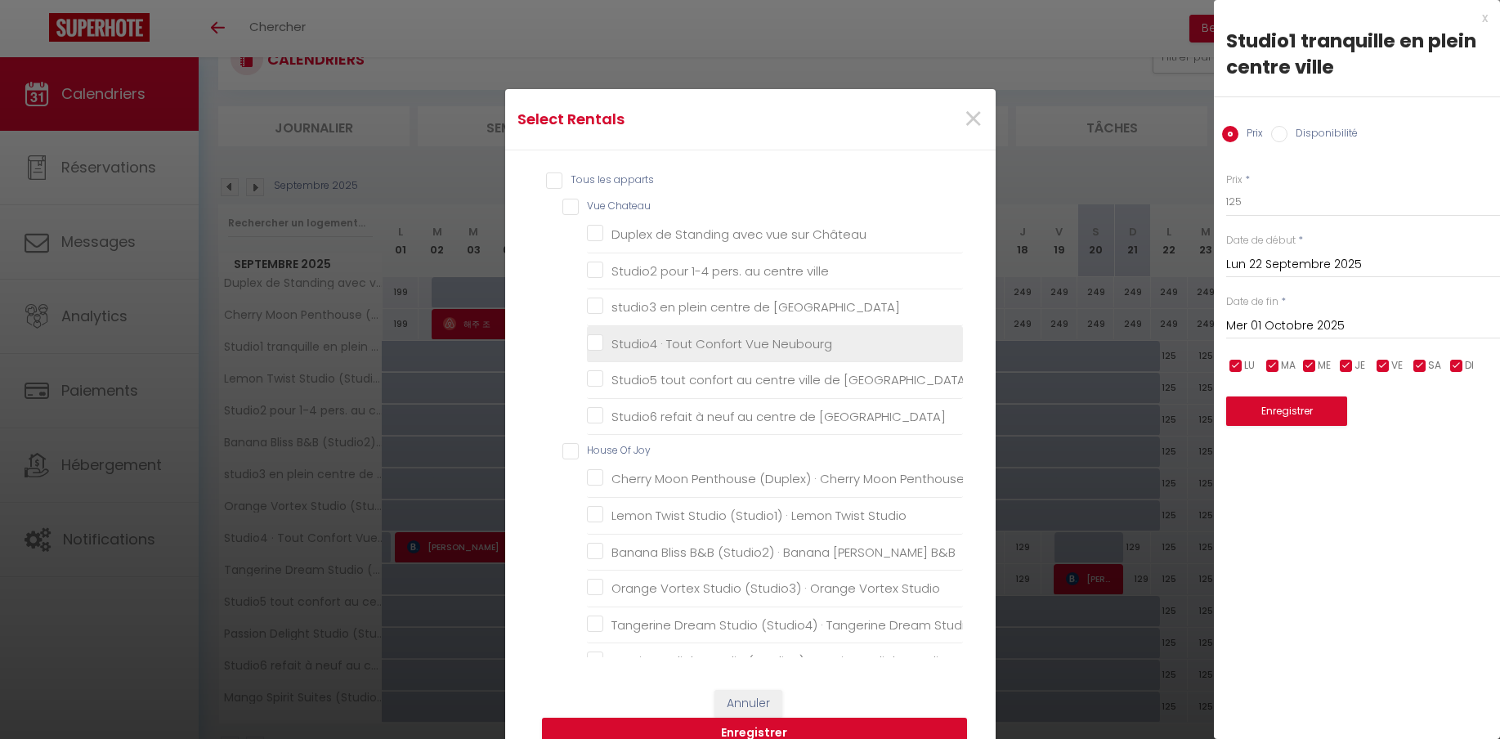
click at [602, 270] on ville "Studio2 pour 1-4 pers. au centre ville" at bounding box center [775, 270] width 376 height 16
checkbox ville "true"
checkbox Château "false"
checkbox neuchatel "false"
checkbox Neubourg "false"
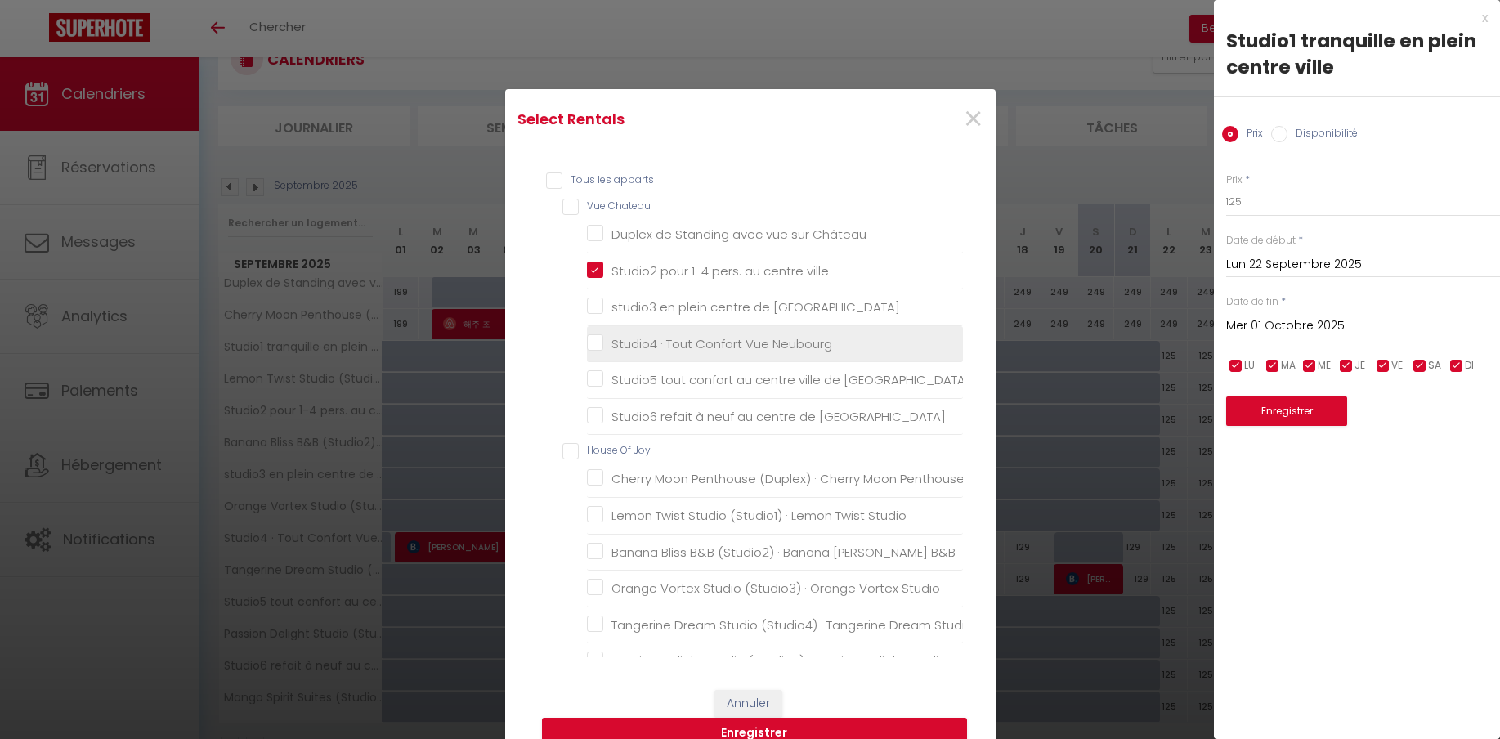
checkbox Neuchatel "false"
checkbox Penthouse "false"
checkbox Studio "false"
checkbox B\&B "false"
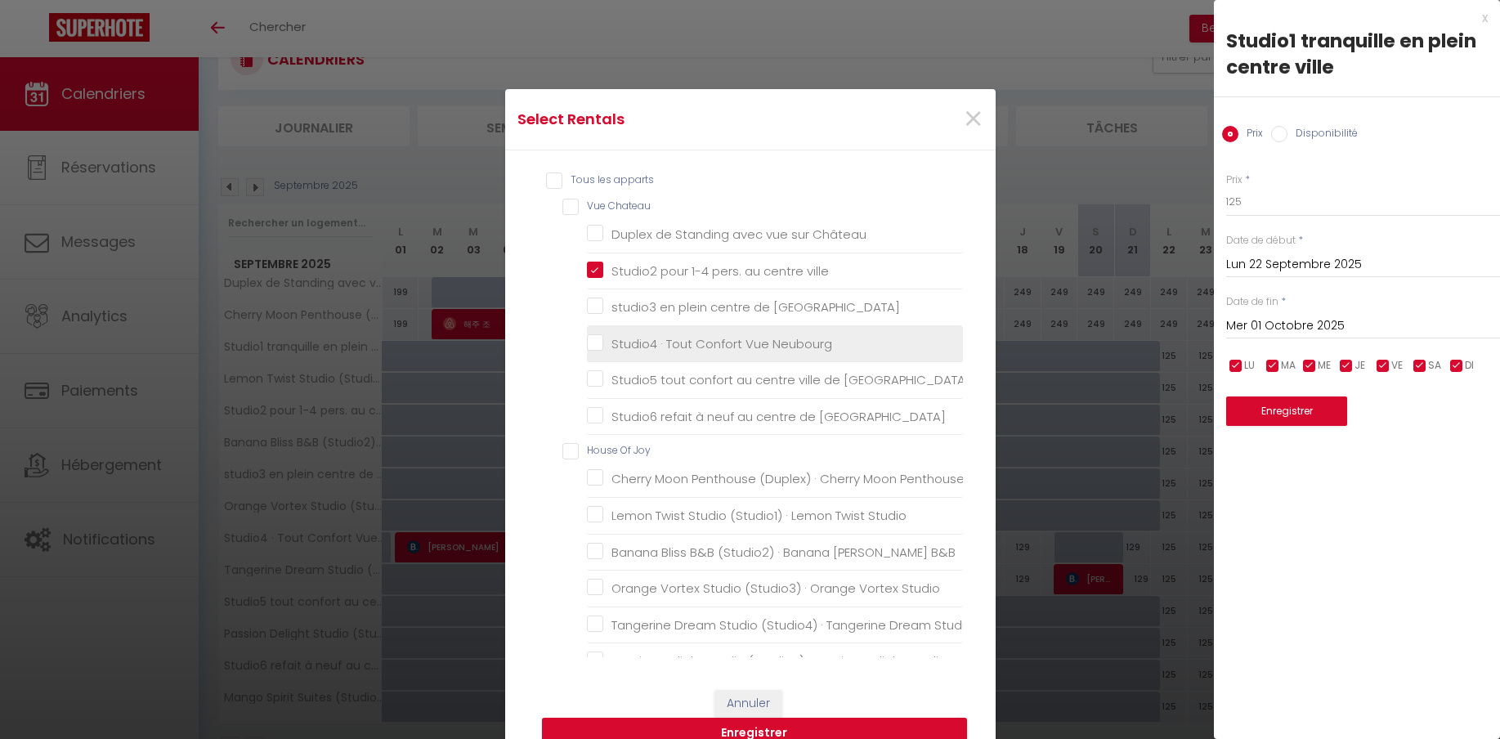
checkbox Studio "false"
checkbox Suites "false"
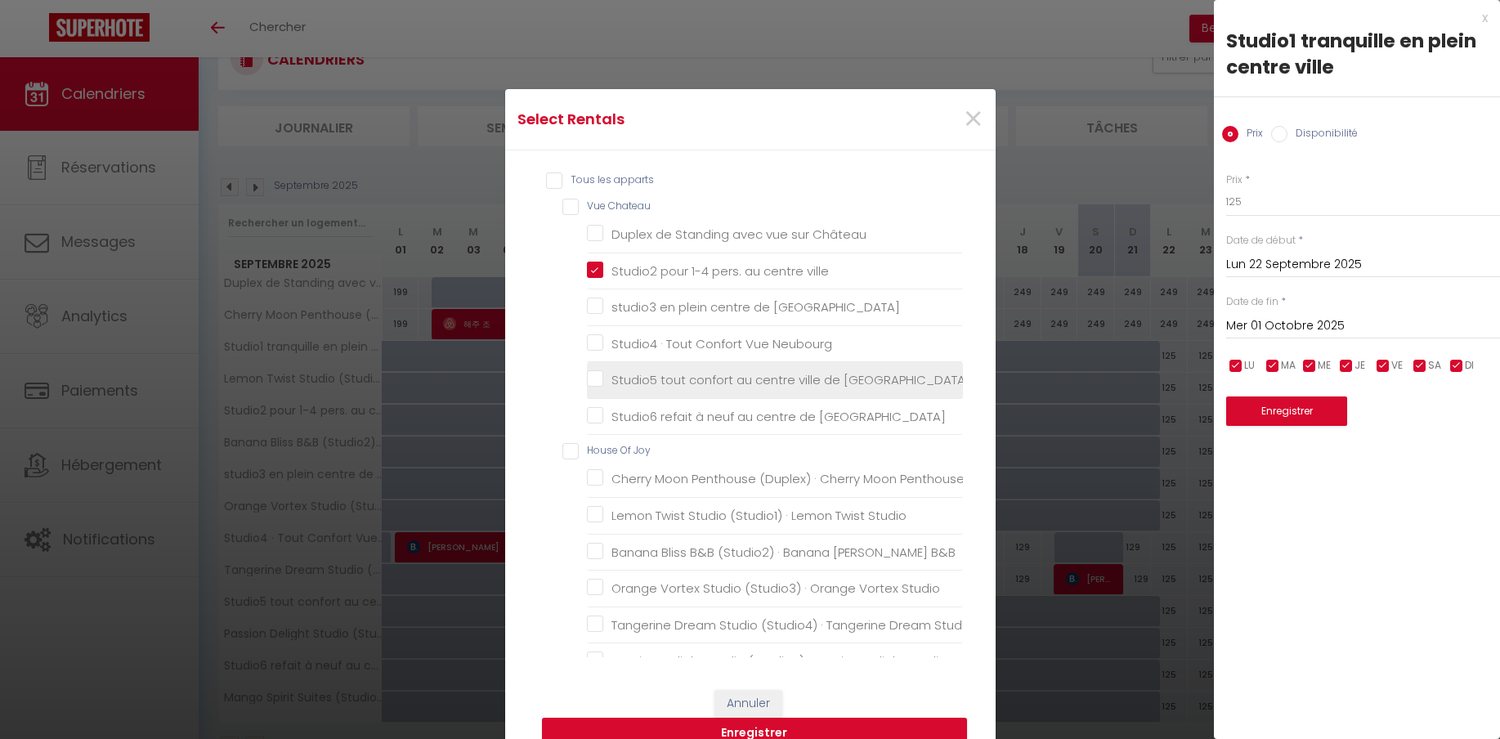
scroll to position [69, 0]
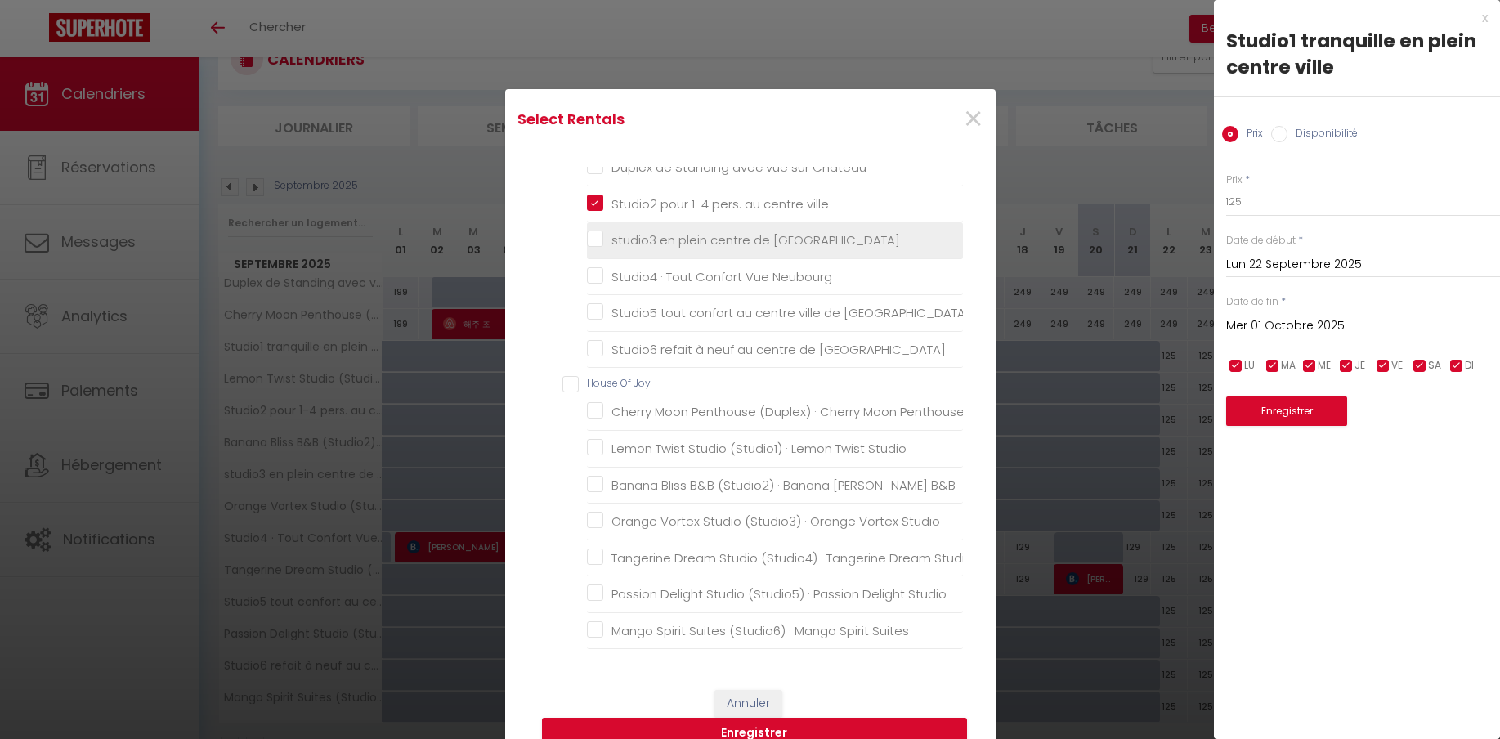
click at [596, 241] on neuchatel "studio3 en plein centre de [GEOGRAPHIC_DATA]" at bounding box center [775, 240] width 376 height 16
checkbox neuchatel "true"
checkbox Château "false"
checkbox Neubourg "false"
checkbox Neuchatel "false"
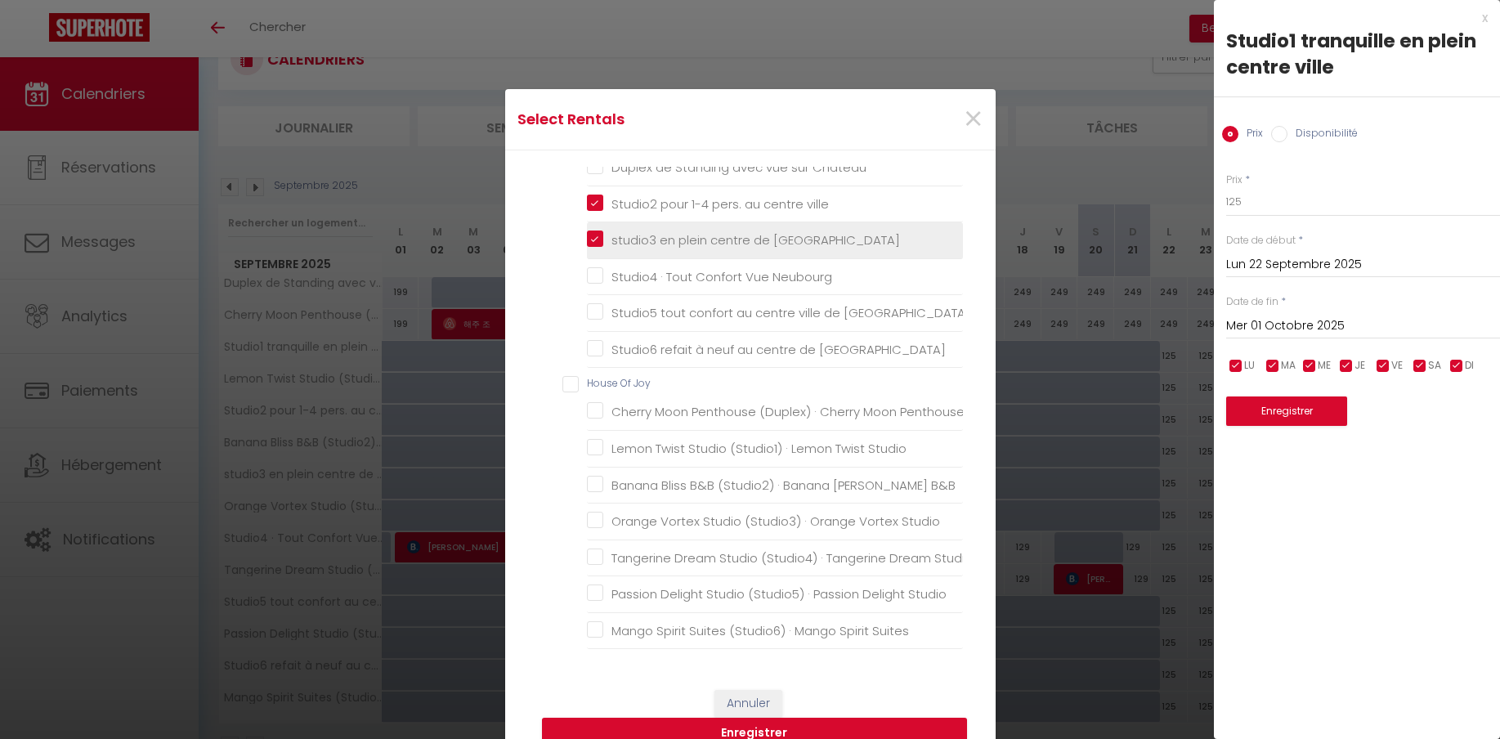
checkbox Neuchatel "false"
checkbox Penthouse "false"
checkbox Studio "false"
checkbox B\&B "false"
checkbox Studio "false"
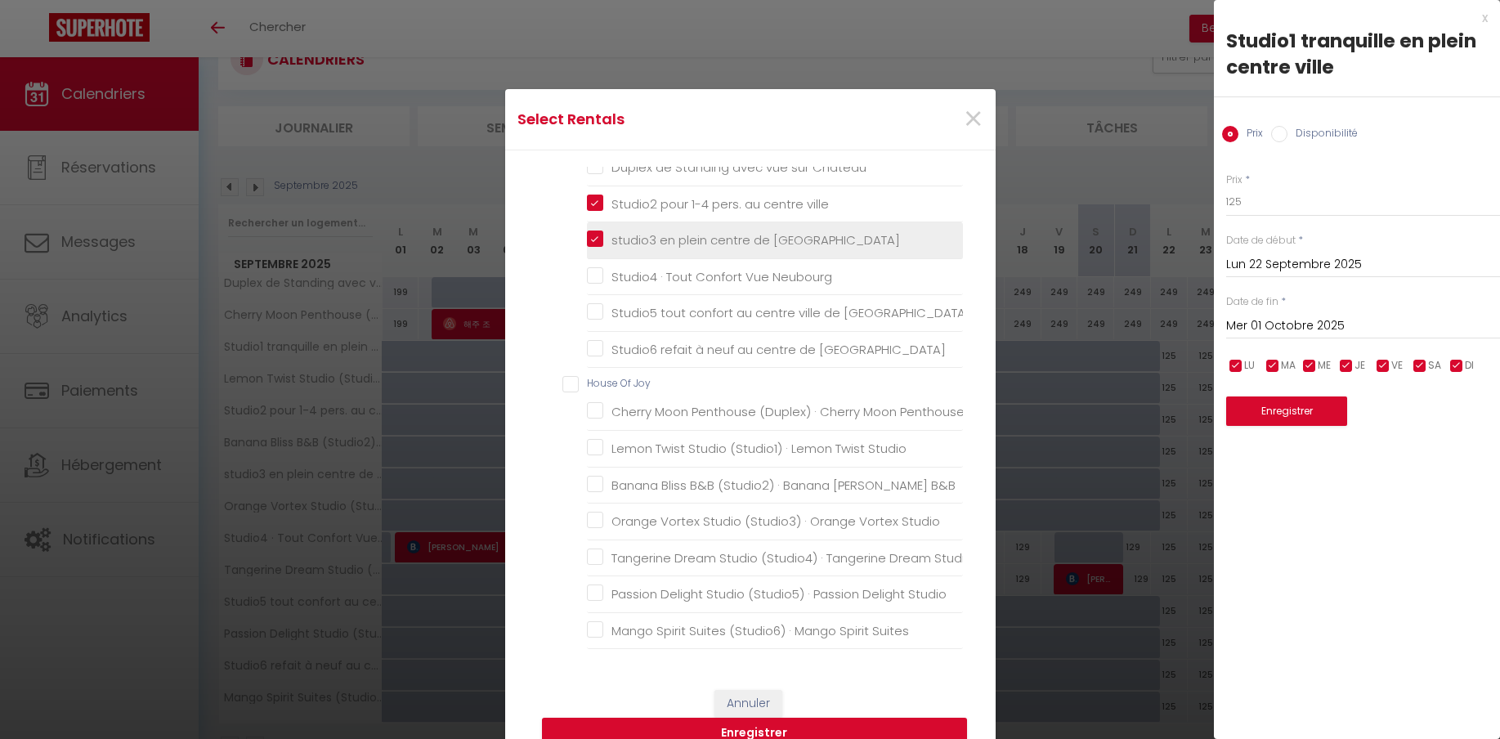
checkbox Studio "false"
checkbox Suites "false"
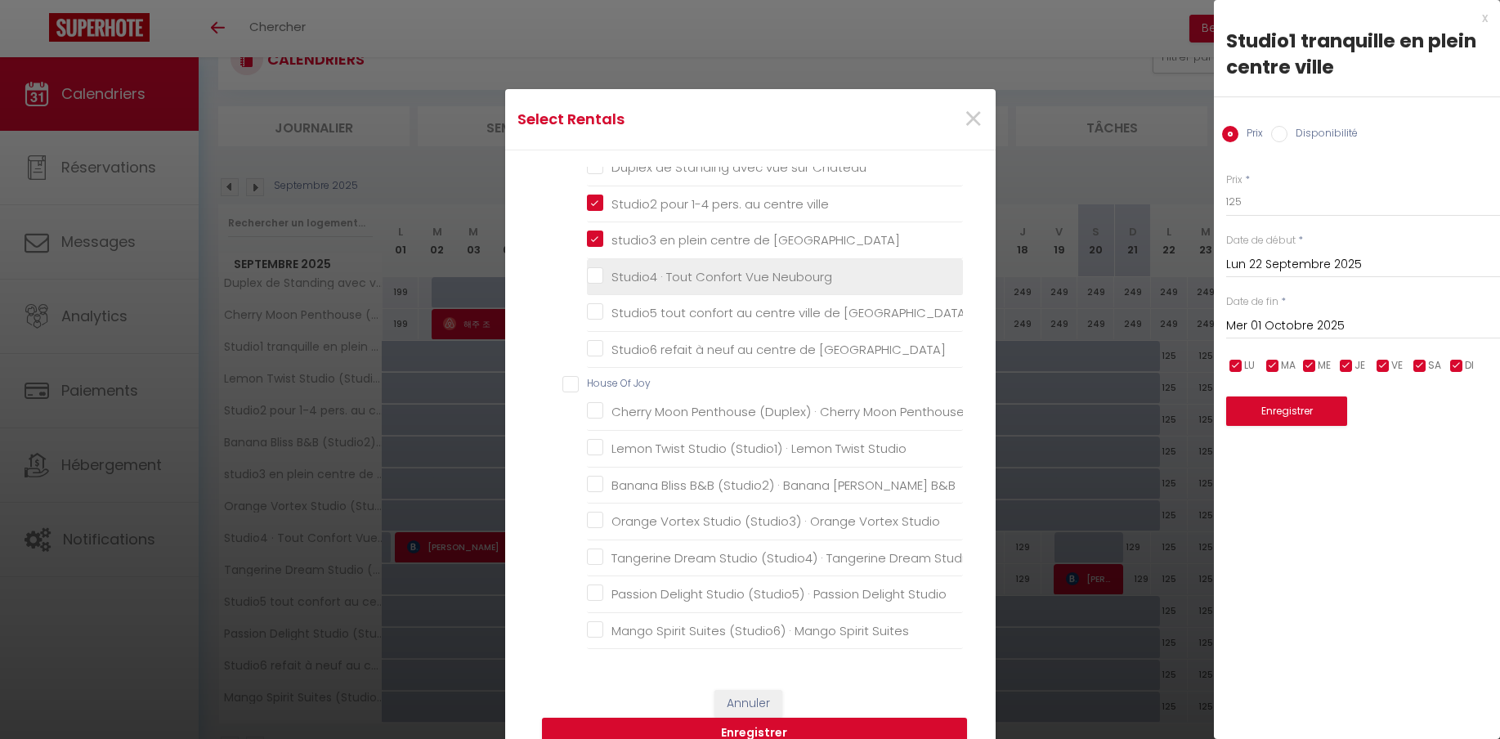
click at [596, 283] on Neubourg "Studio4 · Tout Confort Vue Neubourg" at bounding box center [775, 276] width 376 height 16
checkbox Neubourg "true"
checkbox Château "false"
checkbox Neuchatel "false"
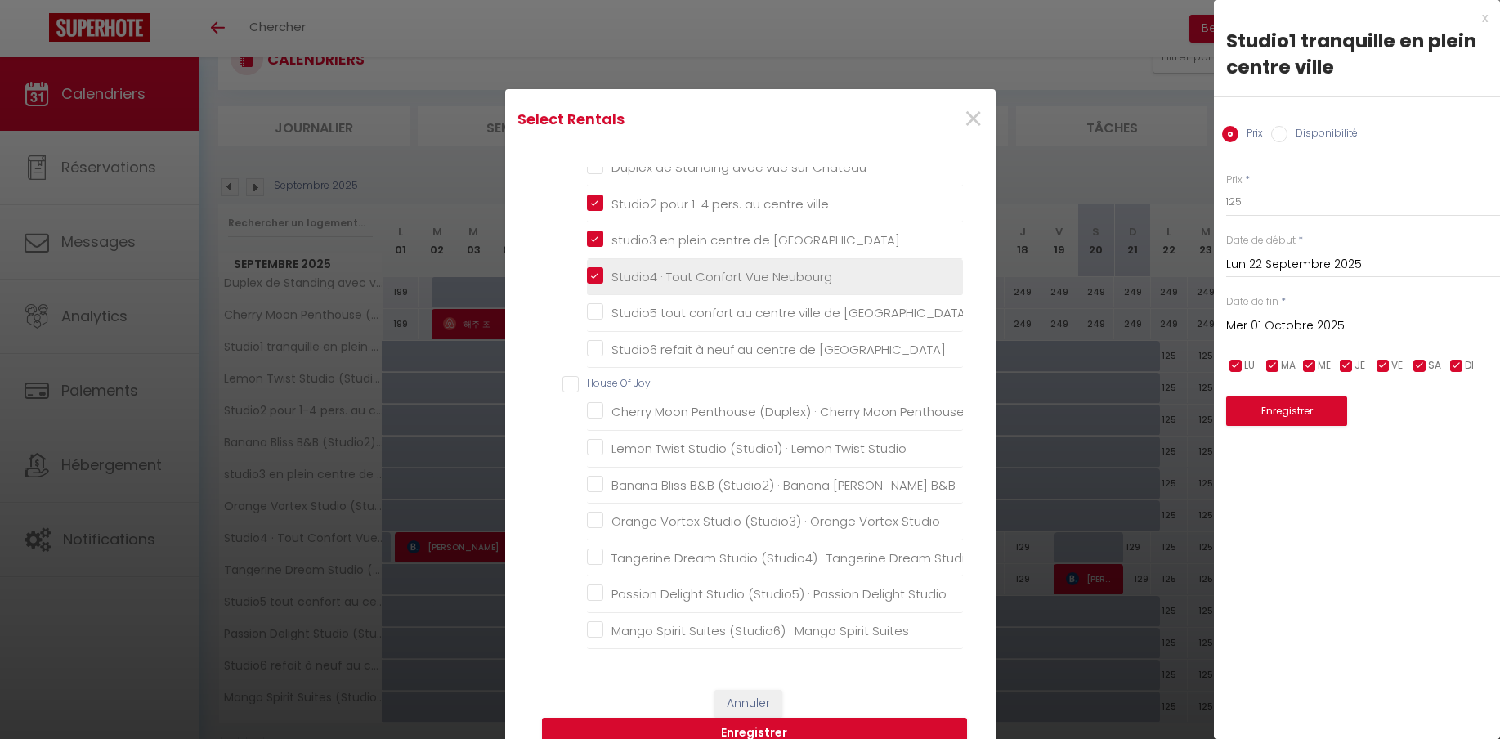
checkbox Penthouse "false"
checkbox Studio "false"
checkbox B\&B "false"
checkbox Studio "false"
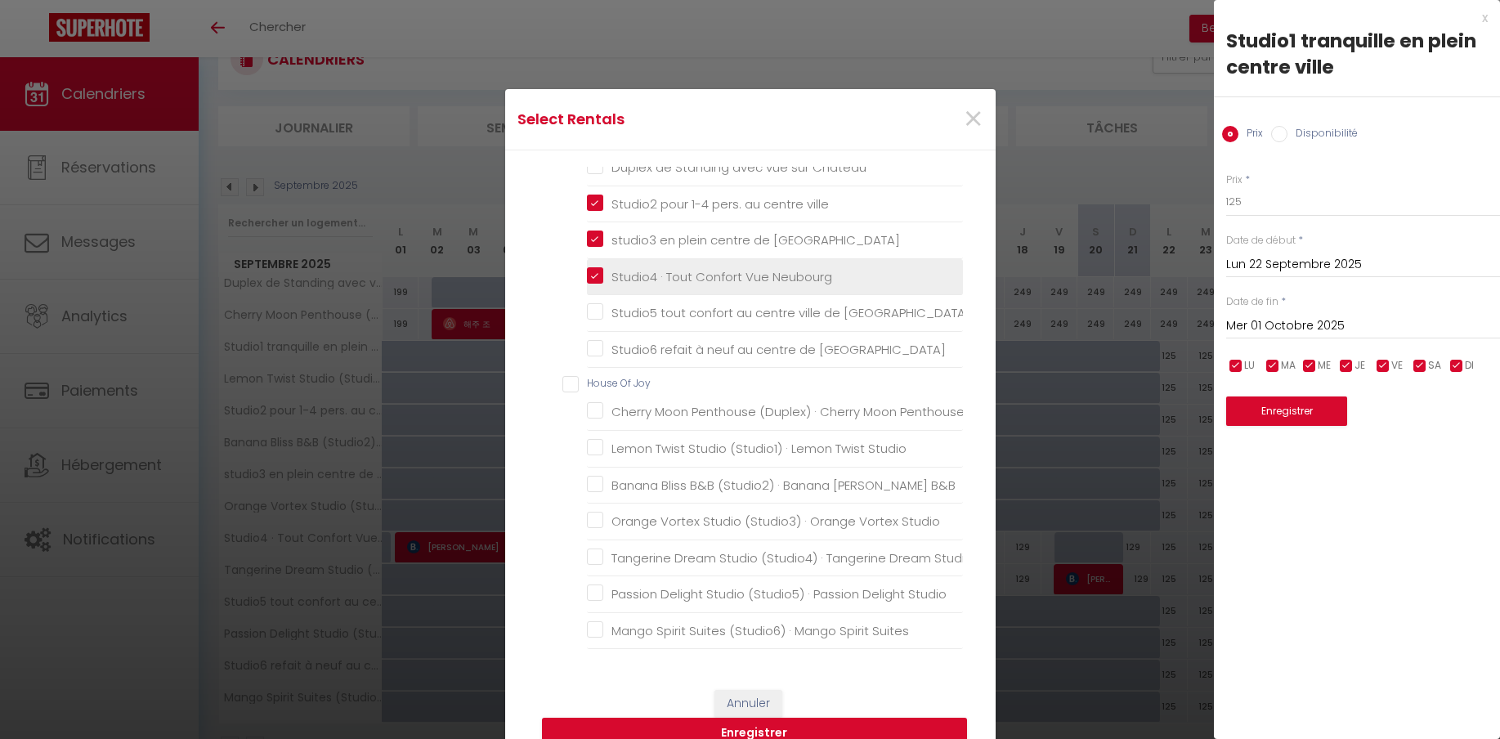
checkbox Studio "false"
checkbox Suites "false"
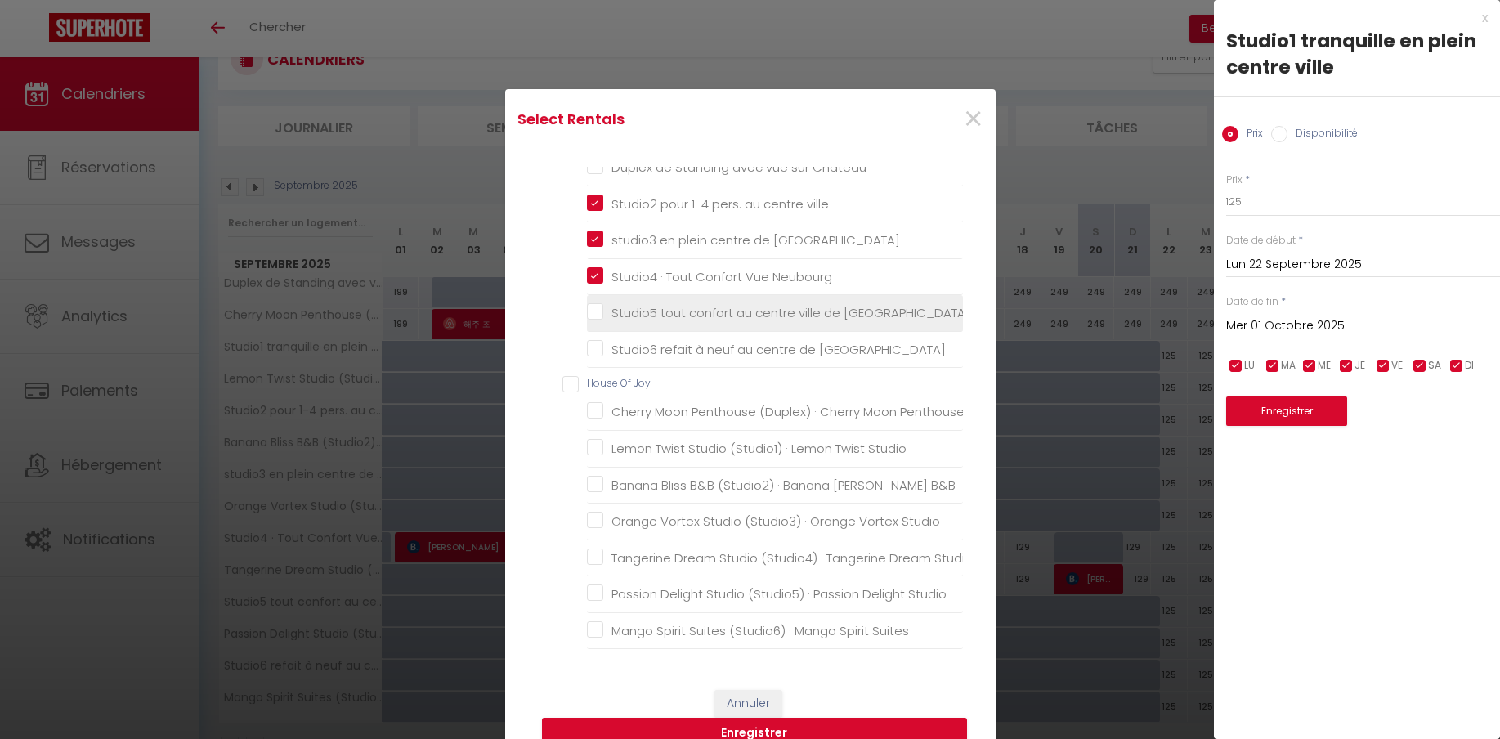
click at [593, 308] on Neuchatel "Studio5 tout confort au centre ville de [GEOGRAPHIC_DATA]" at bounding box center [775, 313] width 376 height 16
checkbox Neuchatel "true"
checkbox Château "false"
checkbox Neuchatel "false"
checkbox Penthouse "false"
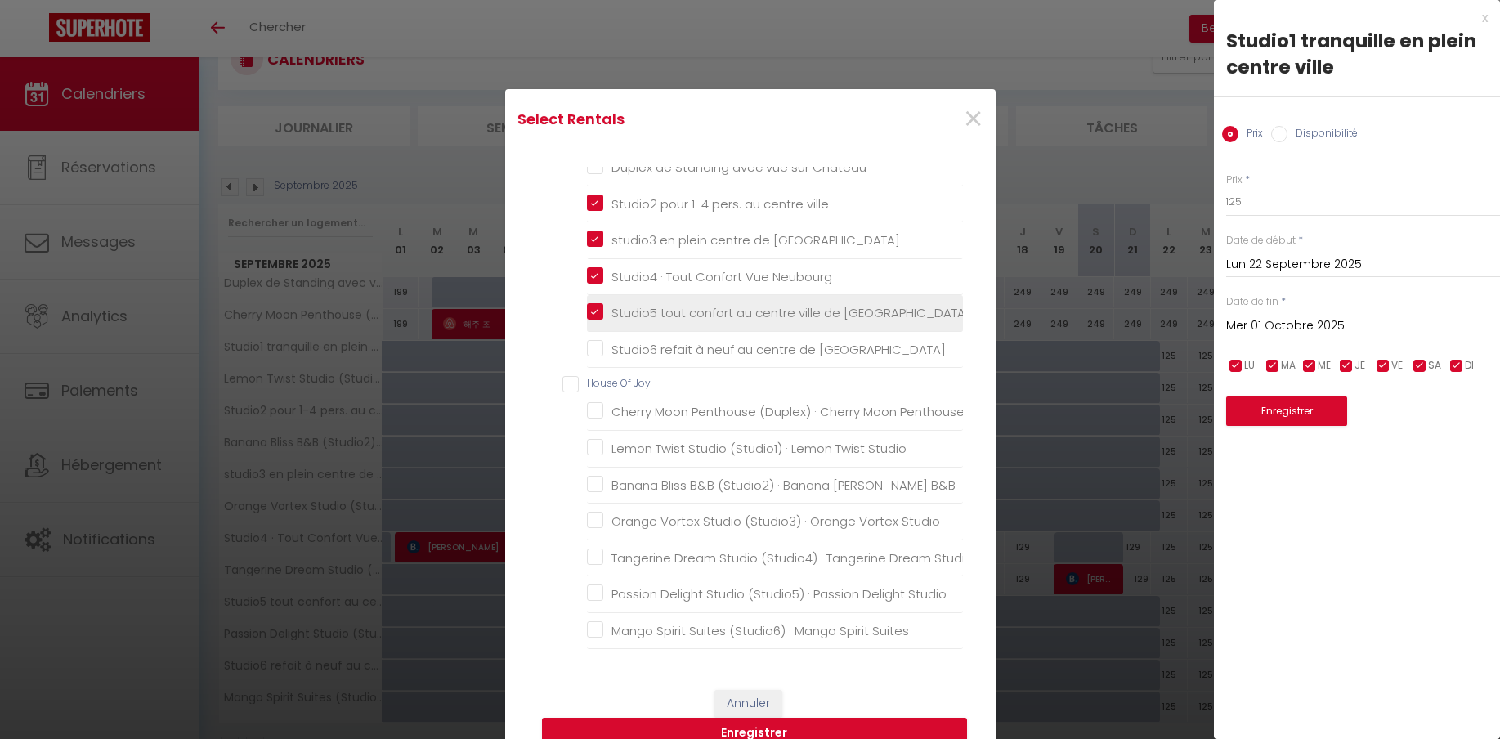
checkbox Studio "false"
checkbox B\&B "false"
checkbox Studio "false"
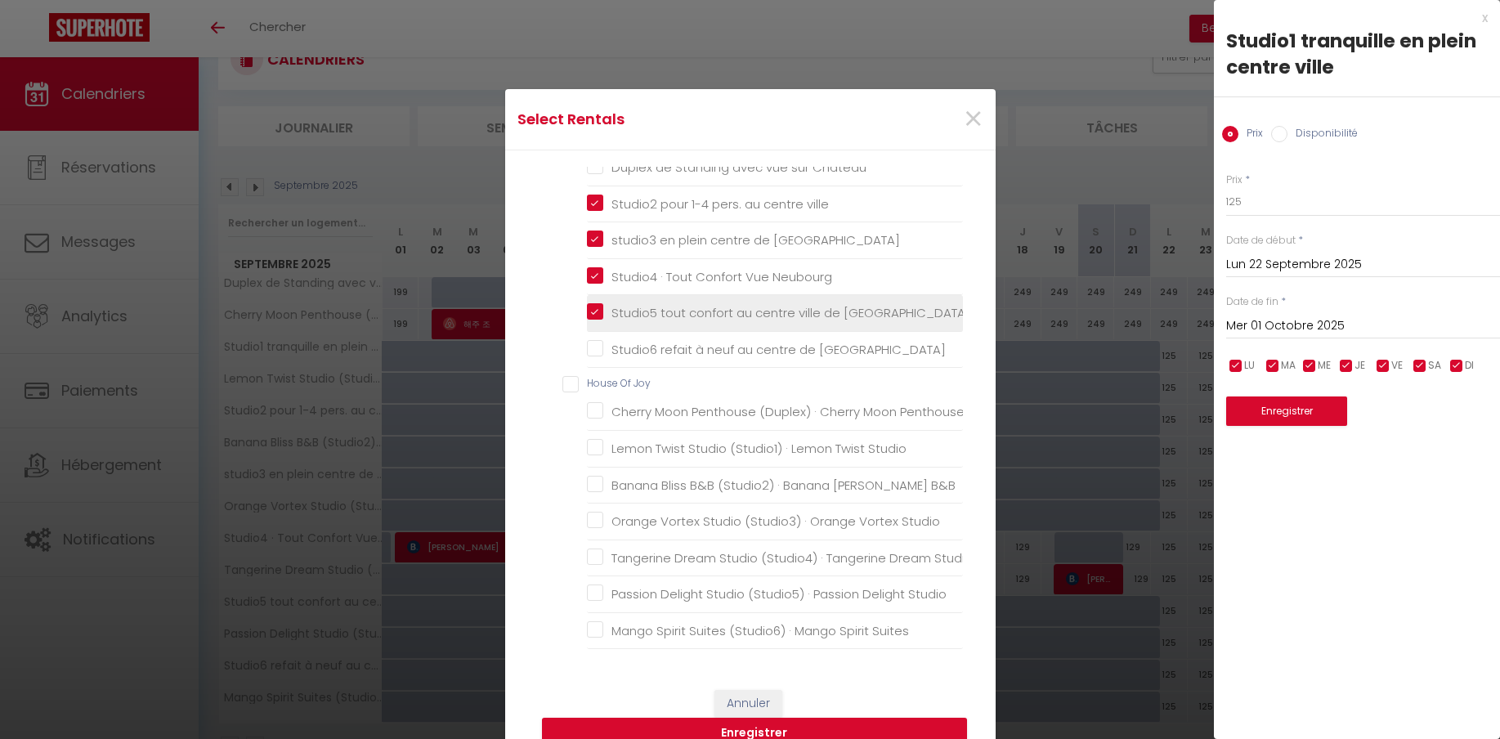
checkbox Suites "false"
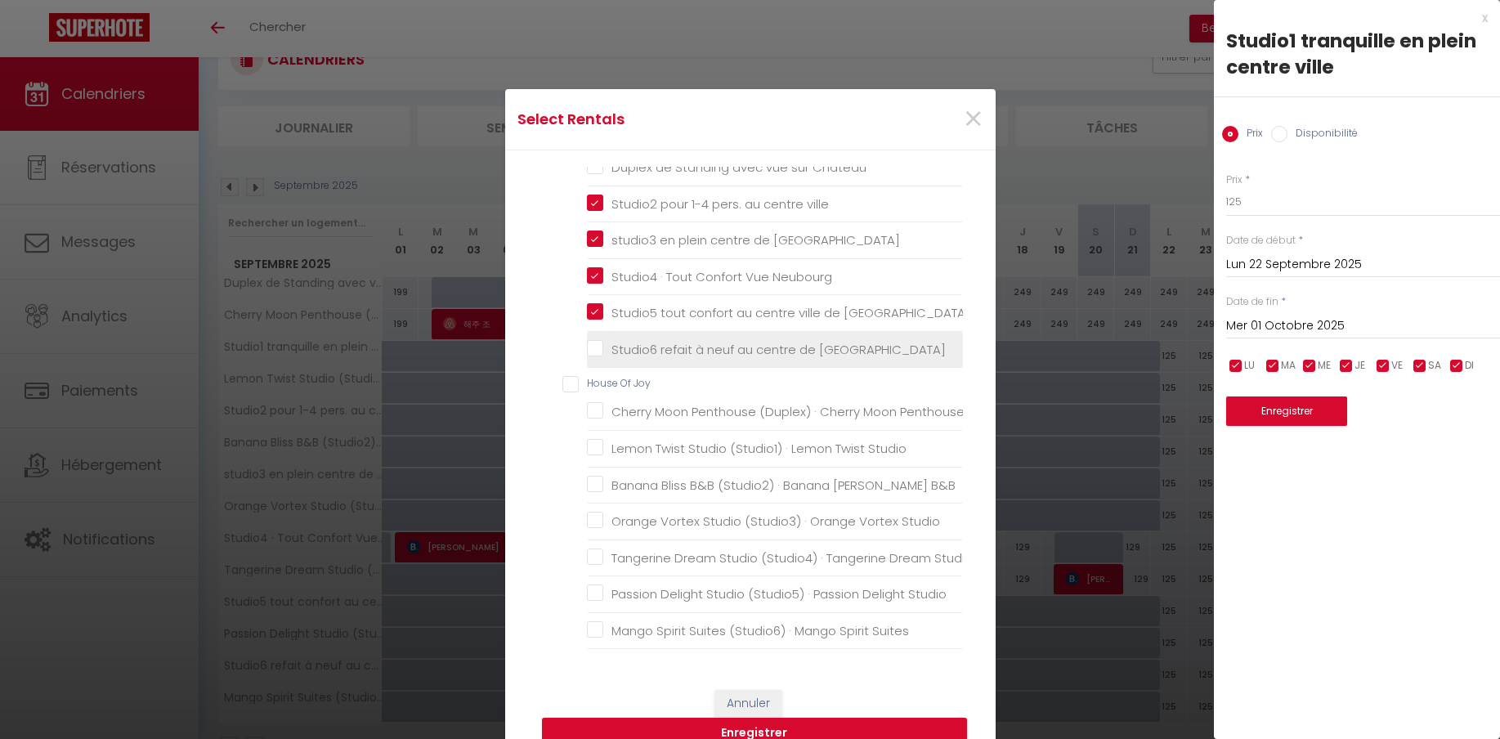
click at [598, 351] on Neuchatel "Studio6 refait à neuf au centre de [GEOGRAPHIC_DATA]" at bounding box center [775, 350] width 376 height 16
checkbox Neuchatel "true"
checkbox Château "false"
checkbox Penthouse "false"
checkbox Studio "false"
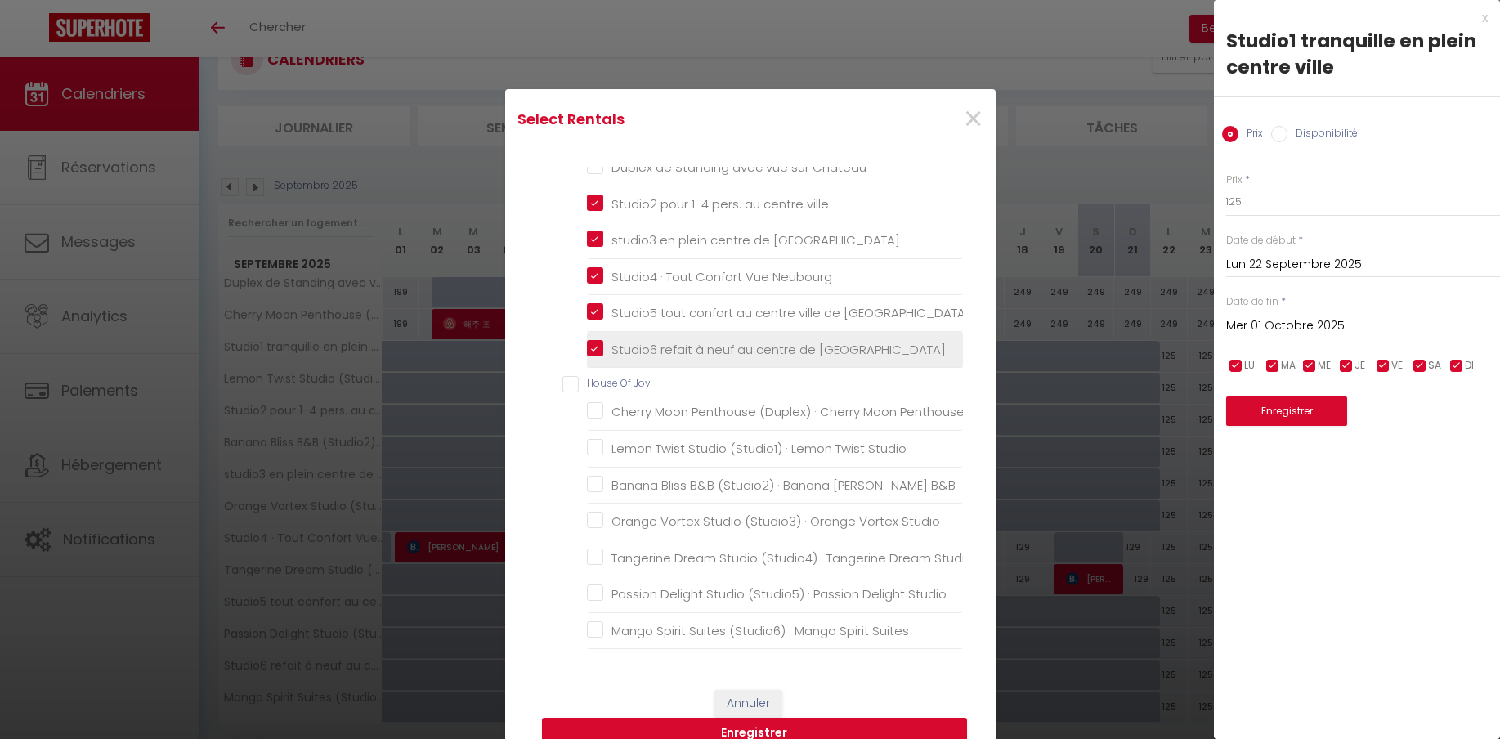
checkbox B\&B "false"
checkbox Studio "false"
checkbox Suites "false"
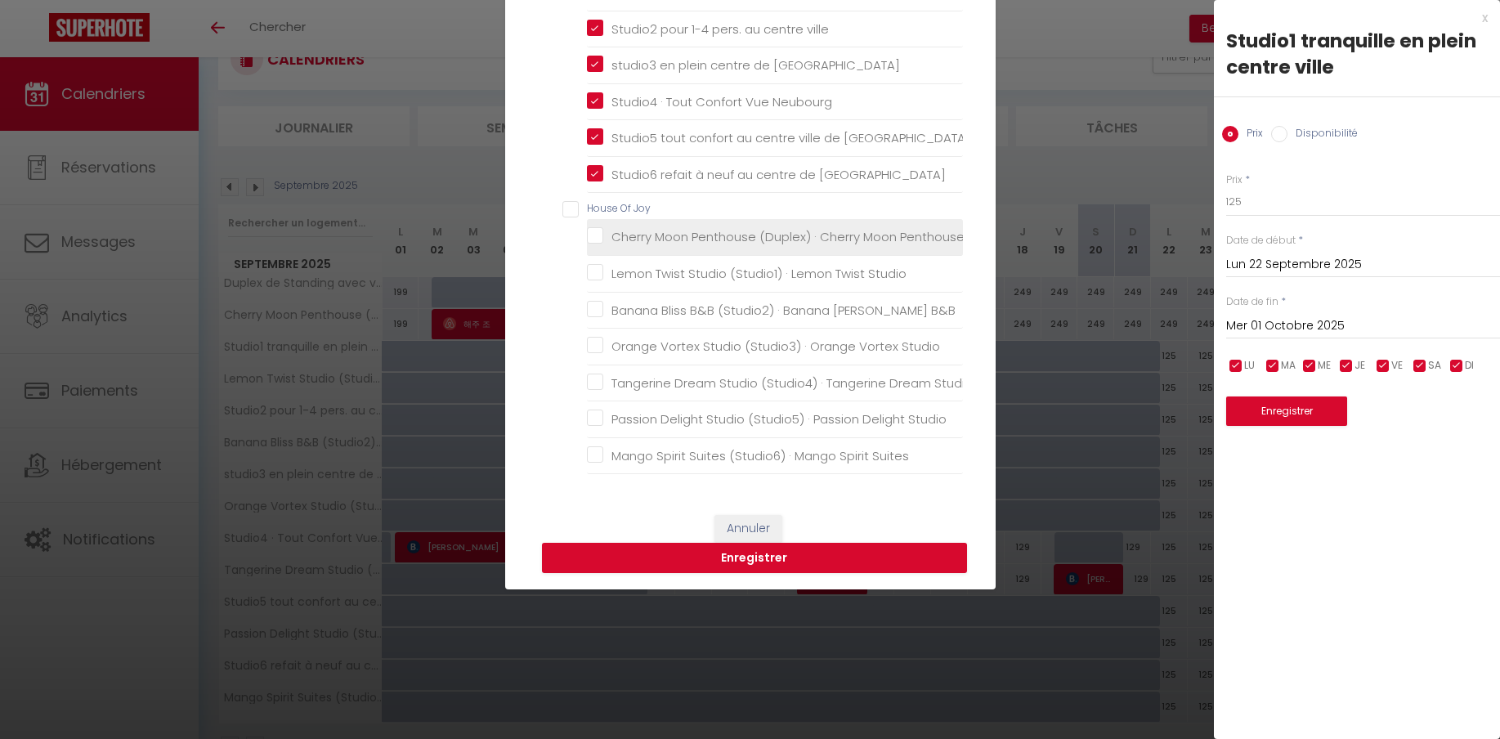
scroll to position [178, 0]
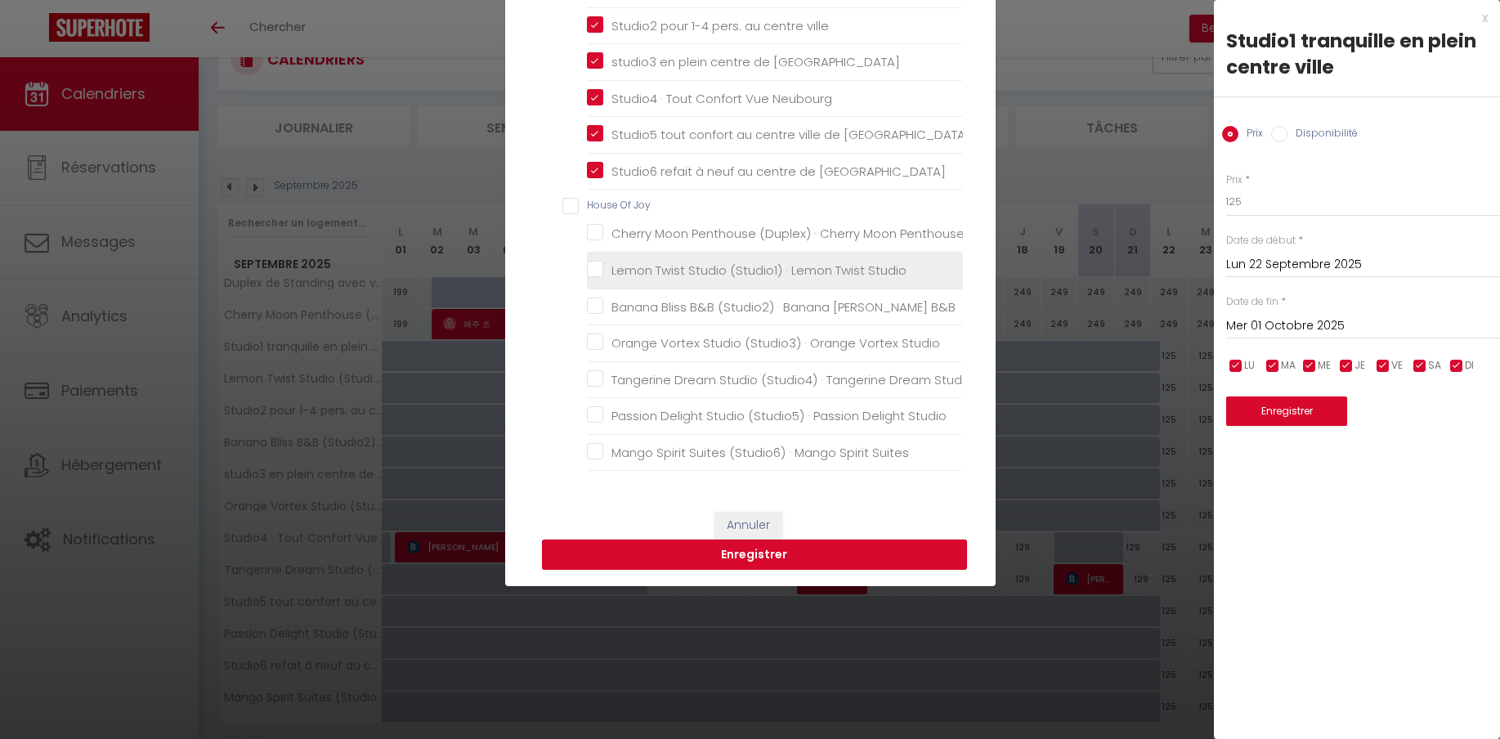
click at [592, 270] on Studio "Lemon Twist Studio (Studio1) · Lemon Twist Studio" at bounding box center [775, 270] width 376 height 16
checkbox Studio "true"
checkbox Château "false"
checkbox Penthouse "false"
checkbox B\&B "false"
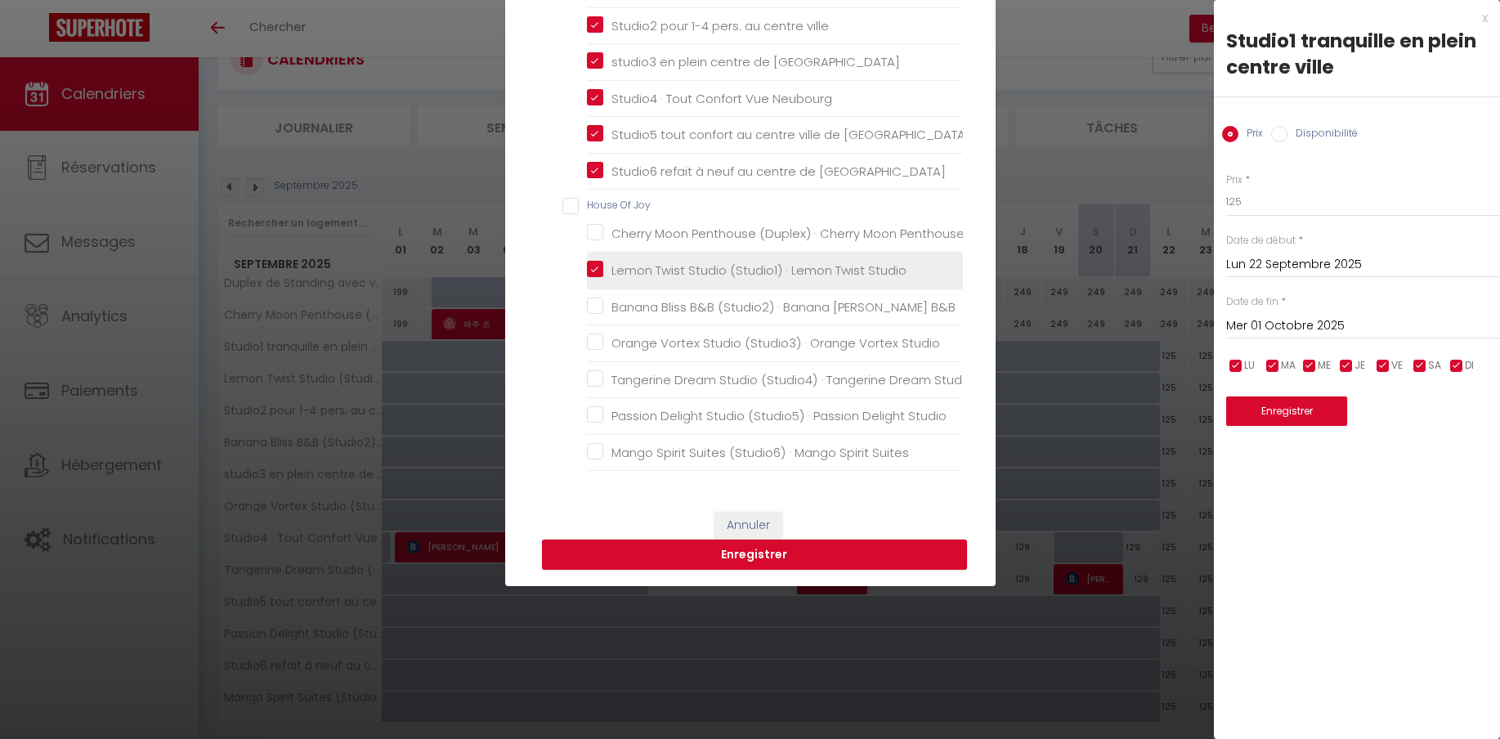
checkbox Studio "false"
checkbox Suites "false"
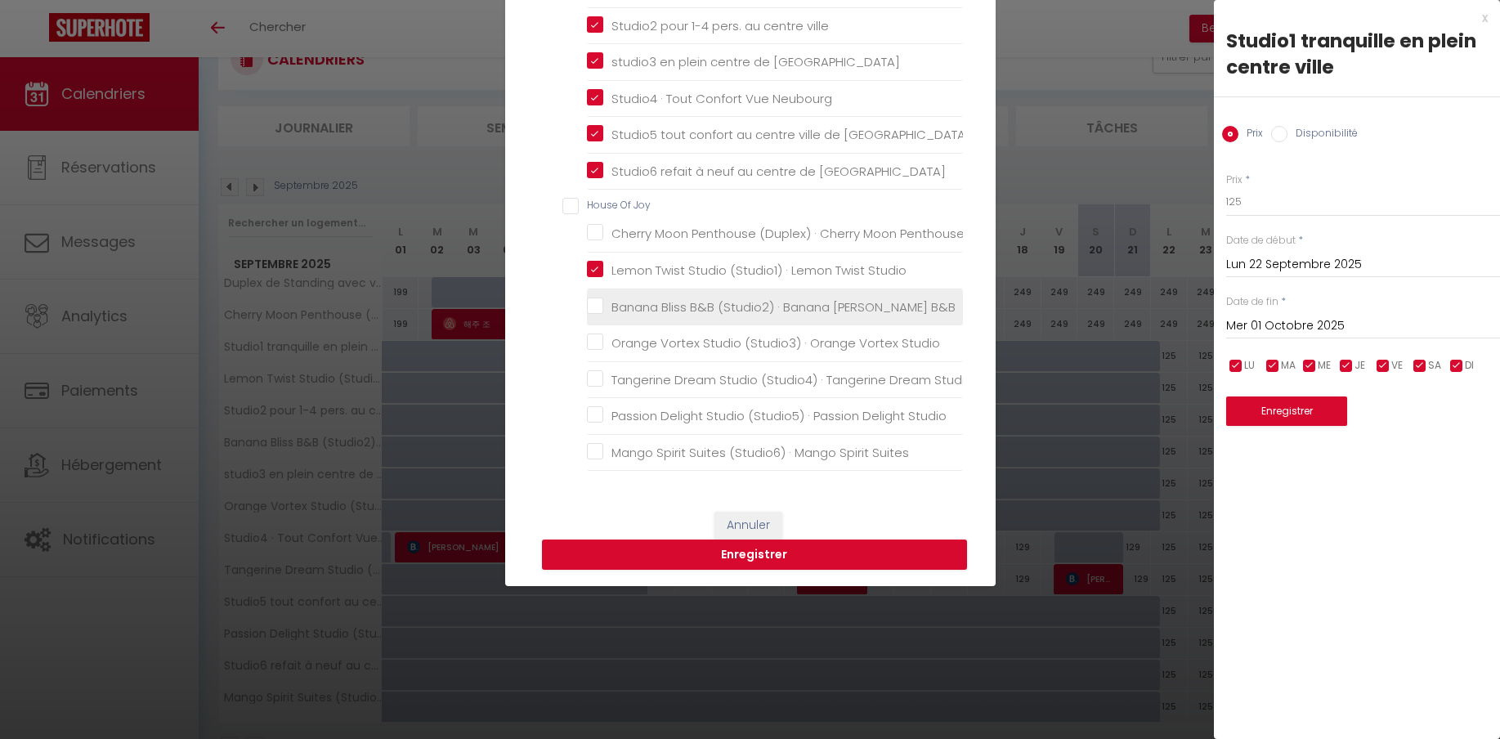
click at [591, 307] on B\&B "Banana Bliss B&B (Studio2) · Banana [PERSON_NAME] B&B" at bounding box center [775, 306] width 376 height 16
checkbox B\&B "true"
checkbox Château "false"
checkbox Penthouse "false"
checkbox Studio "false"
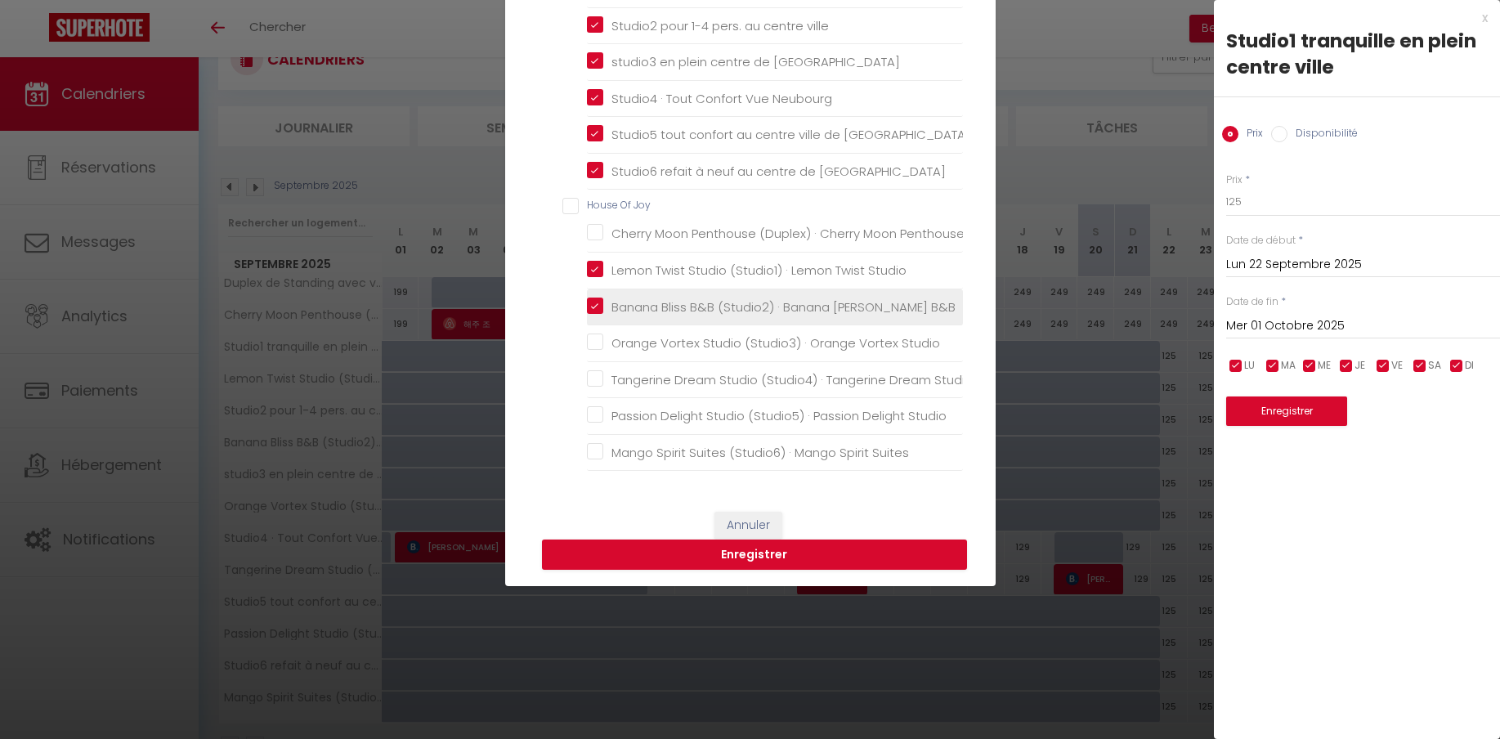
checkbox Studio "false"
checkbox Suites "false"
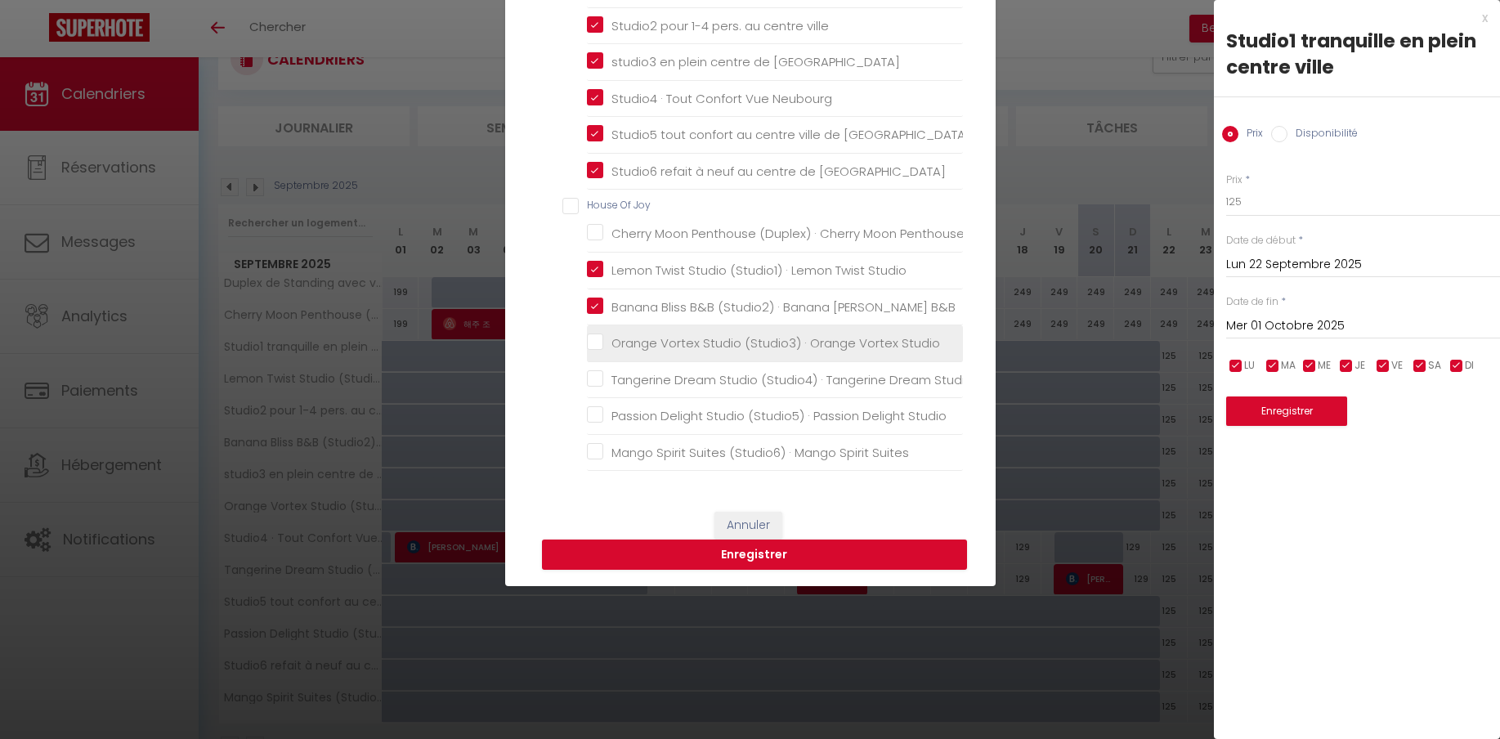
click at [598, 344] on Studio "Orange Vortex Studio (Studio3) · Orange Vortex Studio" at bounding box center [775, 343] width 376 height 16
checkbox Studio "true"
checkbox Château "false"
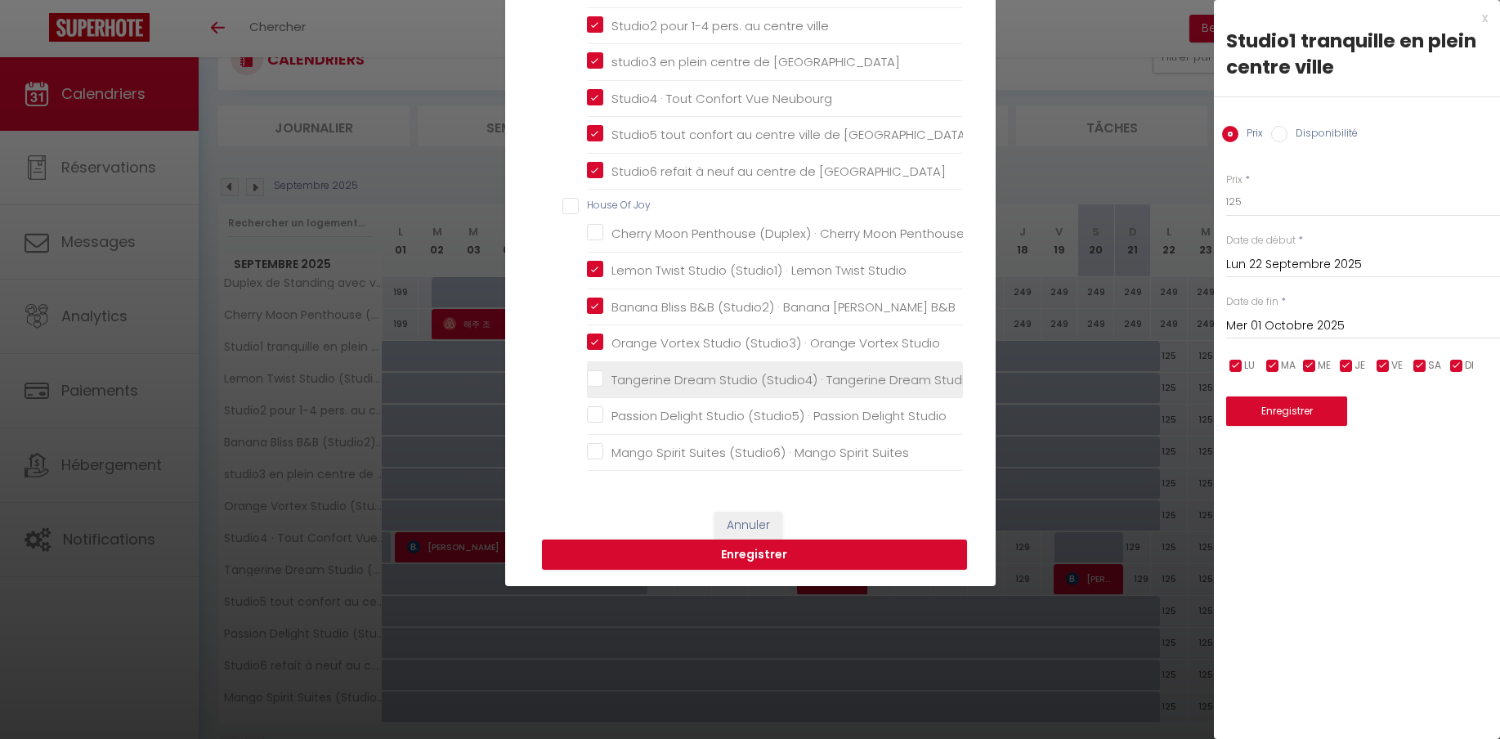
drag, startPoint x: 598, startPoint y: 384, endPoint x: 599, endPoint y: 393, distance: 9.0
click at [598, 384] on Studio "Tangerine Dream Studio (Studio4) · Tangerine Dream Studio" at bounding box center [775, 379] width 376 height 16
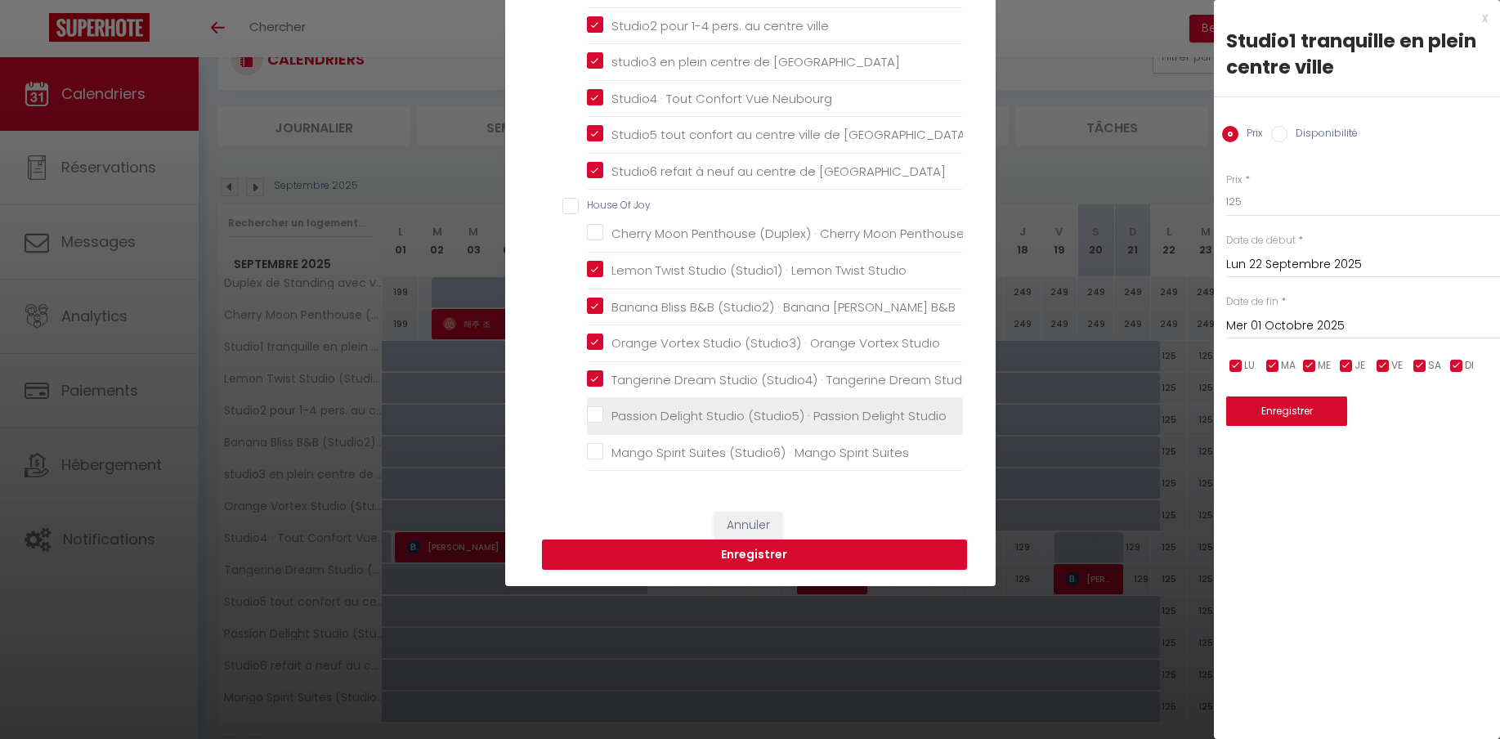
click at [595, 415] on Studio "Passion Delight Studio (Studio5) · Passion Delight Studio" at bounding box center [775, 416] width 376 height 16
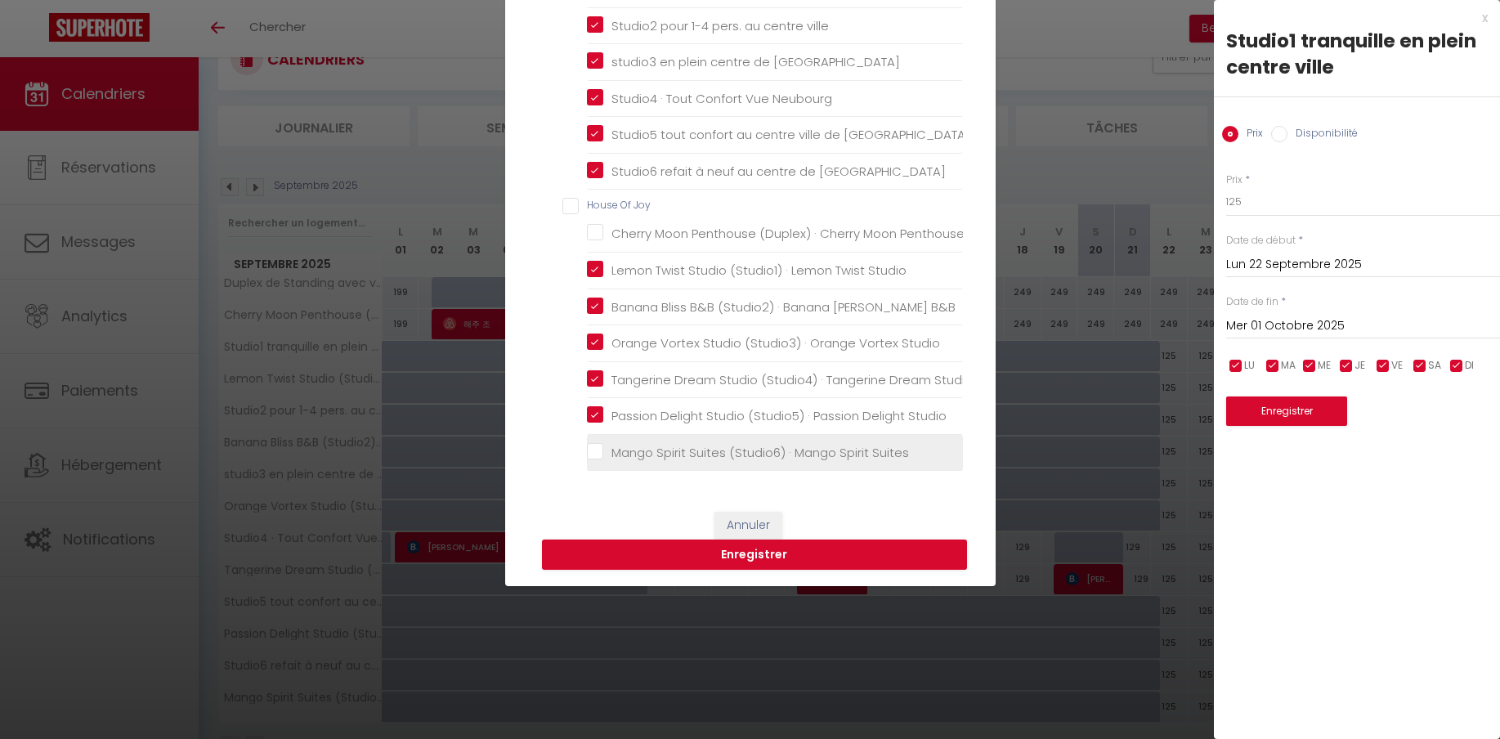
click at [593, 447] on Suites "Mango Spirit Suites (Studio6) · Mango Spirit Suites" at bounding box center [775, 453] width 376 height 16
click at [784, 561] on button "Enregistrer" at bounding box center [754, 554] width 425 height 31
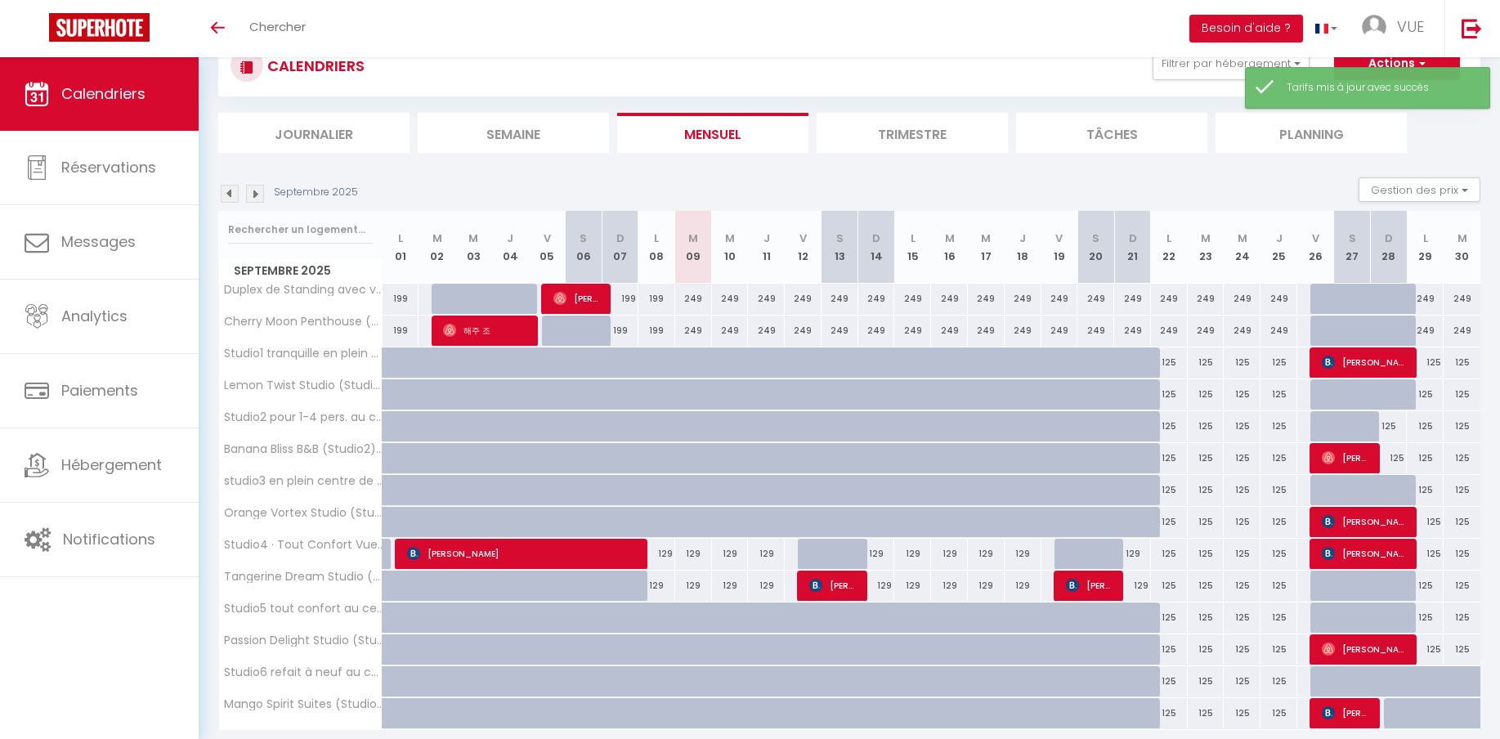
scroll to position [115, 0]
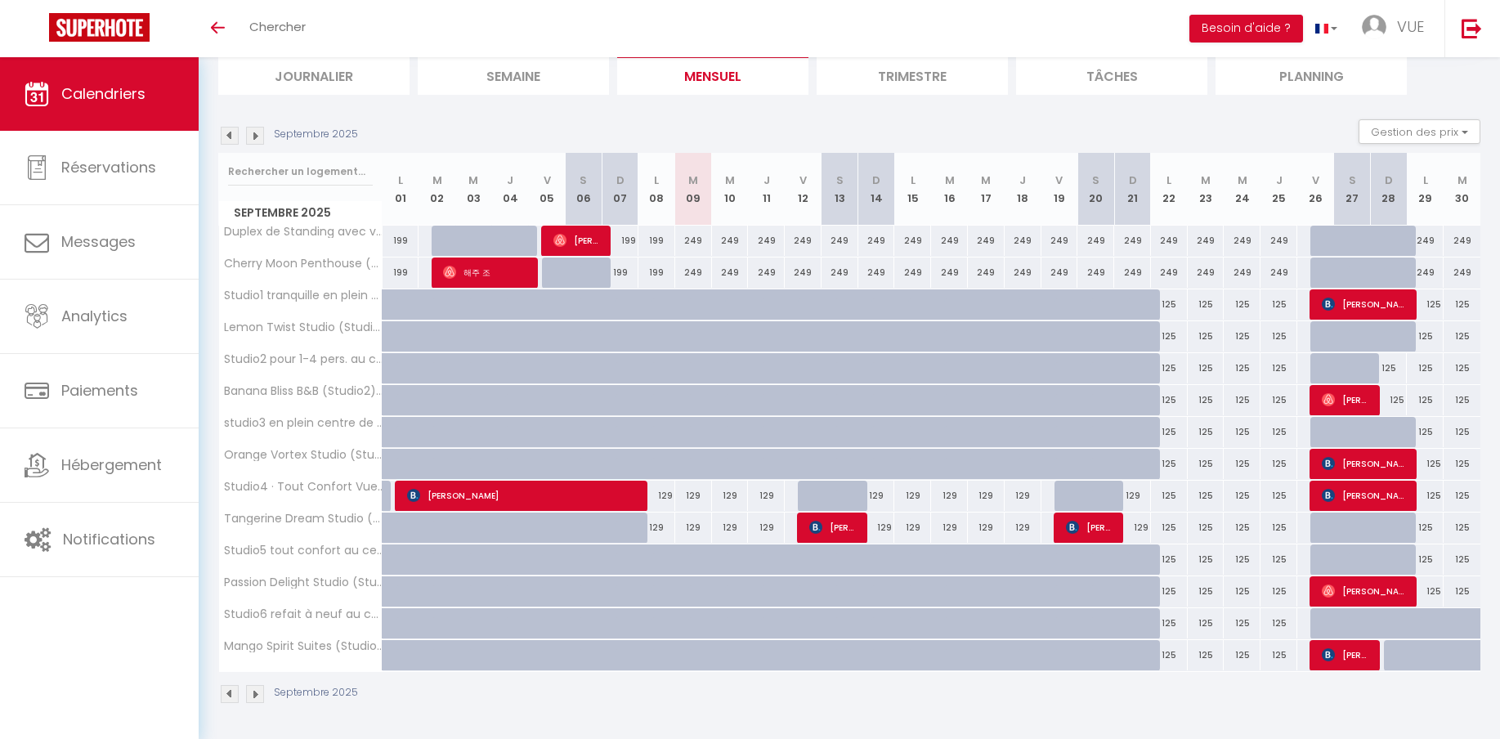
click at [729, 500] on div "129" at bounding box center [730, 496] width 37 height 30
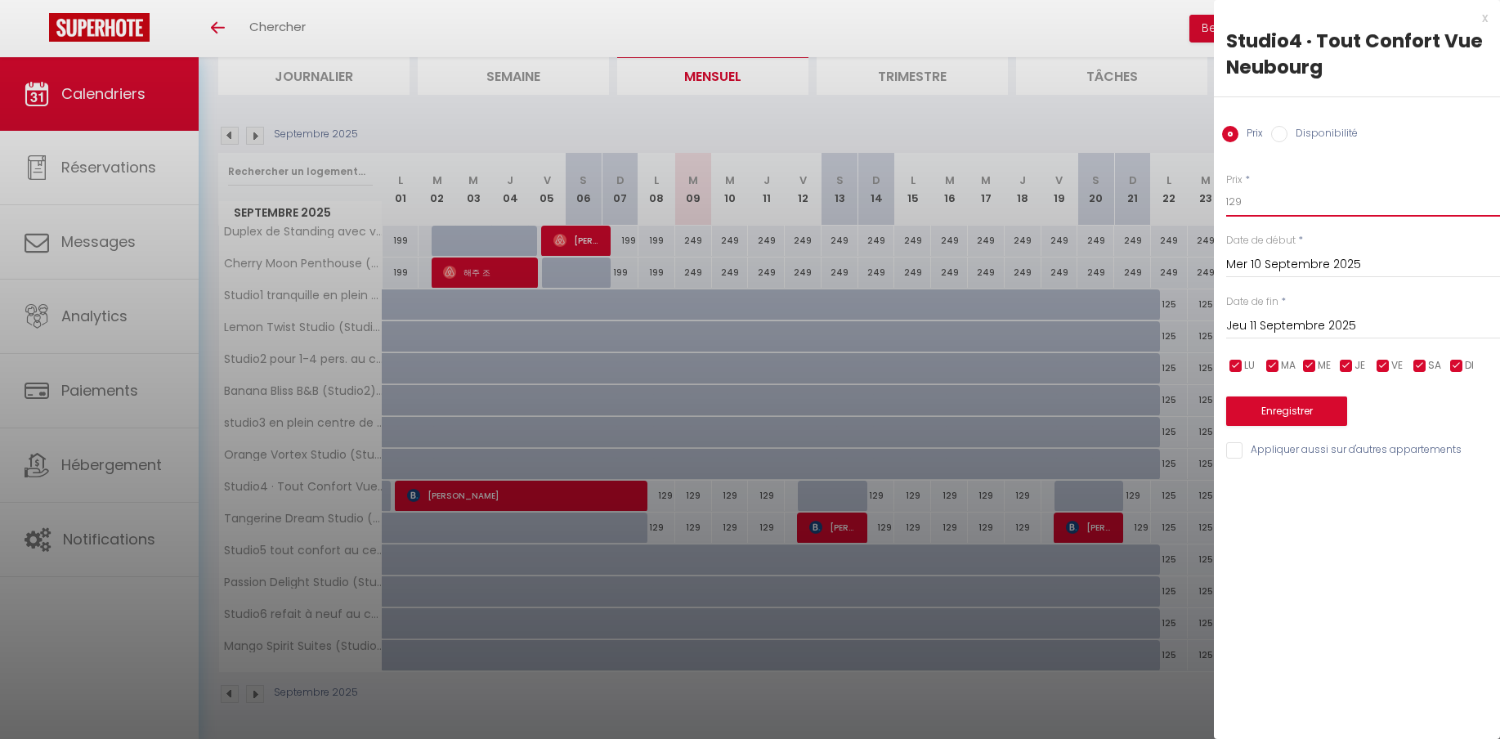
drag, startPoint x: 1260, startPoint y: 204, endPoint x: 1193, endPoint y: 195, distance: 67.6
click at [1226, 195] on input "129" at bounding box center [1363, 201] width 274 height 29
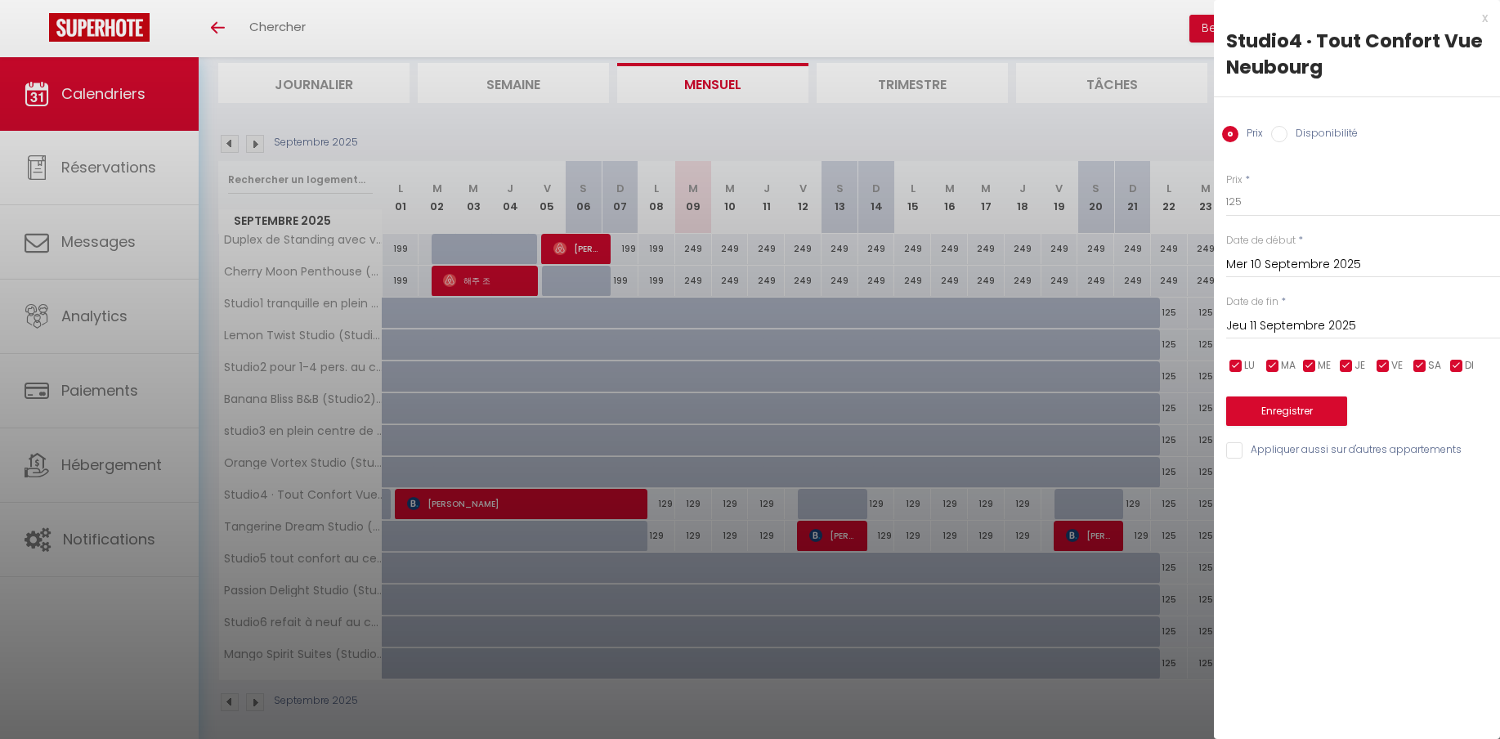
click at [1272, 269] on input "Mer 10 Septembre 2025" at bounding box center [1363, 264] width 274 height 21
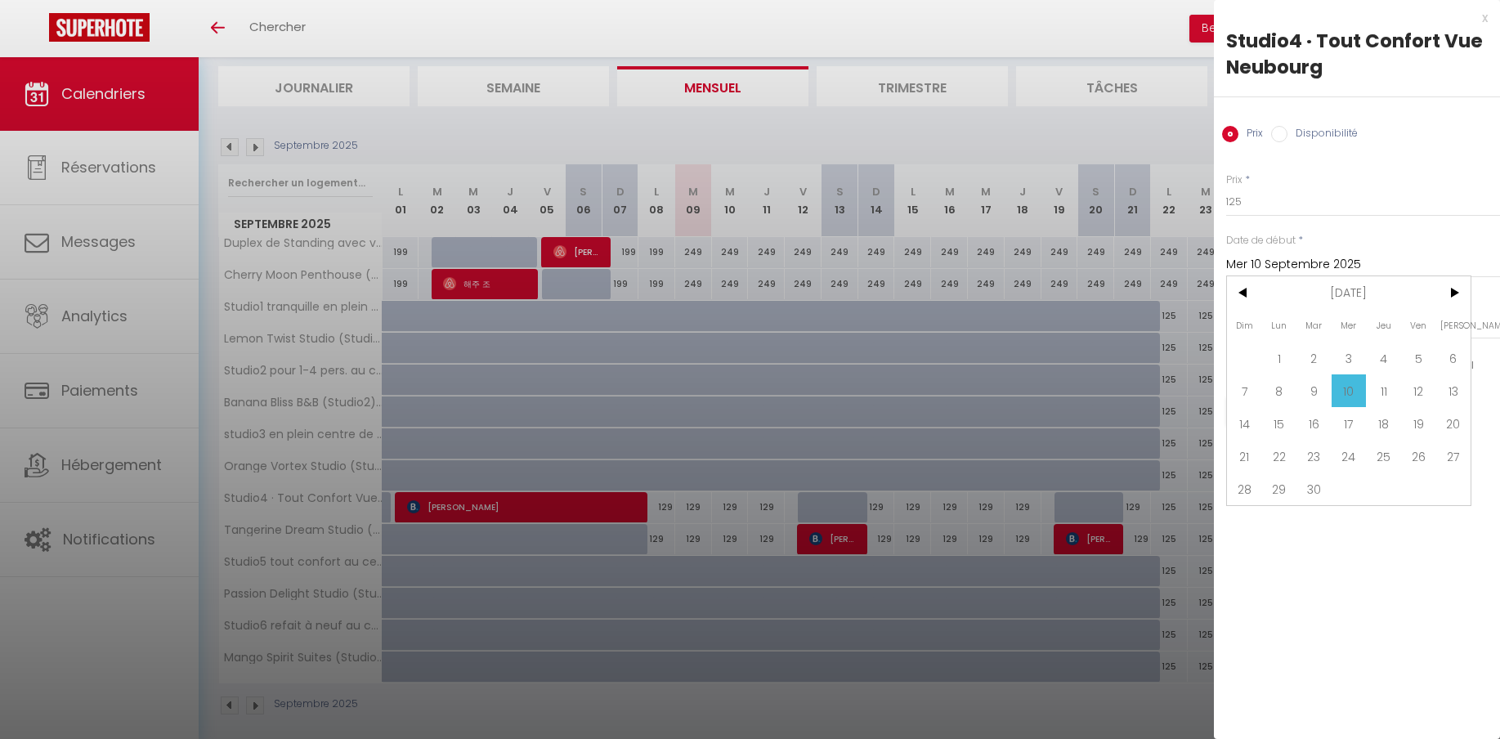
scroll to position [110, 0]
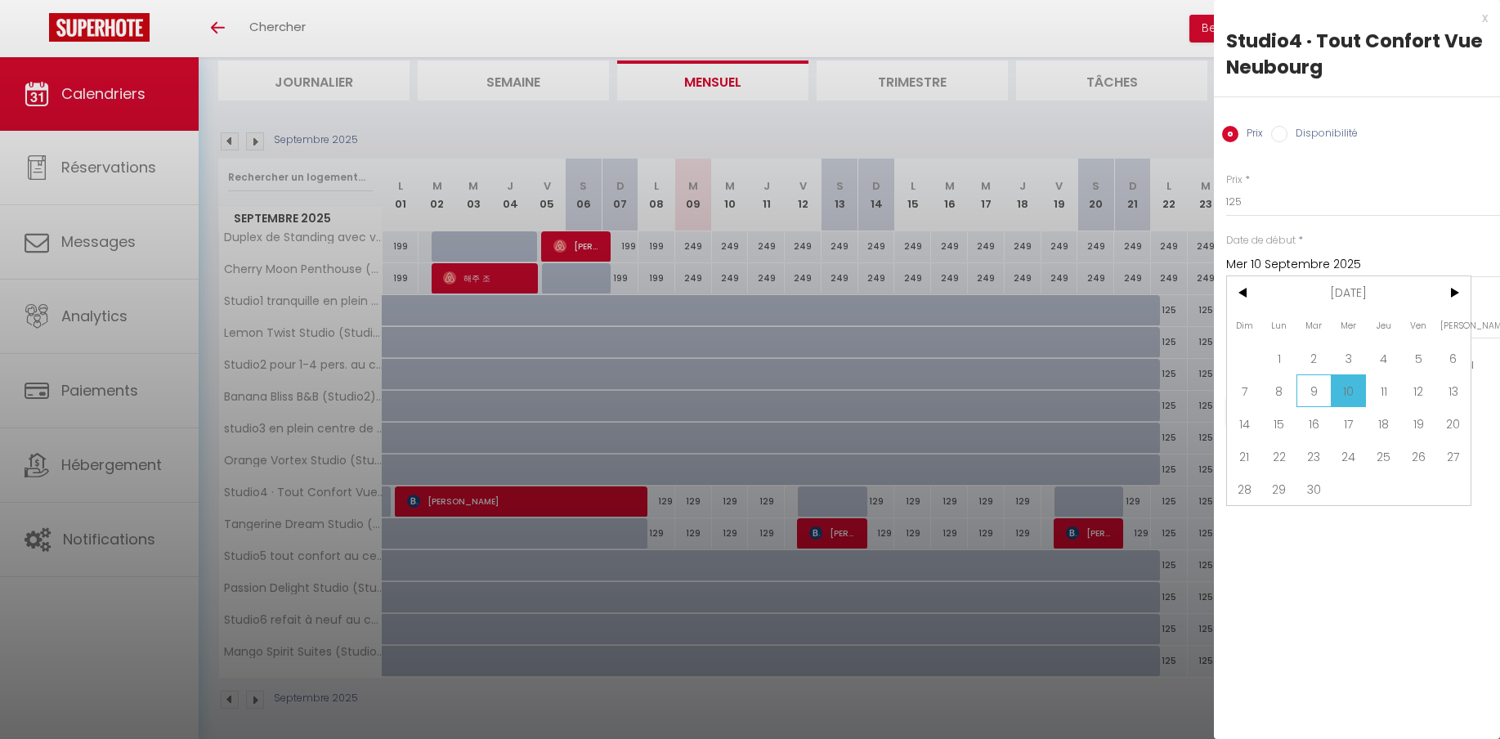
click at [1321, 401] on span "9" at bounding box center [1313, 390] width 35 height 33
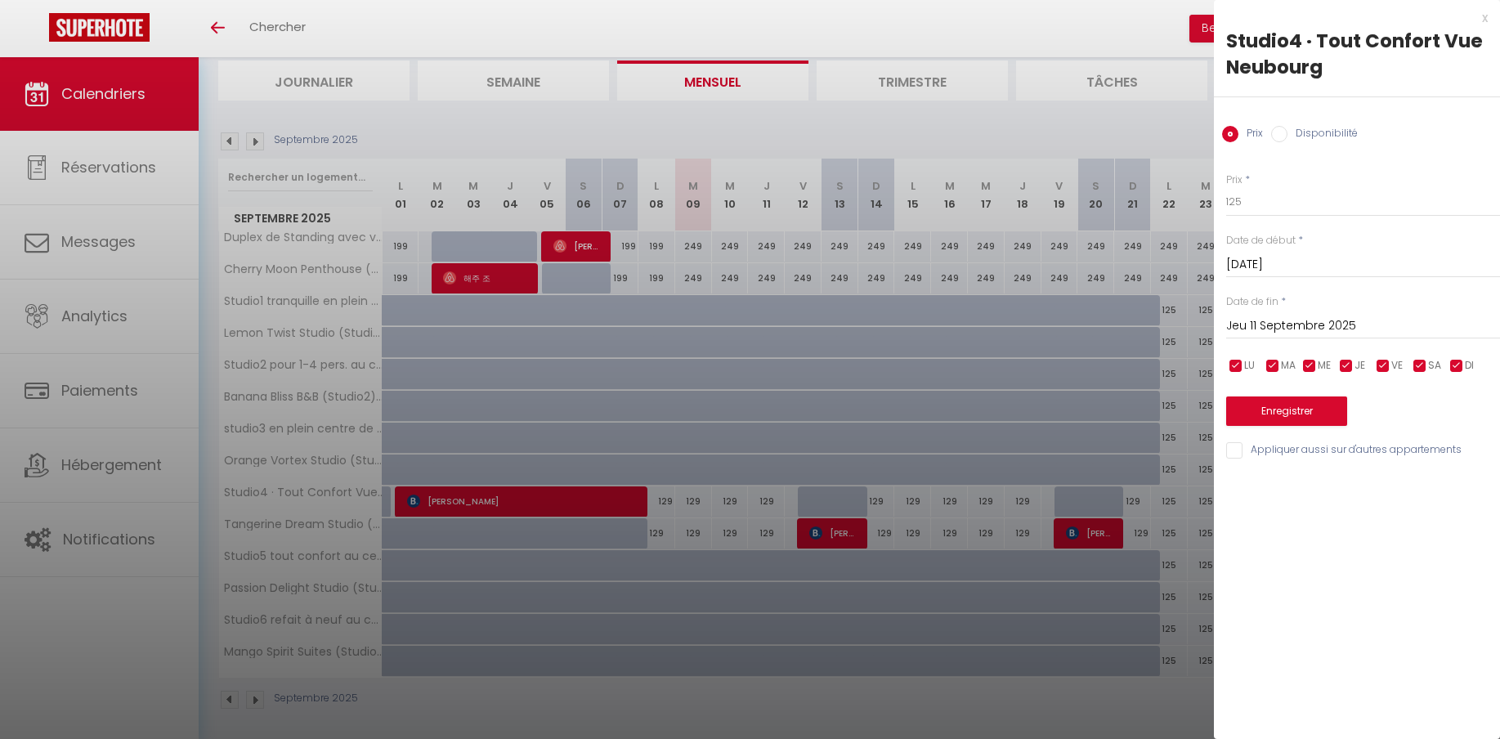
scroll to position [115, 0]
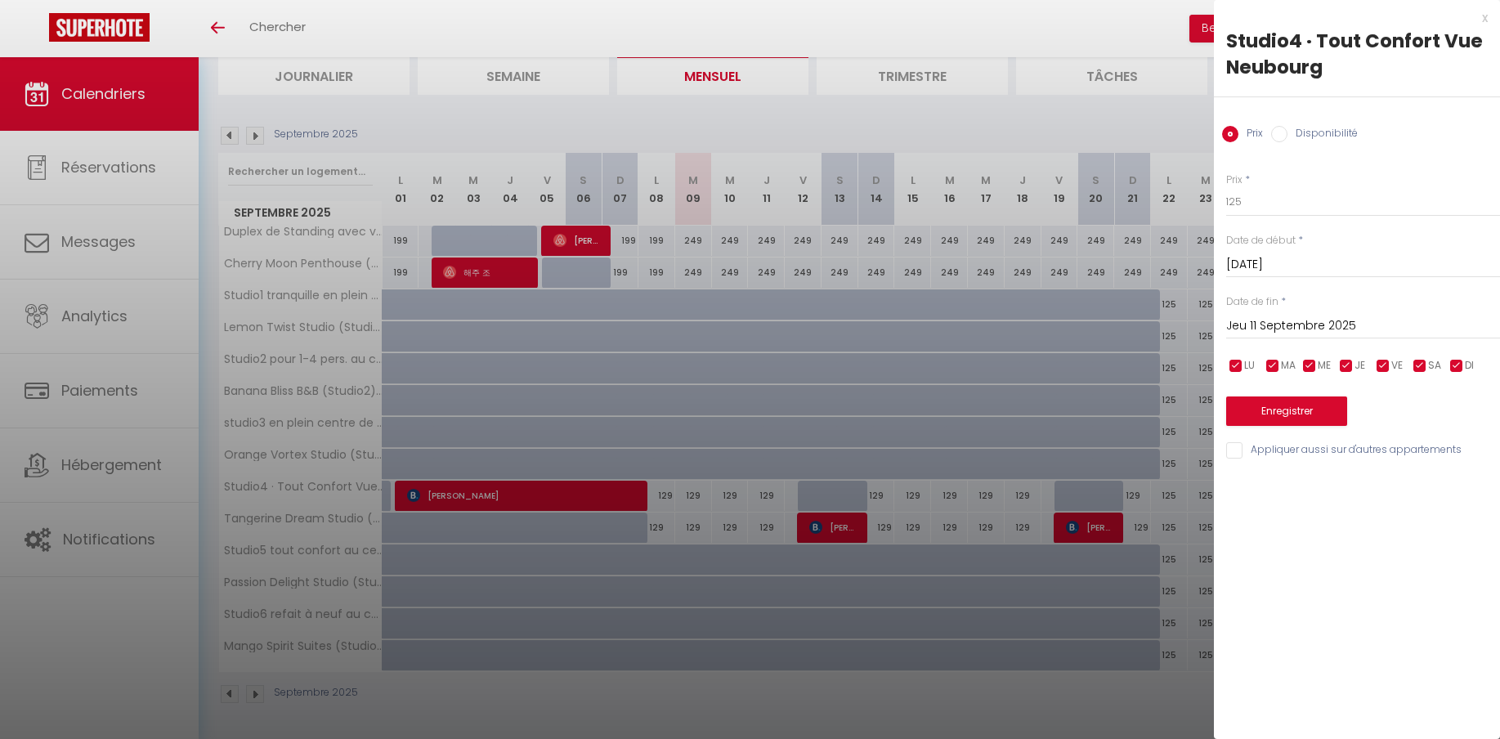
click at [1274, 329] on input "Jeu 11 Septembre 2025" at bounding box center [1363, 326] width 274 height 21
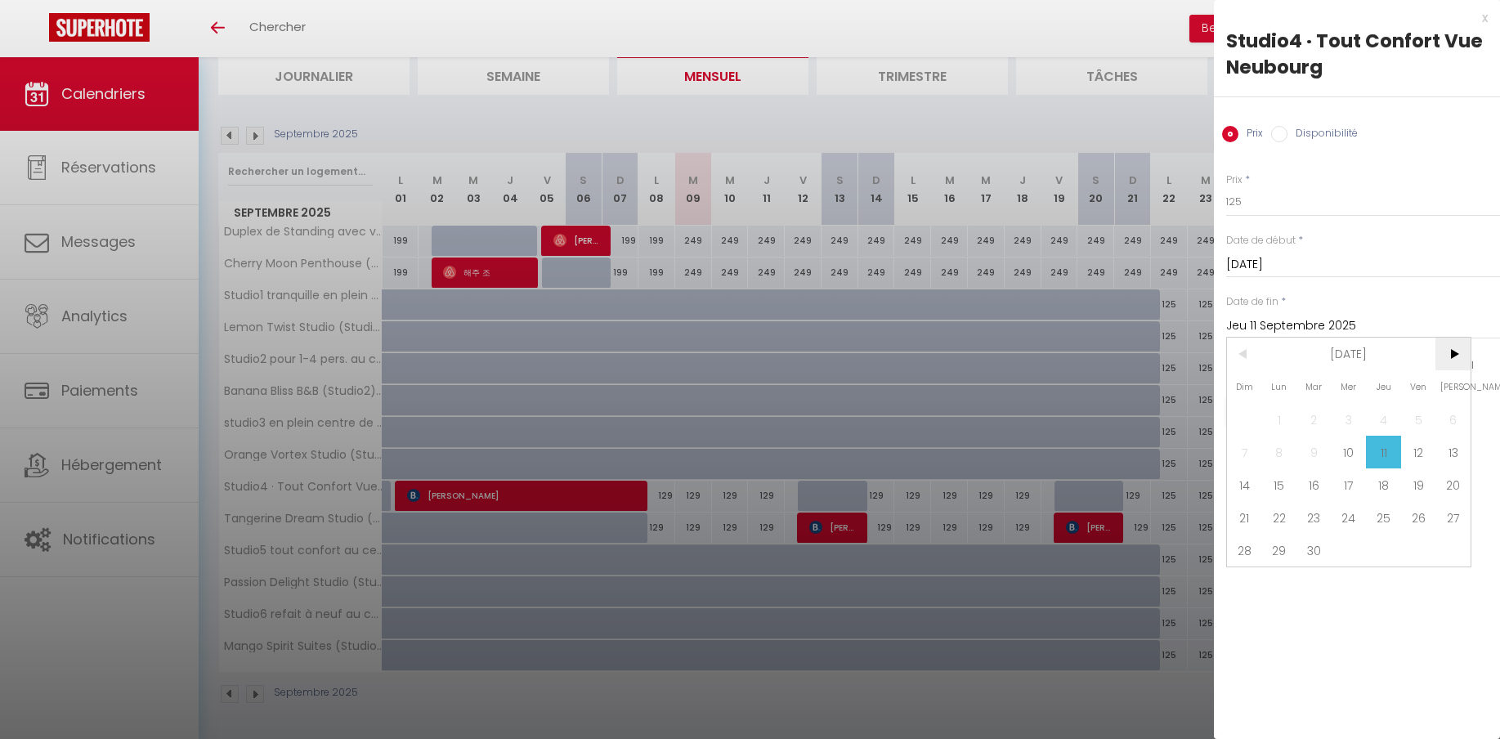
click at [1455, 360] on span ">" at bounding box center [1452, 354] width 35 height 33
click at [1357, 425] on span "1" at bounding box center [1349, 419] width 35 height 33
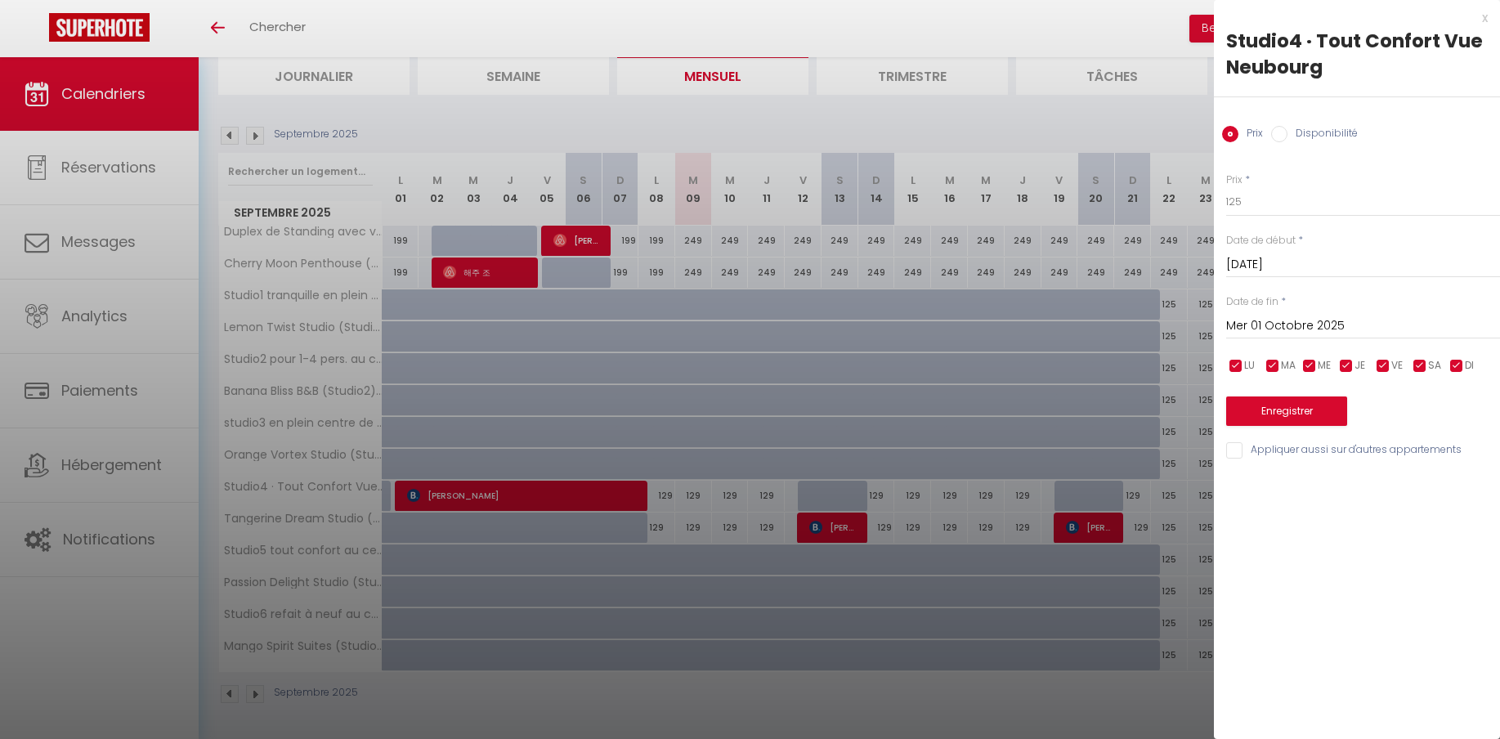
click at [1238, 454] on input "Appliquer aussi sur d'autres appartements" at bounding box center [1363, 450] width 274 height 16
click at [1273, 422] on button "Enregistrer" at bounding box center [1286, 410] width 121 height 29
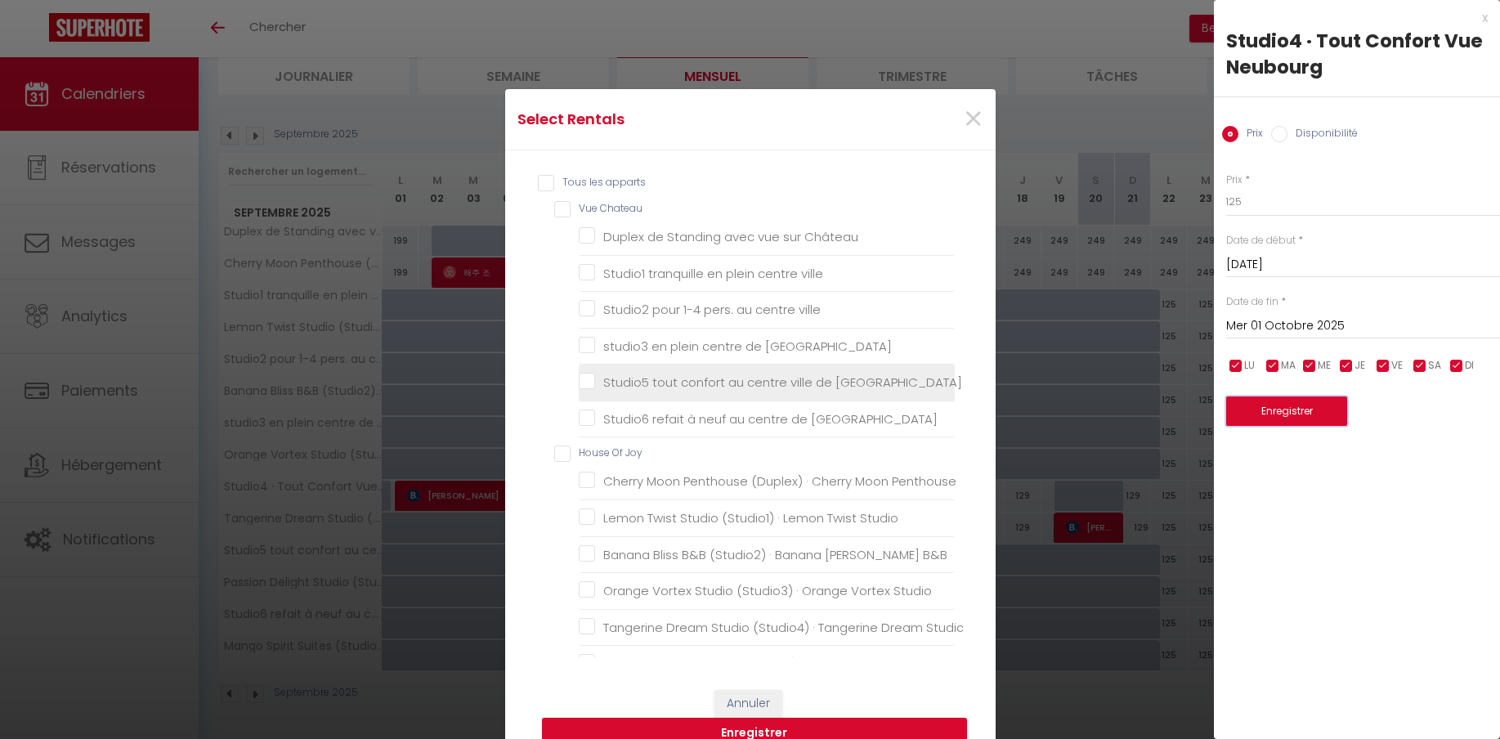
scroll to position [69, 8]
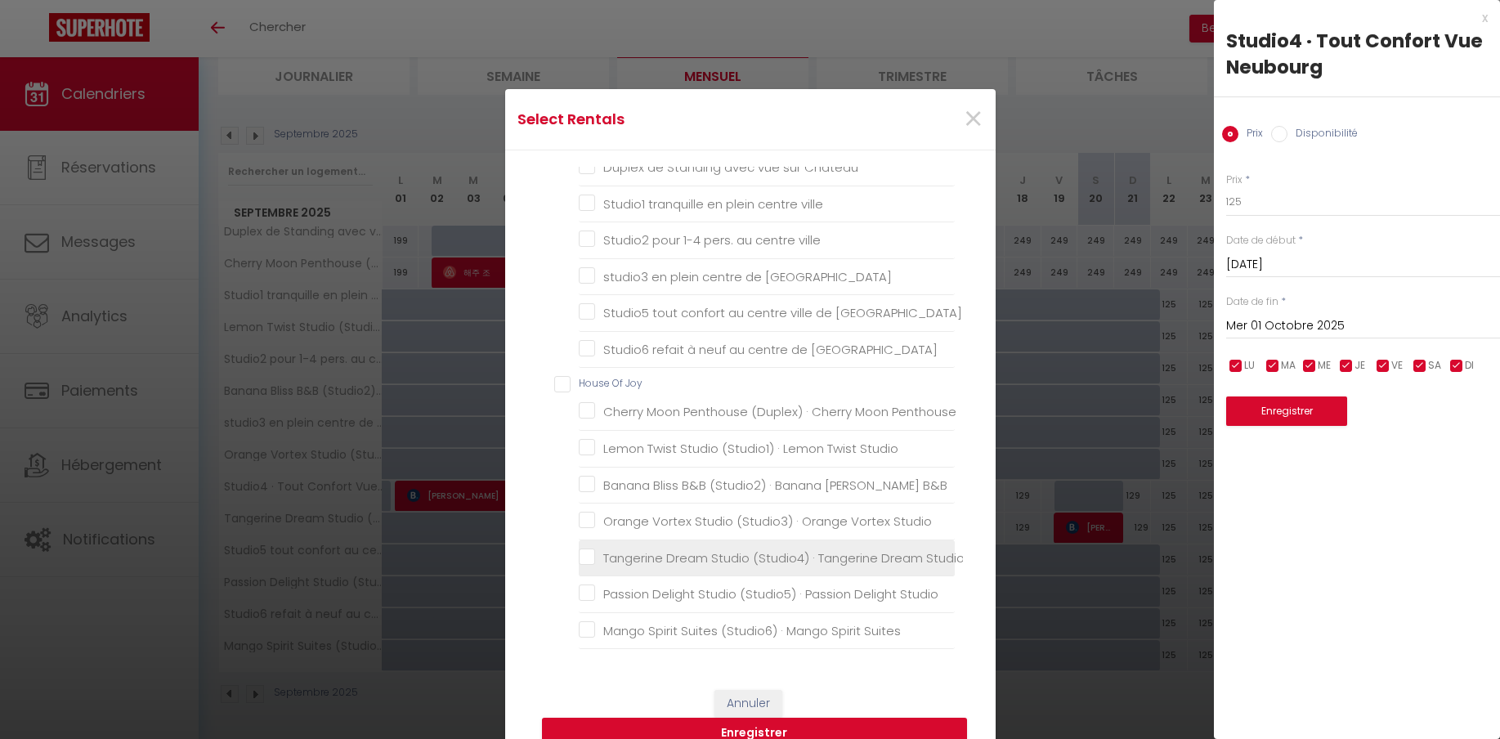
click at [709, 558] on Studio "Tangerine Dream Studio (Studio4) · Tangerine Dream Studio" at bounding box center [767, 557] width 376 height 16
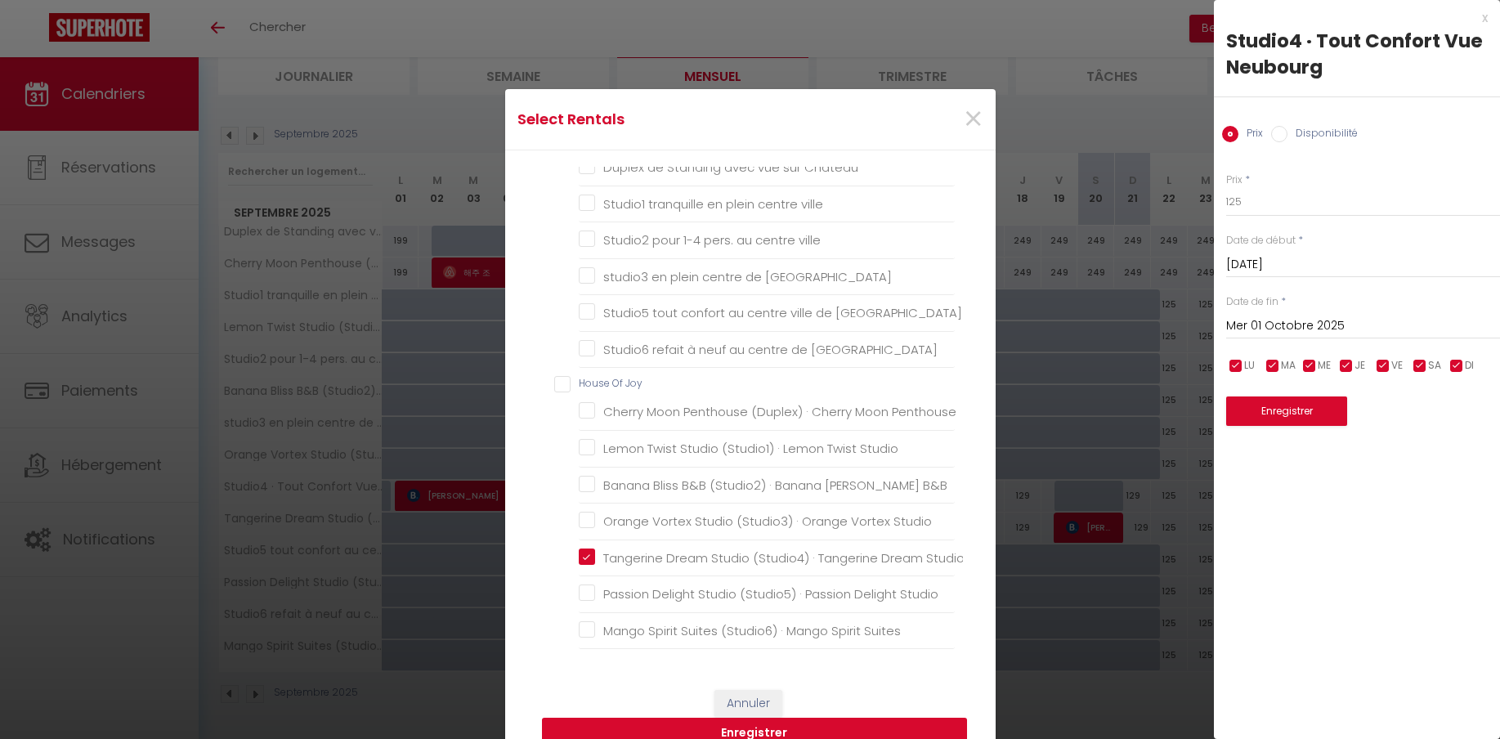
click at [762, 736] on button "Enregistrer" at bounding box center [754, 733] width 425 height 31
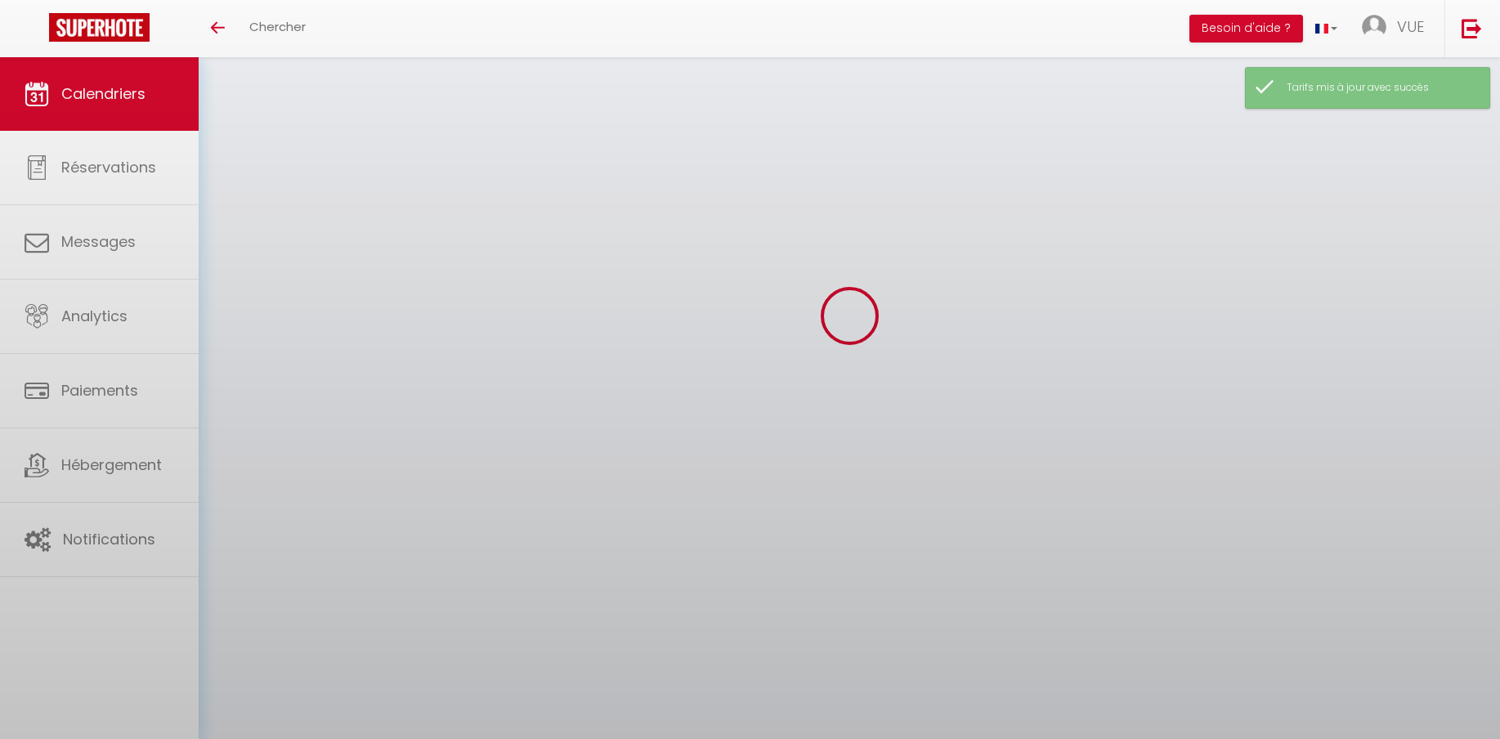
scroll to position [57, 0]
